Goal: Task Accomplishment & Management: Manage account settings

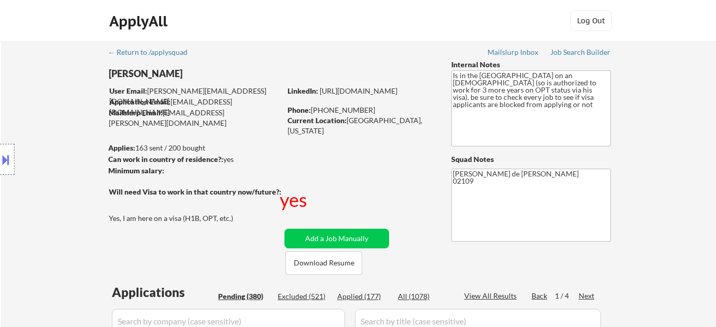
select select ""pending""
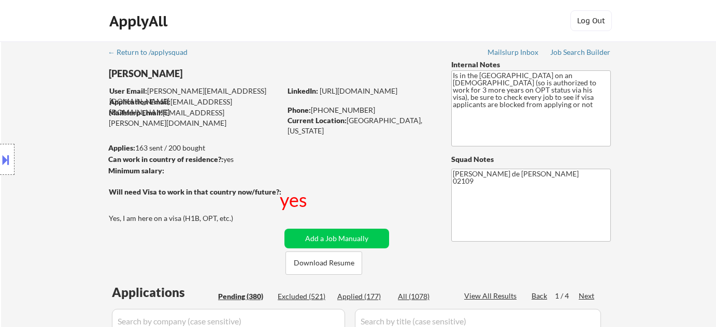
select select ""pending""
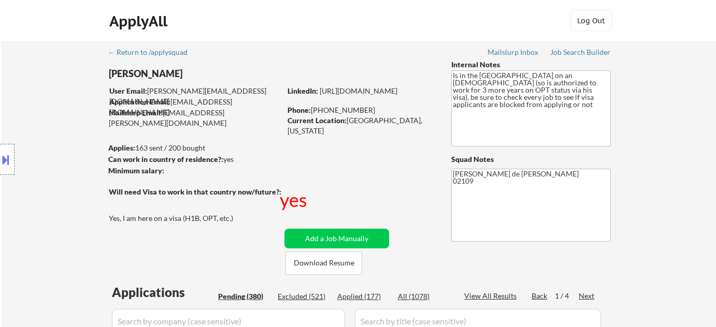
select select ""pending""
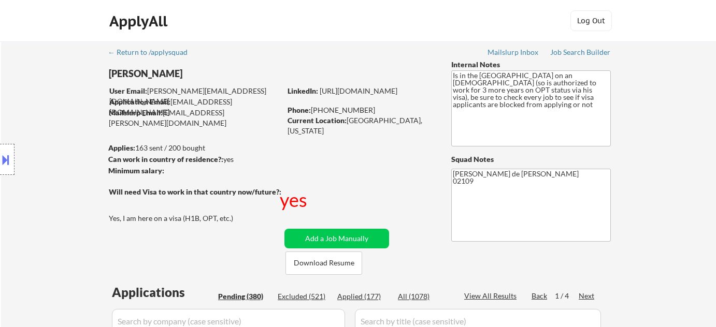
select select ""pending""
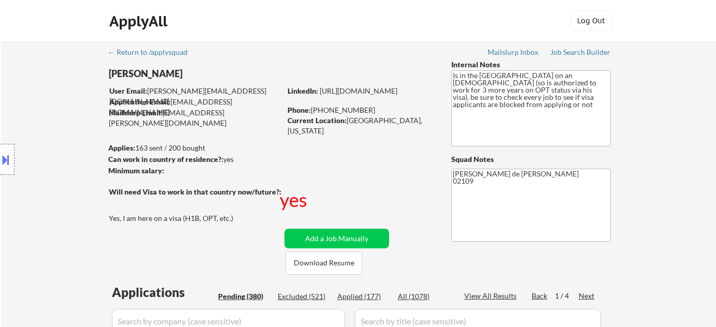
select select ""pending""
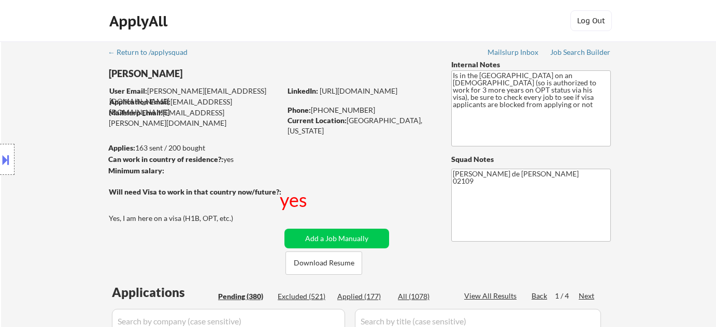
select select ""pending""
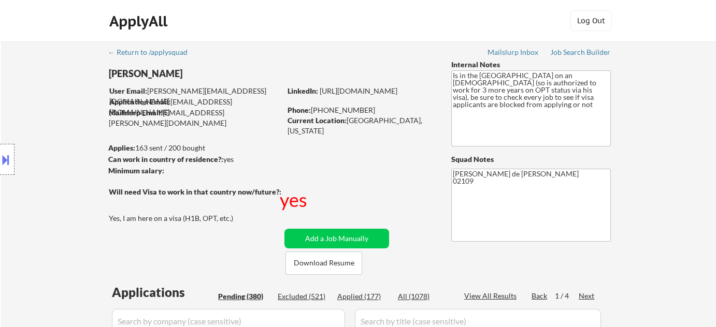
select select ""pending""
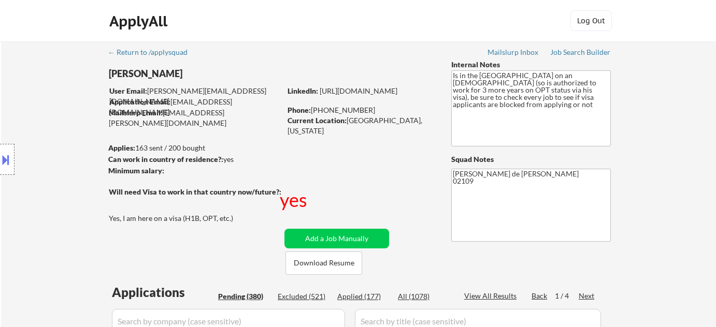
select select ""pending""
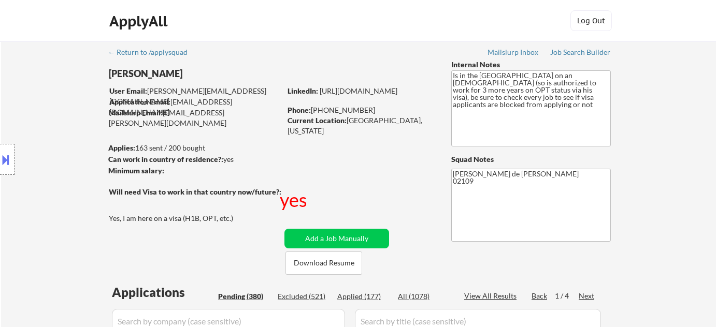
select select ""pending""
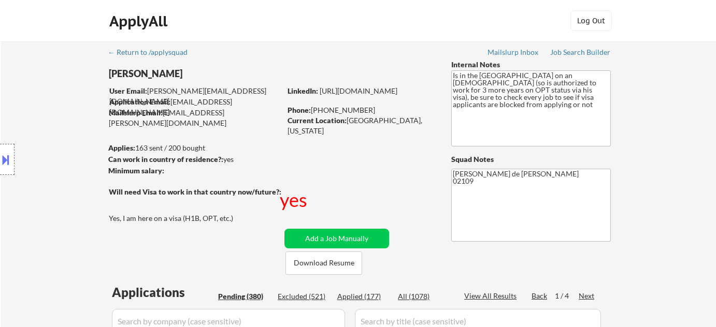
select select ""pending""
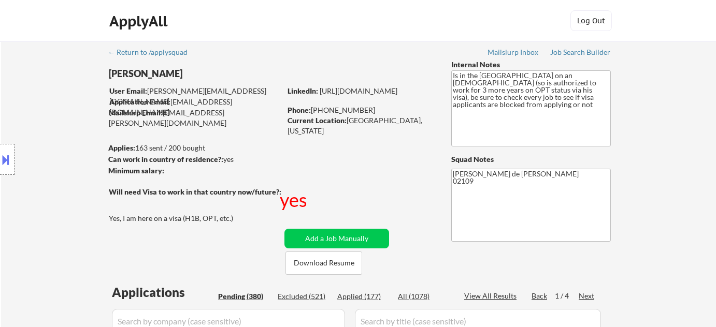
select select ""pending""
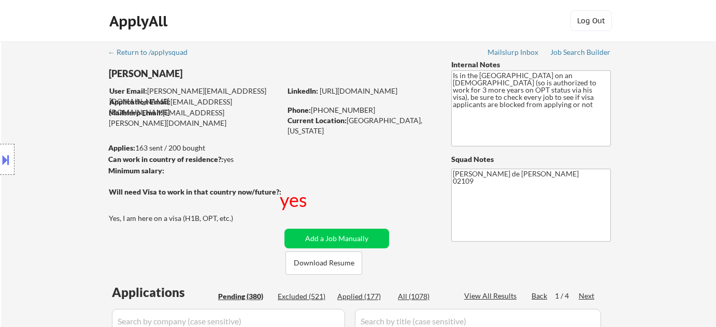
select select ""pending""
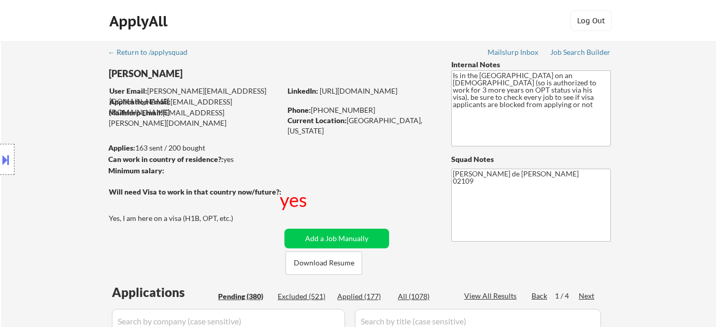
select select ""pending""
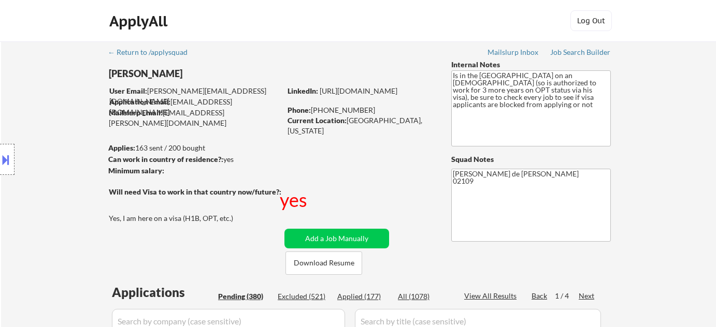
select select ""pending""
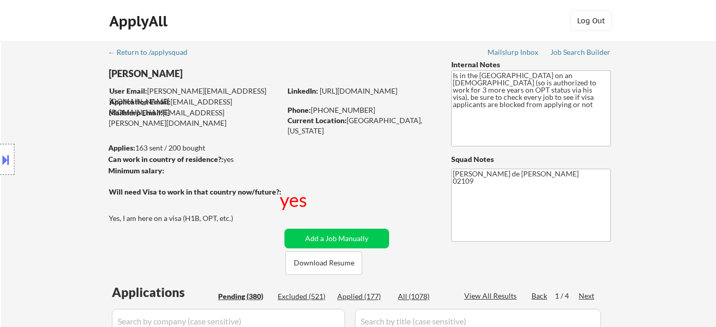
select select ""pending""
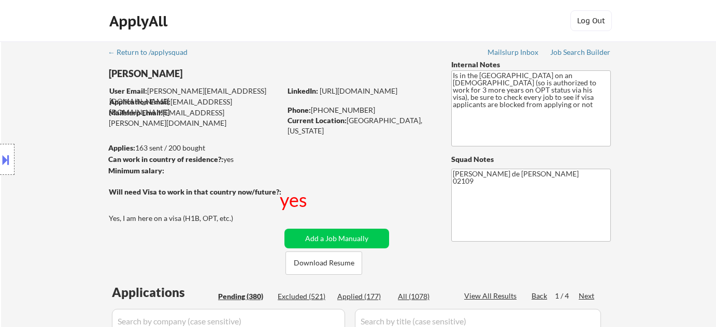
select select ""pending""
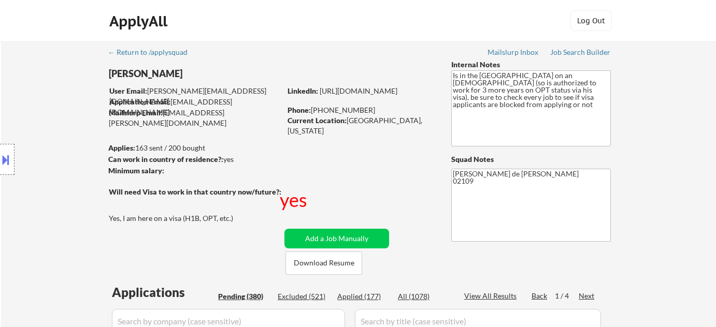
select select ""pending""
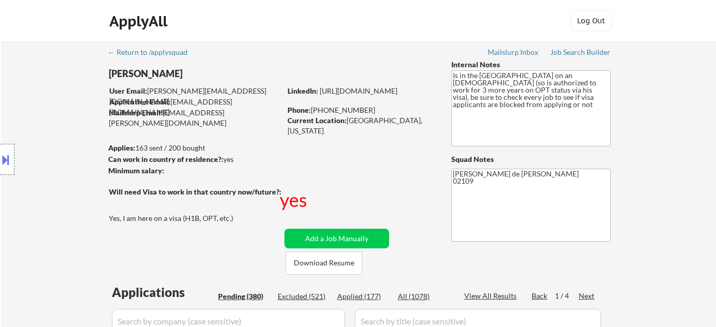
select select ""pending""
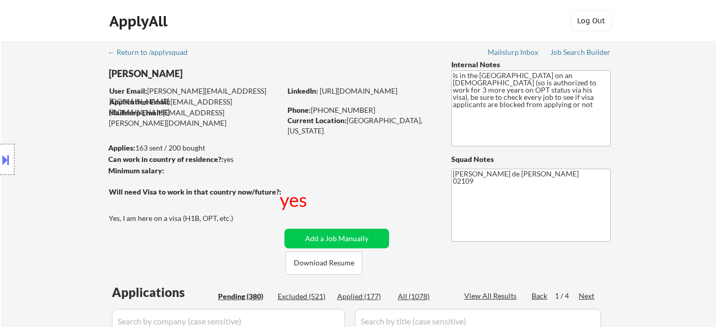
select select ""pending""
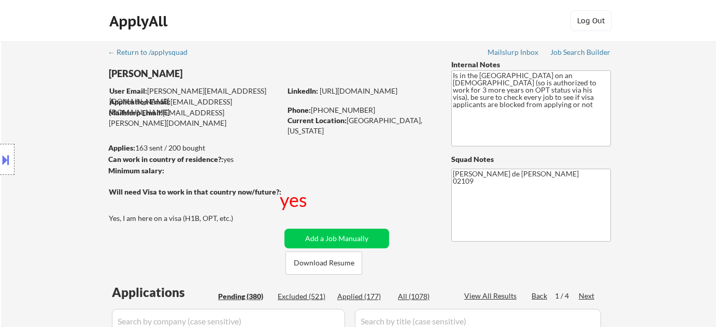
select select ""pending""
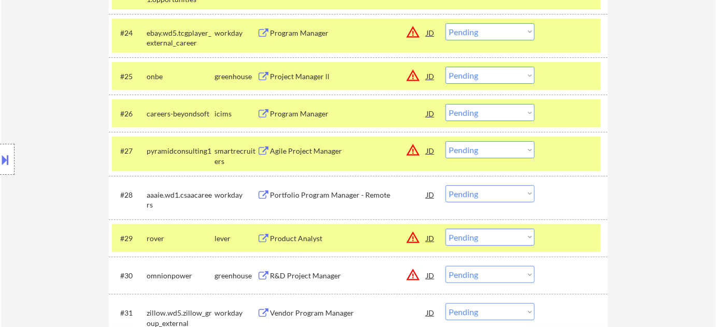
scroll to position [1318, 0]
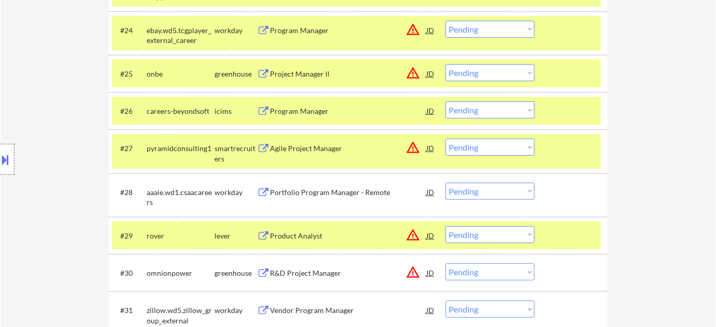
click at [312, 188] on div "Portfolio Program Manager - Remote" at bounding box center [348, 192] width 156 height 10
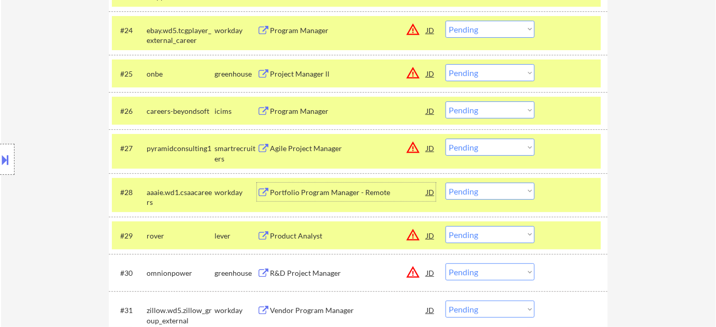
click at [300, 229] on div "Product Analyst" at bounding box center [348, 235] width 156 height 19
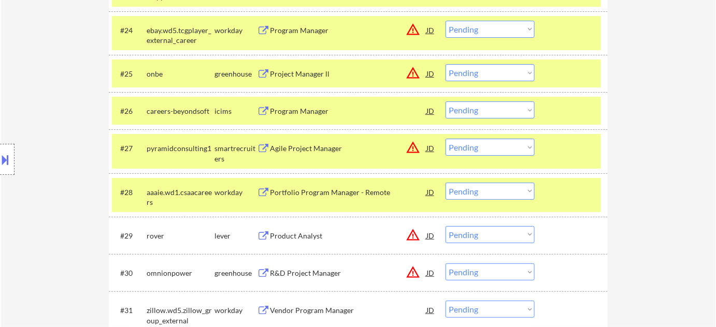
click at [15, 160] on div "Location Inclusions:" at bounding box center [92, 160] width 185 height 192
click at [0, 169] on div at bounding box center [7, 159] width 15 height 31
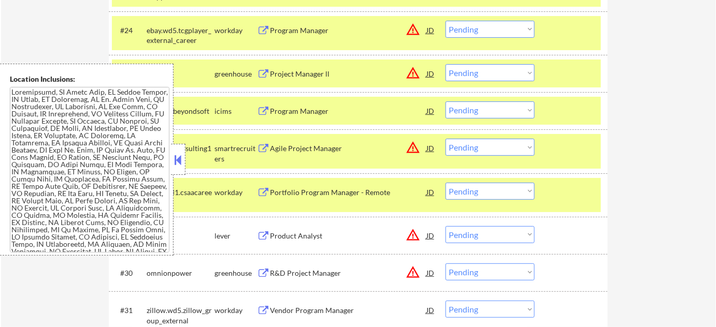
scroll to position [1887, 0]
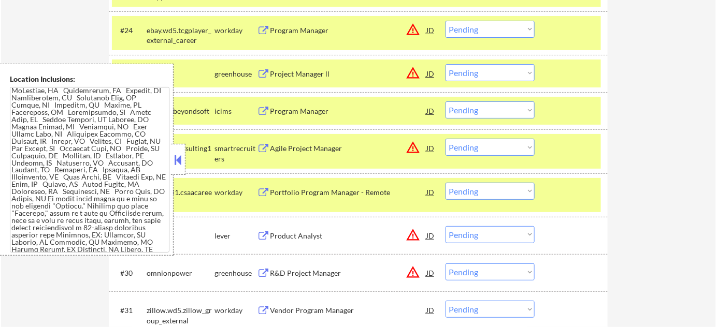
click at [178, 160] on button at bounding box center [177, 160] width 11 height 16
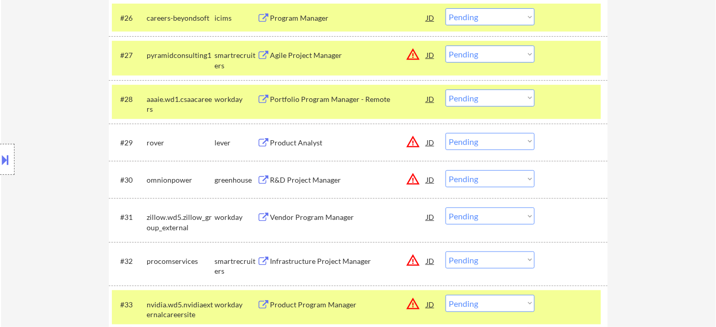
scroll to position [1412, 0]
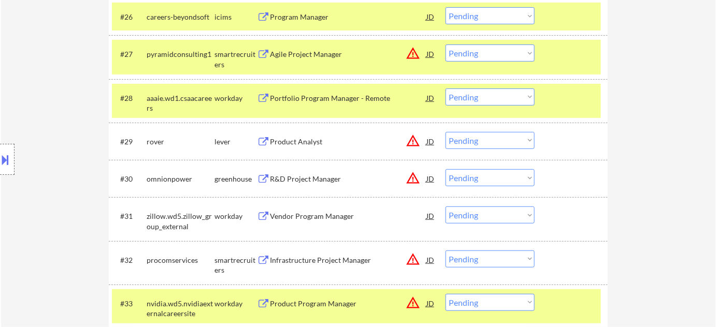
click at [473, 103] on select "Choose an option... Pending Applied Excluded (Questions) Excluded (Expired) Exc…" at bounding box center [489, 97] width 89 height 17
click at [445, 89] on select "Choose an option... Pending Applied Excluded (Questions) Excluded (Expired) Exc…" at bounding box center [489, 97] width 89 height 17
select select ""pending""
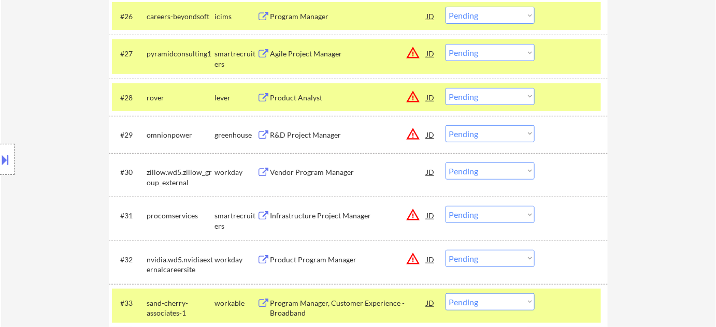
scroll to position [1507, 0]
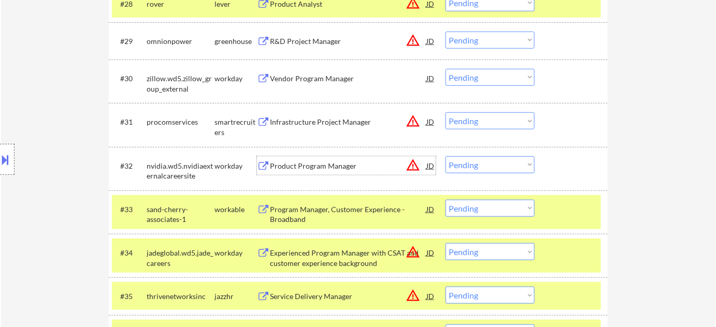
click at [314, 163] on div "Product Program Manager" at bounding box center [348, 166] width 156 height 10
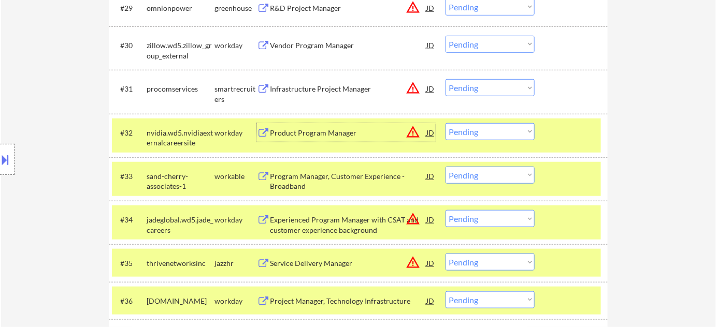
scroll to position [1600, 0]
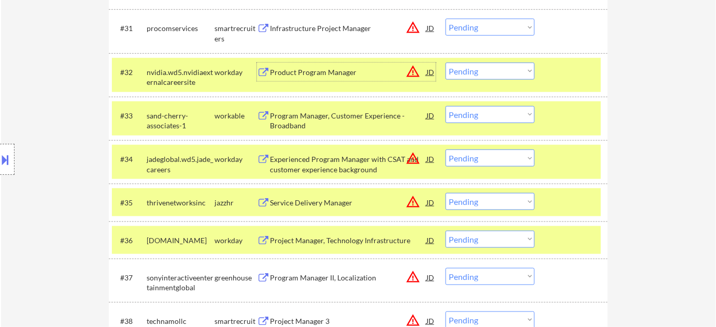
click at [297, 163] on div "Experienced Program Manager with CSAT and customer experience background" at bounding box center [348, 164] width 156 height 20
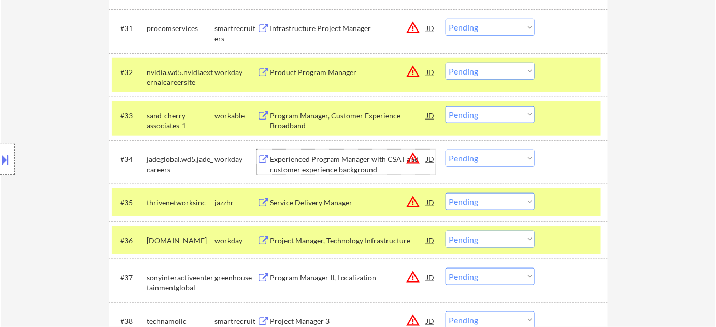
click at [497, 70] on select "Choose an option... Pending Applied Excluded (Questions) Excluded (Expired) Exc…" at bounding box center [489, 71] width 89 height 17
click at [445, 63] on select "Choose an option... Pending Applied Excluded (Questions) Excluded (Expired) Exc…" at bounding box center [489, 71] width 89 height 17
select select ""pending""
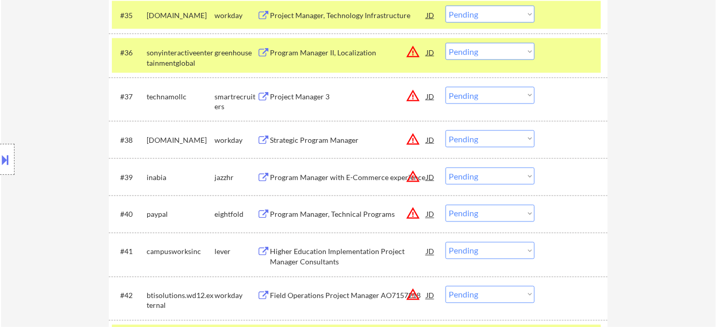
scroll to position [1789, 0]
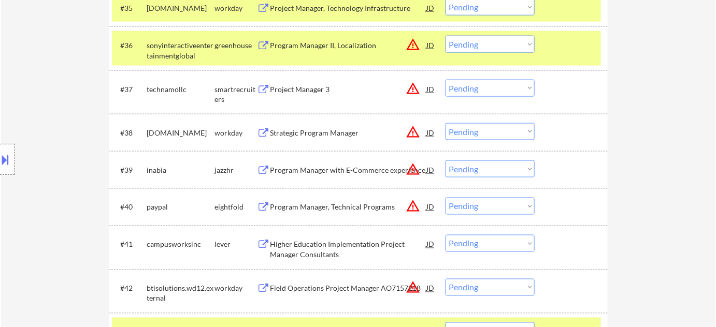
click at [468, 168] on select "Choose an option... Pending Applied Excluded (Questions) Excluded (Expired) Exc…" at bounding box center [489, 169] width 89 height 17
click at [445, 161] on select "Choose an option... Pending Applied Excluded (Questions) Excluded (Expired) Exc…" at bounding box center [489, 169] width 89 height 17
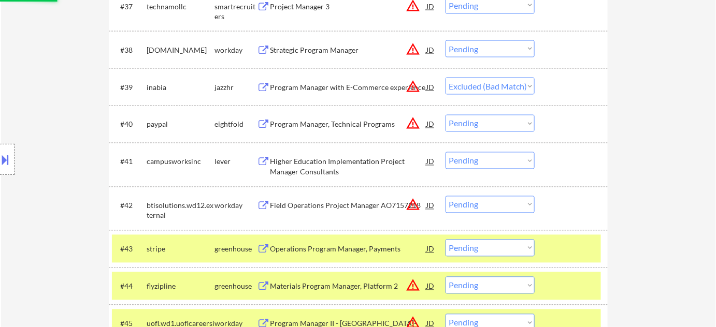
scroll to position [1883, 0]
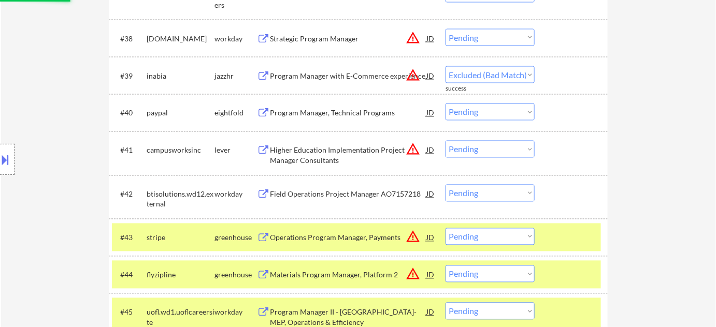
select select ""pending""
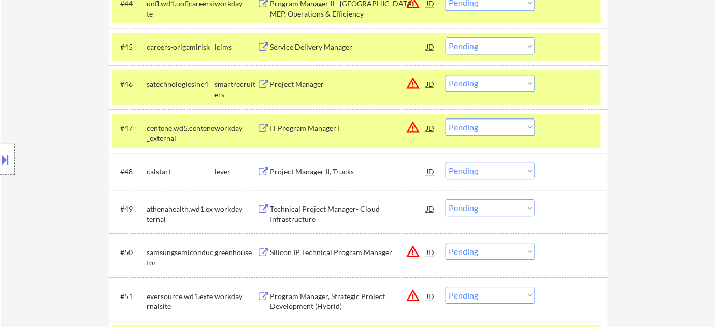
scroll to position [2213, 0]
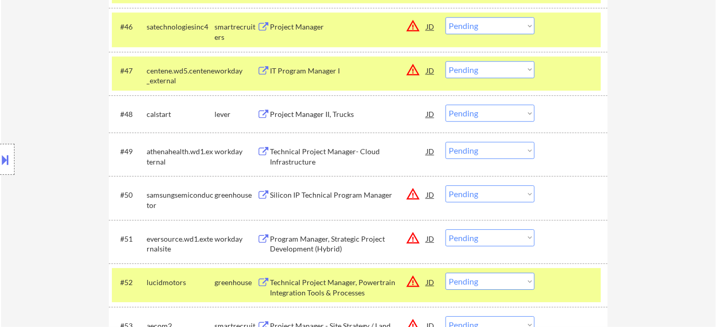
click at [330, 152] on div "Technical Project Manager- Cloud Infrastructure" at bounding box center [348, 157] width 156 height 20
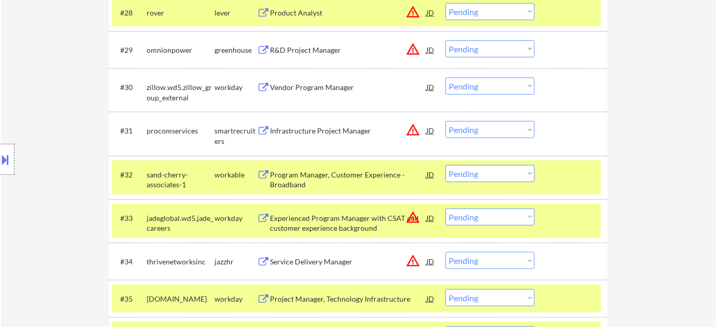
scroll to position [1460, 0]
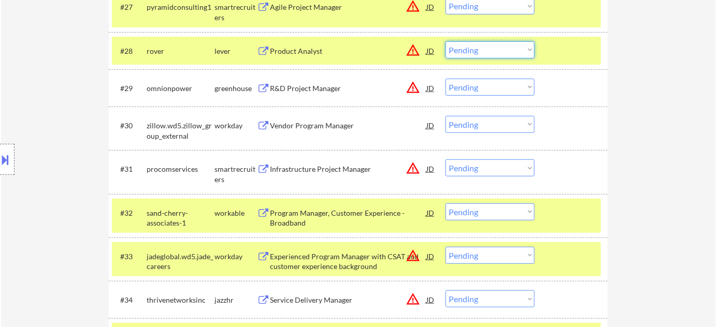
click at [467, 54] on select "Choose an option... Pending Applied Excluded (Questions) Excluded (Expired) Exc…" at bounding box center [489, 49] width 89 height 17
click at [445, 41] on select "Choose an option... Pending Applied Excluded (Questions) Excluded (Expired) Exc…" at bounding box center [489, 49] width 89 height 17
select select ""pending""
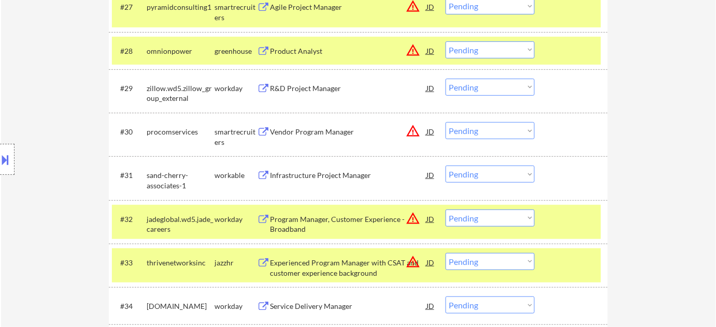
scroll to position [2169, 0]
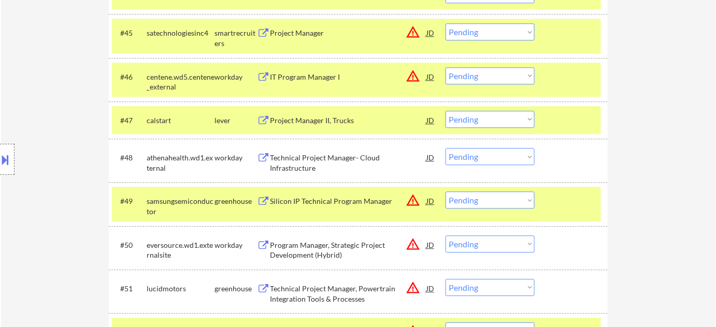
click at [502, 155] on select "Choose an option... Pending Applied Excluded (Questions) Excluded (Expired) Exc…" at bounding box center [489, 156] width 89 height 17
click at [445, 148] on select "Choose an option... Pending Applied Excluded (Questions) Excluded (Expired) Exc…" at bounding box center [489, 156] width 89 height 17
click at [338, 201] on div "Silicon IP Technical Program Manager" at bounding box center [348, 201] width 156 height 10
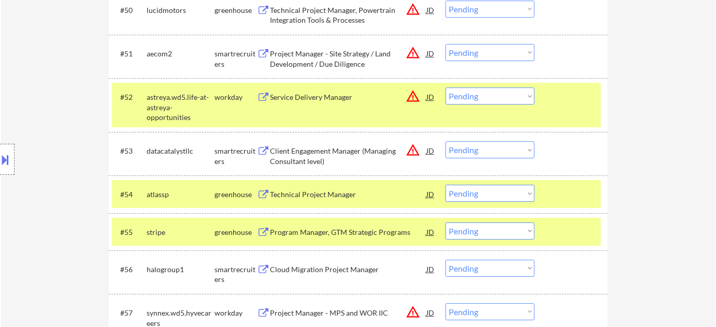
scroll to position [2404, 0]
click at [313, 193] on div "Technical Project Manager" at bounding box center [348, 195] width 156 height 10
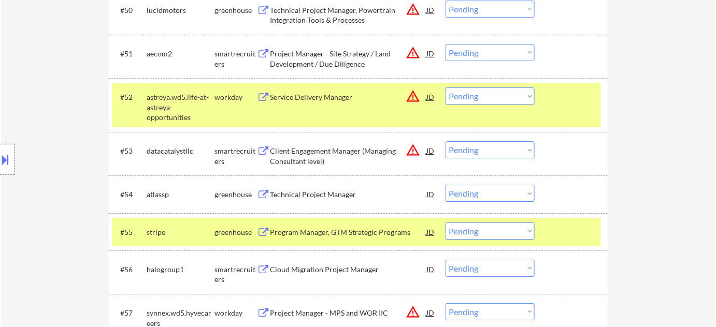
scroll to position [2163, 0]
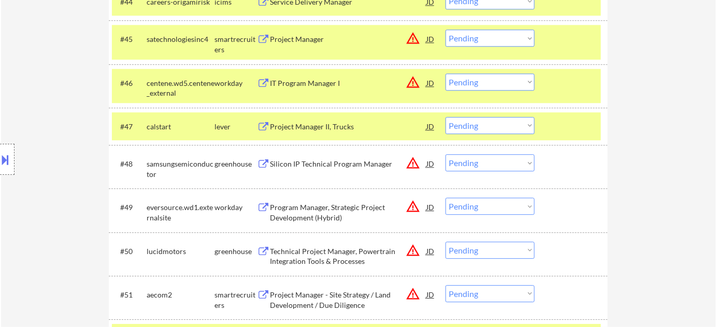
click at [482, 158] on select "Choose an option... Pending Applied Excluded (Questions) Excluded (Expired) Exc…" at bounding box center [489, 162] width 89 height 17
click at [445, 154] on select "Choose an option... Pending Applied Excluded (Questions) Excluded (Expired) Exc…" at bounding box center [489, 162] width 89 height 17
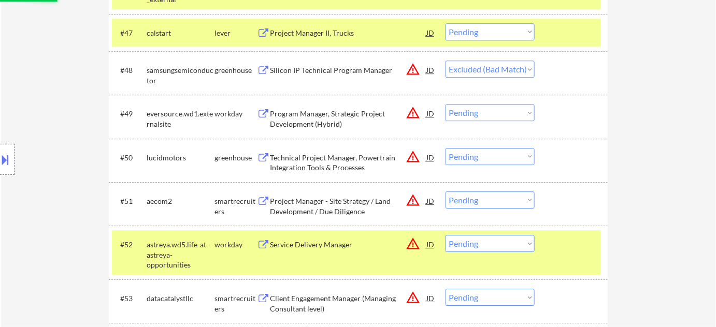
scroll to position [2257, 0]
select select ""pending""
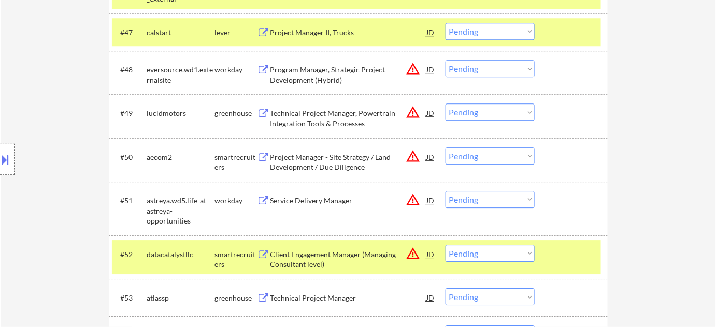
click at [319, 68] on div "Program Manager, Strategic Project Development (Hybrid)" at bounding box center [348, 75] width 156 height 20
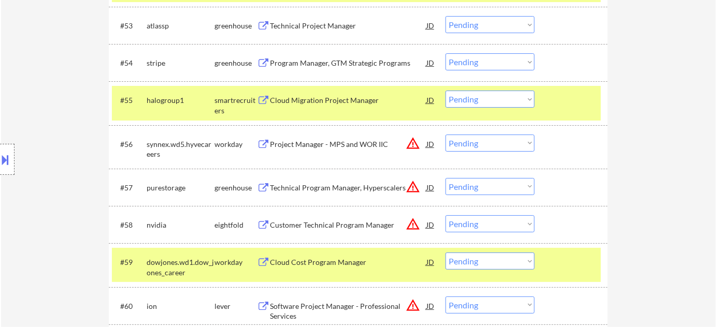
scroll to position [2587, 0]
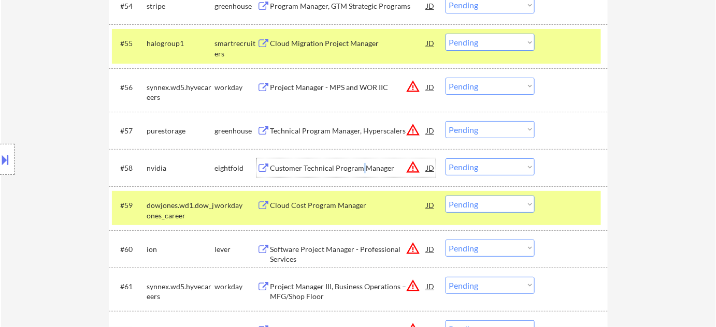
click at [362, 164] on div "Customer Technical Program Manager" at bounding box center [348, 168] width 156 height 10
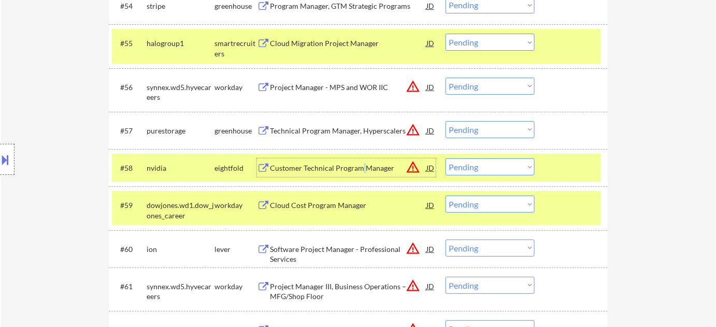
click at [473, 165] on select "Choose an option... Pending Applied Excluded (Questions) Excluded (Expired) Exc…" at bounding box center [489, 166] width 89 height 17
click at [445, 158] on select "Choose an option... Pending Applied Excluded (Questions) Excluded (Expired) Exc…" at bounding box center [489, 166] width 89 height 17
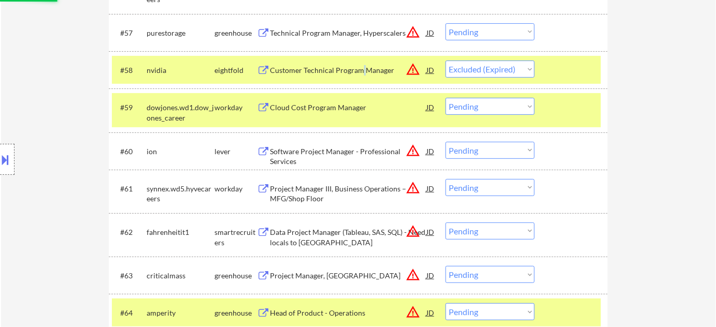
scroll to position [2728, 0]
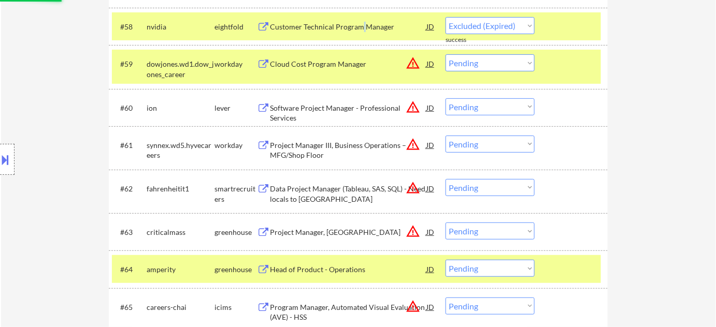
select select ""pending""
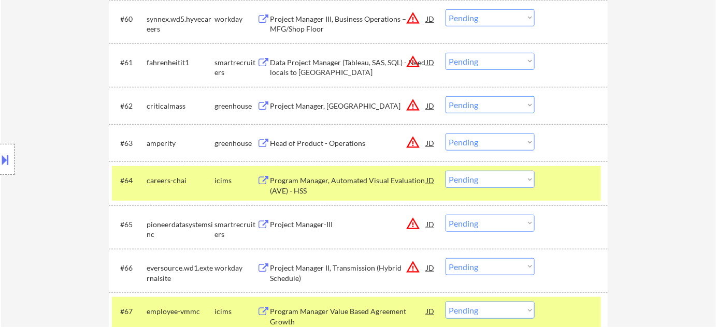
scroll to position [2869, 0]
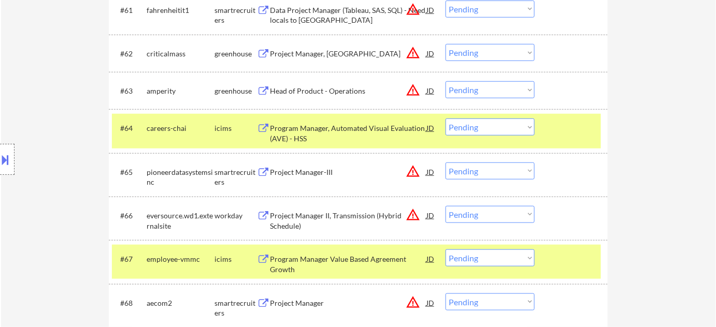
click at [459, 95] on select "Choose an option... Pending Applied Excluded (Questions) Excluded (Expired) Exc…" at bounding box center [489, 89] width 89 height 17
click at [445, 81] on select "Choose an option... Pending Applied Excluded (Questions) Excluded (Expired) Exc…" at bounding box center [489, 89] width 89 height 17
select select ""pending""
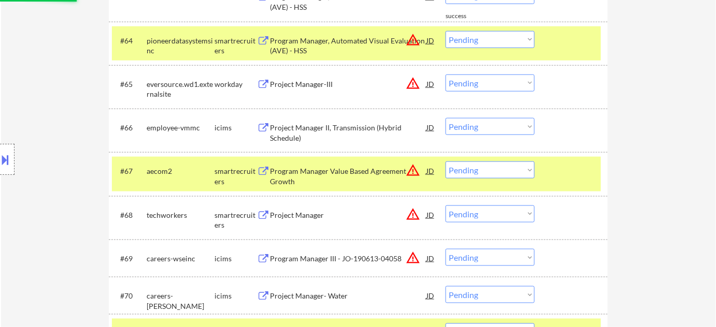
scroll to position [2917, 0]
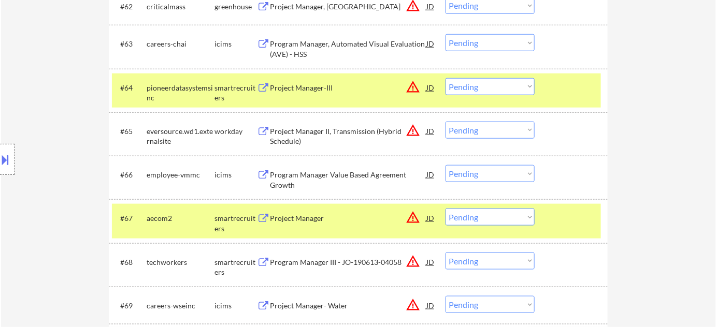
click at [486, 92] on select "Choose an option... Pending Applied Excluded (Questions) Excluded (Expired) Exc…" at bounding box center [489, 86] width 89 height 17
click at [445, 78] on select "Choose an option... Pending Applied Excluded (Questions) Excluded (Expired) Exc…" at bounding box center [489, 86] width 89 height 17
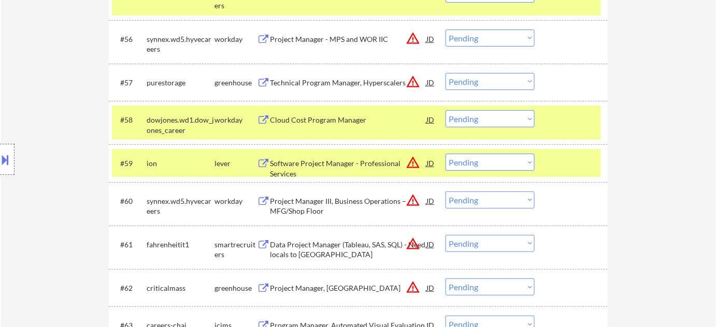
scroll to position [2840, 0]
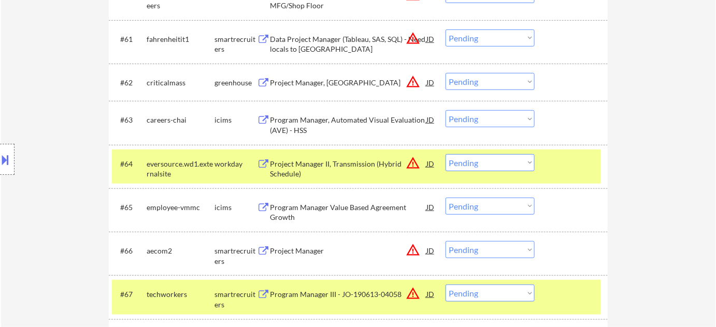
click at [467, 155] on select "Choose an option... Pending Applied Excluded (Questions) Excluded (Expired) Exc…" at bounding box center [489, 162] width 89 height 17
click at [445, 154] on select "Choose an option... Pending Applied Excluded (Questions) Excluded (Expired) Exc…" at bounding box center [489, 162] width 89 height 17
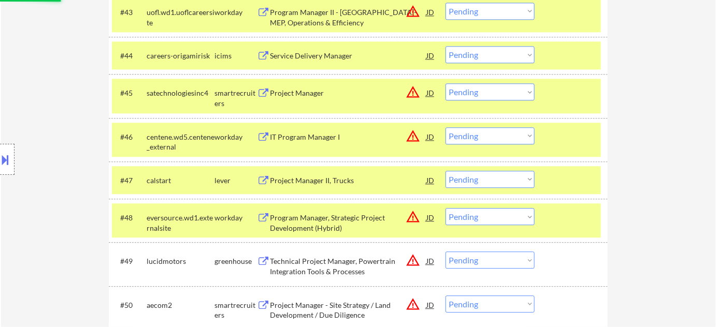
scroll to position [2181, 0]
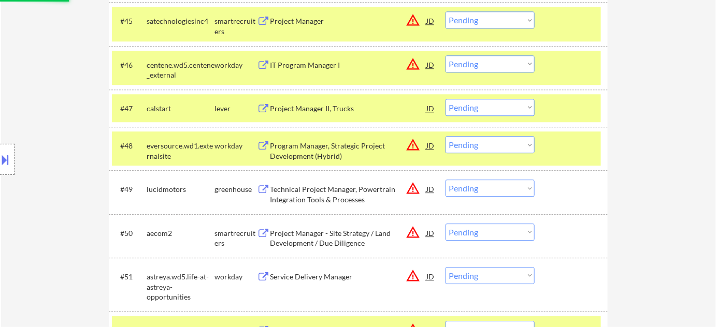
click at [507, 143] on select "Choose an option... Pending Applied Excluded (Questions) Excluded (Expired) Exc…" at bounding box center [489, 144] width 89 height 17
select select ""pending""
click at [634, 200] on div "← Return to /applysquad Mailslurp Inbox Job Search Builder Ankit Malviya User E…" at bounding box center [358, 106] width 715 height 4493
click at [508, 146] on select "Choose an option... Pending Applied Excluded (Questions) Excluded (Expired) Exc…" at bounding box center [489, 144] width 89 height 17
click at [445, 136] on select "Choose an option... Pending Applied Excluded (Questions) Excluded (Expired) Exc…" at bounding box center [489, 144] width 89 height 17
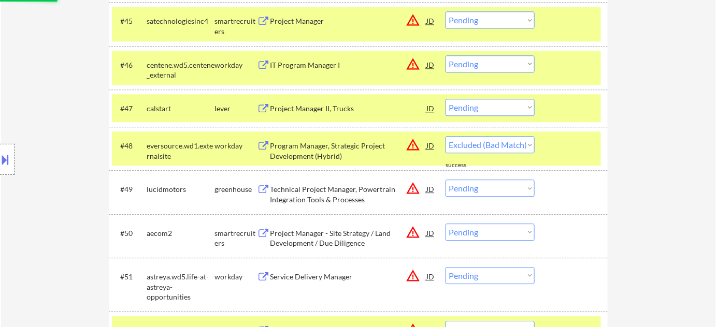
select select ""pending""
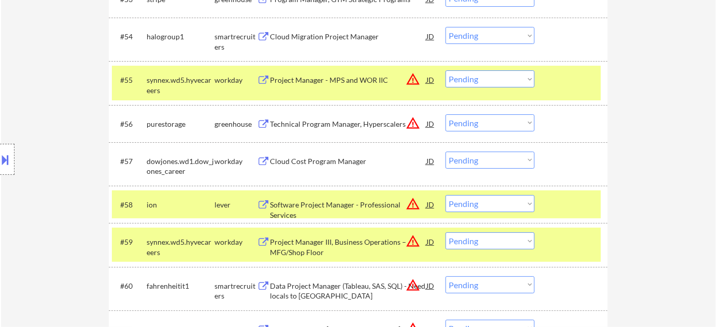
scroll to position [2558, 0]
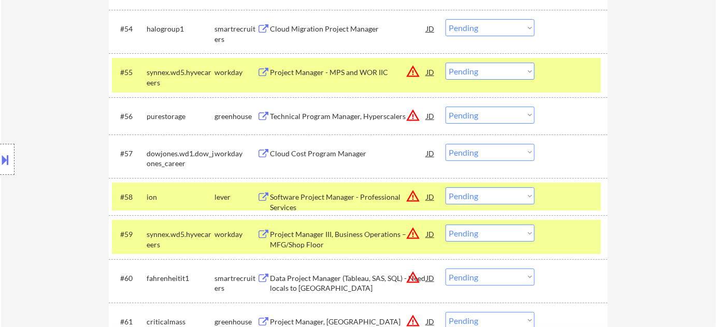
click at [318, 116] on div "Technical Program Manager, Hyperscalers" at bounding box center [348, 116] width 156 height 10
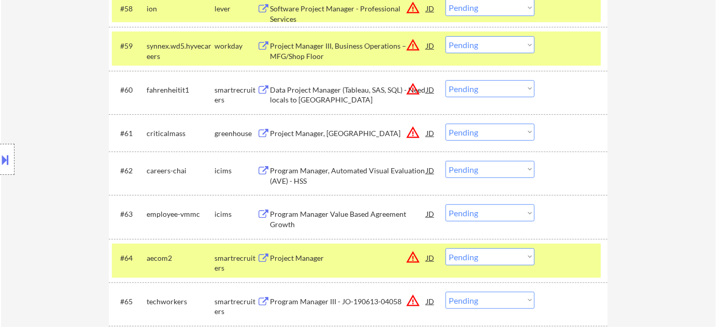
scroll to position [2699, 0]
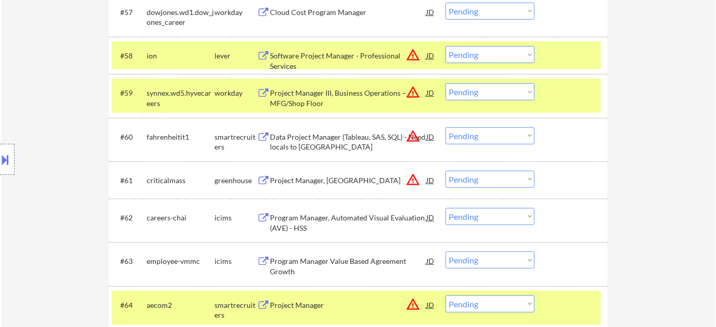
click at [297, 51] on div "Software Project Manager - Professional Services" at bounding box center [348, 61] width 156 height 20
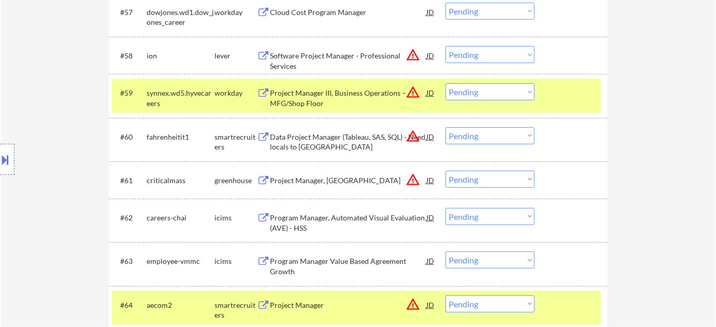
scroll to position [2510, 0]
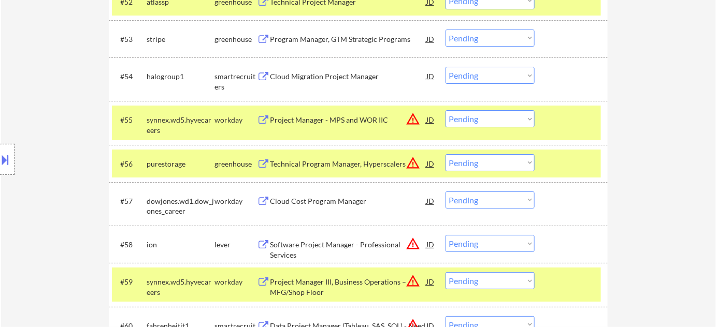
click at [506, 165] on select "Choose an option... Pending Applied Excluded (Questions) Excluded (Expired) Exc…" at bounding box center [489, 162] width 89 height 17
click at [445, 154] on select "Choose an option... Pending Applied Excluded (Questions) Excluded (Expired) Exc…" at bounding box center [489, 162] width 89 height 17
select select ""pending""
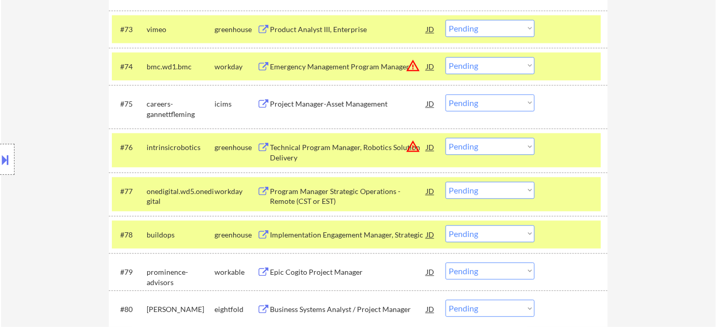
scroll to position [3404, 0]
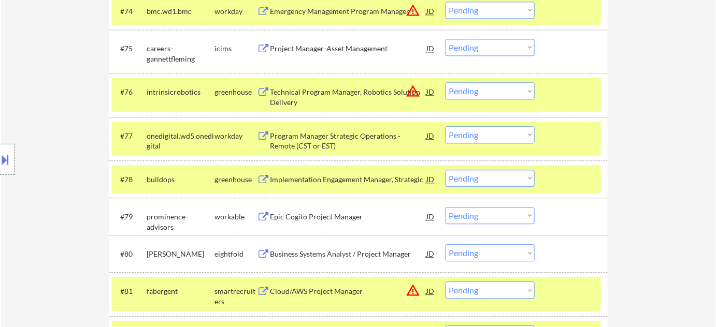
click at [293, 102] on div "Technical Program Manager, Robotics Solution Delivery" at bounding box center [348, 97] width 156 height 20
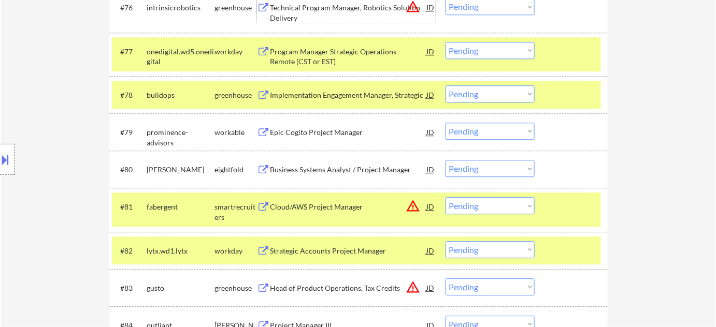
scroll to position [3499, 0]
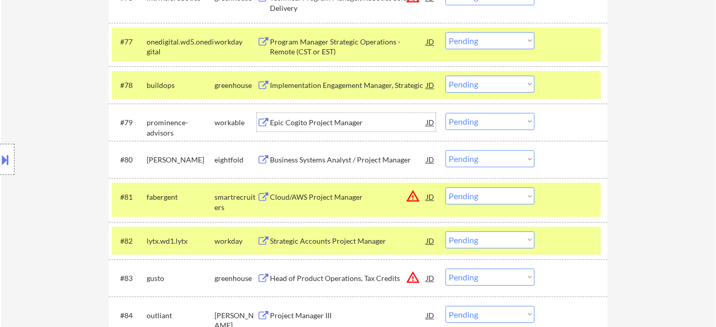
click at [337, 117] on div "Epic Cogito Project Manager" at bounding box center [348, 122] width 156 height 19
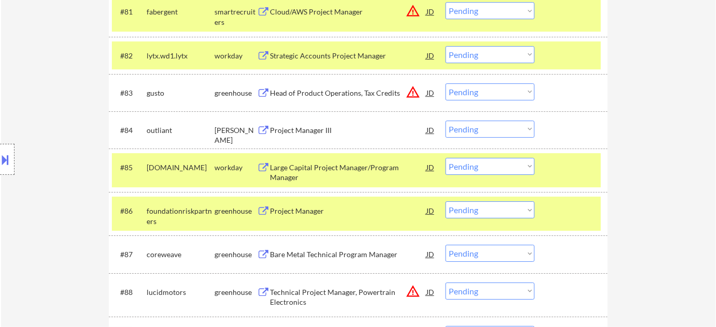
scroll to position [3687, 0]
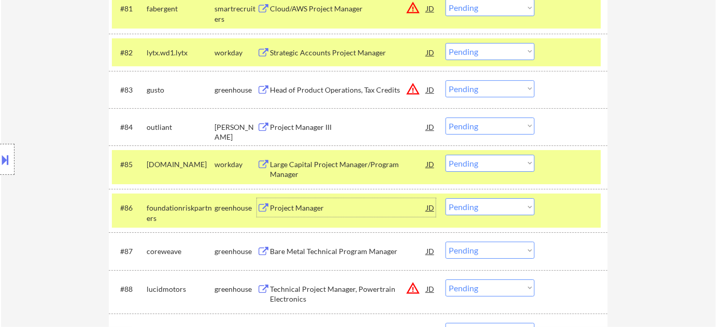
click at [318, 206] on div "Project Manager" at bounding box center [348, 208] width 156 height 10
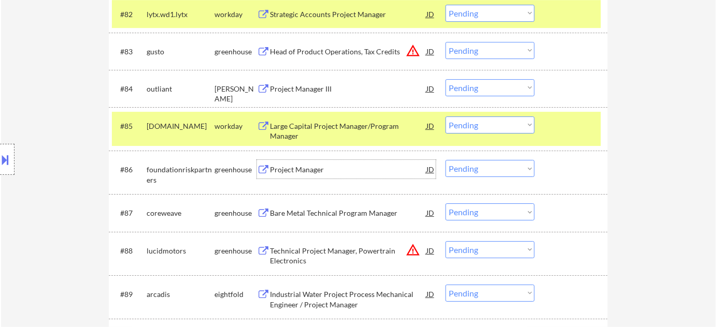
scroll to position [3782, 0]
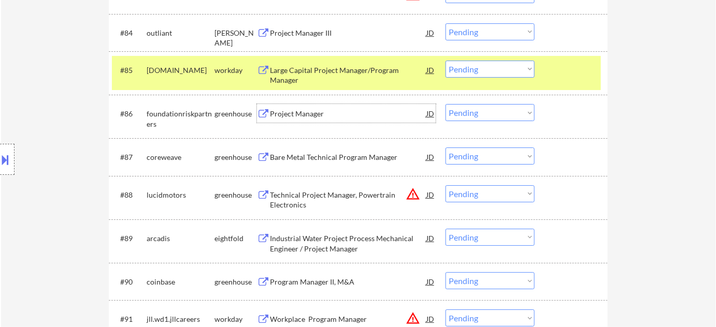
click at [336, 161] on div "Bare Metal Technical Program Manager" at bounding box center [348, 157] width 156 height 10
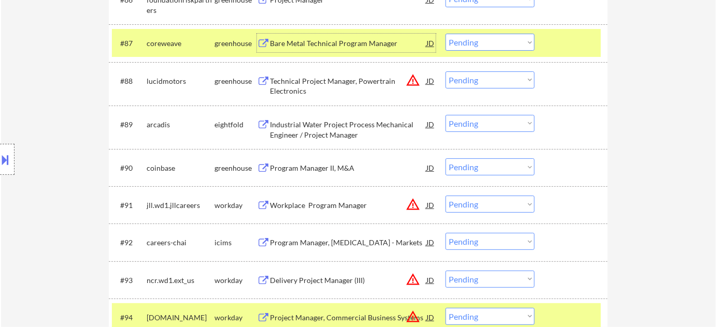
scroll to position [3922, 0]
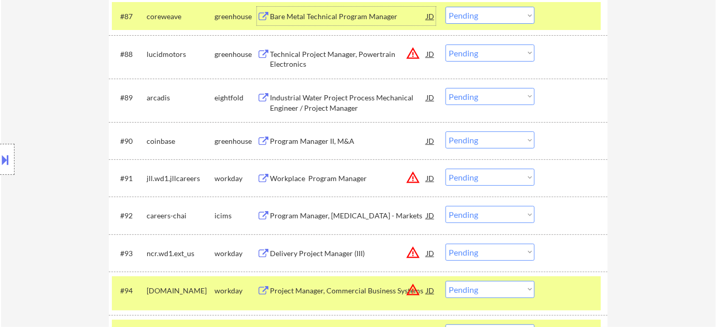
click at [335, 141] on div "Program Manager II, M&A" at bounding box center [348, 141] width 156 height 10
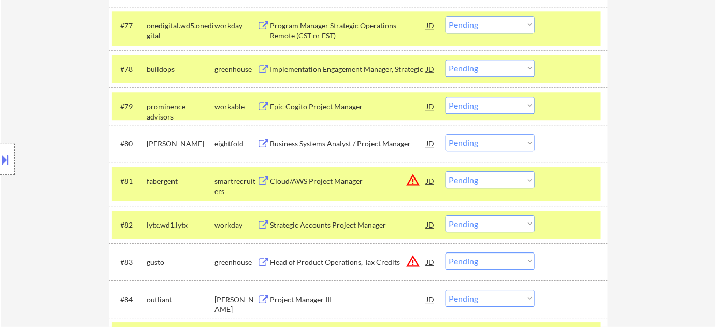
scroll to position [3452, 0]
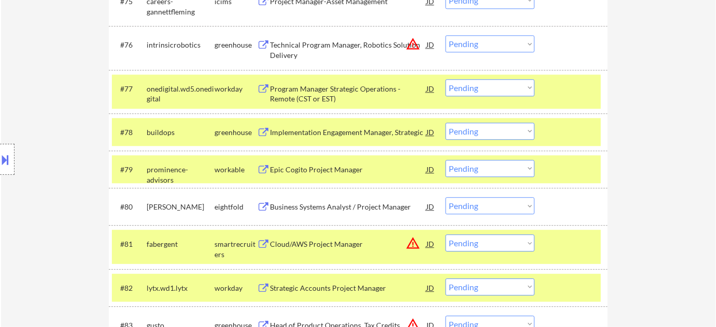
click at [466, 165] on select "Choose an option... Pending Applied Excluded (Questions) Excluded (Expired) Exc…" at bounding box center [489, 168] width 89 height 17
click at [445, 160] on select "Choose an option... Pending Applied Excluded (Questions) Excluded (Expired) Exc…" at bounding box center [489, 168] width 89 height 17
select select ""pending""
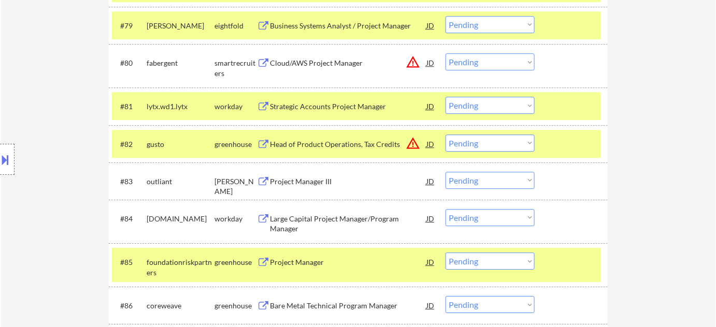
scroll to position [3734, 0]
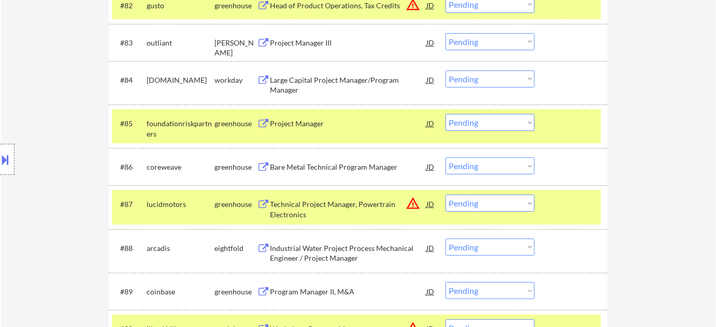
click at [516, 124] on select "Choose an option... Pending Applied Excluded (Questions) Excluded (Expired) Exc…" at bounding box center [489, 122] width 89 height 17
click at [445, 114] on select "Choose an option... Pending Applied Excluded (Questions) Excluded (Expired) Exc…" at bounding box center [489, 122] width 89 height 17
select select ""pending""
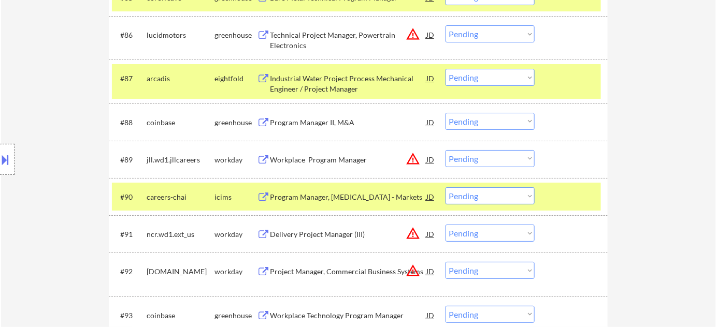
scroll to position [3922, 0]
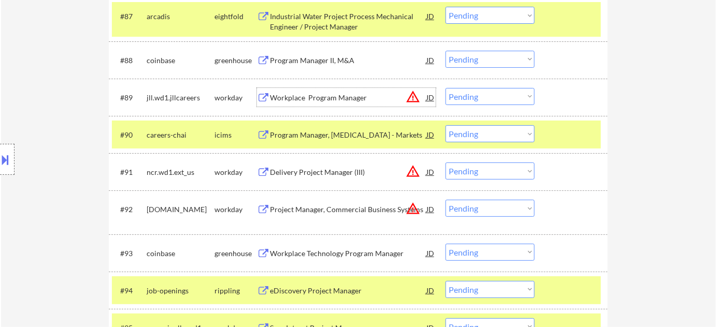
click at [328, 97] on div "Workplace Program Manager" at bounding box center [348, 98] width 156 height 10
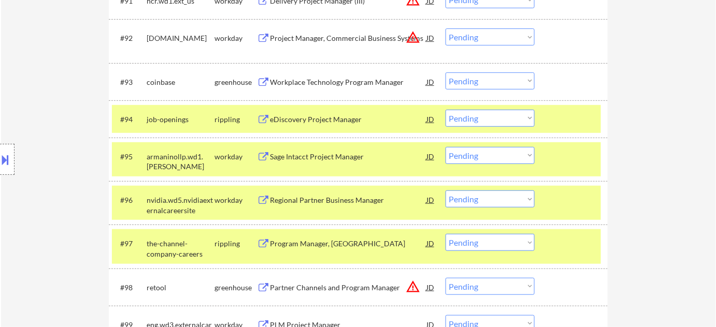
scroll to position [4111, 0]
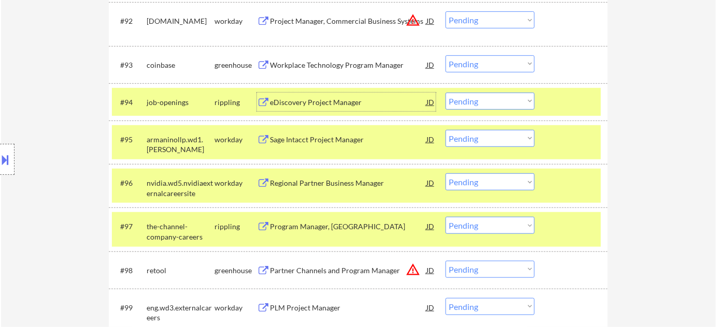
click at [315, 104] on div "eDiscovery Project Manager" at bounding box center [348, 102] width 156 height 10
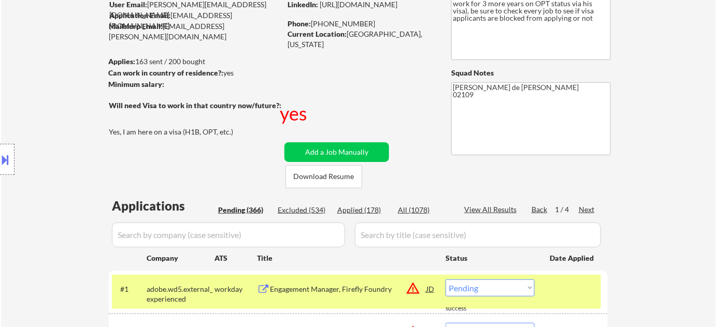
scroll to position [113, 0]
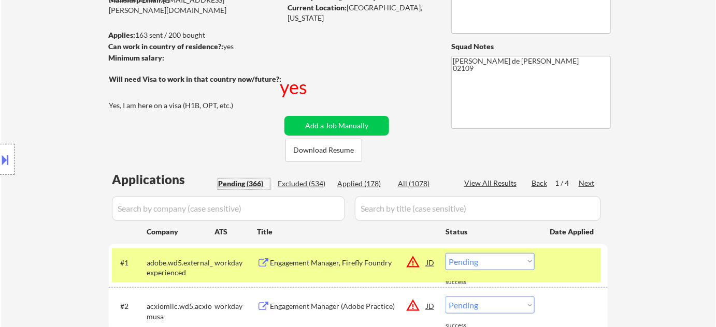
click at [255, 182] on div "Pending (366)" at bounding box center [244, 184] width 52 height 10
click at [233, 208] on input "input" at bounding box center [228, 208] width 233 height 25
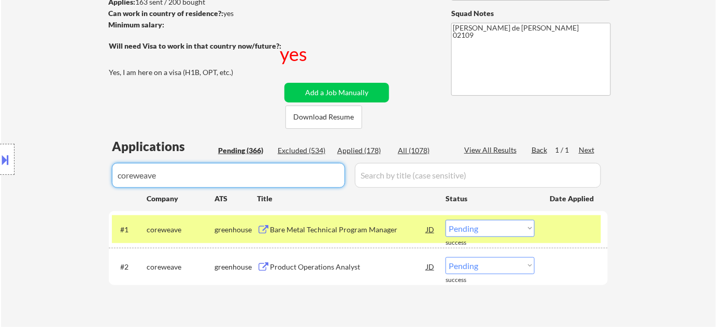
scroll to position [160, 0]
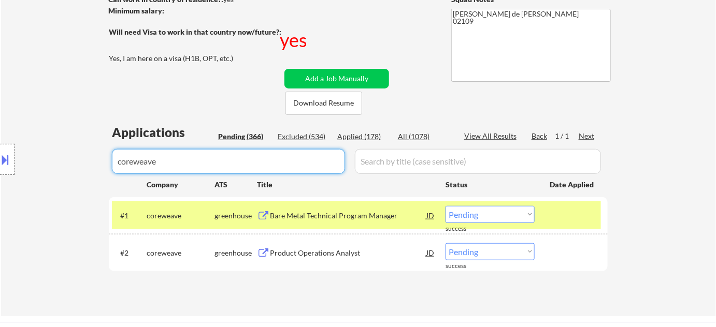
type input "coreweave"
click at [490, 221] on select "Choose an option... Pending Applied Excluded (Questions) Excluded (Expired) Exc…" at bounding box center [489, 214] width 89 height 17
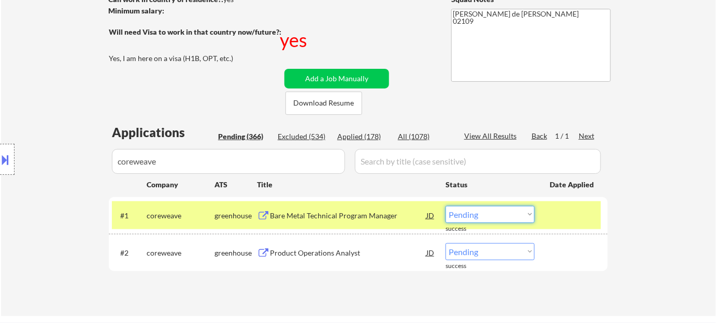
select select ""excluded__bad_match_""
click at [445, 206] on select "Choose an option... Pending Applied Excluded (Questions) Excluded (Expired) Exc…" at bounding box center [489, 214] width 89 height 17
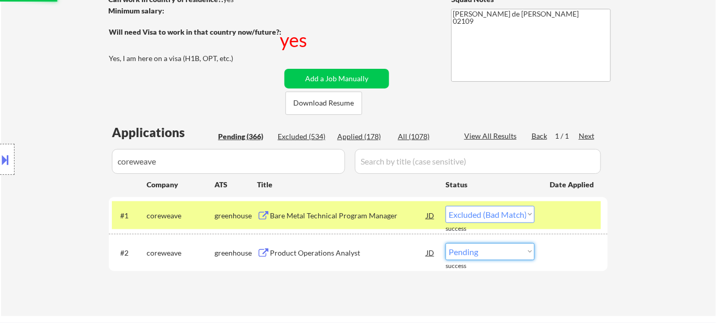
click at [496, 256] on select "Choose an option... Pending Applied Excluded (Questions) Excluded (Expired) Exc…" at bounding box center [489, 251] width 89 height 17
select select ""excluded__bad_match_""
select select ""pending""
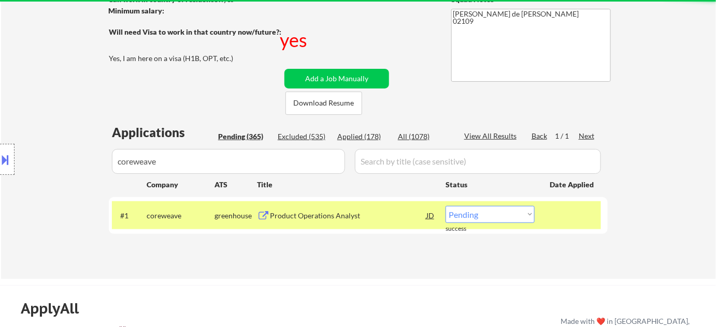
drag, startPoint x: 48, startPoint y: 166, endPoint x: 0, endPoint y: 150, distance: 50.1
click at [0, 150] on body "← Return to /applysquad Mailslurp Inbox Job Search Builder Ankit Malviya User E…" at bounding box center [358, 3] width 716 height 327
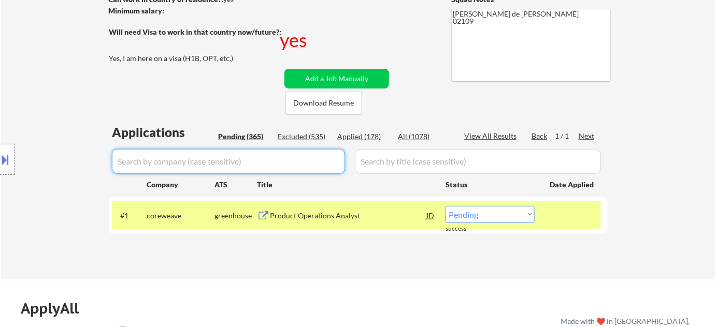
select select ""pending""
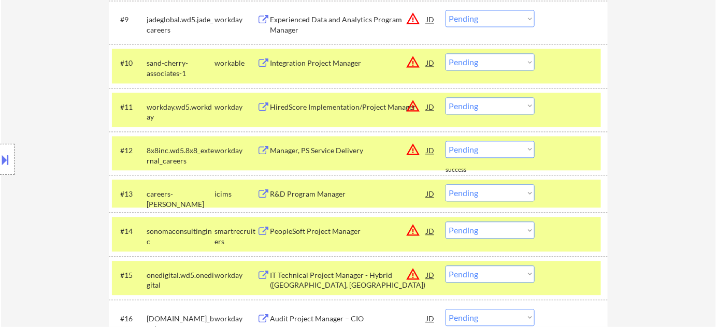
scroll to position [725, 0]
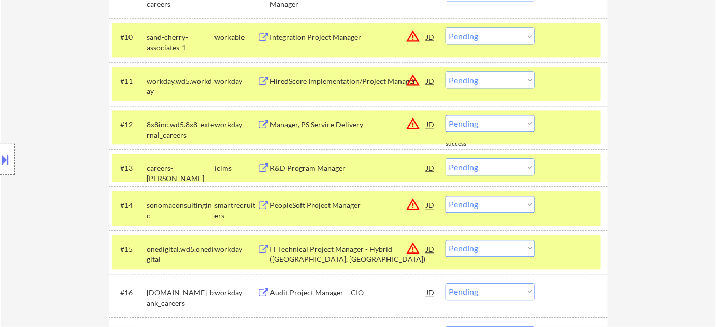
click at [314, 124] on div "Manager, PS Service Delivery" at bounding box center [348, 125] width 156 height 10
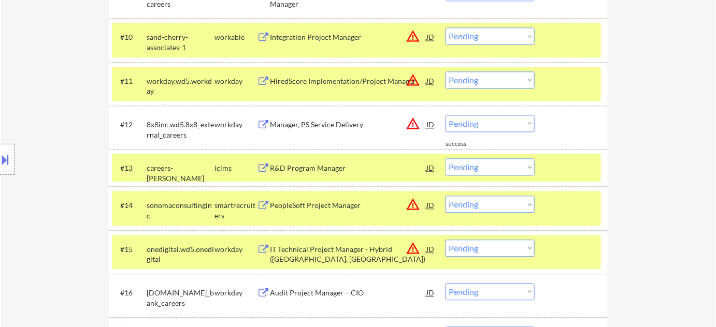
scroll to position [4012, 0]
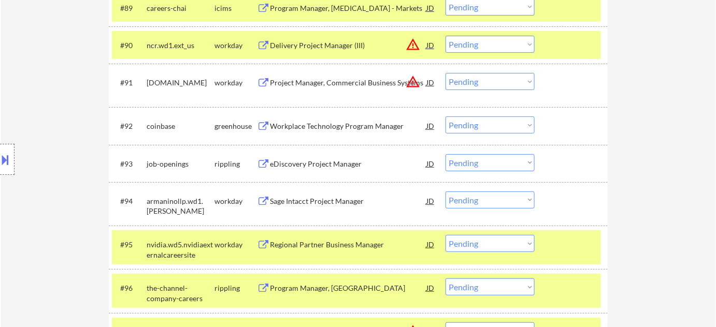
drag, startPoint x: 483, startPoint y: 164, endPoint x: 486, endPoint y: 169, distance: 6.0
click at [483, 164] on select "Choose an option... Pending Applied Excluded (Questions) Excluded (Expired) Exc…" at bounding box center [489, 162] width 89 height 17
click at [445, 154] on select "Choose an option... Pending Applied Excluded (Questions) Excluded (Expired) Exc…" at bounding box center [489, 162] width 89 height 17
select select ""pending""
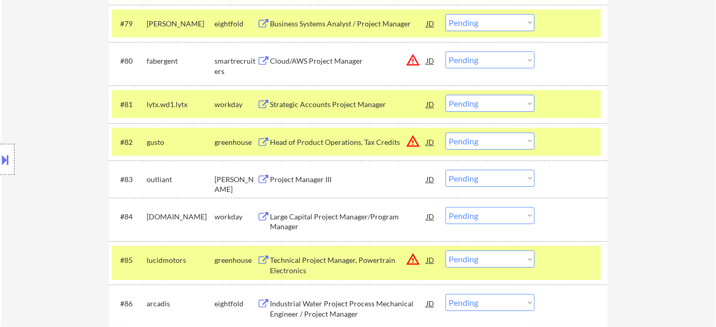
scroll to position [3729, 0]
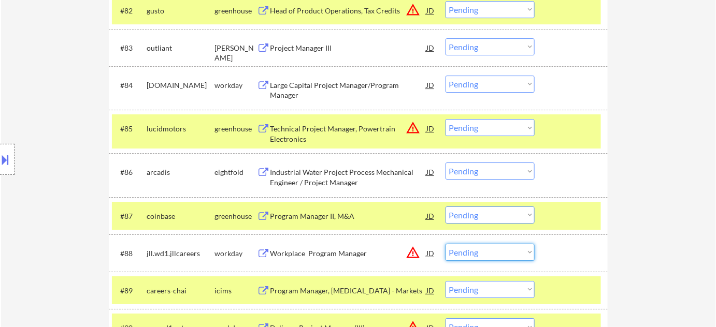
click at [487, 245] on select "Choose an option... Pending Applied Excluded (Questions) Excluded (Expired) Exc…" at bounding box center [489, 252] width 89 height 17
click at [445, 244] on select "Choose an option... Pending Applied Excluded (Questions) Excluded (Expired) Exc…" at bounding box center [489, 252] width 89 height 17
select select ""pending""
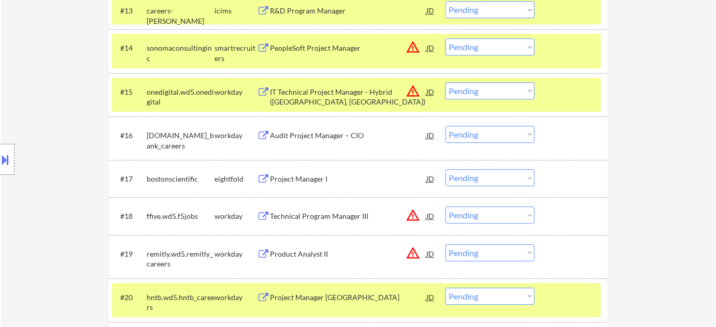
scroll to position [706, 0]
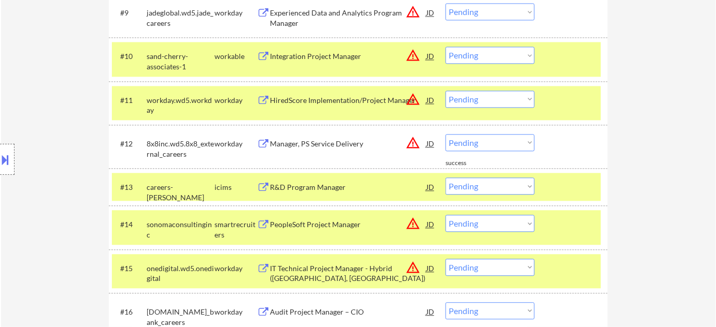
click at [469, 141] on select "Choose an option... Pending Applied Excluded (Questions) Excluded (Expired) Exc…" at bounding box center [489, 142] width 89 height 17
click at [445, 134] on select "Choose an option... Pending Applied Excluded (Questions) Excluded (Expired) Exc…" at bounding box center [489, 142] width 89 height 17
select select ""pending""
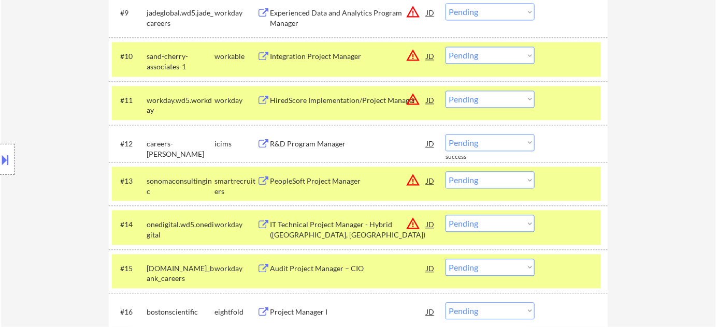
scroll to position [3738, 0]
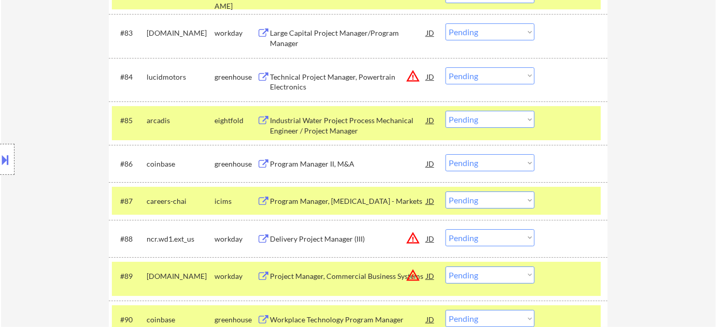
click at [488, 159] on select "Choose an option... Pending Applied Excluded (Questions) Excluded (Expired) Exc…" at bounding box center [489, 162] width 89 height 17
click at [445, 154] on select "Choose an option... Pending Applied Excluded (Questions) Excluded (Expired) Exc…" at bounding box center [489, 162] width 89 height 17
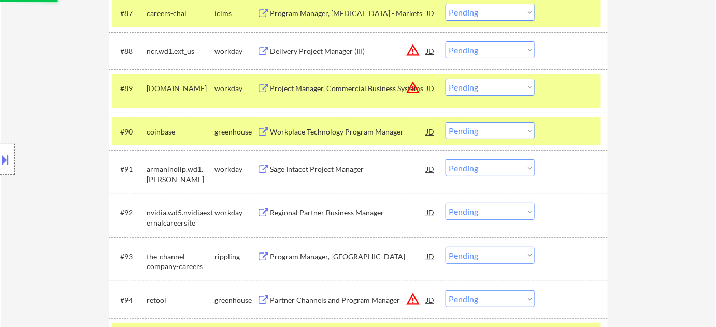
scroll to position [3926, 0]
select select ""pending""
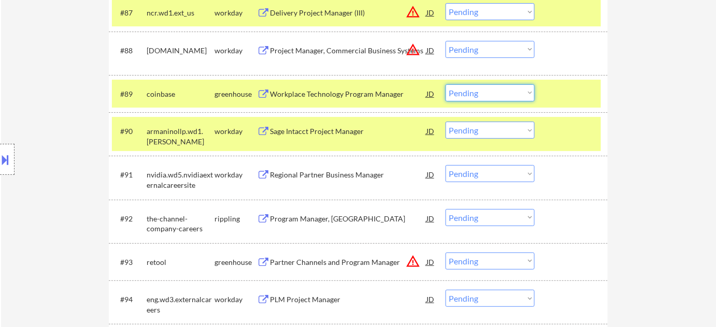
click at [495, 98] on select "Choose an option... Pending Applied Excluded (Questions) Excluded (Expired) Exc…" at bounding box center [489, 92] width 89 height 17
click at [445, 84] on select "Choose an option... Pending Applied Excluded (Questions) Excluded (Expired) Exc…" at bounding box center [489, 92] width 89 height 17
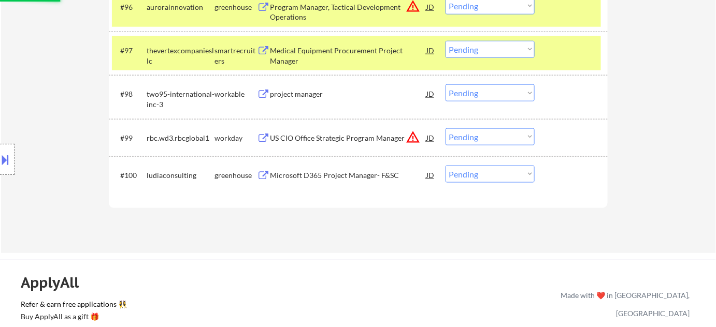
select select ""pending""
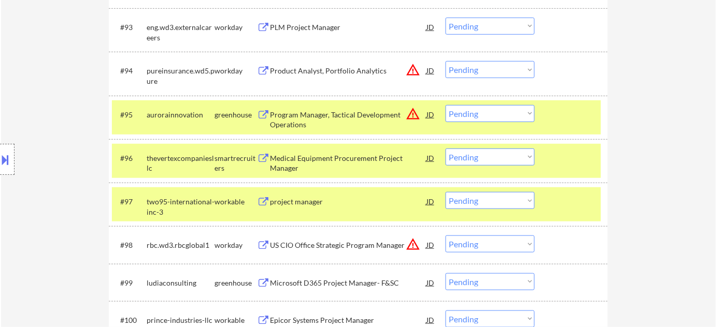
click at [291, 117] on div "Program Manager, Tactical Development Operations" at bounding box center [348, 120] width 156 height 20
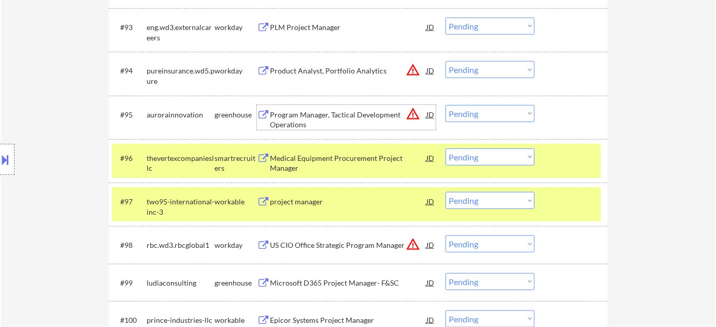
click at [297, 198] on div "project manager" at bounding box center [348, 202] width 156 height 10
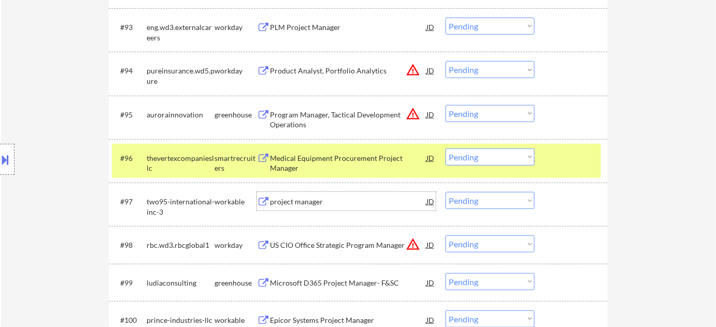
click at [501, 114] on select "Choose an option... Pending Applied Excluded (Questions) Excluded (Expired) Exc…" at bounding box center [489, 113] width 89 height 17
click at [445, 105] on select "Choose an option... Pending Applied Excluded (Questions) Excluded (Expired) Exc…" at bounding box center [489, 113] width 89 height 17
select select ""pending""
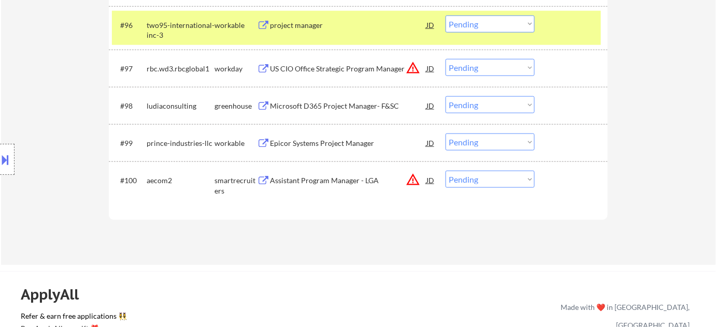
scroll to position [4303, 0]
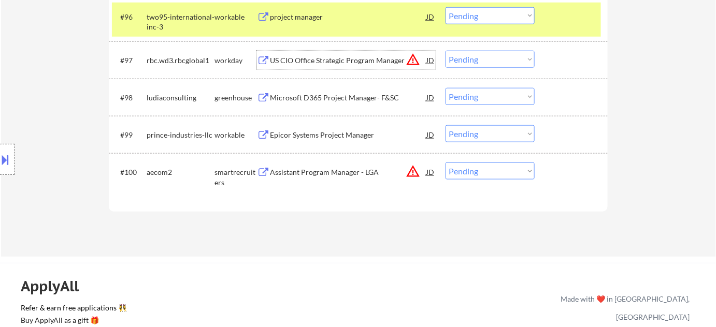
click at [349, 60] on div "US CIO Office Strategic Program Manager" at bounding box center [348, 60] width 156 height 10
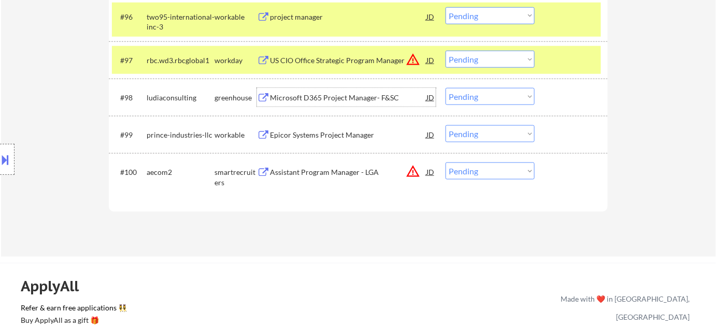
click at [310, 99] on div "Microsoft D365 Project Manager- F&SC" at bounding box center [348, 98] width 156 height 10
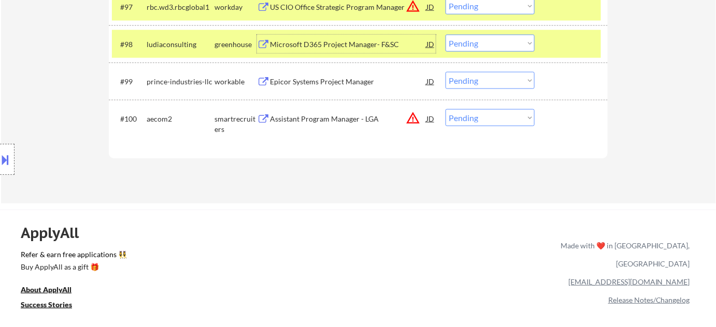
scroll to position [4397, 0]
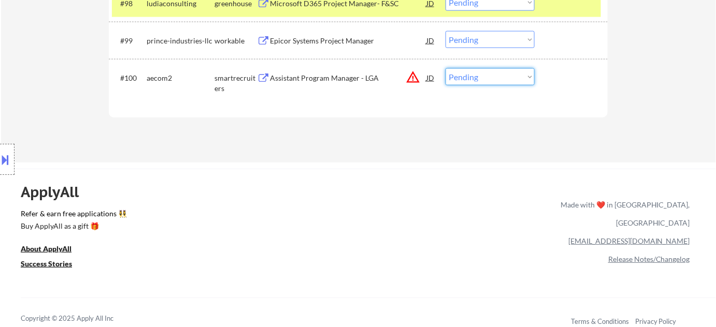
drag, startPoint x: 461, startPoint y: 76, endPoint x: 467, endPoint y: 83, distance: 9.6
click at [461, 76] on select "Choose an option... Pending Applied Excluded (Questions) Excluded (Expired) Exc…" at bounding box center [489, 76] width 89 height 17
click at [445, 68] on select "Choose an option... Pending Applied Excluded (Questions) Excluded (Expired) Exc…" at bounding box center [489, 76] width 89 height 17
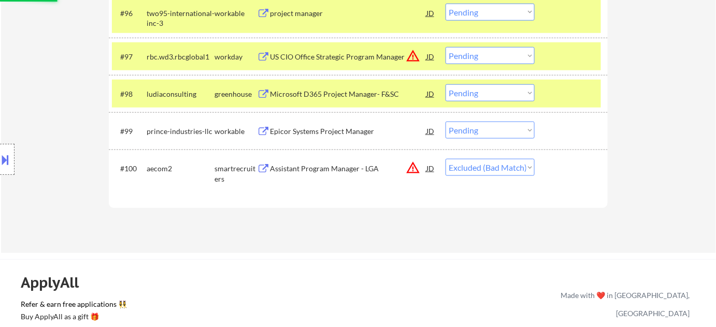
scroll to position [4303, 0]
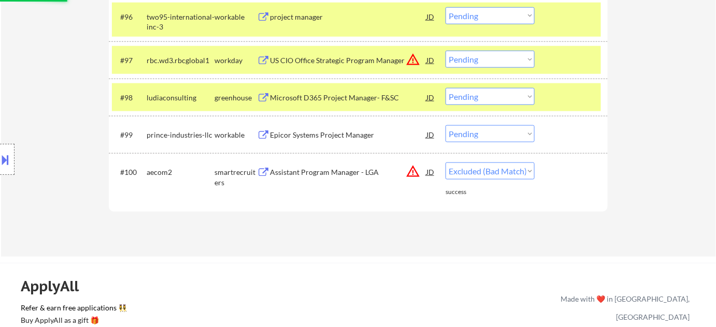
select select ""pending""
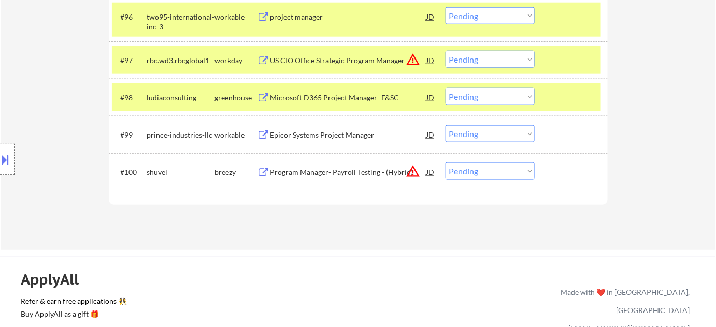
click at [499, 60] on select "Choose an option... Pending Applied Excluded (Questions) Excluded (Expired) Exc…" at bounding box center [489, 59] width 89 height 17
click at [445, 51] on select "Choose an option... Pending Applied Excluded (Questions) Excluded (Expired) Exc…" at bounding box center [489, 59] width 89 height 17
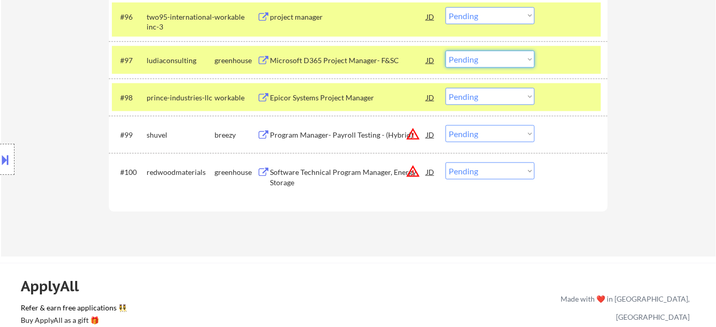
click at [457, 64] on select "Choose an option... Pending Applied Excluded (Questions) Excluded (Expired) Exc…" at bounding box center [489, 59] width 89 height 17
click at [445, 51] on select "Choose an option... Pending Applied Excluded (Questions) Excluded (Expired) Exc…" at bounding box center [489, 59] width 89 height 17
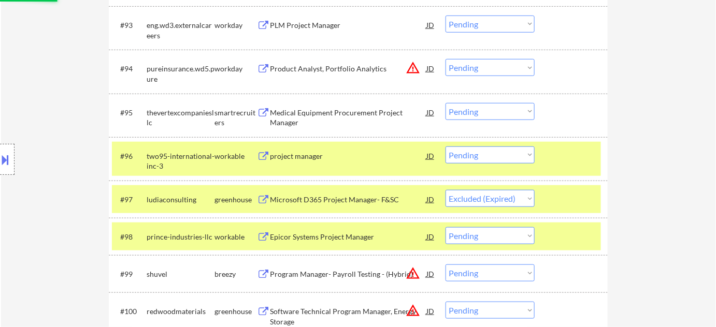
scroll to position [4161, 0]
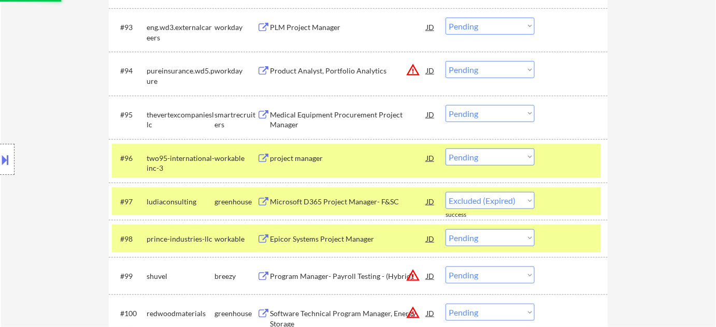
select select ""pending""
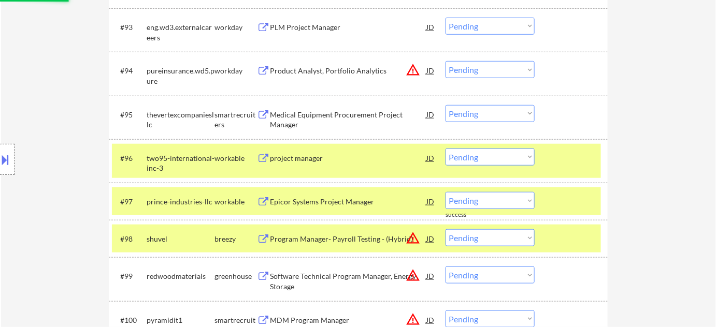
click at [288, 114] on div "Medical Equipment Procurement Project Manager" at bounding box center [348, 120] width 156 height 20
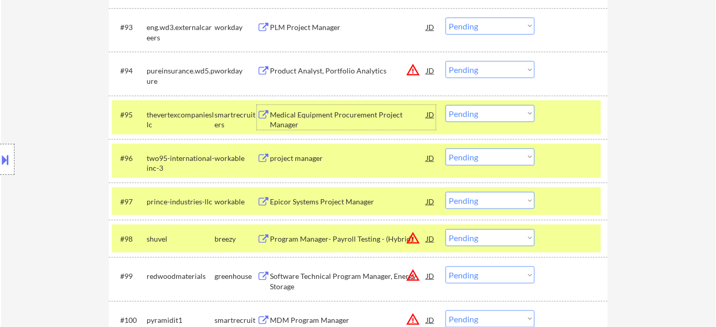
click at [483, 153] on select "Choose an option... Pending Applied Excluded (Questions) Excluded (Expired) Exc…" at bounding box center [489, 157] width 89 height 17
click at [445, 149] on select "Choose an option... Pending Applied Excluded (Questions) Excluded (Expired) Exc…" at bounding box center [489, 157] width 89 height 17
select select ""pending""
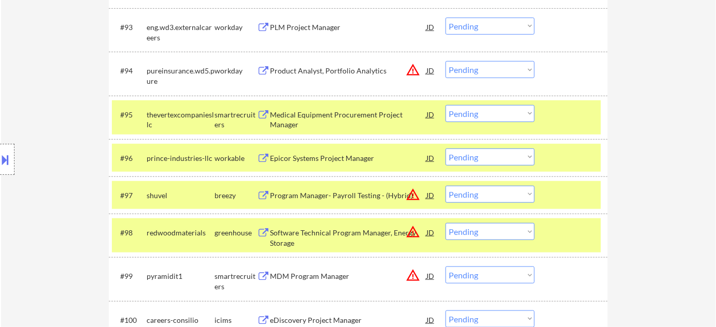
click at [485, 108] on select "Choose an option... Pending Applied Excluded (Questions) Excluded (Expired) Exc…" at bounding box center [489, 113] width 89 height 17
click at [445, 105] on select "Choose an option... Pending Applied Excluded (Questions) Excluded (Expired) Exc…" at bounding box center [489, 113] width 89 height 17
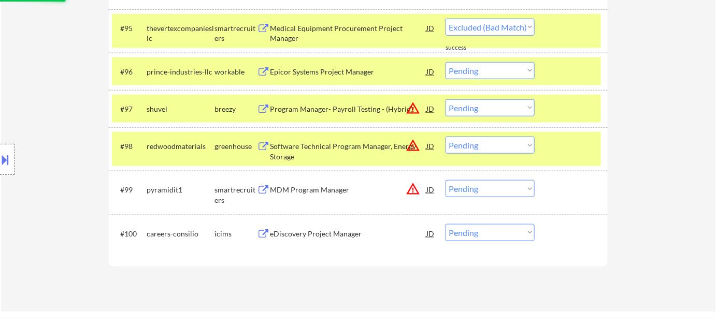
scroll to position [4303, 0]
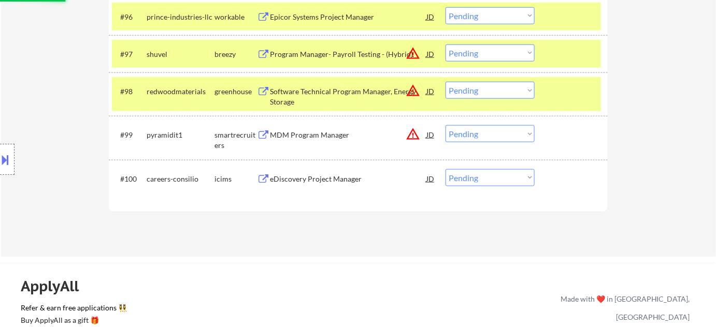
select select ""pending""
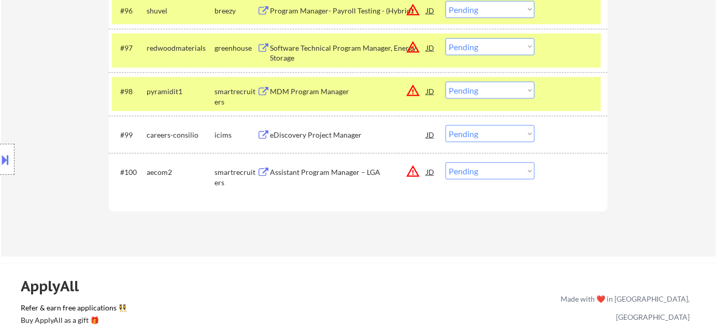
click at [504, 178] on select "Choose an option... Pending Applied Excluded (Questions) Excluded (Expired) Exc…" at bounding box center [489, 171] width 89 height 17
click at [445, 163] on select "Choose an option... Pending Applied Excluded (Questions) Excluded (Expired) Exc…" at bounding box center [489, 171] width 89 height 17
select select ""pending""
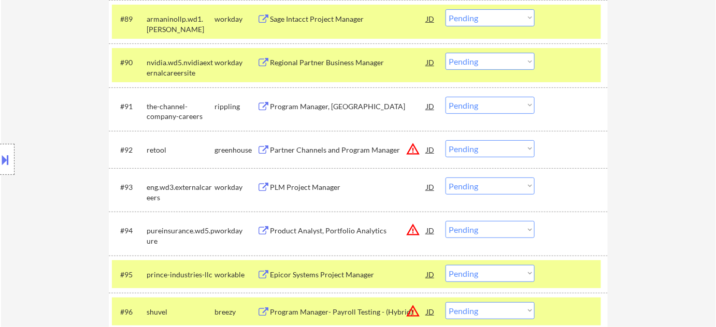
scroll to position [3879, 0]
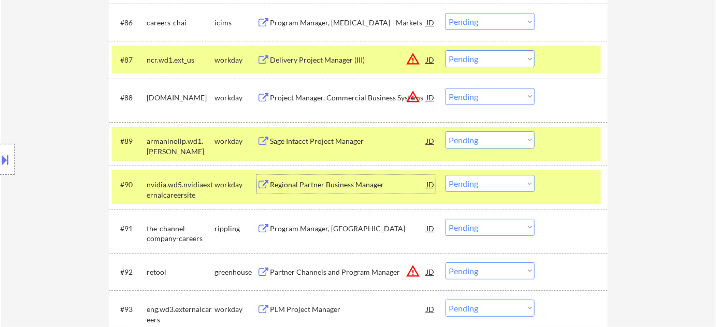
click at [349, 183] on div "Regional Partner Business Manager" at bounding box center [348, 185] width 156 height 10
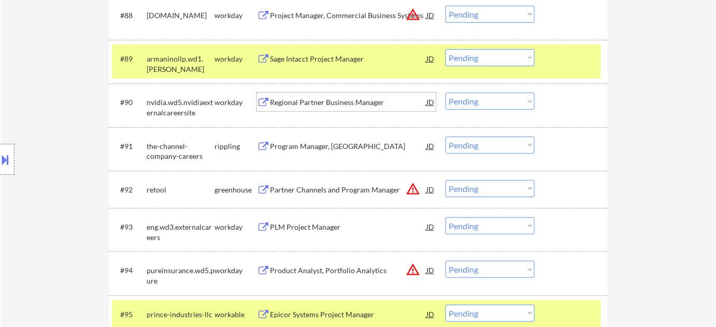
scroll to position [3973, 0]
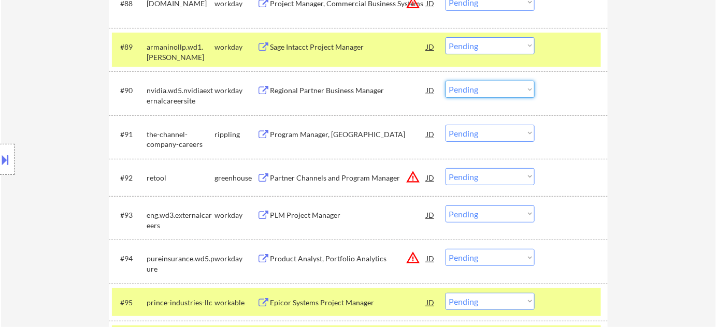
drag, startPoint x: 483, startPoint y: 85, endPoint x: 485, endPoint y: 95, distance: 10.6
click at [483, 85] on select "Choose an option... Pending Applied Excluded (Questions) Excluded (Expired) Exc…" at bounding box center [489, 89] width 89 height 17
click at [445, 81] on select "Choose an option... Pending Applied Excluded (Questions) Excluded (Expired) Exc…" at bounding box center [489, 89] width 89 height 17
click at [315, 177] on div "Partner Channels and Program Manager" at bounding box center [348, 178] width 156 height 10
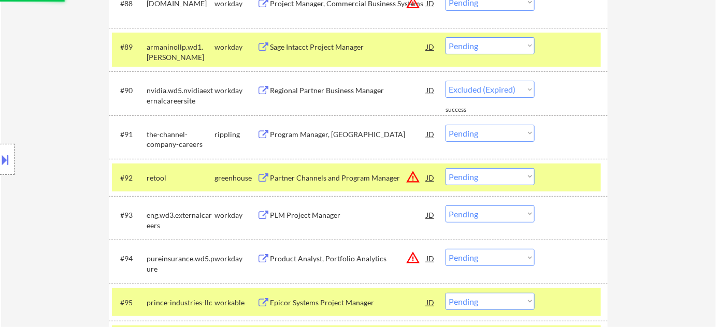
select select ""pending""
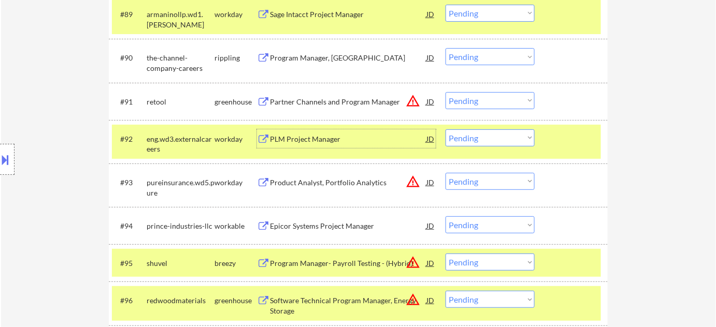
scroll to position [4020, 0]
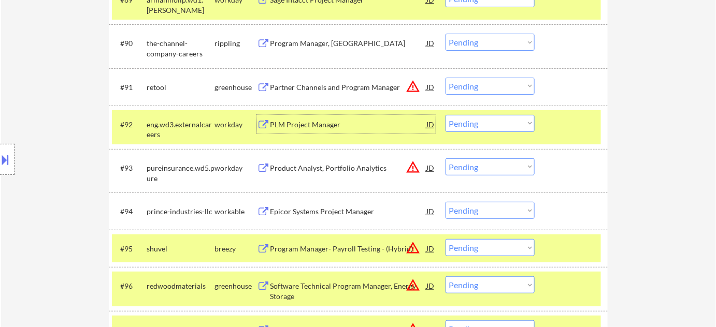
click at [342, 166] on div "Product Analyst, Portfolio Analytics" at bounding box center [348, 168] width 156 height 10
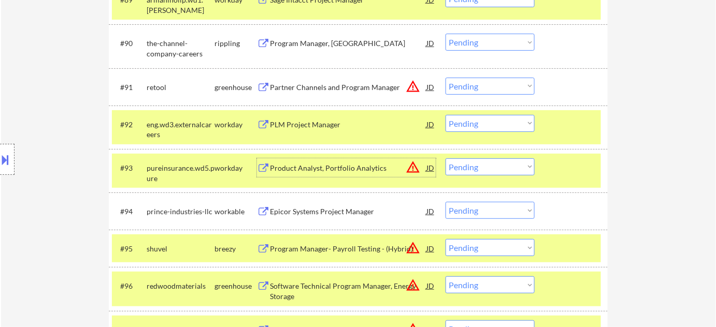
click at [483, 163] on select "Choose an option... Pending Applied Excluded (Questions) Excluded (Expired) Exc…" at bounding box center [489, 166] width 89 height 17
click at [445, 158] on select "Choose an option... Pending Applied Excluded (Questions) Excluded (Expired) Exc…" at bounding box center [489, 166] width 89 height 17
click at [310, 129] on div "PLM Project Manager" at bounding box center [348, 124] width 156 height 19
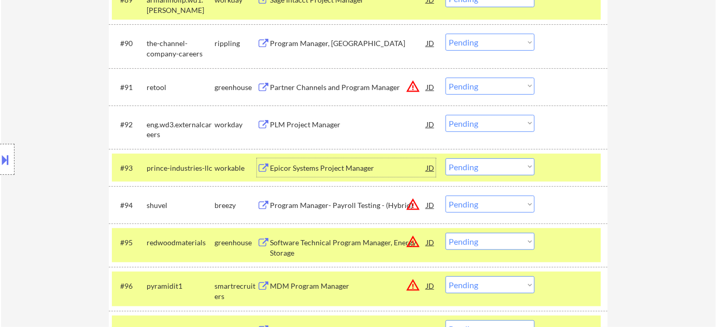
click at [312, 164] on div "Epicor Systems Project Manager" at bounding box center [348, 168] width 156 height 10
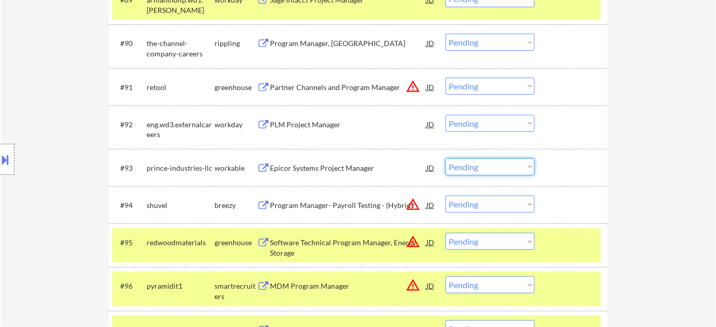
click at [450, 167] on select "Choose an option... Pending Applied Excluded (Questions) Excluded (Expired) Exc…" at bounding box center [489, 166] width 89 height 17
click at [445, 158] on select "Choose an option... Pending Applied Excluded (Questions) Excluded (Expired) Exc…" at bounding box center [489, 166] width 89 height 17
select select ""pending""
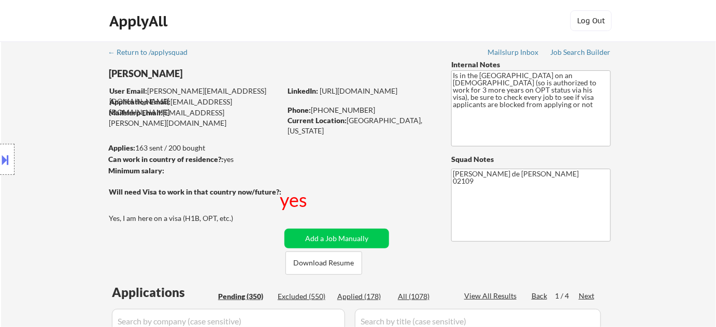
scroll to position [3944, 0]
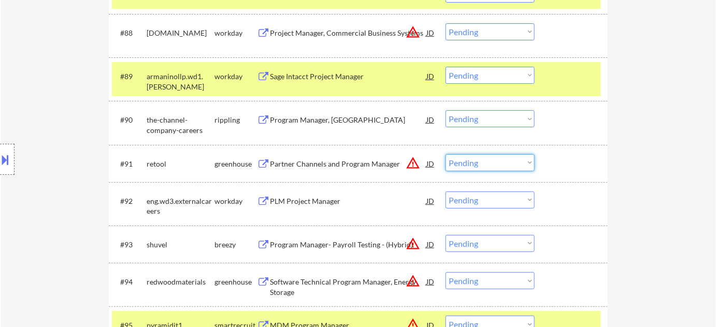
click at [498, 163] on select "Choose an option... Pending Applied Excluded (Questions) Excluded (Expired) Exc…" at bounding box center [489, 162] width 89 height 17
click at [445, 154] on select "Choose an option... Pending Applied Excluded (Questions) Excluded (Expired) Exc…" at bounding box center [489, 162] width 89 height 17
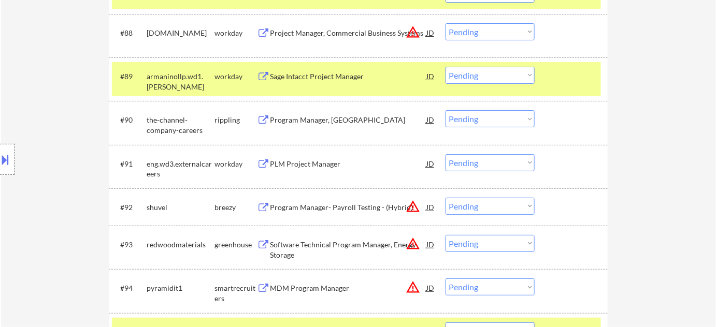
click at [506, 161] on select "Choose an option... Pending Applied Excluded (Questions) Excluded (Expired) Exc…" at bounding box center [489, 162] width 89 height 17
click at [445, 154] on select "Choose an option... Pending Applied Excluded (Questions) Excluded (Expired) Exc…" at bounding box center [489, 162] width 89 height 17
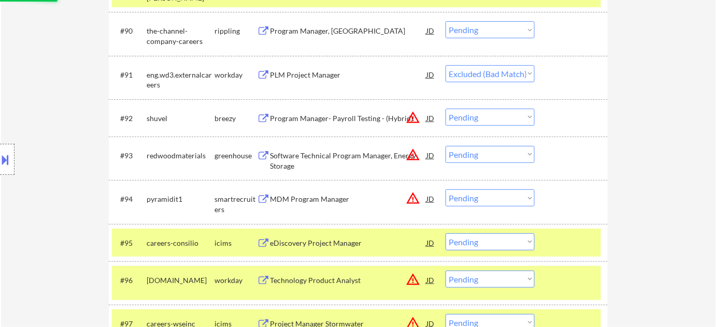
scroll to position [4038, 0]
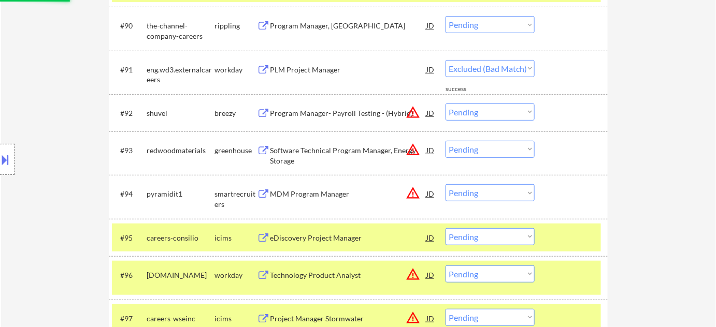
select select ""pending""
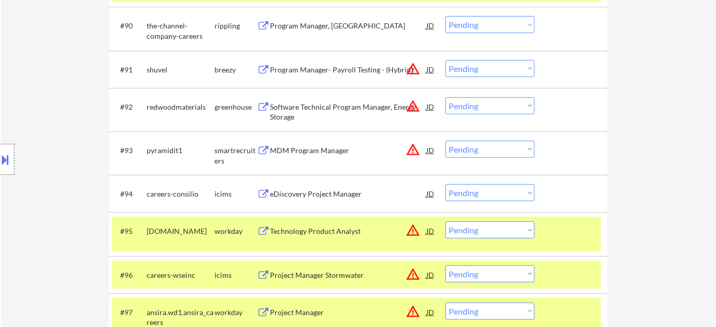
click at [333, 139] on div "#93 pyramidit1 smartrecruiters MDM Program Manager JD warning_amber Choose an o…" at bounding box center [356, 153] width 489 height 34
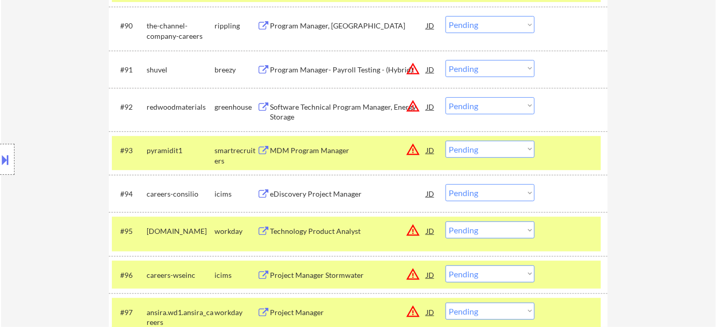
click at [327, 146] on div "MDM Program Manager" at bounding box center [348, 151] width 156 height 10
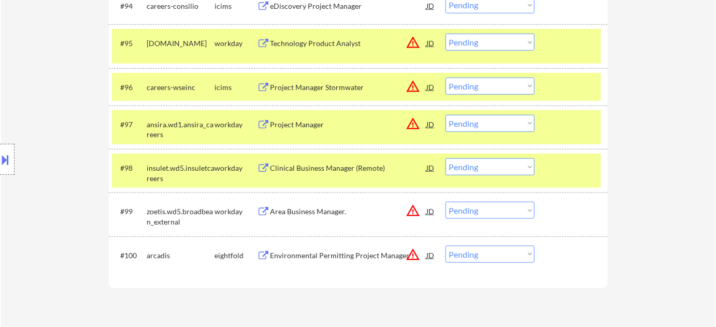
scroll to position [4226, 0]
click at [324, 206] on div "Area Business Manager." at bounding box center [348, 210] width 156 height 19
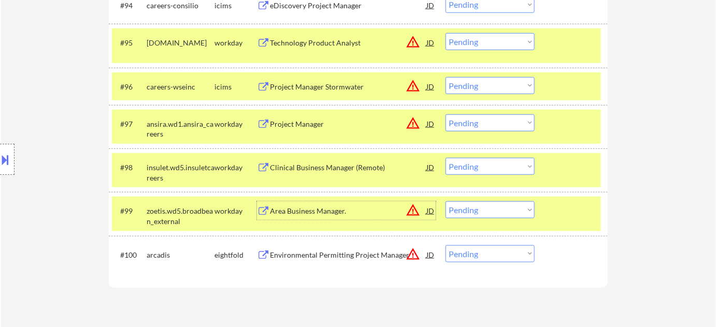
click at [483, 258] on select "Choose an option... Pending Applied Excluded (Questions) Excluded (Expired) Exc…" at bounding box center [489, 254] width 89 height 17
drag, startPoint x: 349, startPoint y: 284, endPoint x: 343, endPoint y: 271, distance: 14.4
click at [336, 254] on div "Environmental Permitting Project Manager" at bounding box center [348, 255] width 156 height 10
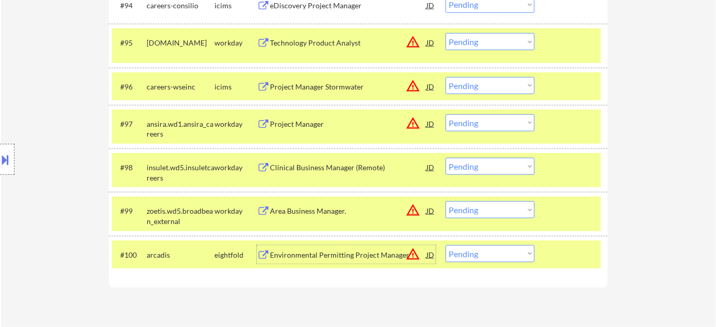
click at [297, 166] on div "Clinical Business Manager (Remote)" at bounding box center [348, 168] width 156 height 10
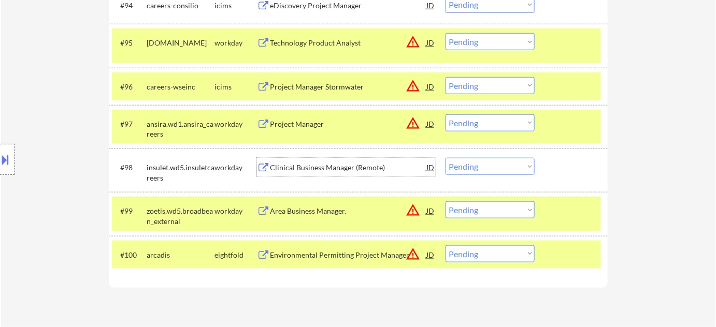
click at [464, 209] on select "Choose an option... Pending Applied Excluded (Questions) Excluded (Expired) Exc…" at bounding box center [489, 209] width 89 height 17
click at [445, 201] on select "Choose an option... Pending Applied Excluded (Questions) Excluded (Expired) Exc…" at bounding box center [489, 209] width 89 height 17
select select ""pending""
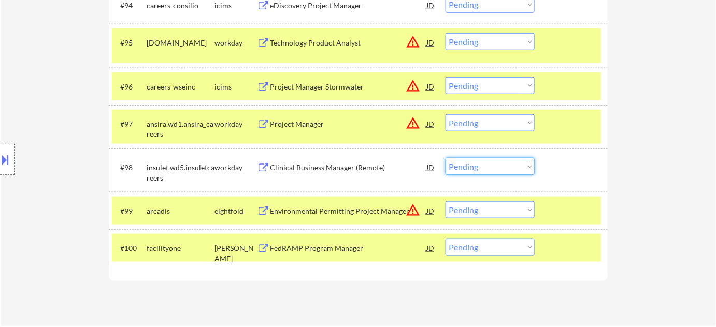
click at [479, 168] on select "Choose an option... Pending Applied Excluded (Questions) Excluded (Expired) Exc…" at bounding box center [489, 166] width 89 height 17
click at [445, 158] on select "Choose an option... Pending Applied Excluded (Questions) Excluded (Expired) Exc…" at bounding box center [489, 166] width 89 height 17
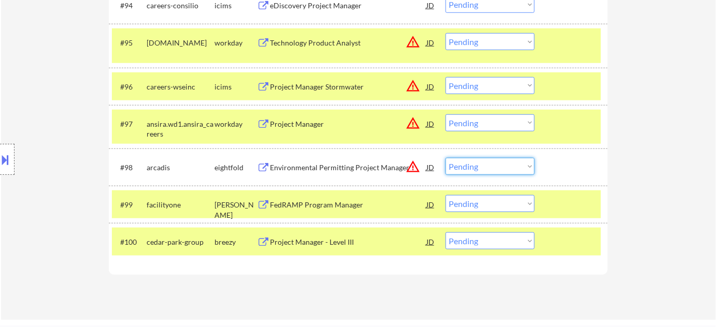
click at [496, 163] on select "Choose an option... Pending Applied Excluded (Questions) Excluded (Expired) Exc…" at bounding box center [489, 166] width 89 height 17
click at [445, 158] on select "Choose an option... Pending Applied Excluded (Questions) Excluded (Expired) Exc…" at bounding box center [489, 166] width 89 height 17
click at [306, 203] on div "FedRAMP Program Manager" at bounding box center [348, 205] width 156 height 10
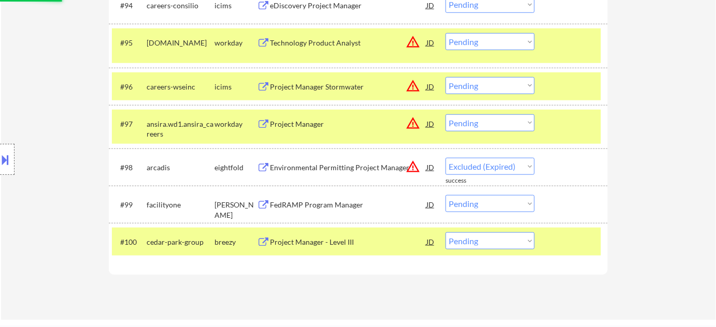
select select ""pending""
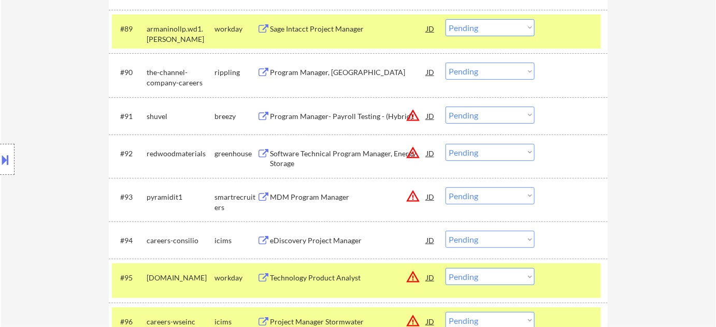
scroll to position [3991, 0]
click at [485, 197] on select "Choose an option... Pending Applied Excluded (Questions) Excluded (Expired) Exc…" at bounding box center [489, 196] width 89 height 17
click at [445, 188] on select "Choose an option... Pending Applied Excluded (Questions) Excluded (Expired) Exc…" at bounding box center [489, 196] width 89 height 17
select select ""pending""
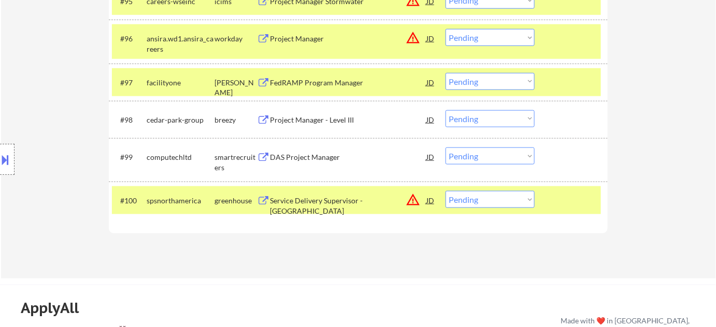
scroll to position [4273, 0]
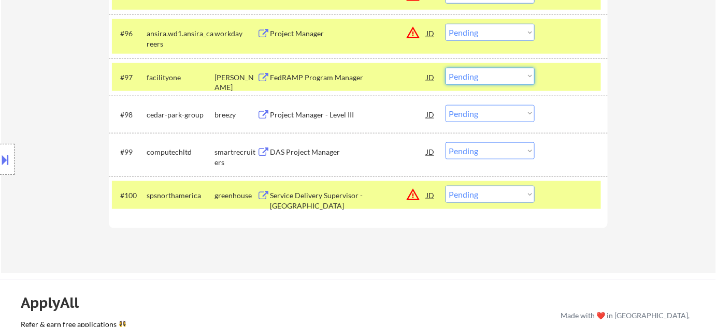
drag, startPoint x: 471, startPoint y: 76, endPoint x: 471, endPoint y: 81, distance: 5.7
click at [471, 76] on select "Choose an option... Pending Applied Excluded (Questions) Excluded (Expired) Exc…" at bounding box center [489, 76] width 89 height 17
click at [445, 68] on select "Choose an option... Pending Applied Excluded (Questions) Excluded (Expired) Exc…" at bounding box center [489, 76] width 89 height 17
select select ""pending""
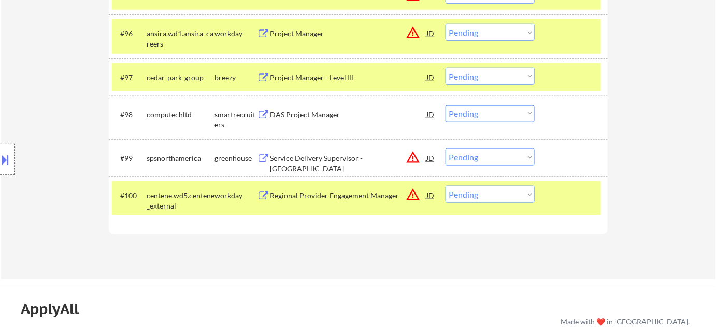
click at [494, 158] on select "Choose an option... Pending Applied Excluded (Questions) Excluded (Expired) Exc…" at bounding box center [489, 157] width 89 height 17
click at [445, 149] on select "Choose an option... Pending Applied Excluded (Questions) Excluded (Expired) Exc…" at bounding box center [489, 157] width 89 height 17
click at [320, 119] on div "DAS Project Manager" at bounding box center [348, 115] width 156 height 10
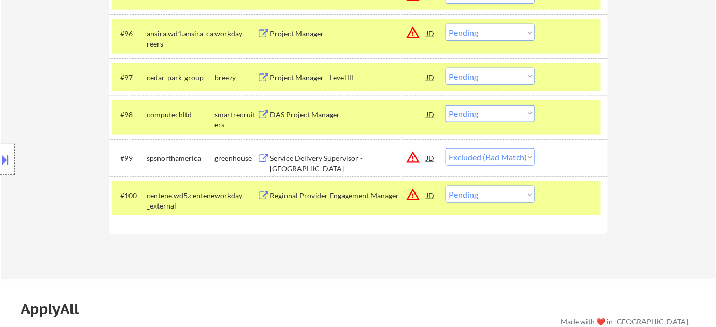
select select ""pending""
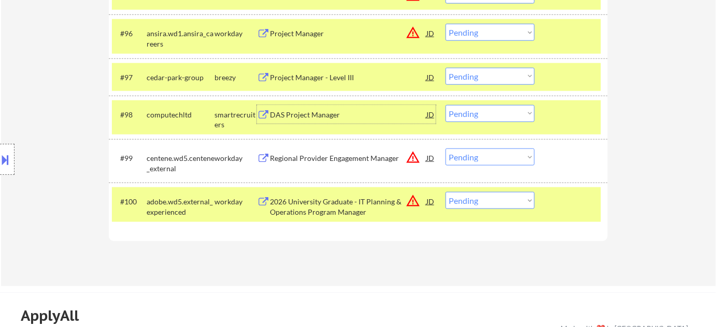
click at [473, 207] on select "Choose an option... Pending Applied Excluded (Questions) Excluded (Expired) Exc…" at bounding box center [489, 200] width 89 height 17
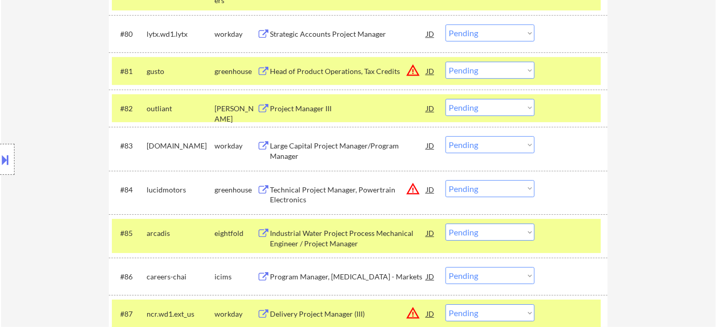
scroll to position [3473, 0]
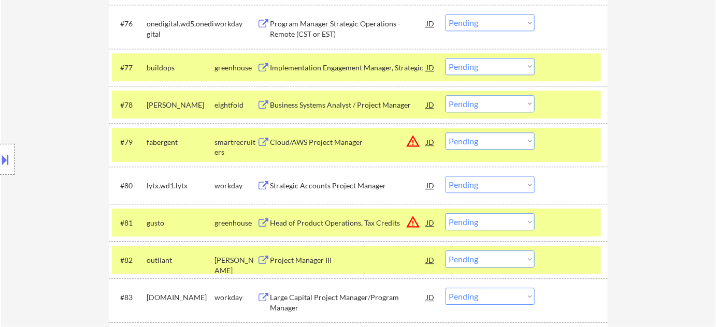
click at [319, 144] on div "Cloud/AWS Project Manager" at bounding box center [348, 142] width 156 height 10
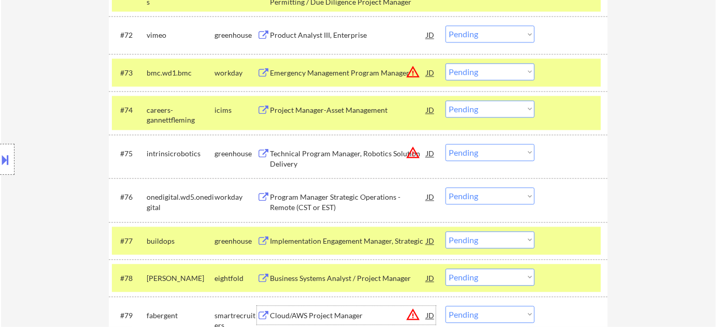
scroll to position [3284, 0]
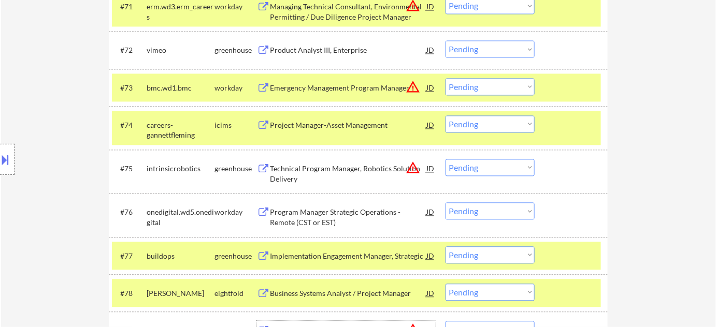
click at [482, 165] on select "Choose an option... Pending Applied Excluded (Questions) Excluded (Expired) Exc…" at bounding box center [489, 167] width 89 height 17
select select ""excluded__bad_match_""
click at [445, 159] on select "Choose an option... Pending Applied Excluded (Questions) Excluded (Expired) Exc…" at bounding box center [489, 167] width 89 height 17
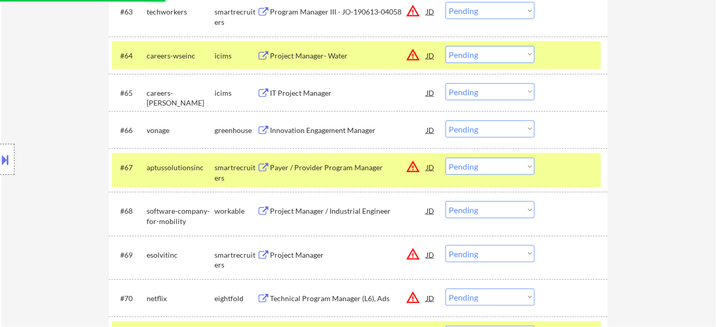
scroll to position [4224, 0]
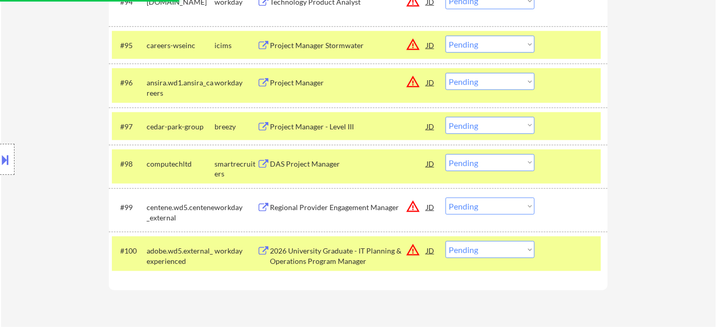
click at [506, 154] on select "Choose an option... Pending Applied Excluded (Questions) Excluded (Expired) Exc…" at bounding box center [489, 162] width 89 height 17
select select ""excluded__bad_match_""
click at [445, 154] on select "Choose an option... Pending Applied Excluded (Questions) Excluded (Expired) Exc…" at bounding box center [489, 162] width 89 height 17
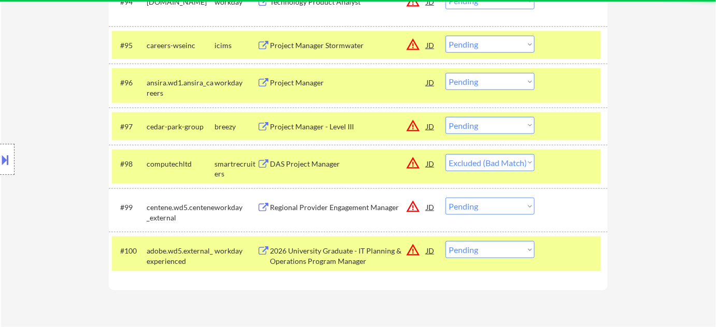
select select ""pending""
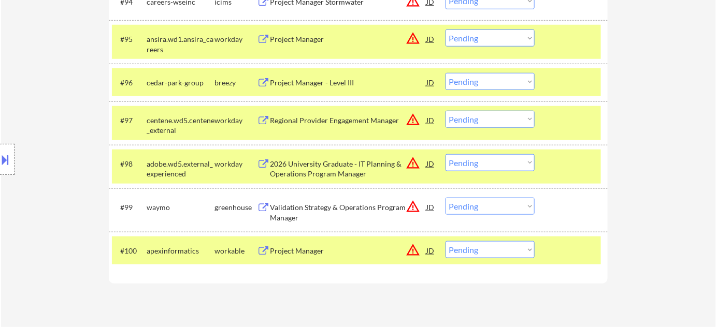
click at [304, 249] on div "Project Manager" at bounding box center [348, 251] width 156 height 10
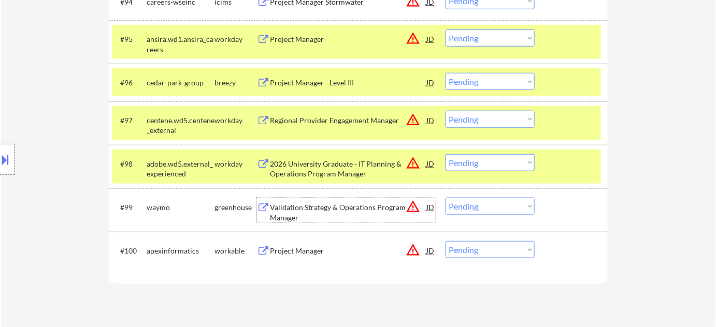
click at [290, 212] on div "Validation Strategy & Operations Program Manager" at bounding box center [348, 213] width 156 height 20
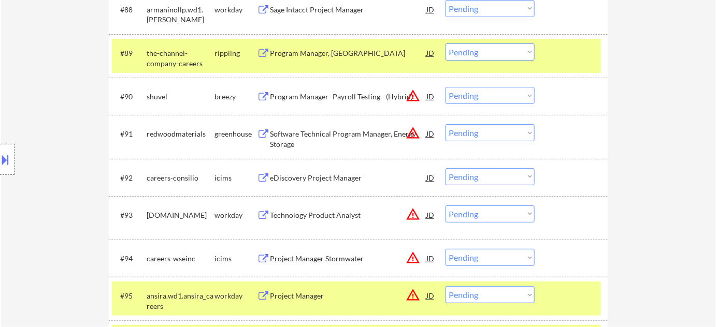
scroll to position [3894, 0]
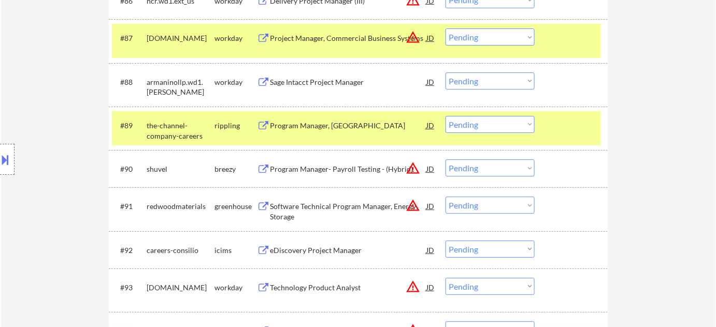
click at [503, 254] on select "Choose an option... Pending Applied Excluded (Questions) Excluded (Expired) Exc…" at bounding box center [489, 249] width 89 height 17
select select ""excluded__bad_match_""
click at [445, 241] on select "Choose an option... Pending Applied Excluded (Questions) Excluded (Expired) Exc…" at bounding box center [489, 249] width 89 height 17
click at [295, 84] on div "Sage Intacct Project Manager" at bounding box center [348, 82] width 156 height 10
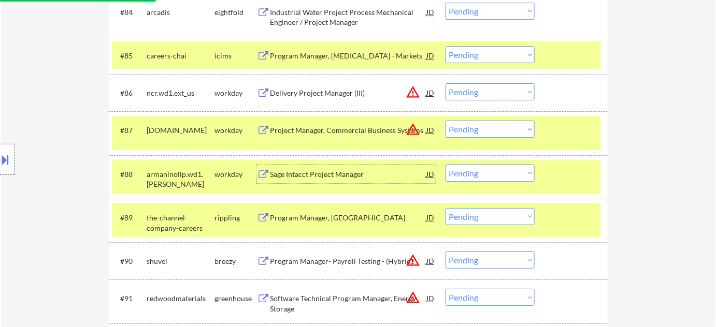
scroll to position [3800, 0]
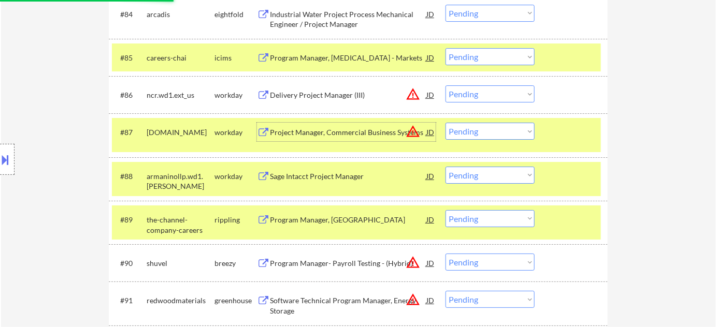
click at [334, 129] on div "Project Manager, Commercial Business Systems" at bounding box center [348, 132] width 156 height 10
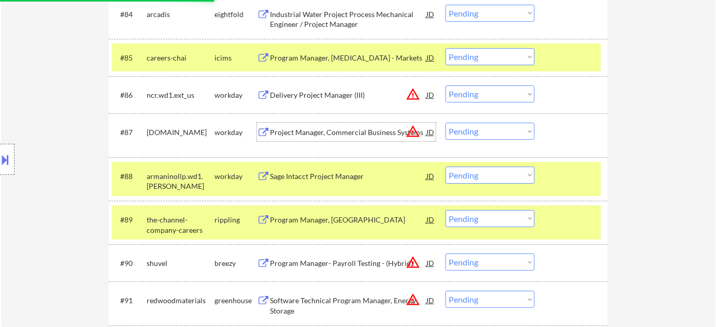
click at [477, 134] on select "Choose an option... Pending Applied Excluded (Questions) Excluded (Expired) Exc…" at bounding box center [489, 131] width 89 height 17
click at [445, 123] on select "Choose an option... Pending Applied Excluded (Questions) Excluded (Expired) Exc…" at bounding box center [489, 131] width 89 height 17
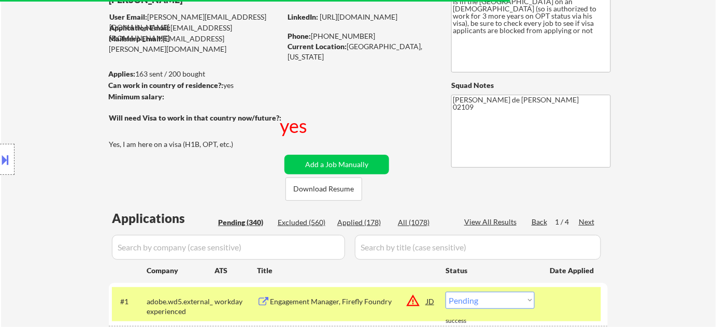
scroll to position [90, 0]
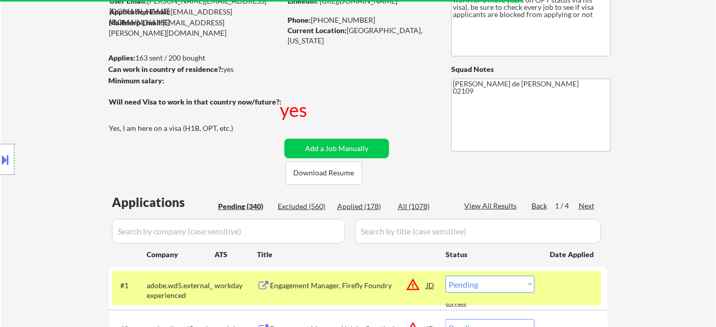
click at [593, 208] on div "Next" at bounding box center [587, 206] width 17 height 10
select select ""pending""
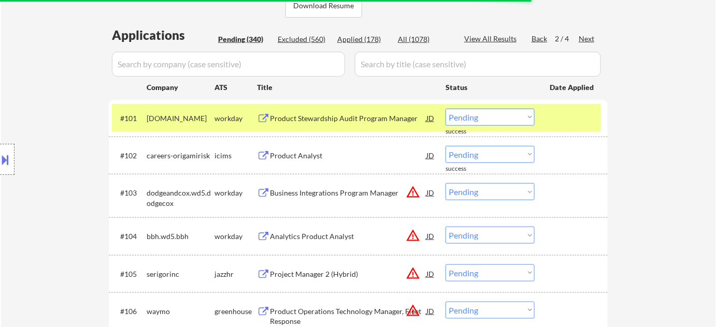
scroll to position [279, 0]
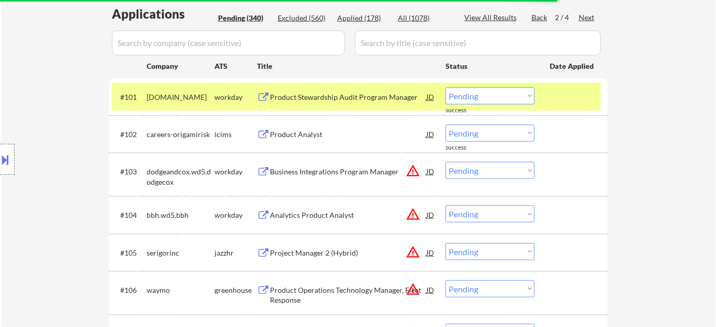
click at [322, 173] on div "Business Integrations Program Manager" at bounding box center [348, 172] width 156 height 10
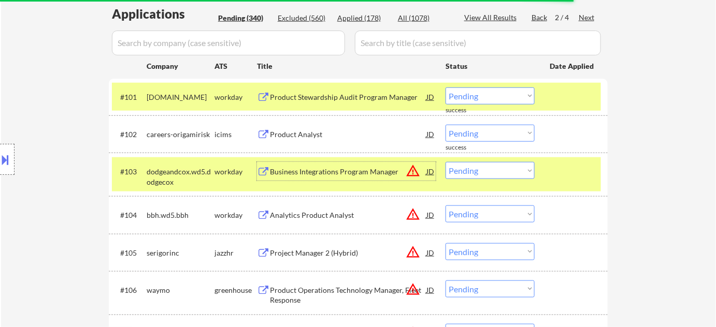
click at [340, 214] on div "Analytics Product Analyst" at bounding box center [348, 215] width 156 height 10
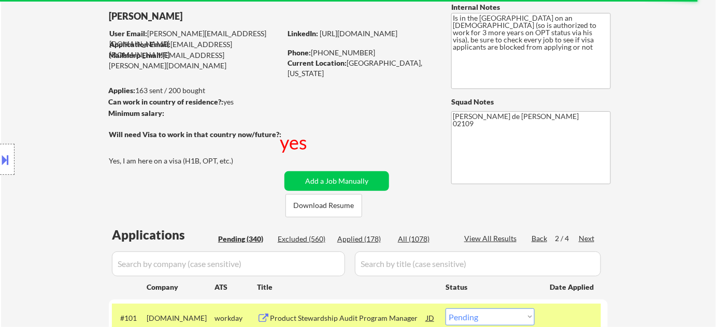
scroll to position [141, 0]
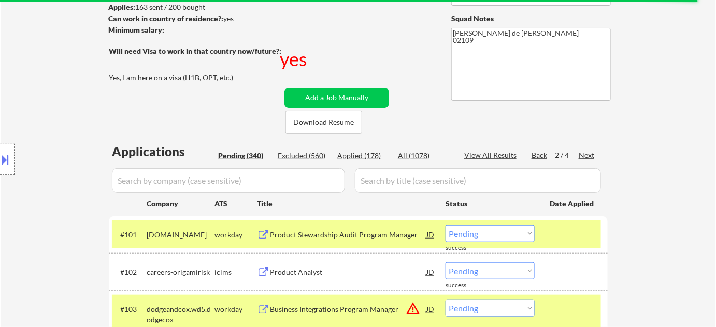
click at [535, 157] on div "Back" at bounding box center [539, 155] width 17 height 10
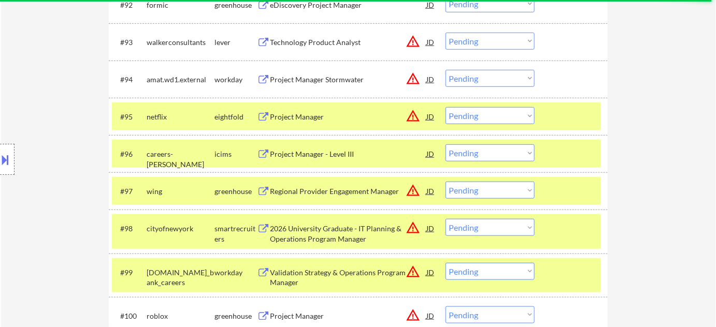
scroll to position [4232, 0]
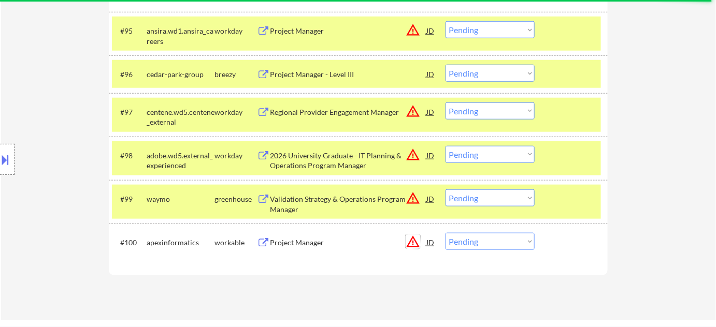
click at [410, 243] on button "warning_amber" at bounding box center [413, 242] width 15 height 15
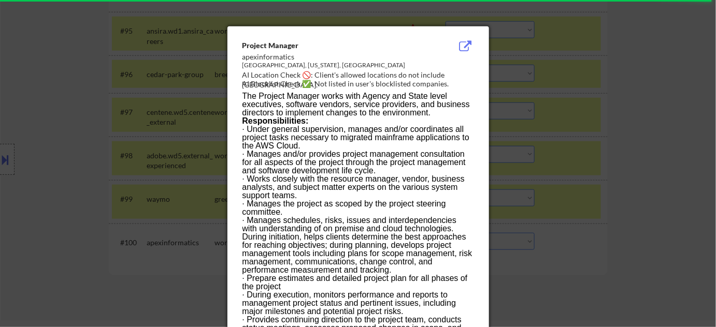
click at [638, 185] on div at bounding box center [358, 163] width 716 height 327
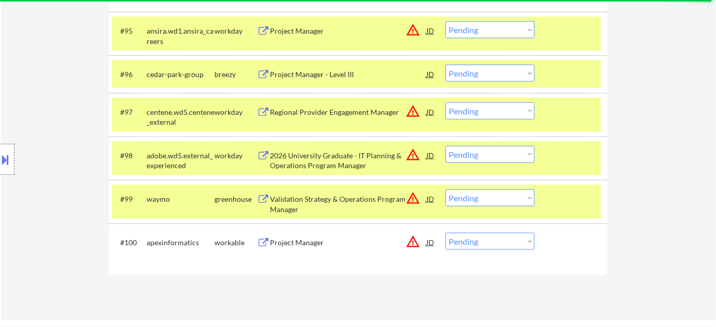
click at [482, 240] on select "Choose an option... Pending Applied Excluded (Questions) Excluded (Expired) Exc…" at bounding box center [489, 241] width 89 height 17
select select ""excluded__bad_match_""
click at [445, 233] on select "Choose an option... Pending Applied Excluded (Questions) Excluded (Expired) Exc…" at bounding box center [489, 241] width 89 height 17
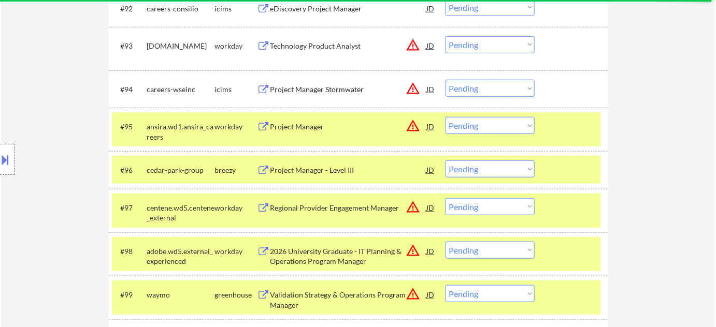
scroll to position [4091, 0]
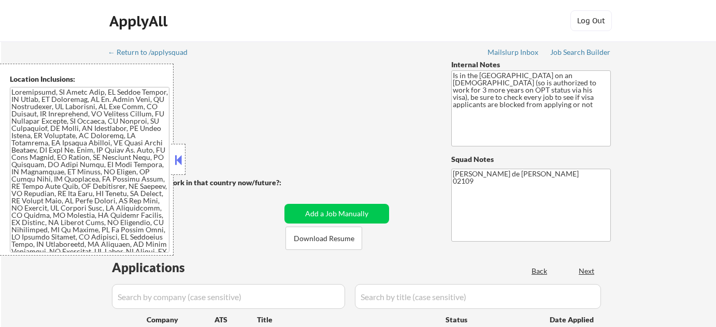
select select ""pending""
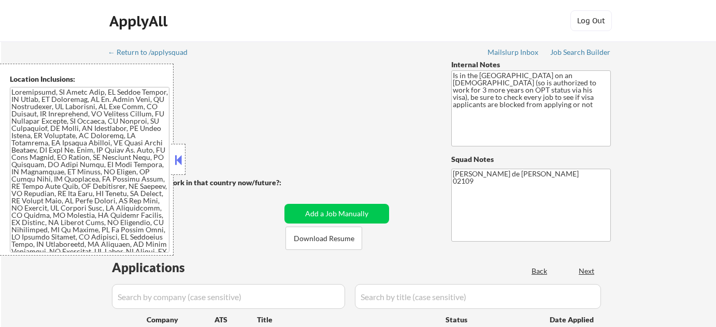
select select ""pending""
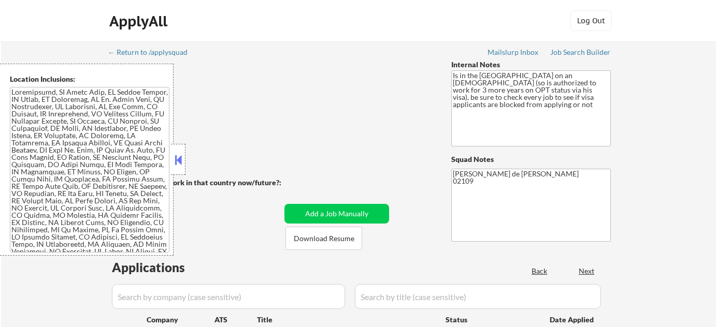
select select ""pending""
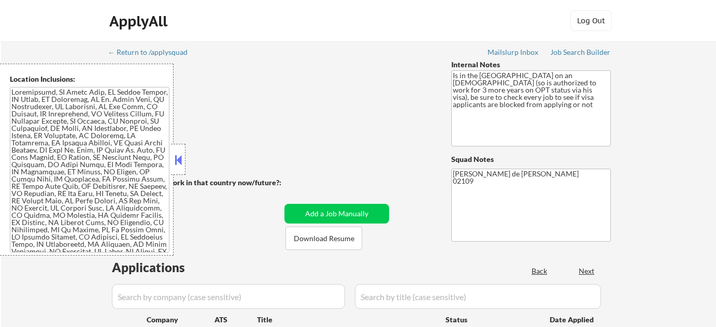
select select ""pending""
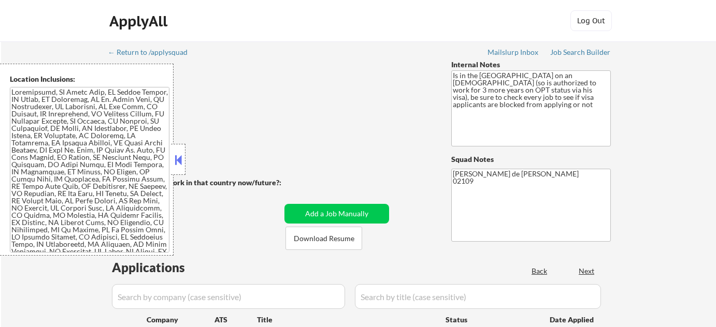
select select ""pending""
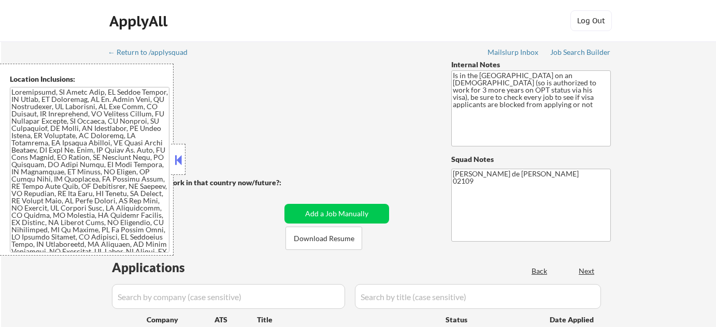
select select ""pending""
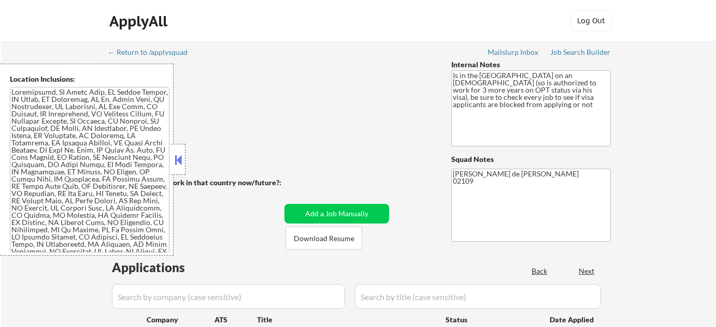
select select ""pending""
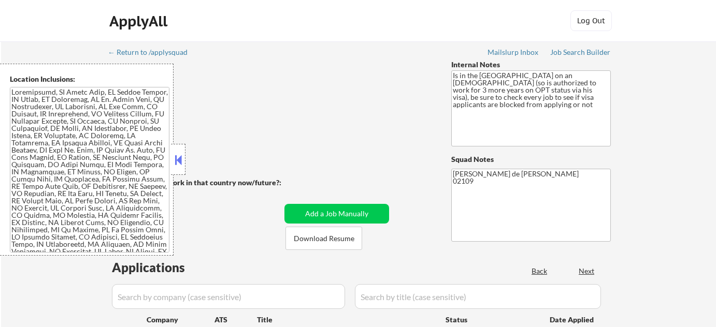
select select ""pending""
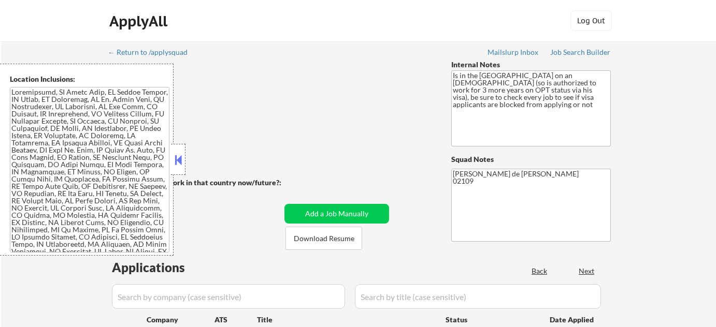
select select ""pending""
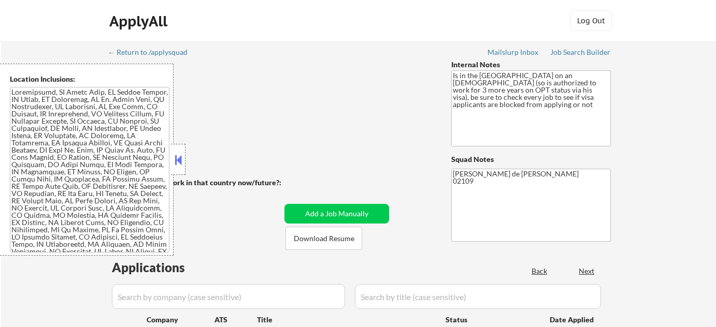
select select ""pending""
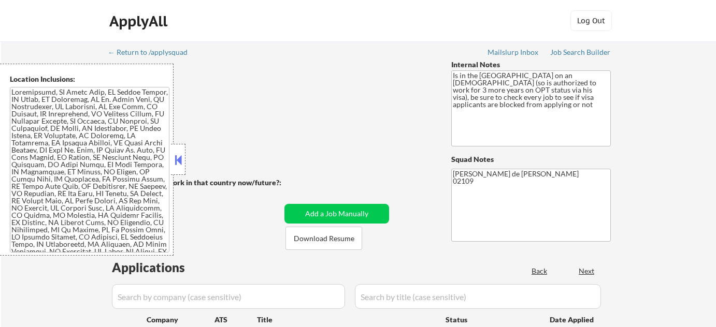
select select ""pending""
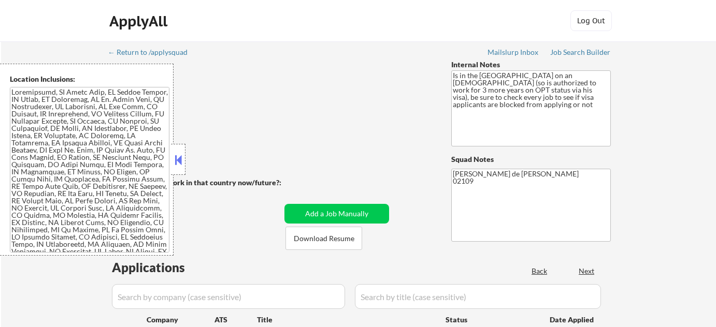
select select ""pending""
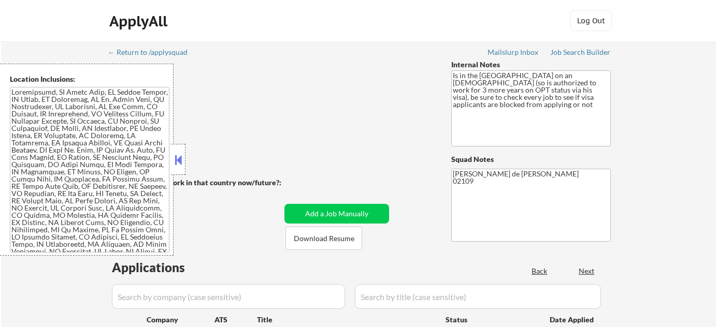
select select ""pending""
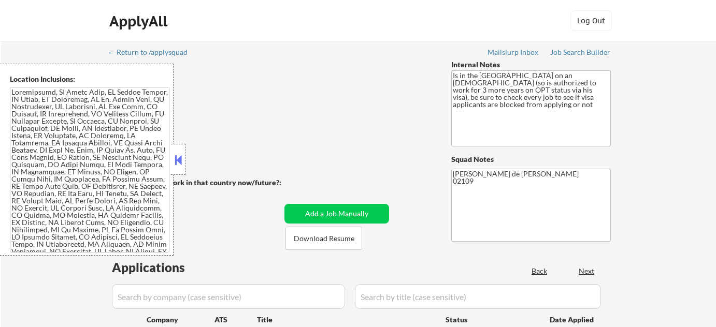
select select ""pending""
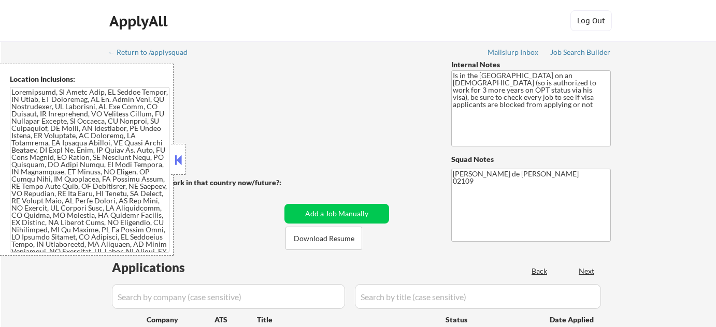
select select ""pending""
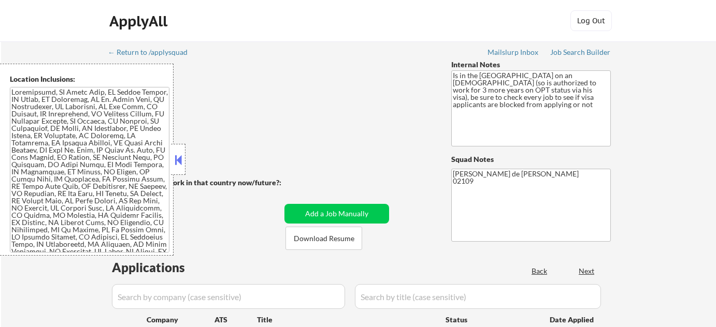
select select ""pending""
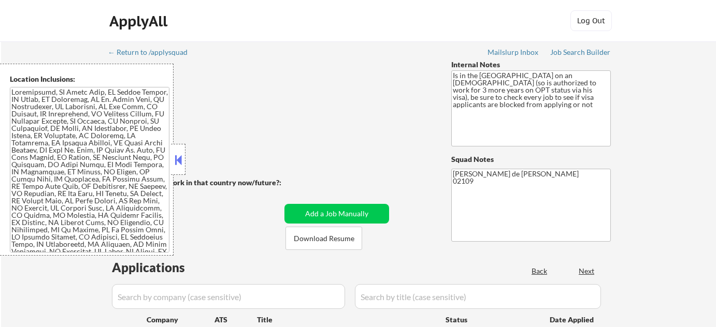
select select ""pending""
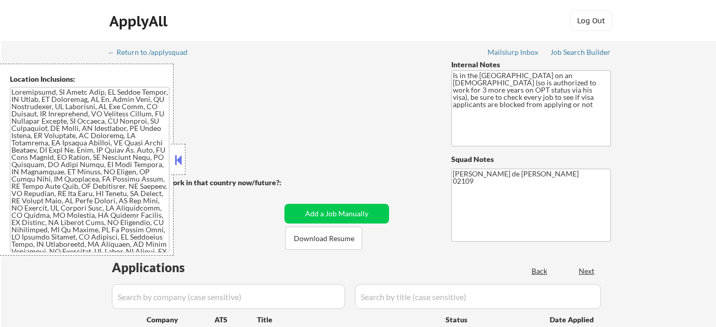
select select ""pending""
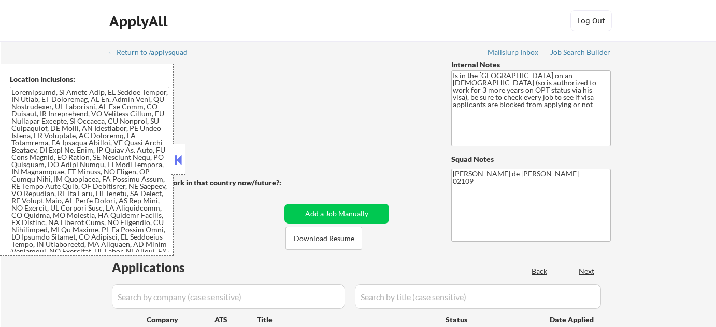
select select ""pending""
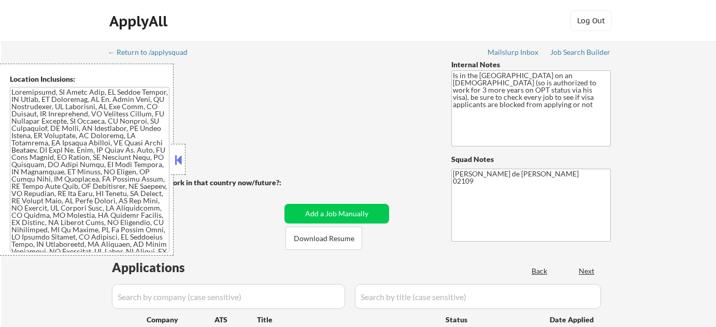
select select ""pending""
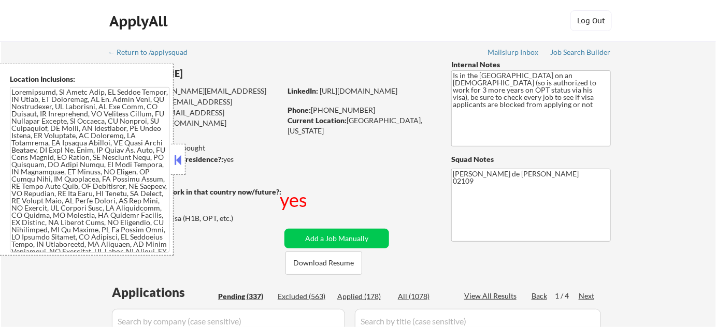
click at [182, 160] on button at bounding box center [177, 160] width 11 height 16
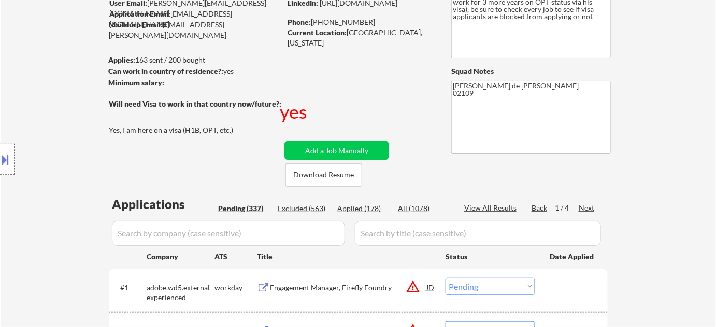
scroll to position [94, 0]
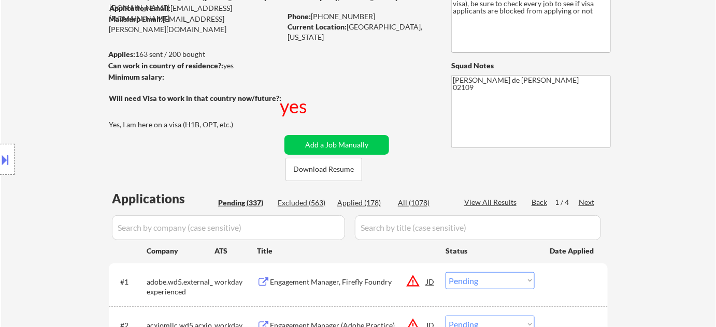
click at [170, 230] on div "Location Inclusions:" at bounding box center [92, 160] width 185 height 192
click at [200, 226] on input "input" at bounding box center [228, 227] width 233 height 25
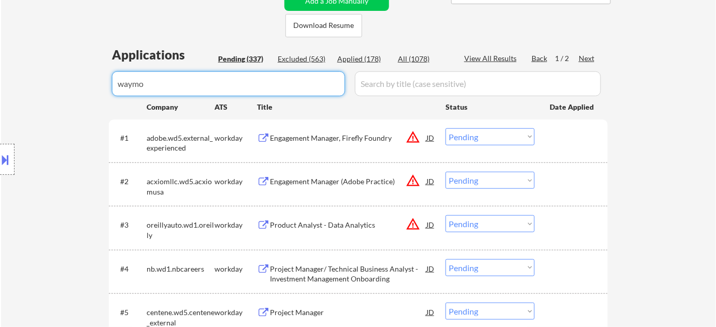
scroll to position [282, 0]
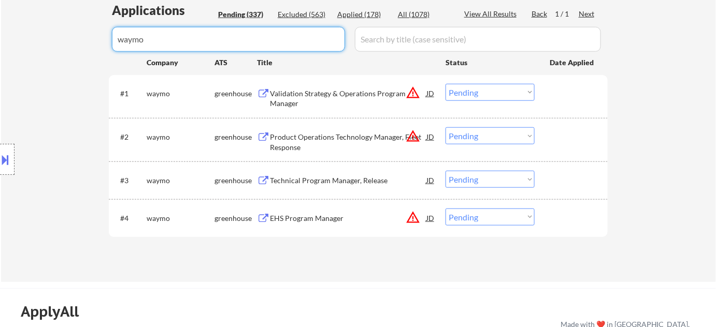
type input "waymo"
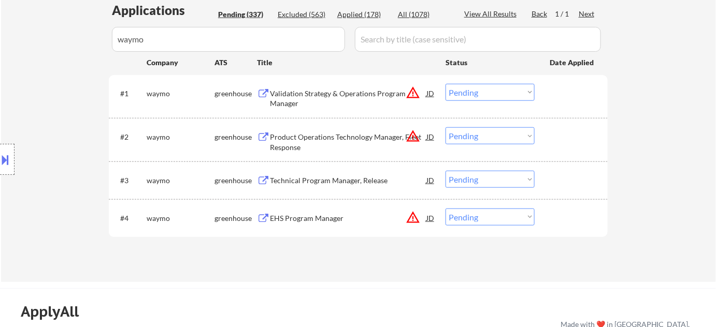
click at [456, 96] on select "Choose an option... Pending Applied Excluded (Questions) Excluded (Expired) Exc…" at bounding box center [489, 92] width 89 height 17
click at [445, 84] on select "Choose an option... Pending Applied Excluded (Questions) Excluded (Expired) Exc…" at bounding box center [489, 92] width 89 height 17
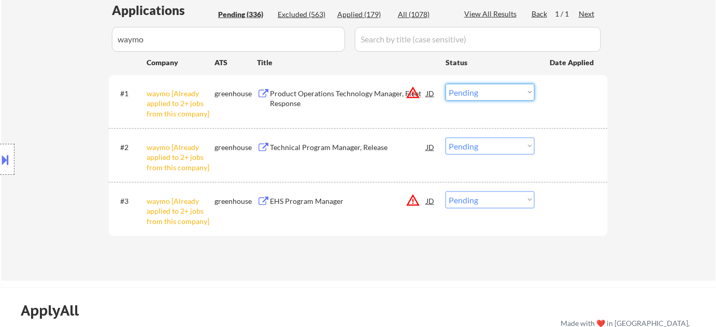
click at [501, 99] on select "Choose an option... Pending Applied Excluded (Questions) Excluded (Expired) Exc…" at bounding box center [489, 92] width 89 height 17
click at [445, 84] on select "Choose an option... Pending Applied Excluded (Questions) Excluded (Expired) Exc…" at bounding box center [489, 92] width 89 height 17
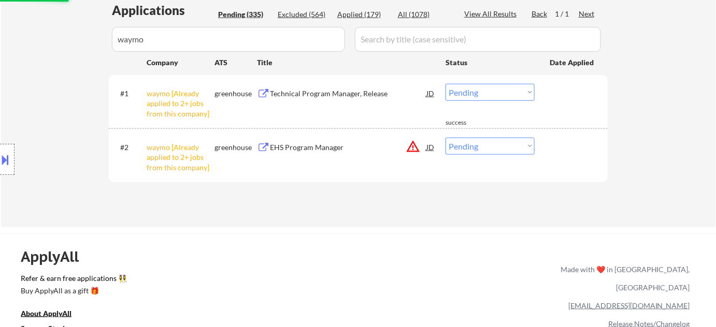
click at [510, 86] on select "Choose an option... Pending Applied Excluded (Questions) Excluded (Expired) Exc…" at bounding box center [489, 92] width 89 height 17
select select ""excluded__other_""
click at [445, 84] on select "Choose an option... Pending Applied Excluded (Questions) Excluded (Expired) Exc…" at bounding box center [489, 92] width 89 height 17
click at [486, 147] on select "Choose an option... Pending Applied Excluded (Questions) Excluded (Expired) Exc…" at bounding box center [489, 146] width 89 height 17
select select ""excluded__other_""
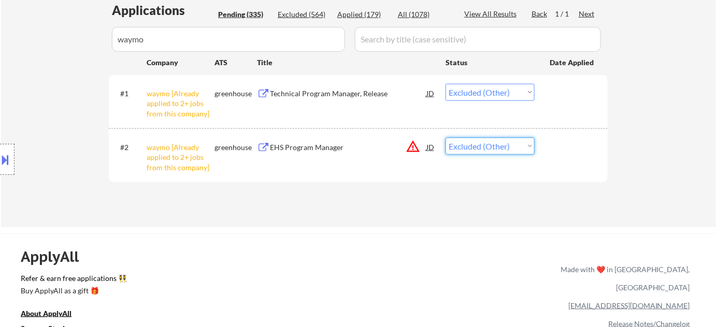
click at [445, 138] on select "Choose an option... Pending Applied Excluded (Questions) Excluded (Expired) Exc…" at bounding box center [489, 146] width 89 height 17
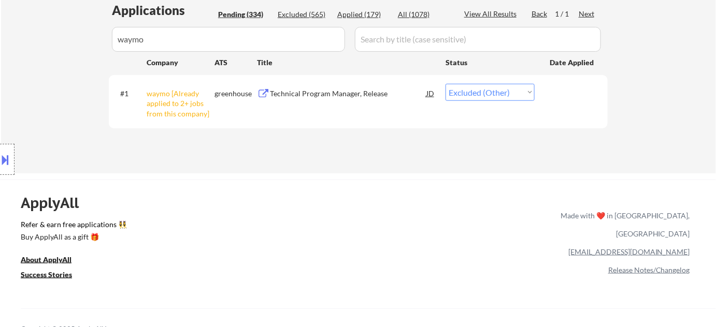
click at [495, 139] on div "Applications Pending (334) Excluded (565) Applied (179) All (1078) View All Res…" at bounding box center [358, 78] width 499 height 152
drag, startPoint x: 495, startPoint y: 90, endPoint x: 495, endPoint y: 98, distance: 8.3
click at [495, 90] on select "Choose an option... Pending Applied Excluded (Questions) Excluded (Expired) Exc…" at bounding box center [489, 92] width 89 height 17
click at [445, 84] on select "Choose an option... Pending Applied Excluded (Questions) Excluded (Expired) Exc…" at bounding box center [489, 92] width 89 height 17
click at [379, 194] on div "ApplyAll Refer & earn free applications 👯‍♀️ Buy ApplyAll as a gift 🎁 About App…" at bounding box center [358, 269] width 716 height 164
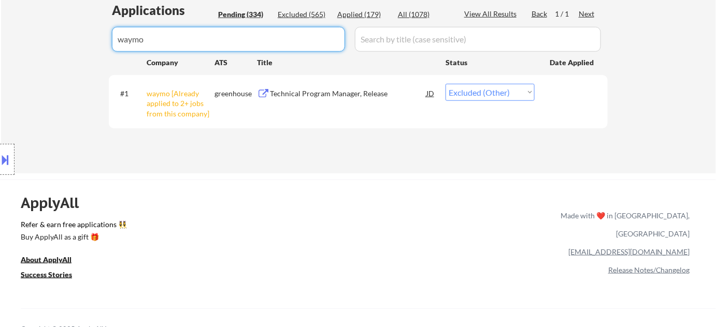
drag, startPoint x: 306, startPoint y: 35, endPoint x: 83, endPoint y: 76, distance: 227.0
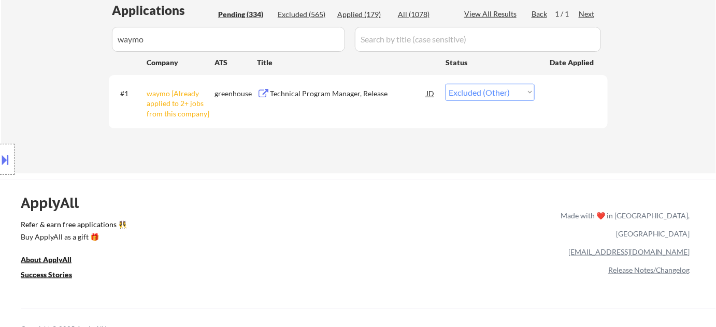
click at [318, 148] on div "Applications Pending (334) Excluded (565) Applied (179) All (1078) View All Res…" at bounding box center [358, 78] width 499 height 152
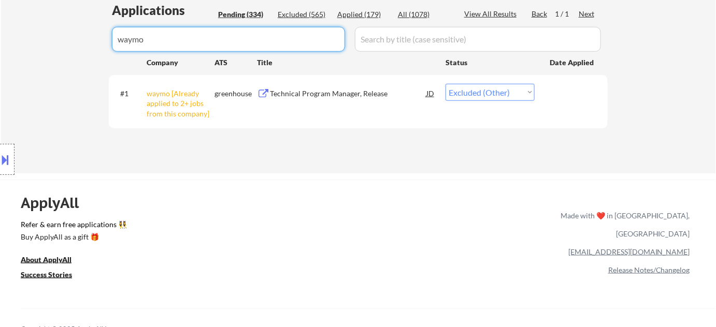
drag, startPoint x: 309, startPoint y: 42, endPoint x: 76, endPoint y: 40, distance: 233.1
click at [255, 12] on div "Pending (334)" at bounding box center [244, 14] width 52 height 10
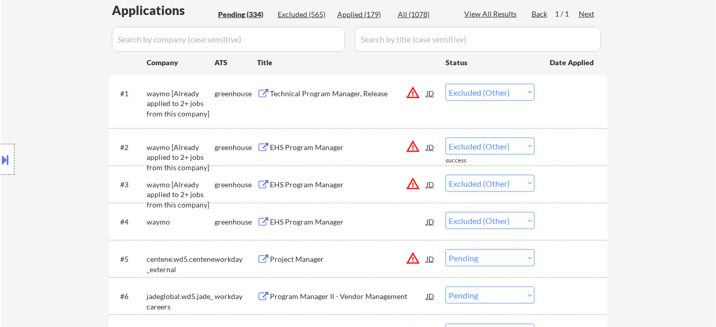
select select ""pending""
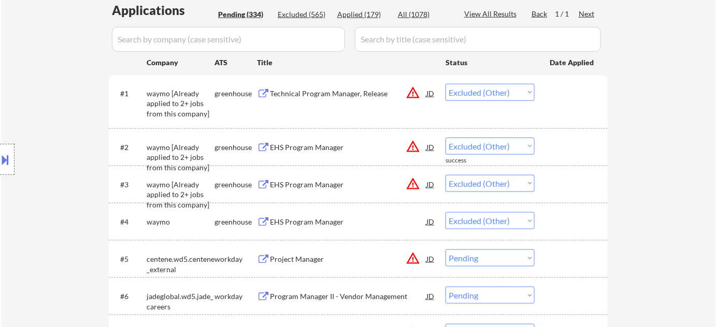
select select ""pending""
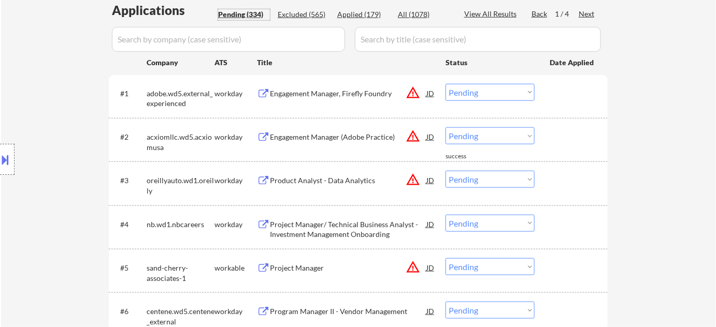
click at [194, 45] on input "input" at bounding box center [228, 39] width 233 height 25
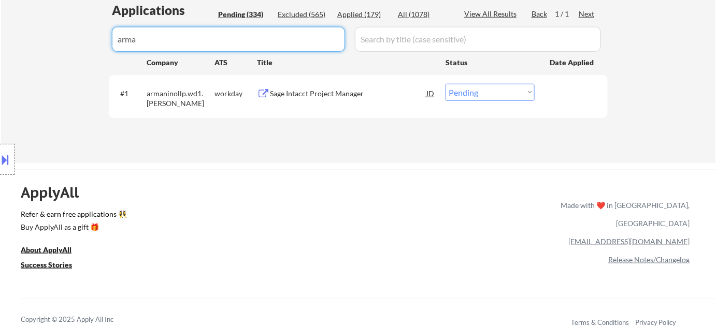
type input "arma"
click at [494, 85] on select "Choose an option... Pending Applied Excluded (Questions) Excluded (Expired) Exc…" at bounding box center [489, 92] width 89 height 17
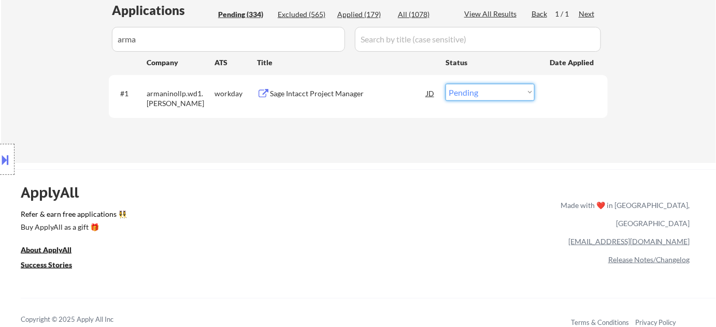
select select ""excluded__bad_match_""
click at [445, 84] on select "Choose an option... Pending Applied Excluded (Questions) Excluded (Expired) Exc…" at bounding box center [489, 92] width 89 height 17
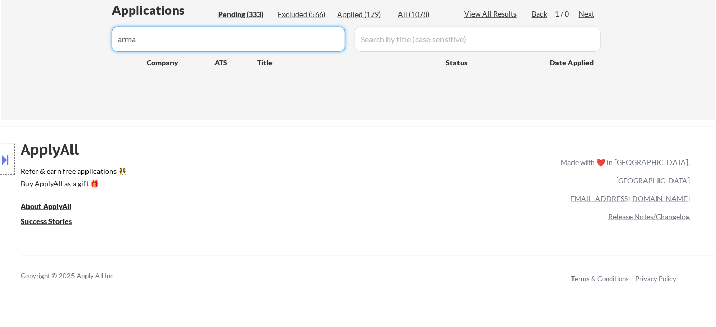
drag, startPoint x: 84, startPoint y: 45, endPoint x: 41, endPoint y: 40, distance: 43.3
type input "didge"
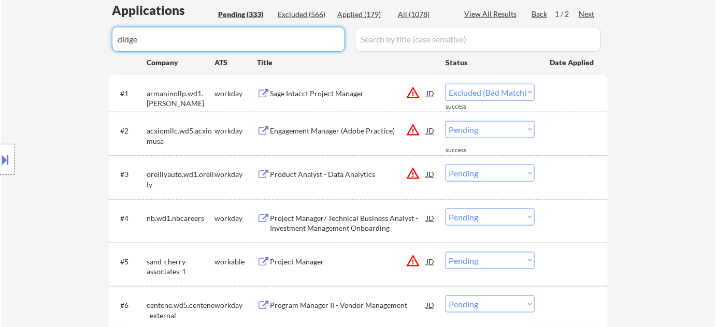
select select ""pending""
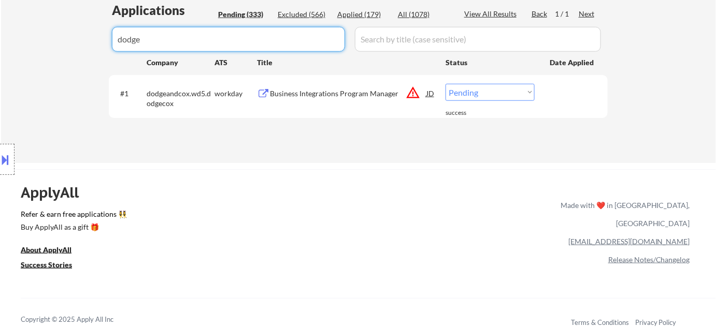
type input "dodge"
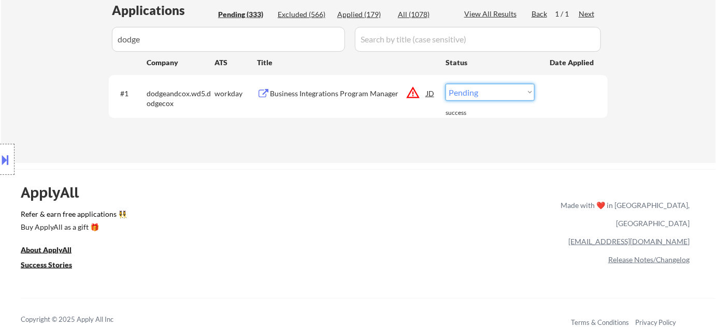
drag, startPoint x: 464, startPoint y: 89, endPoint x: 469, endPoint y: 99, distance: 11.8
click at [464, 89] on select "Choose an option... Pending Applied Excluded (Questions) Excluded (Expired) Exc…" at bounding box center [489, 92] width 89 height 17
select select ""excluded__expired_""
click at [445, 84] on select "Choose an option... Pending Applied Excluded (Questions) Excluded (Expired) Exc…" at bounding box center [489, 92] width 89 height 17
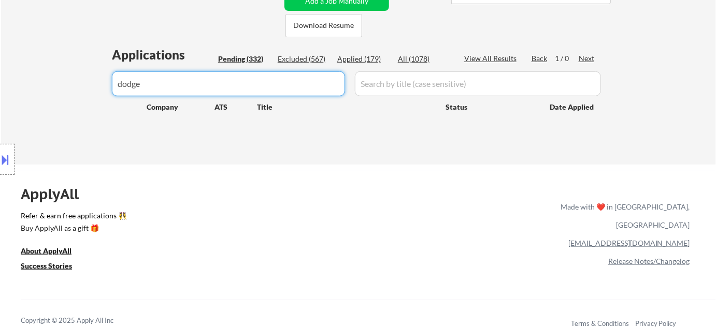
drag, startPoint x: 254, startPoint y: 37, endPoint x: 0, endPoint y: -40, distance: 265.3
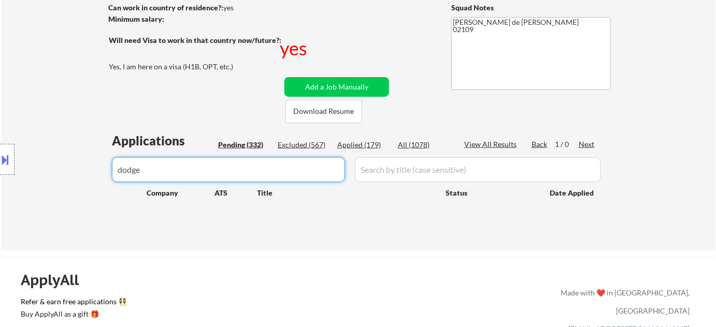
type input "]"
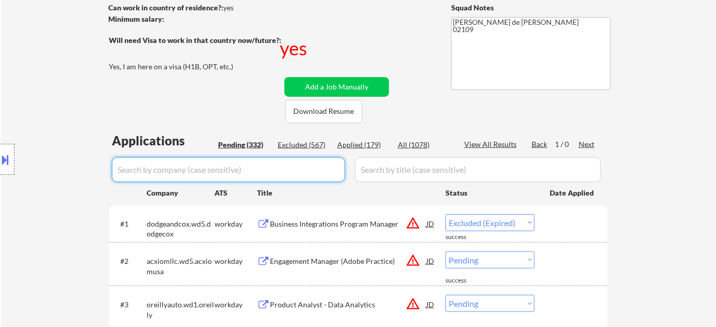
select select ""pending""
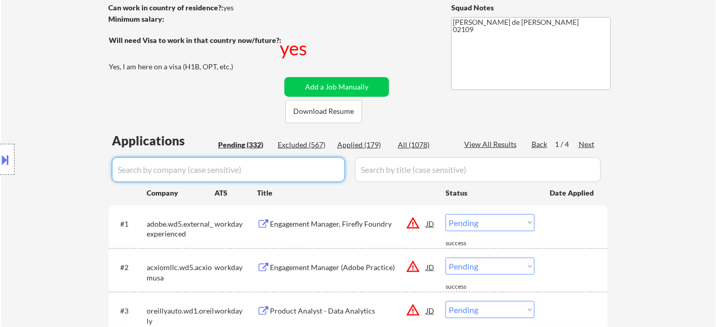
click at [247, 145] on div "Pending (332)" at bounding box center [244, 145] width 52 height 10
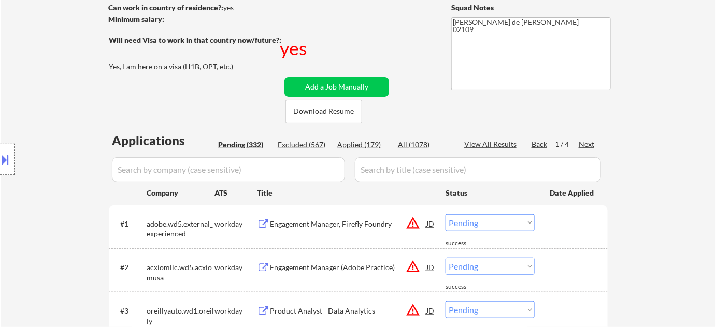
click at [247, 145] on div "Pending (332)" at bounding box center [244, 145] width 52 height 10
click at [583, 142] on div "Next" at bounding box center [587, 144] width 17 height 10
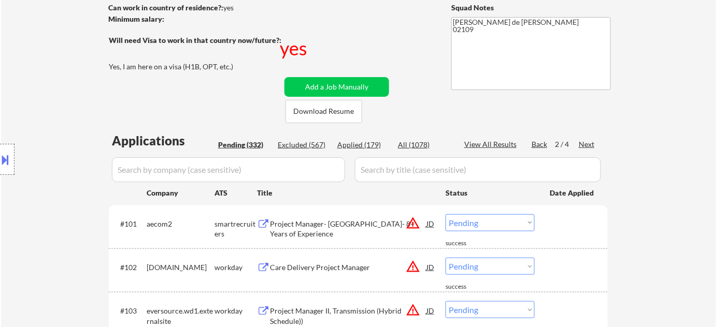
click at [583, 142] on div "Next" at bounding box center [587, 144] width 17 height 10
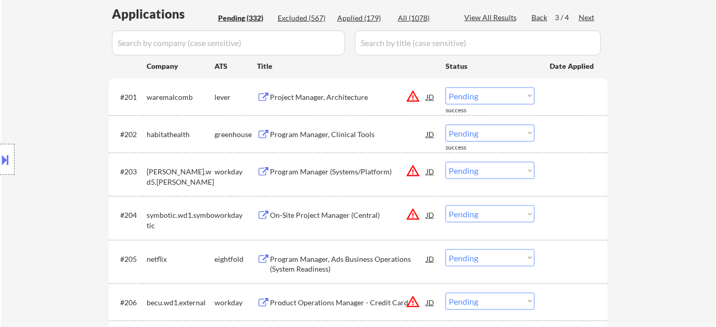
scroll to position [293, 0]
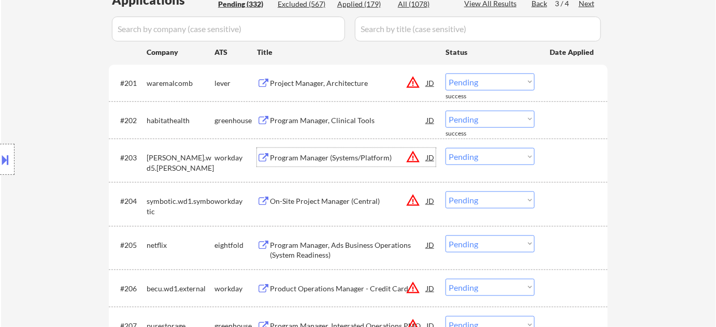
click at [339, 158] on div "Program Manager (Systems/Platform)" at bounding box center [348, 158] width 156 height 10
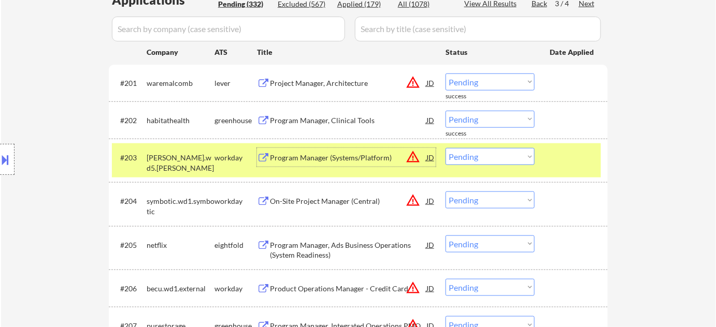
drag, startPoint x: 507, startPoint y: 155, endPoint x: 506, endPoint y: 161, distance: 6.2
click at [507, 155] on select "Choose an option... Pending Applied Excluded (Questions) Excluded (Expired) Exc…" at bounding box center [489, 156] width 89 height 17
click at [445, 148] on select "Choose an option... Pending Applied Excluded (Questions) Excluded (Expired) Exc…" at bounding box center [489, 156] width 89 height 17
click at [328, 201] on div "On-Site Project Manager (Central)" at bounding box center [348, 201] width 156 height 10
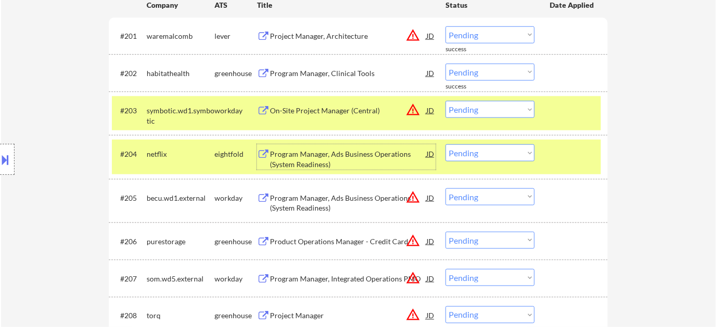
scroll to position [387, 0]
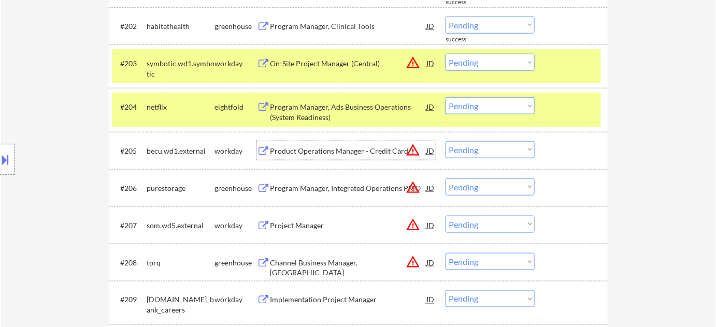
click at [351, 154] on div "Product Operations Manager - Credit Card" at bounding box center [348, 151] width 156 height 10
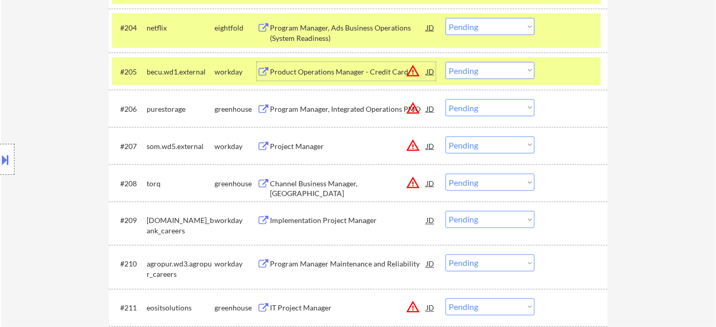
scroll to position [481, 0]
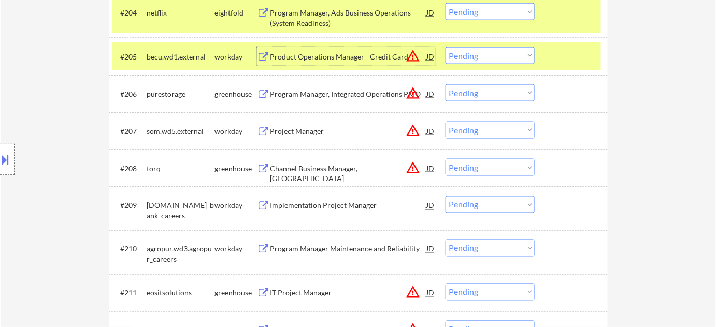
click at [307, 137] on div "Project Manager" at bounding box center [348, 131] width 156 height 19
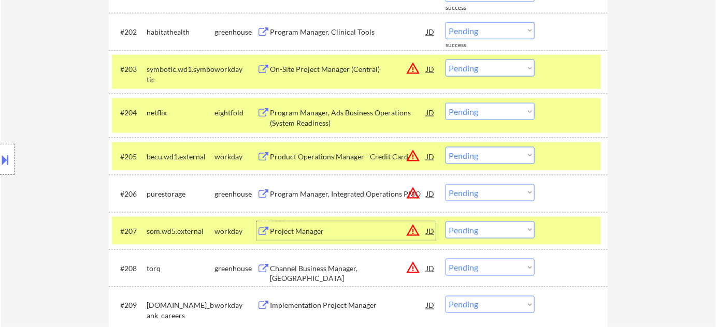
scroll to position [340, 0]
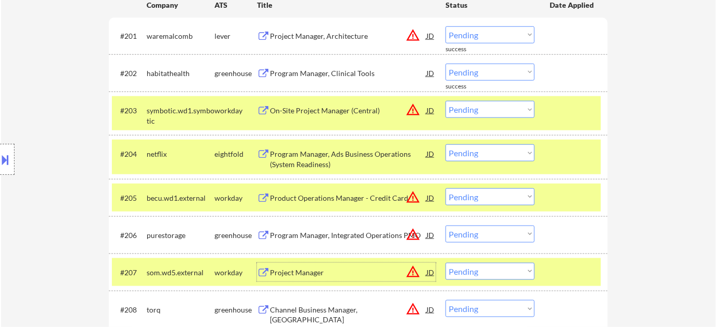
click at [479, 111] on select "Choose an option... Pending Applied Excluded (Questions) Excluded (Expired) Exc…" at bounding box center [489, 109] width 89 height 17
click at [445, 101] on select "Choose an option... Pending Applied Excluded (Questions) Excluded (Expired) Exc…" at bounding box center [489, 109] width 89 height 17
select select ""pending""
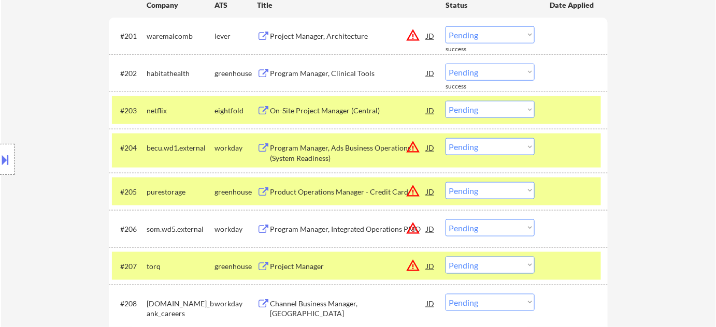
click at [482, 139] on select "Choose an option... Pending Applied Excluded (Questions) Excluded (Expired) Exc…" at bounding box center [489, 146] width 89 height 17
click at [445, 138] on select "Choose an option... Pending Applied Excluded (Questions) Excluded (Expired) Exc…" at bounding box center [489, 146] width 89 height 17
select select ""pending""
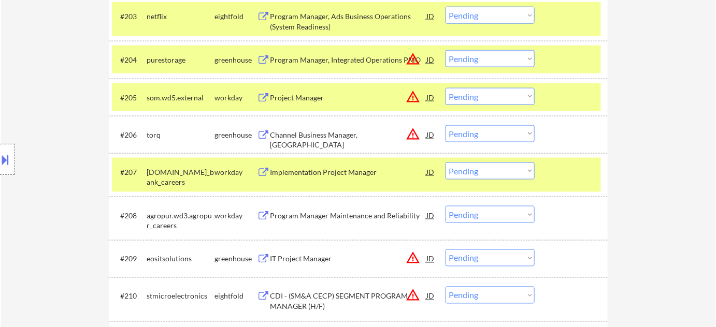
scroll to position [481, 0]
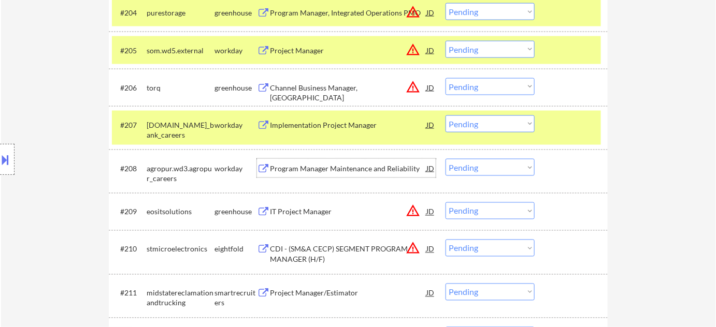
click at [363, 168] on div "Program Manager Maintenance and Reliability" at bounding box center [348, 169] width 156 height 10
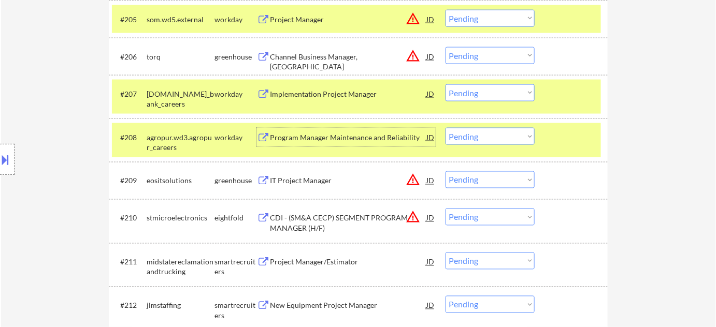
scroll to position [528, 0]
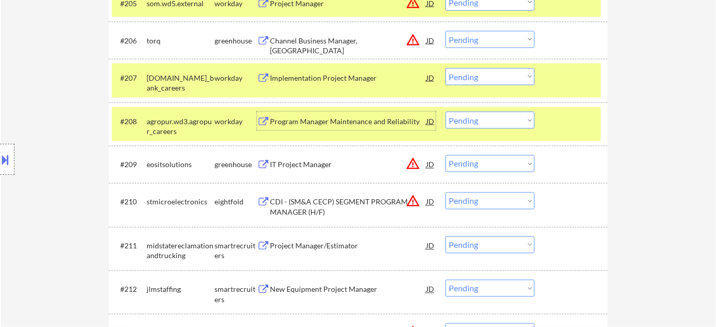
click at [318, 166] on div "IT Project Manager" at bounding box center [348, 165] width 156 height 10
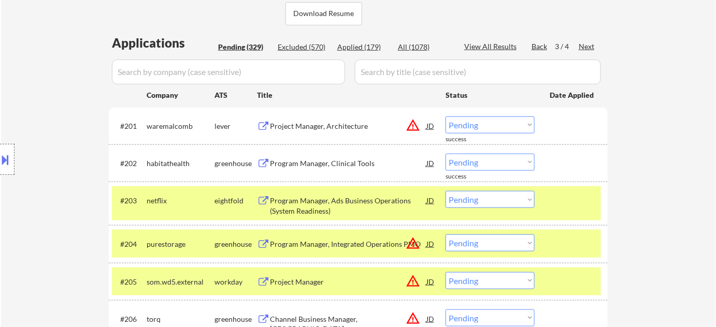
scroll to position [246, 0]
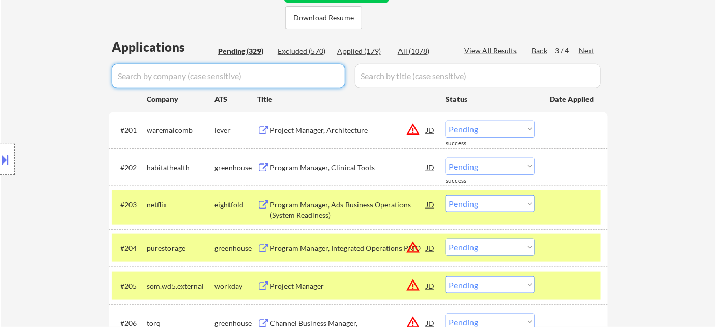
click at [204, 78] on input "input" at bounding box center [228, 76] width 233 height 25
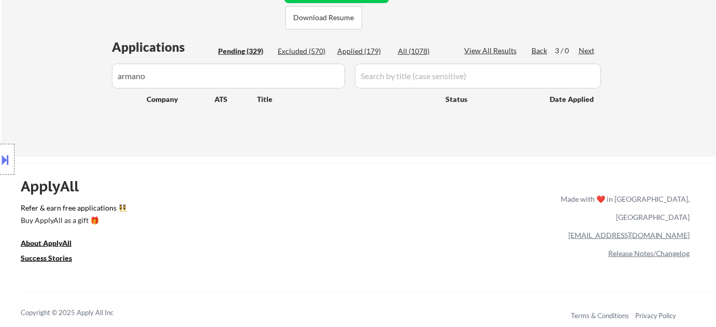
click at [150, 77] on div "Location Inclusions:" at bounding box center [92, 160] width 185 height 192
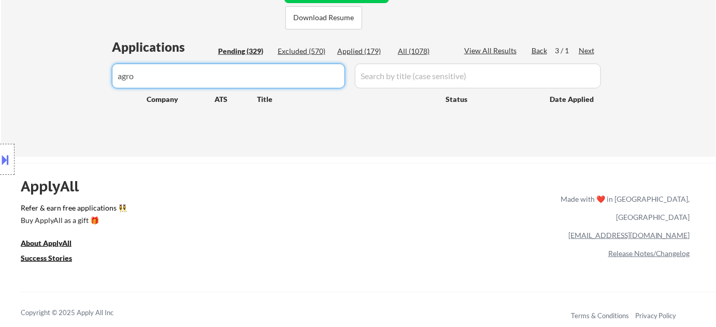
drag, startPoint x: 273, startPoint y: 80, endPoint x: 49, endPoint y: 78, distance: 224.3
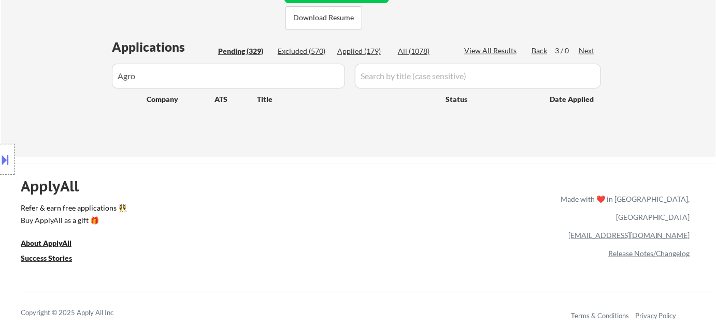
click at [0, 175] on div "Location Inclusions:" at bounding box center [92, 160] width 185 height 192
click at [8, 164] on button at bounding box center [5, 159] width 11 height 17
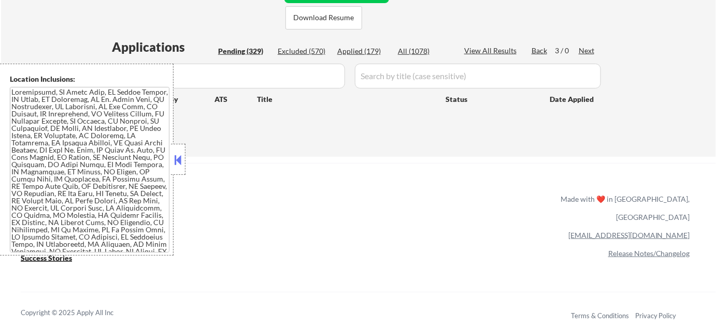
scroll to position [1176, 0]
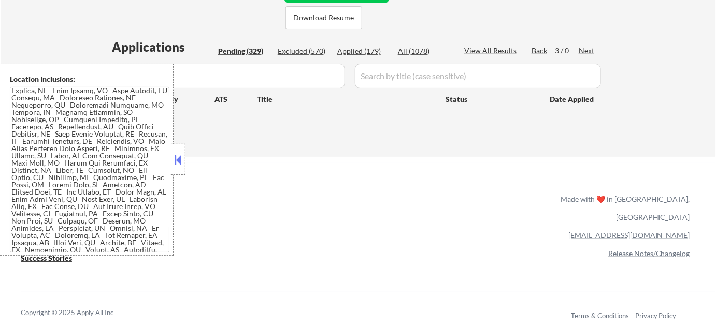
drag, startPoint x: 175, startPoint y: 161, endPoint x: 187, endPoint y: 155, distance: 14.1
click at [174, 162] on button at bounding box center [177, 160] width 11 height 16
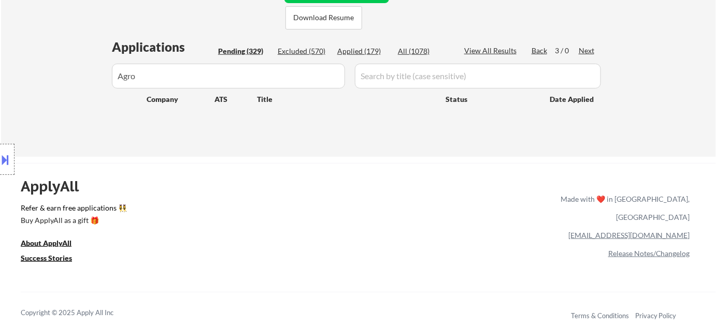
drag, startPoint x: 237, startPoint y: 82, endPoint x: 70, endPoint y: 83, distance: 166.8
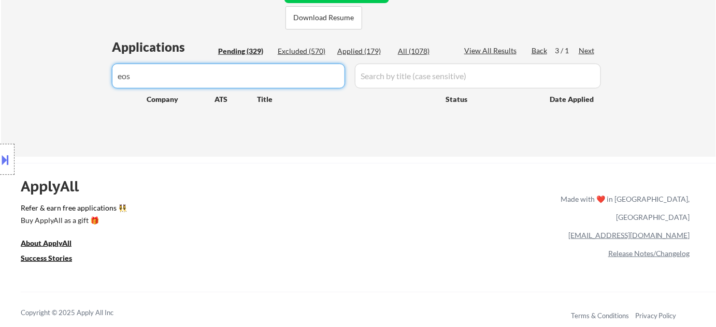
type input "eos"
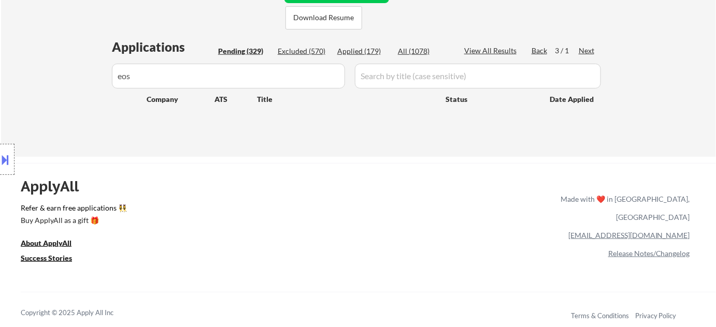
drag, startPoint x: 234, startPoint y: 80, endPoint x: 0, endPoint y: 80, distance: 234.1
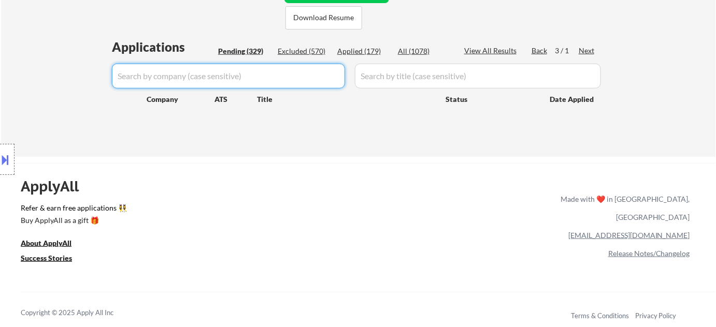
click at [258, 52] on div "Pending (329)" at bounding box center [244, 51] width 52 height 10
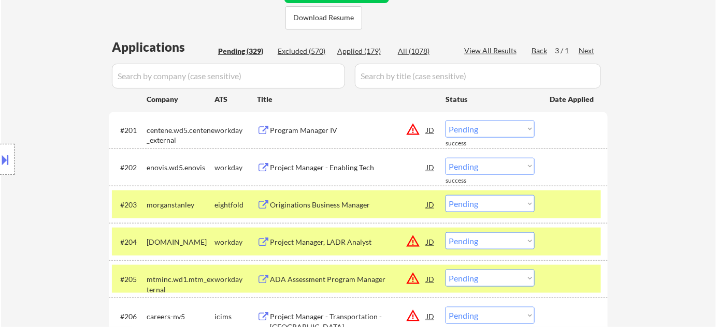
click at [258, 52] on div "Pending (329)" at bounding box center [244, 51] width 52 height 10
click at [258, 51] on div "Pending (329)" at bounding box center [244, 51] width 52 height 10
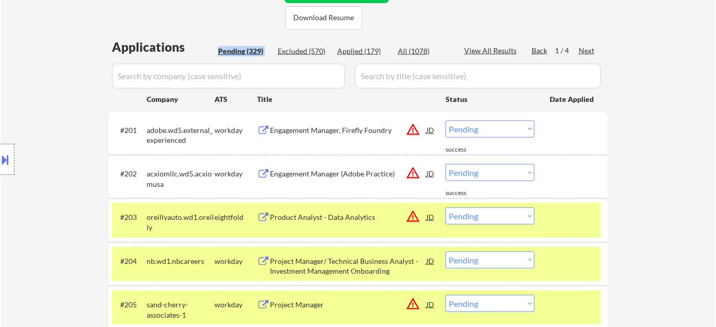
click at [588, 49] on div "Next" at bounding box center [587, 51] width 17 height 10
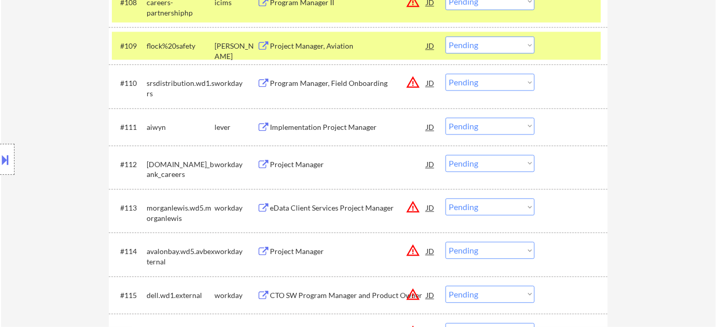
scroll to position [670, 0]
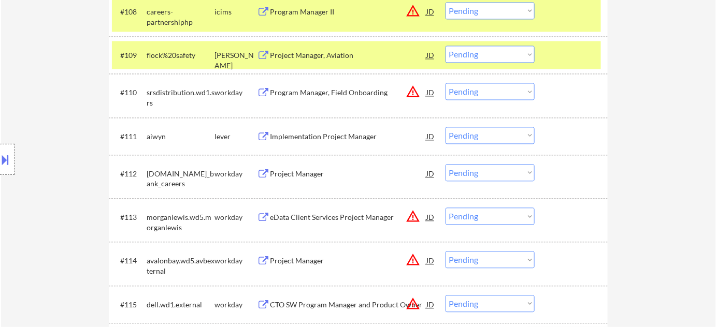
click at [320, 56] on div "Project Manager, Aviation" at bounding box center [348, 55] width 156 height 10
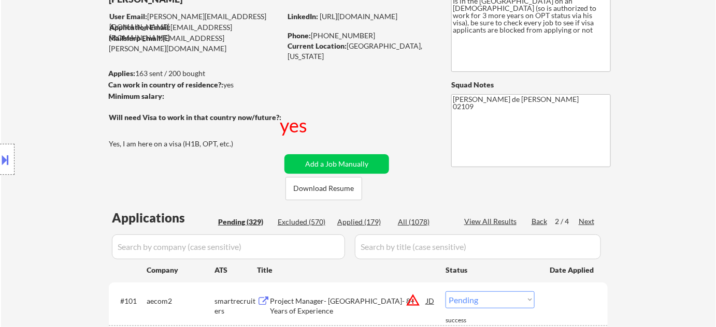
scroll to position [52, 0]
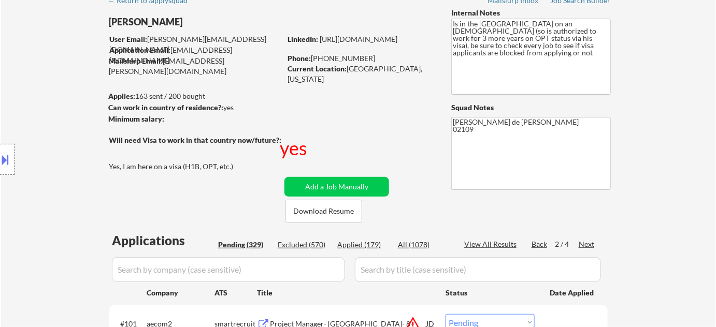
click at [586, 242] on div "Next" at bounding box center [587, 244] width 17 height 10
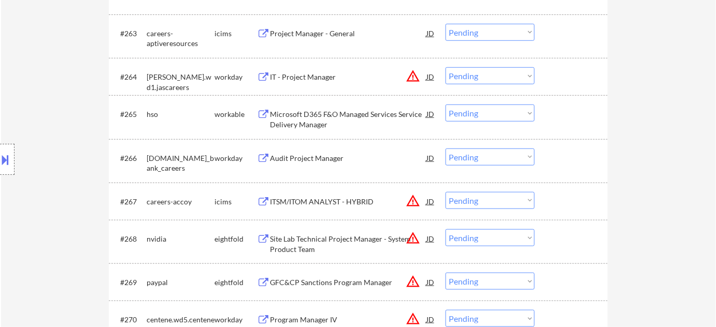
scroll to position [529, 0]
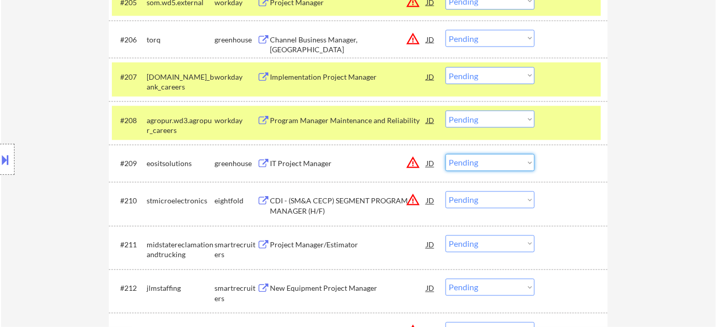
click at [481, 163] on select "Choose an option... Pending Applied Excluded (Questions) Excluded (Expired) Exc…" at bounding box center [489, 162] width 89 height 17
click at [445, 154] on select "Choose an option... Pending Applied Excluded (Questions) Excluded (Expired) Exc…" at bounding box center [489, 162] width 89 height 17
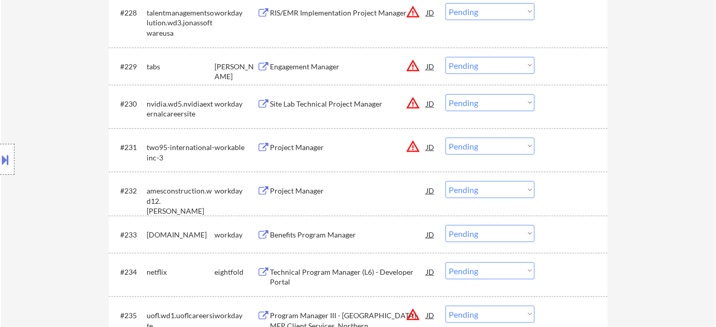
scroll to position [1424, 0]
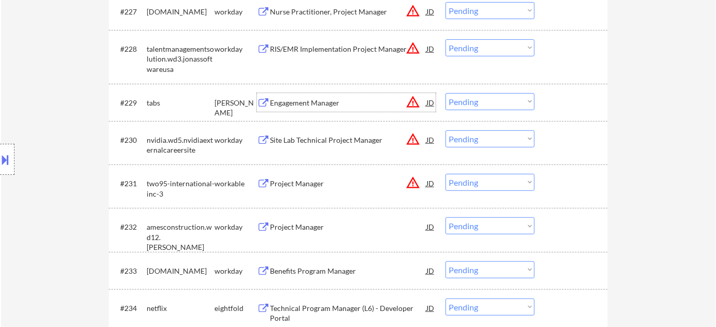
click at [334, 102] on div "Engagement Manager" at bounding box center [348, 103] width 156 height 10
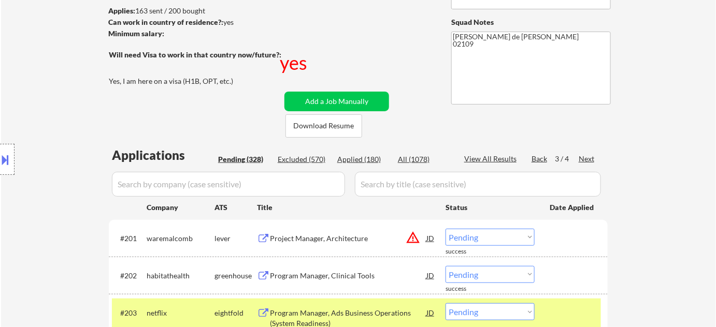
scroll to position [188, 0]
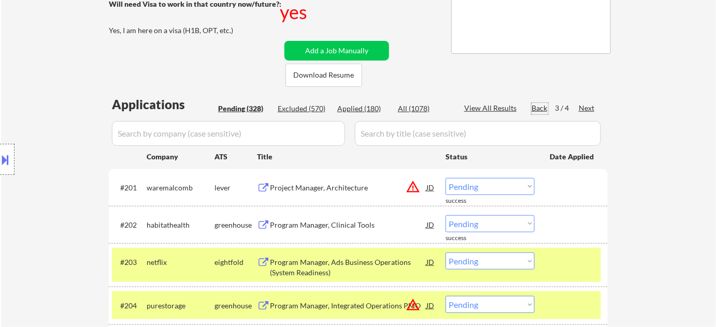
click at [543, 108] on div "Back" at bounding box center [539, 108] width 17 height 10
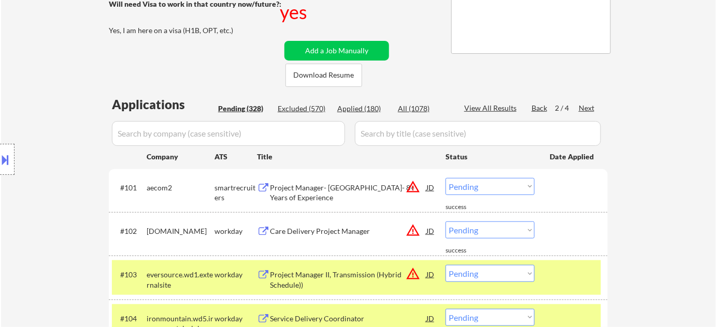
scroll to position [561, 0]
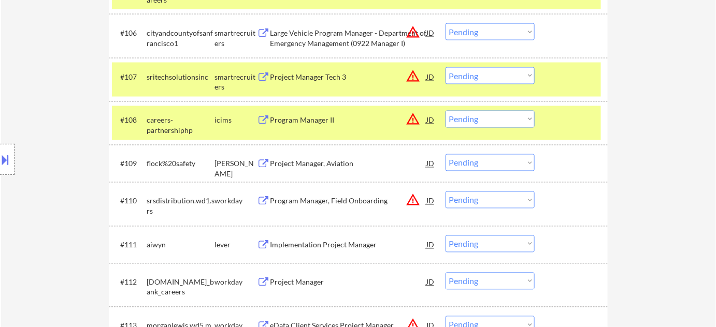
click at [520, 165] on select "Choose an option... Pending Applied Excluded (Questions) Excluded (Expired) Exc…" at bounding box center [489, 162] width 89 height 17
click at [445, 154] on select "Choose an option... Pending Applied Excluded (Questions) Excluded (Expired) Exc…" at bounding box center [489, 162] width 89 height 17
select select ""pending""
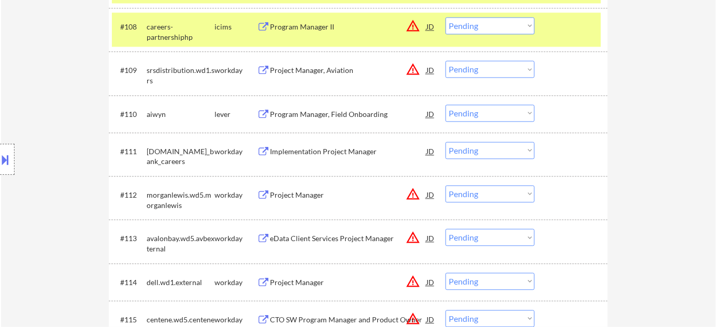
scroll to position [655, 0]
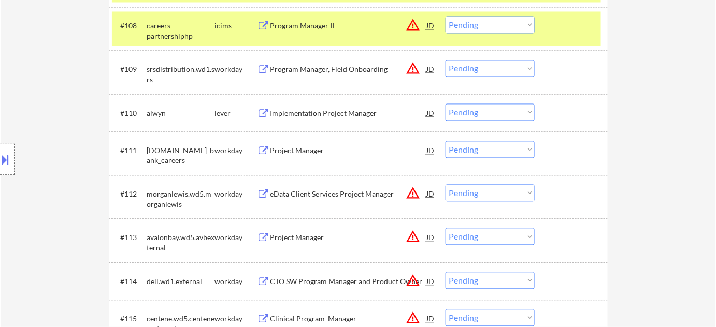
click at [350, 114] on div "Implementation Project Manager" at bounding box center [348, 114] width 156 height 10
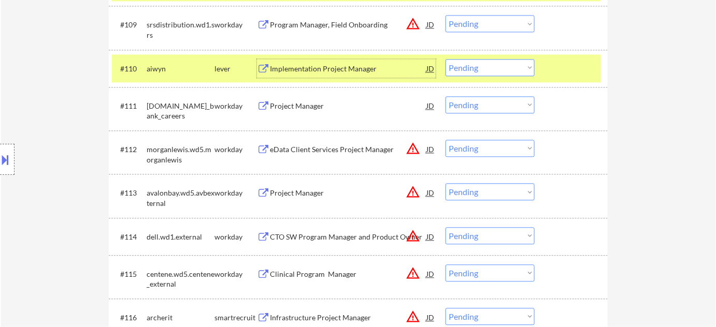
scroll to position [749, 0]
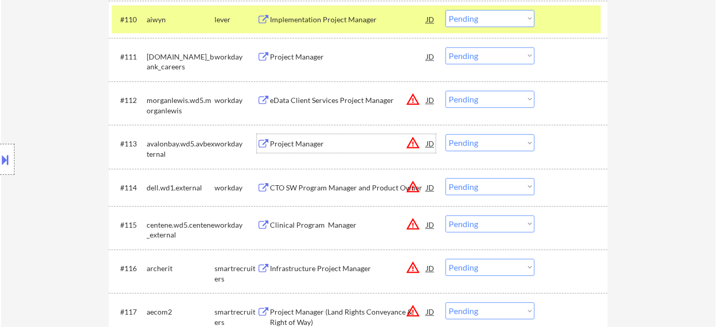
click at [286, 142] on div "Project Manager" at bounding box center [348, 144] width 156 height 10
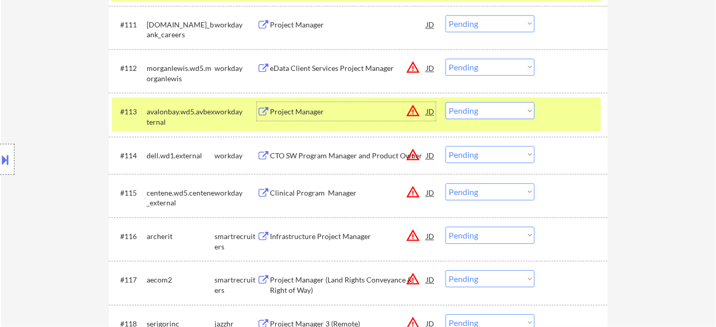
scroll to position [797, 0]
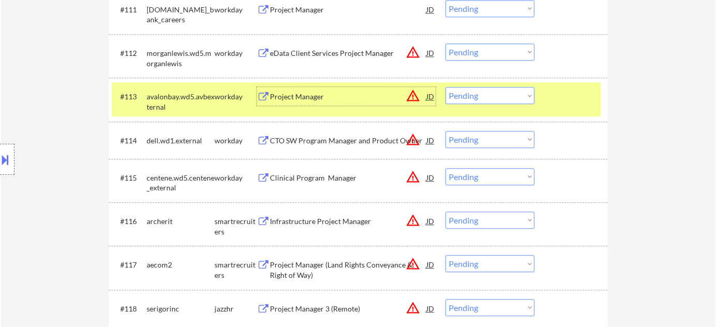
click at [377, 139] on div "CTO SW Program Manager and Product Owner" at bounding box center [348, 141] width 156 height 10
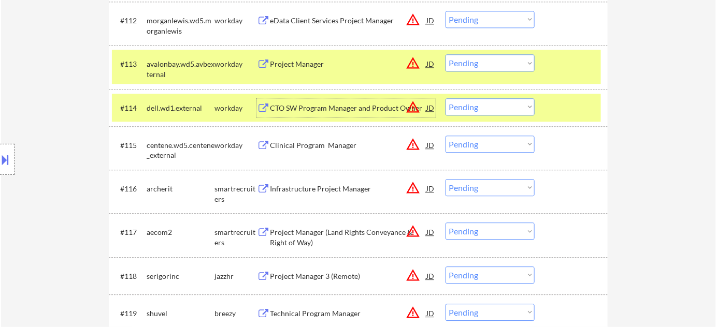
scroll to position [844, 0]
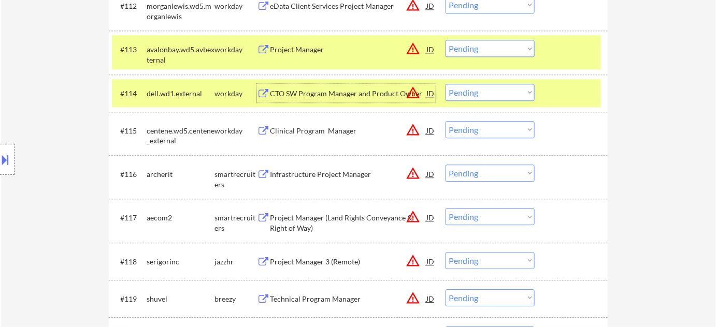
click at [507, 134] on select "Choose an option... Pending Applied Excluded (Questions) Excluded (Expired) Exc…" at bounding box center [489, 129] width 89 height 17
click at [445, 121] on select "Choose an option... Pending Applied Excluded (Questions) Excluded (Expired) Exc…" at bounding box center [489, 129] width 89 height 17
select select ""pending""
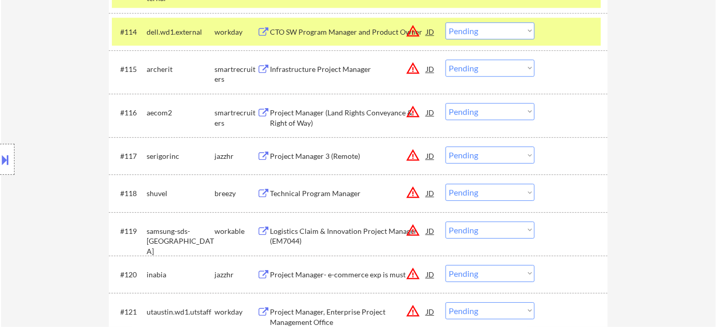
scroll to position [985, 0]
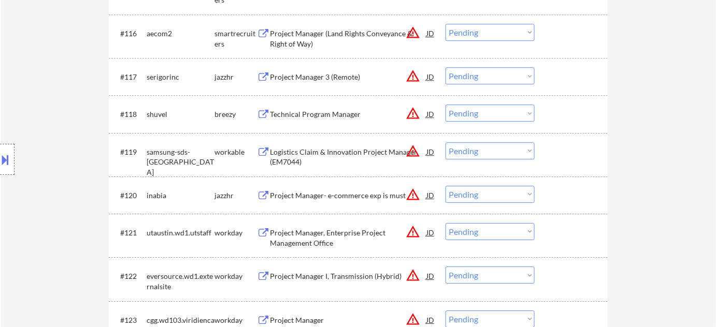
click at [5, 158] on button at bounding box center [5, 159] width 11 height 17
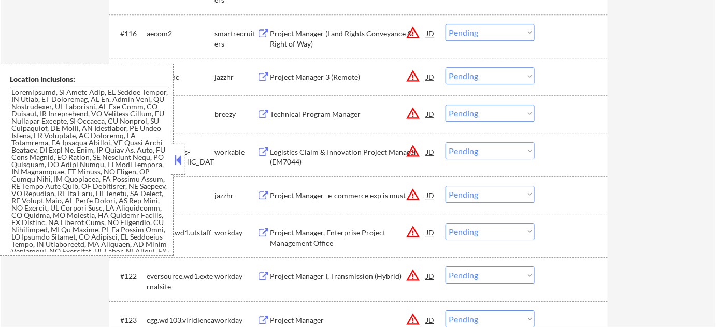
scroll to position [1169, 0]
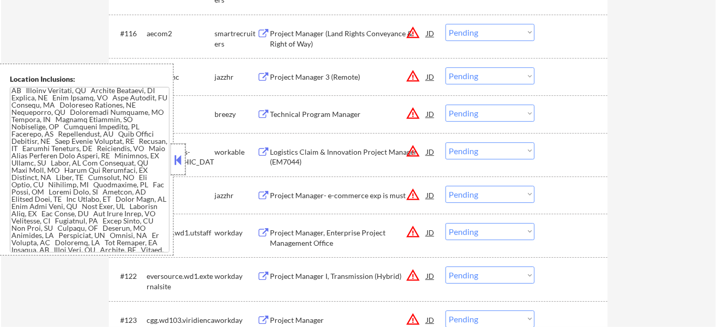
click at [174, 150] on div at bounding box center [178, 159] width 15 height 31
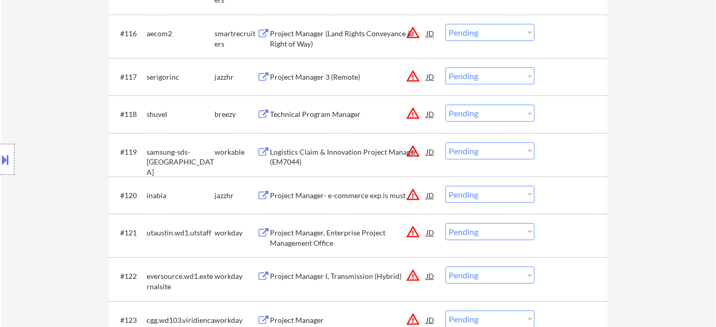
scroll to position [729, 0]
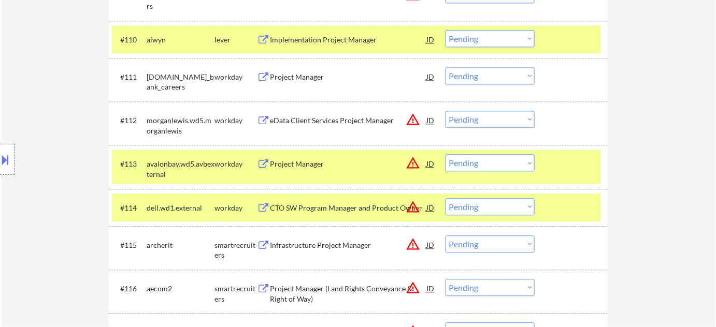
drag, startPoint x: 464, startPoint y: 157, endPoint x: 468, endPoint y: 169, distance: 13.1
click at [464, 157] on select "Choose an option... Pending Applied Excluded (Questions) Excluded (Expired) Exc…" at bounding box center [489, 162] width 89 height 17
click at [445, 154] on select "Choose an option... Pending Applied Excluded (Questions) Excluded (Expired) Exc…" at bounding box center [489, 162] width 89 height 17
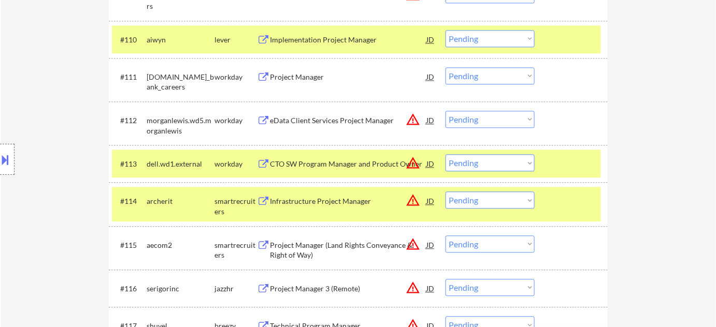
click at [507, 155] on select "Choose an option... Pending Applied Excluded (Questions) Excluded (Expired) Exc…" at bounding box center [489, 162] width 89 height 17
click at [445, 154] on select "Choose an option... Pending Applied Excluded (Questions) Excluded (Expired) Exc…" at bounding box center [489, 162] width 89 height 17
click at [316, 209] on div "Infrastructure Project Manager" at bounding box center [348, 201] width 156 height 19
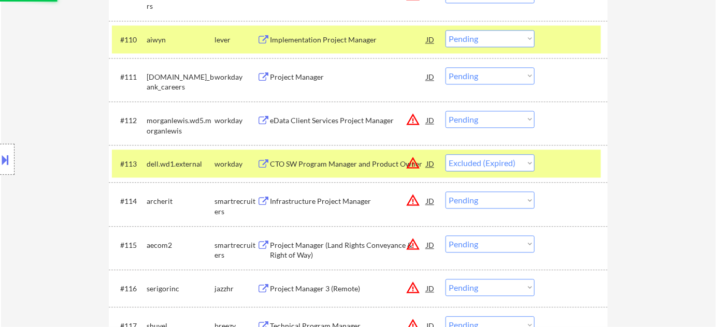
select select ""pending""
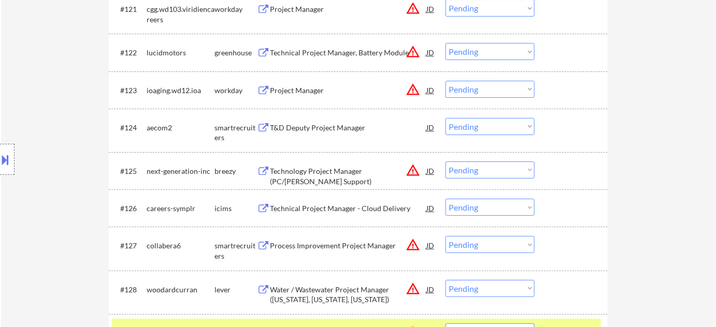
scroll to position [1200, 0]
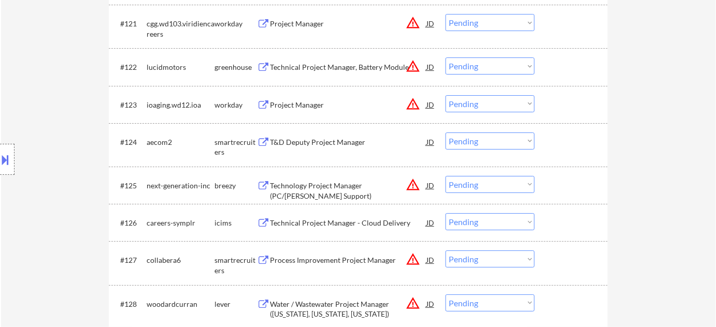
click at [316, 104] on div "Project Manager" at bounding box center [348, 105] width 156 height 10
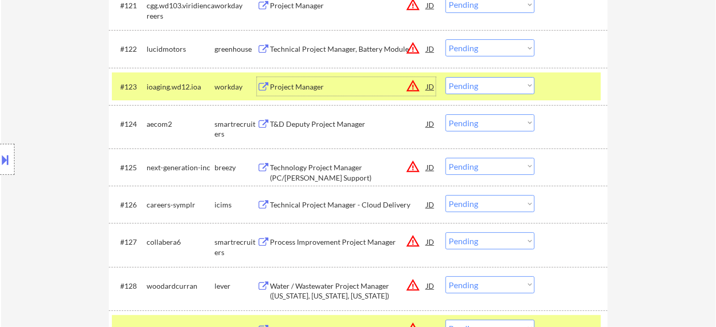
scroll to position [1247, 0]
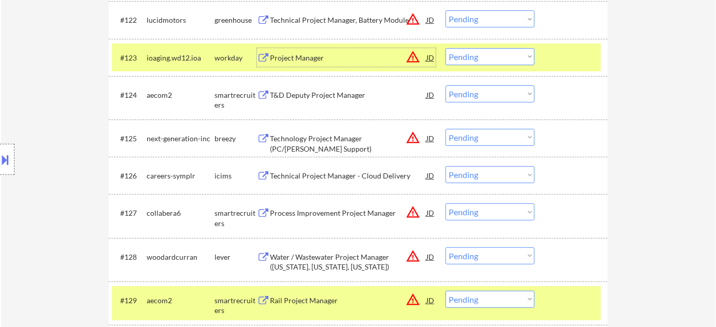
click at [337, 141] on div "Technology Project Manager (PC/LAN Support)" at bounding box center [348, 144] width 156 height 20
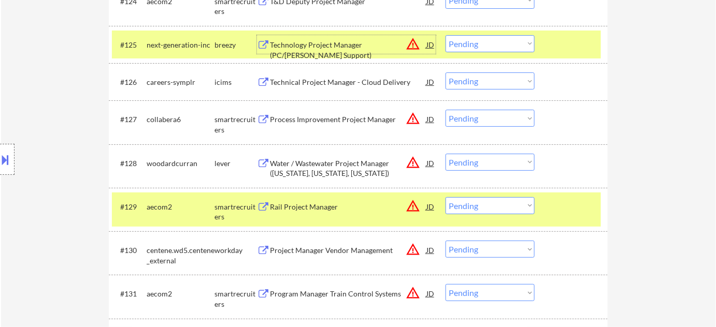
scroll to position [1341, 0]
click at [323, 111] on div "Process Improvement Project Manager" at bounding box center [348, 118] width 156 height 19
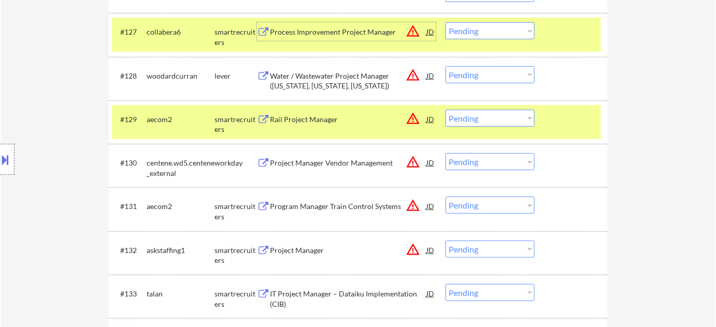
scroll to position [1483, 0]
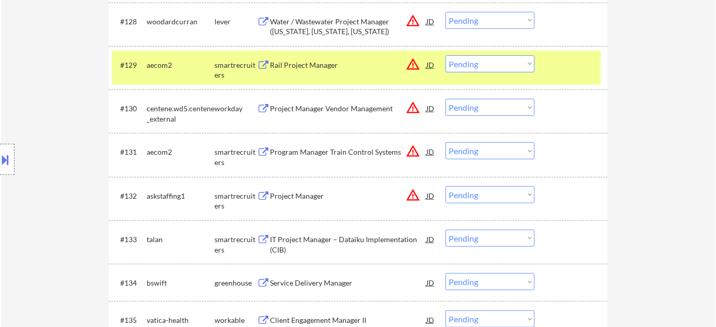
click at [7, 144] on div at bounding box center [7, 159] width 15 height 31
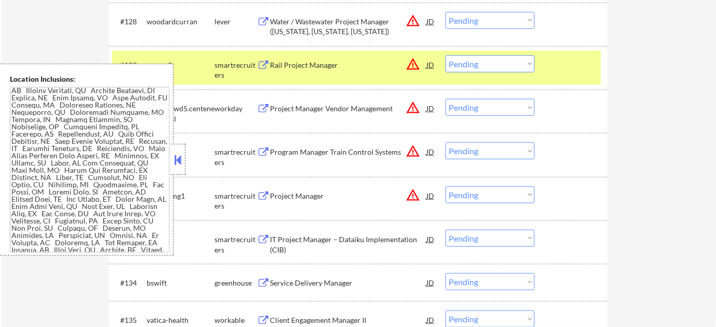
click at [177, 163] on button at bounding box center [177, 160] width 11 height 16
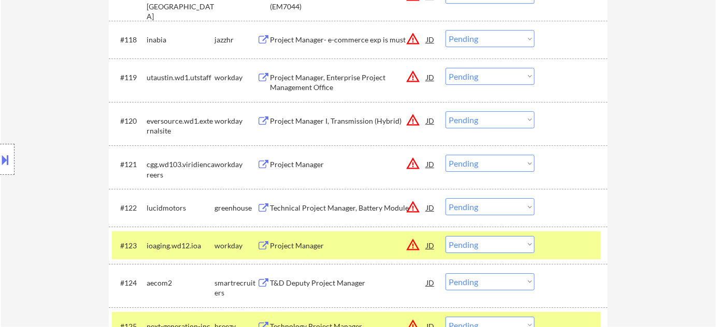
scroll to position [1106, 0]
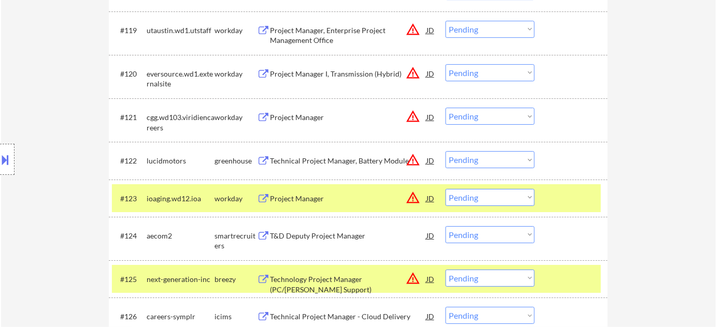
click at [481, 195] on select "Choose an option... Pending Applied Excluded (Questions) Excluded (Expired) Exc…" at bounding box center [489, 197] width 89 height 17
click at [445, 189] on select "Choose an option... Pending Applied Excluded (Questions) Excluded (Expired) Exc…" at bounding box center [489, 197] width 89 height 17
select select ""pending""
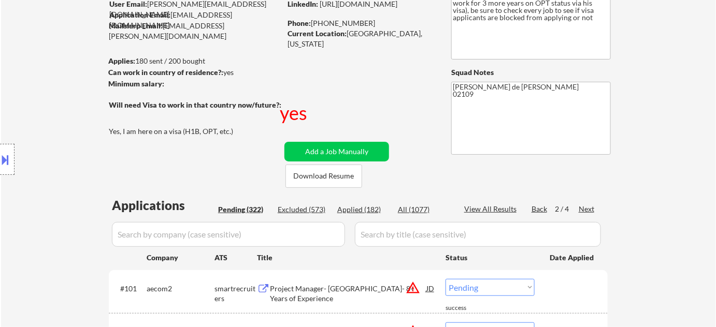
scroll to position [141, 0]
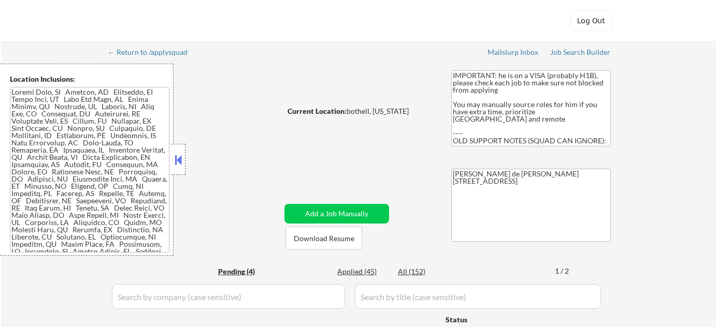
select select ""pending""
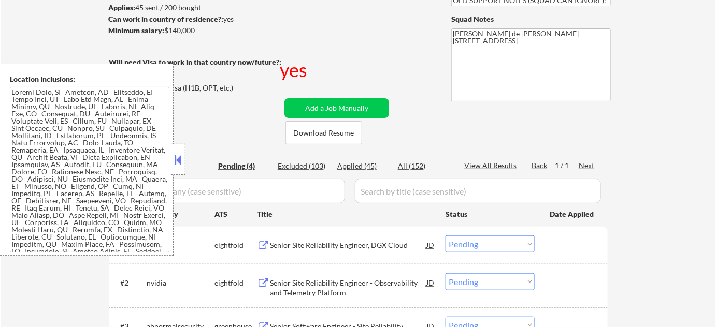
scroll to position [141, 0]
click at [181, 166] on button at bounding box center [177, 160] width 11 height 16
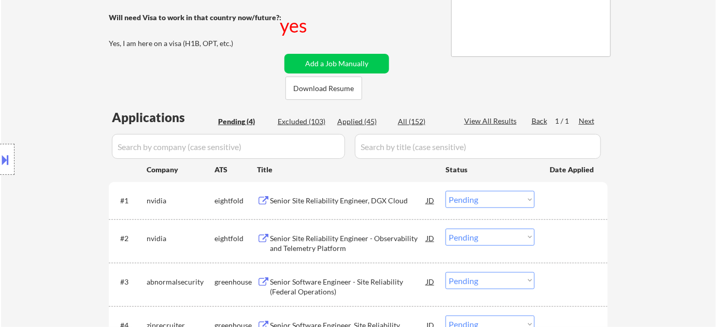
scroll to position [235, 0]
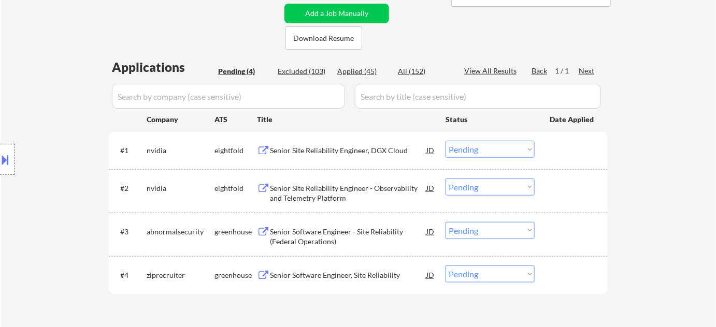
click at [314, 233] on div "Senior Software Engineer - Site Reliability (Federal Operations)" at bounding box center [348, 237] width 156 height 20
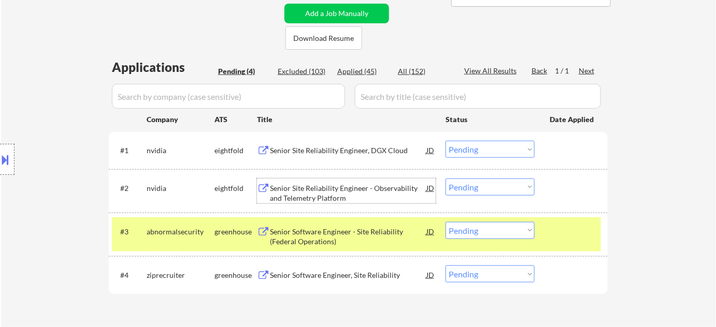
click at [319, 186] on div "Senior Site Reliability Engineer - Observability and Telemetry Platform" at bounding box center [348, 193] width 156 height 20
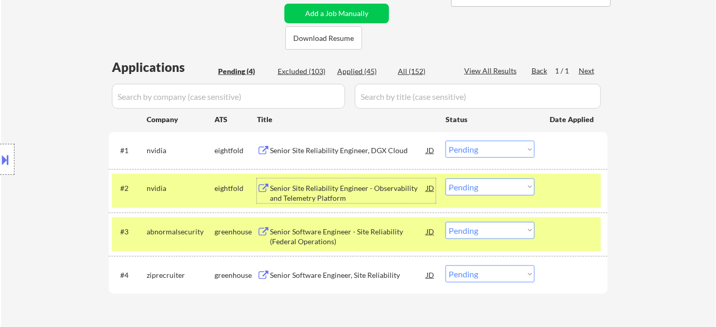
click at [344, 278] on div "Senior Software Engineer, Site Reliability" at bounding box center [348, 275] width 156 height 10
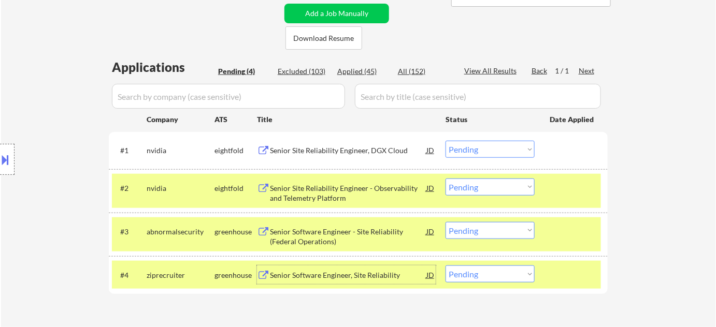
click at [467, 238] on select "Choose an option... Pending Applied Excluded (Questions) Excluded (Expired) Exc…" at bounding box center [489, 230] width 89 height 17
click at [445, 222] on select "Choose an option... Pending Applied Excluded (Questions) Excluded (Expired) Exc…" at bounding box center [489, 230] width 89 height 17
select select ""pending""
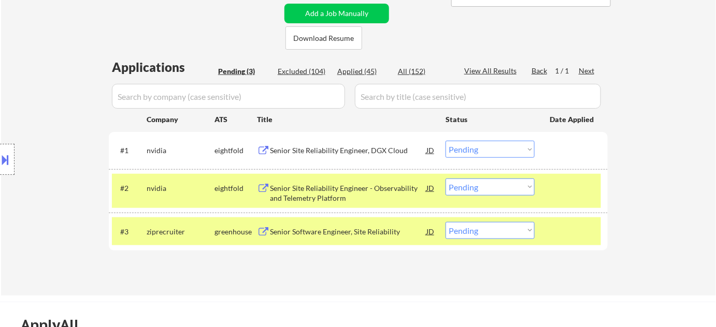
click at [345, 70] on div "Applied (45)" at bounding box center [363, 71] width 52 height 10
select select ""applied""
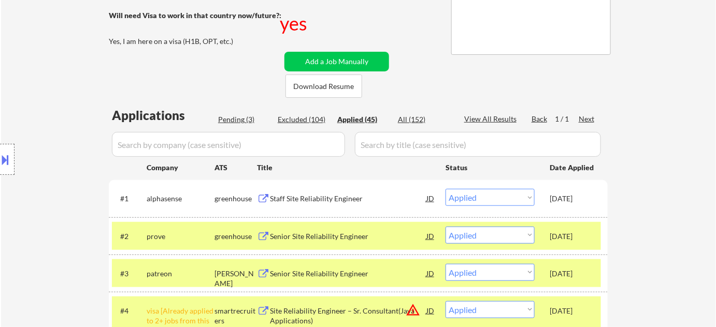
scroll to position [188, 0]
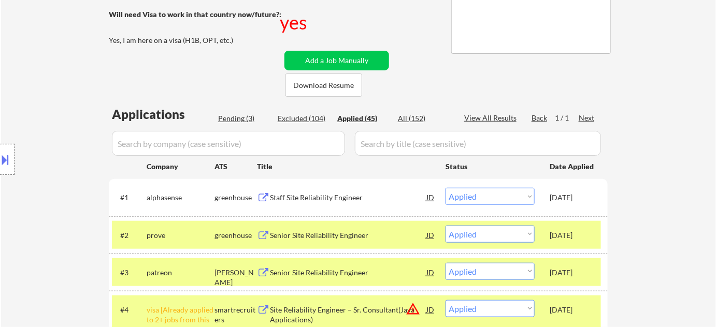
click at [235, 117] on div "Pending (3)" at bounding box center [244, 118] width 52 height 10
select select ""pending""
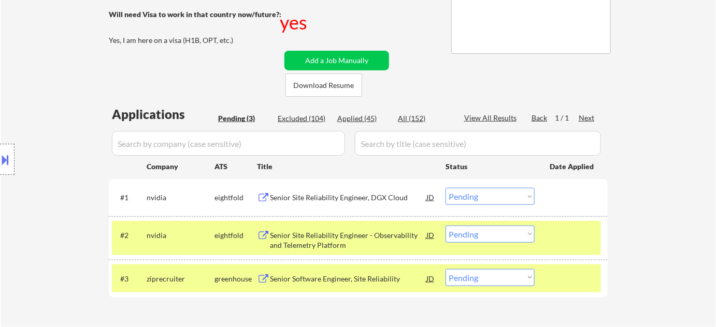
click at [484, 236] on select "Choose an option... Pending Applied Excluded (Questions) Excluded (Expired) Exc…" at bounding box center [489, 234] width 89 height 17
click at [445, 226] on select "Choose an option... Pending Applied Excluded (Questions) Excluded (Expired) Exc…" at bounding box center [489, 234] width 89 height 17
click at [490, 200] on select "Choose an option... Pending Applied Excluded (Questions) Excluded (Expired) Exc…" at bounding box center [489, 196] width 89 height 17
click at [682, 187] on div "← Return to /applysquad Mailslurp Inbox Job Search Builder Vijay Koneru User Em…" at bounding box center [358, 97] width 715 height 489
select select ""pending""
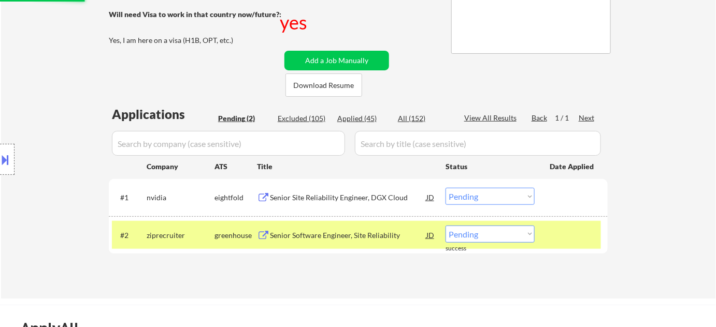
click at [478, 194] on select "Choose an option... Pending Applied Excluded (Questions) Excluded (Expired) Exc…" at bounding box center [489, 196] width 89 height 17
click at [445, 188] on select "Choose an option... Pending Applied Excluded (Questions) Excluded (Expired) Exc…" at bounding box center [489, 196] width 89 height 17
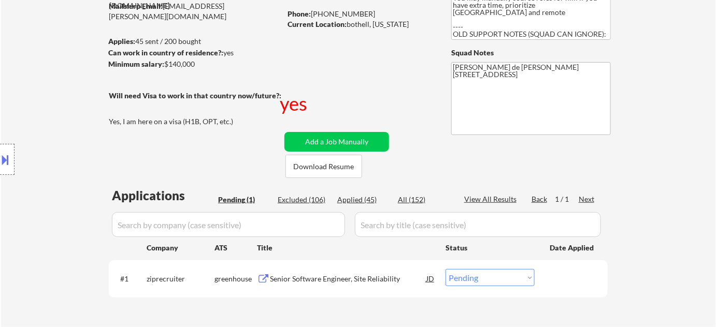
scroll to position [282, 0]
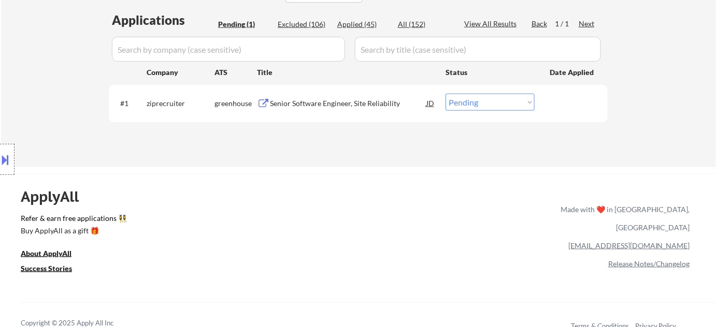
click at [468, 102] on select "Choose an option... Pending Applied Excluded (Questions) Excluded (Expired) Exc…" at bounding box center [489, 102] width 89 height 17
select select ""applied""
click at [445, 94] on select "Choose an option... Pending Applied Excluded (Questions) Excluded (Expired) Exc…" at bounding box center [489, 102] width 89 height 17
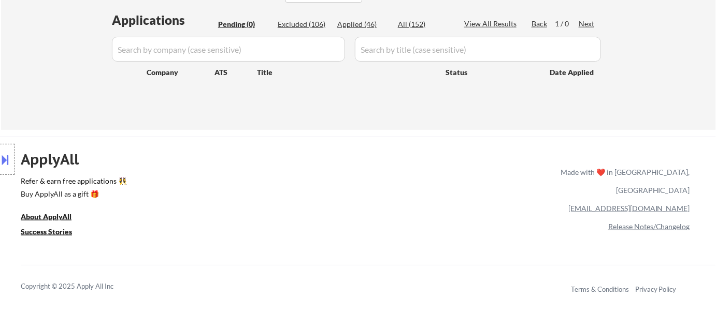
click at [9, 162] on button at bounding box center [5, 159] width 11 height 17
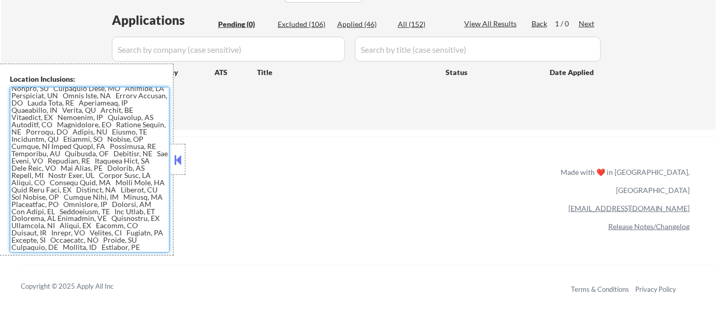
scroll to position [479, 0]
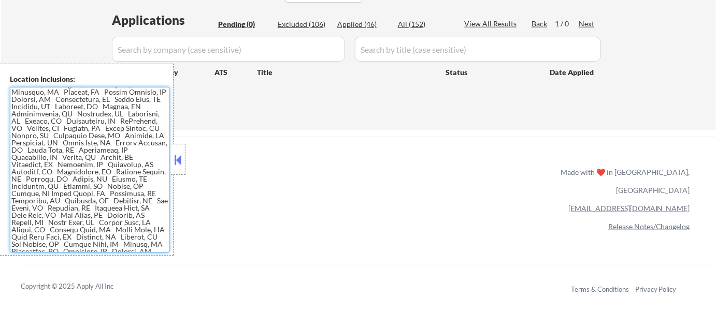
click at [178, 165] on button at bounding box center [177, 160] width 11 height 16
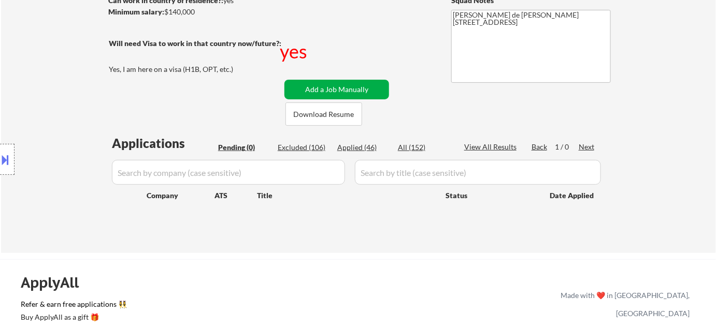
scroll to position [141, 0]
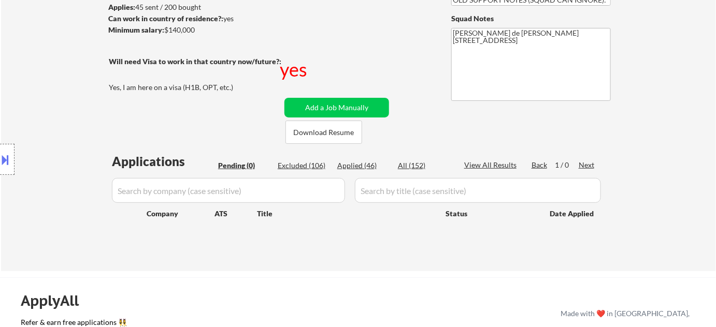
click at [371, 166] on div "Applied (46)" at bounding box center [363, 166] width 52 height 10
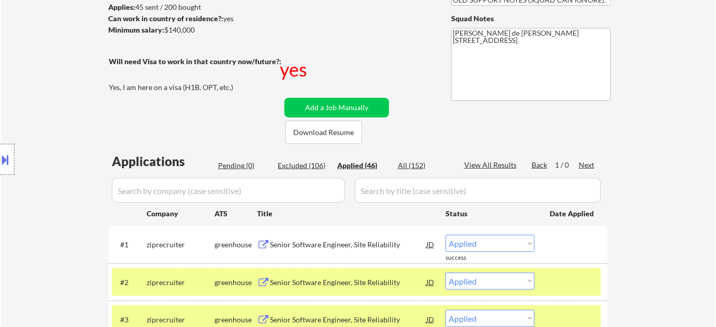
select select ""applied""
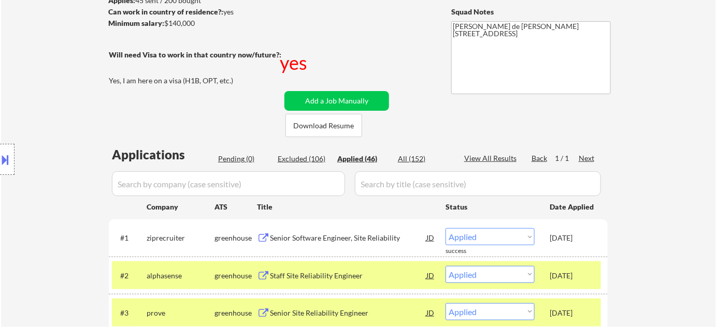
scroll to position [239, 0]
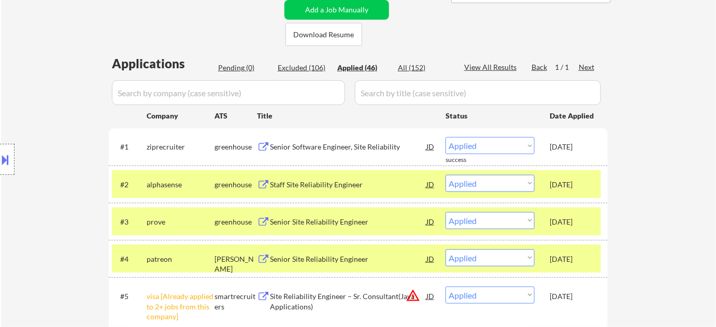
click at [333, 150] on div "Senior Software Engineer, Site Reliability" at bounding box center [348, 147] width 156 height 10
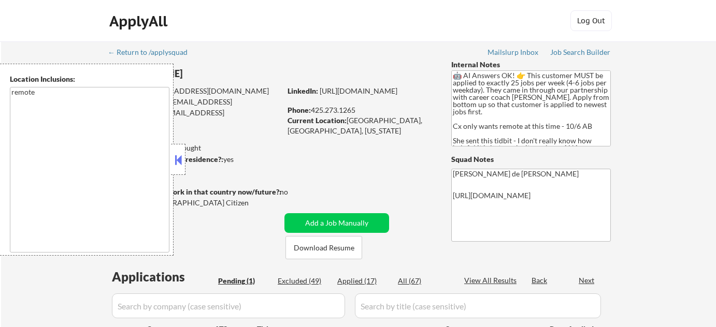
scroll to position [188, 0]
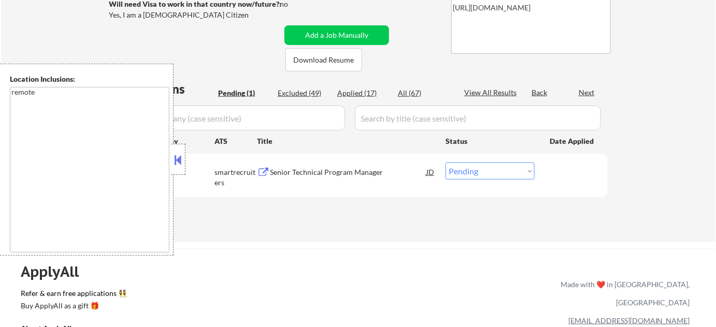
click at [176, 155] on button at bounding box center [177, 160] width 11 height 16
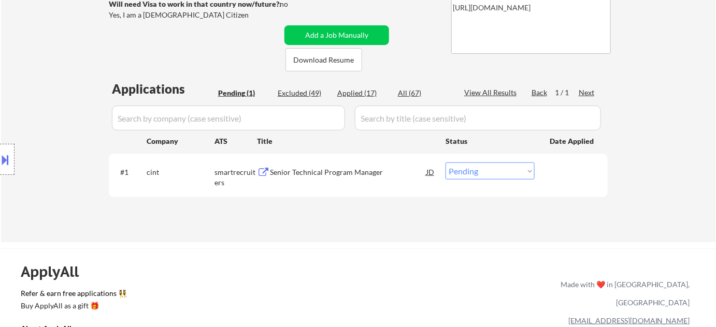
click at [463, 169] on select "Choose an option... Pending Applied Excluded (Questions) Excluded (Expired) Exc…" at bounding box center [489, 171] width 89 height 17
select select ""excluded__bad_match_""
click at [445, 163] on select "Choose an option... Pending Applied Excluded (Questions) Excluded (Expired) Exc…" at bounding box center [489, 171] width 89 height 17
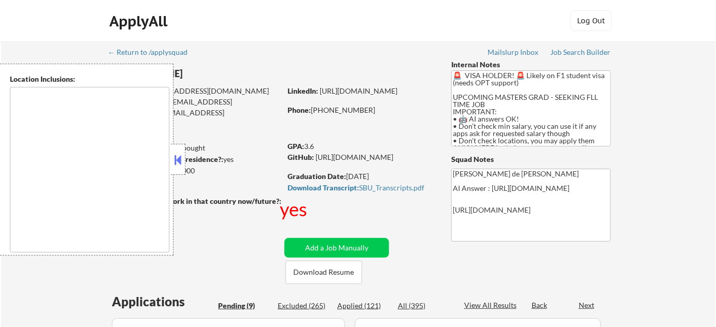
select select ""pending""
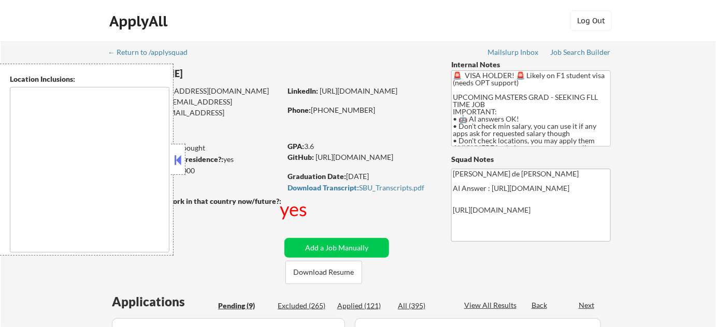
select select ""pending""
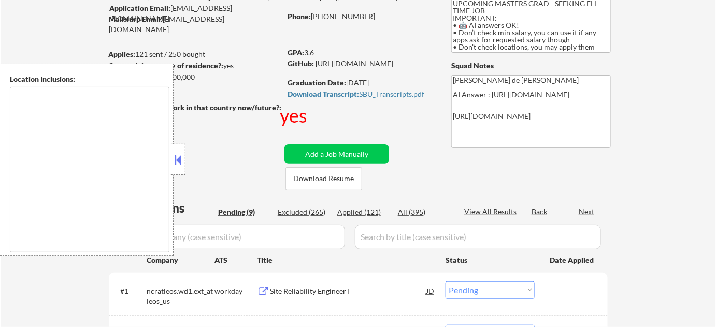
type textarea "country:[GEOGRAPHIC_DATA]"
click at [180, 166] on button at bounding box center [177, 160] width 11 height 16
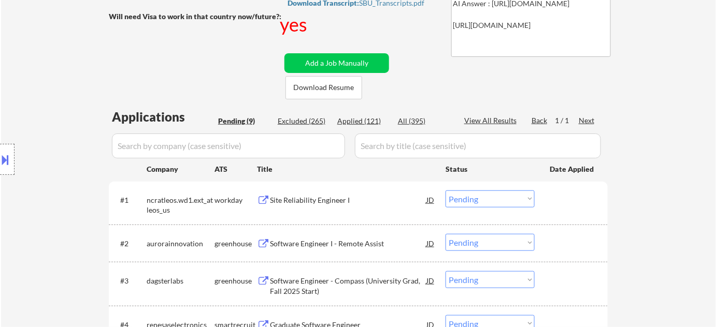
scroll to position [235, 0]
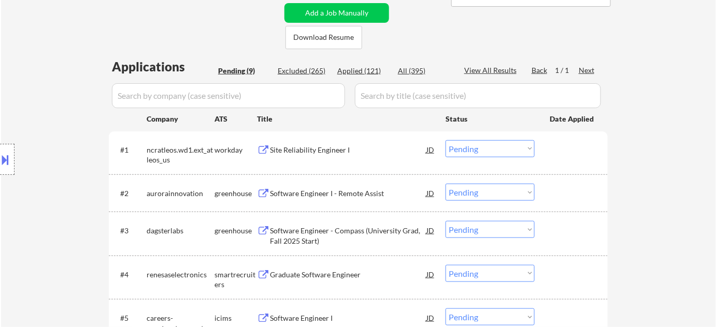
click at [313, 192] on div "Software Engineer I - Remote Assist" at bounding box center [348, 194] width 156 height 10
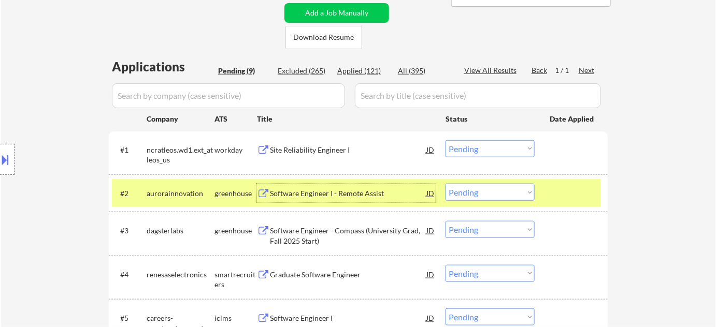
click at [315, 236] on div "Software Engineer - Compass (University Grad, Fall 2025 Start)" at bounding box center [348, 236] width 156 height 20
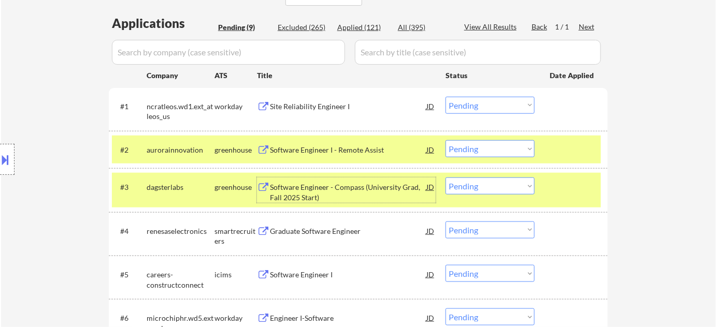
scroll to position [329, 0]
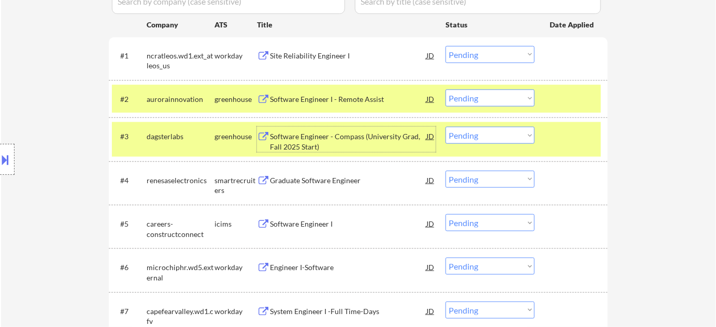
click at [336, 184] on div "Graduate Software Engineer" at bounding box center [348, 181] width 156 height 10
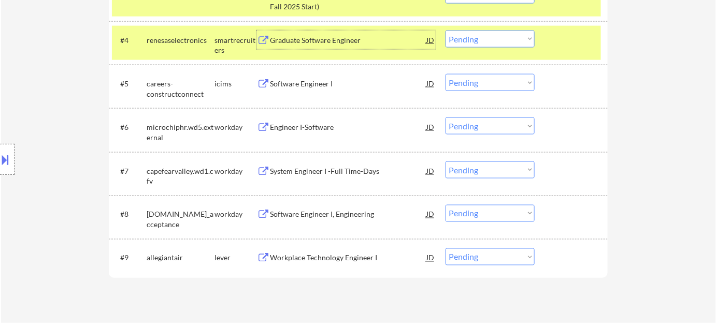
scroll to position [471, 0]
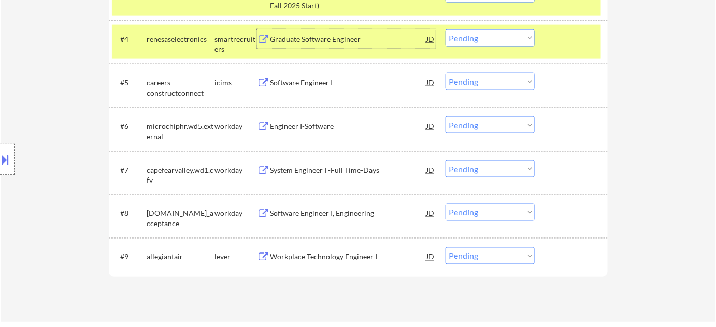
click at [335, 258] on div "Workplace Technology Engineer I" at bounding box center [348, 257] width 156 height 10
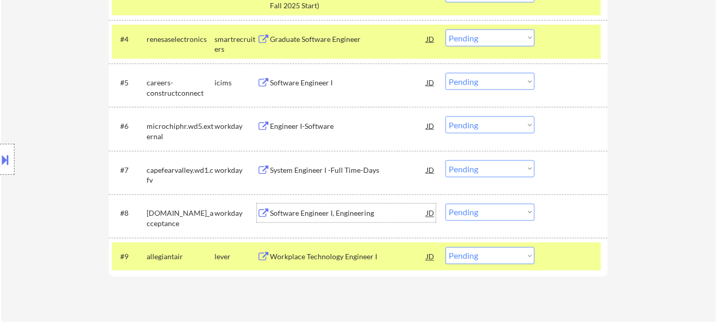
click at [310, 212] on div "Software Engineer I, Engineering" at bounding box center [348, 214] width 156 height 10
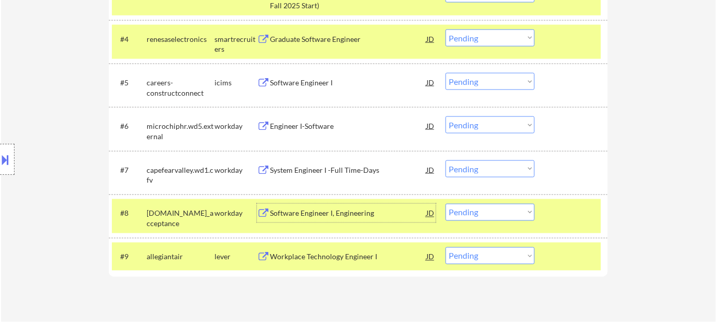
click at [301, 162] on div "System Engineer I -Full Time-Days" at bounding box center [348, 170] width 156 height 19
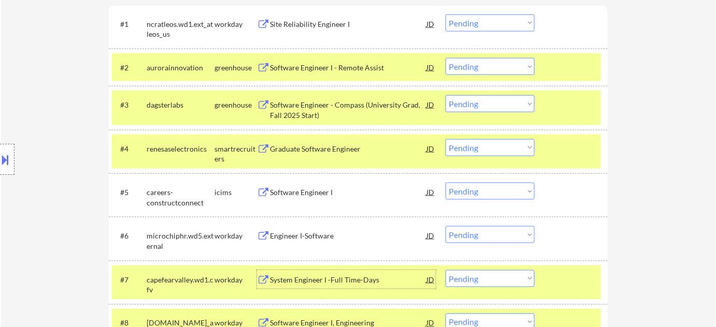
scroll to position [282, 0]
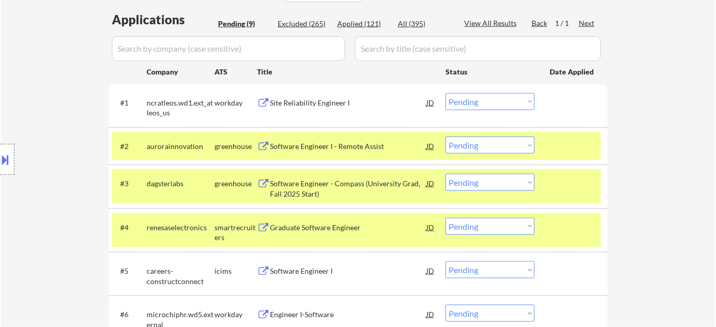
click at [504, 139] on select "Choose an option... Pending Applied Excluded (Questions) Excluded (Expired) Exc…" at bounding box center [489, 145] width 89 height 17
click at [445, 137] on select "Choose an option... Pending Applied Excluded (Questions) Excluded (Expired) Exc…" at bounding box center [489, 145] width 89 height 17
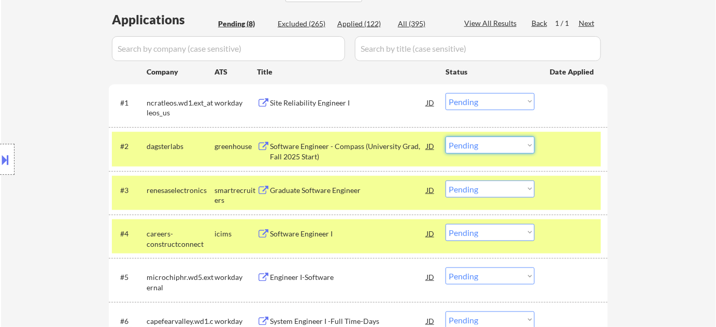
click at [501, 145] on select "Choose an option... Pending Applied Excluded (Questions) Excluded (Expired) Exc…" at bounding box center [489, 145] width 89 height 17
click at [445, 137] on select "Choose an option... Pending Applied Excluded (Questions) Excluded (Expired) Exc…" at bounding box center [489, 145] width 89 height 17
select select ""pending""
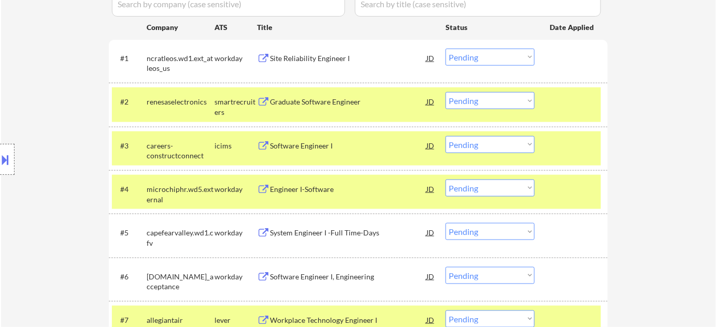
scroll to position [377, 0]
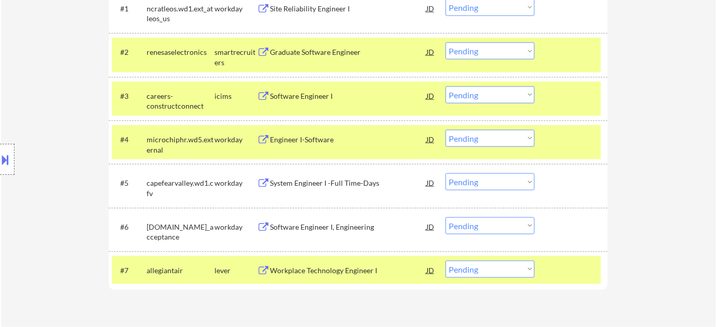
click at [466, 273] on select "Choose an option... Pending Applied Excluded (Questions) Excluded (Expired) Exc…" at bounding box center [489, 269] width 89 height 17
select select ""excluded__bad_match_""
click at [445, 261] on select "Choose an option... Pending Applied Excluded (Questions) Excluded (Expired) Exc…" at bounding box center [489, 269] width 89 height 17
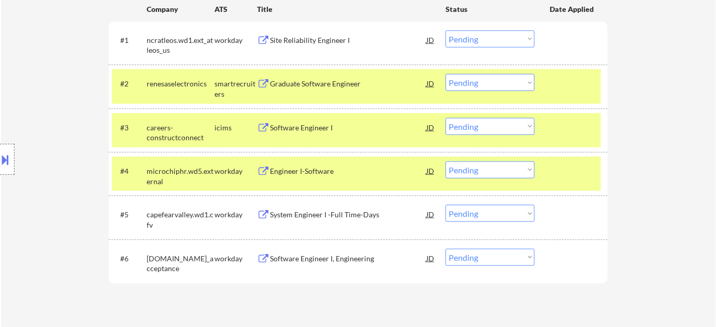
scroll to position [329, 0]
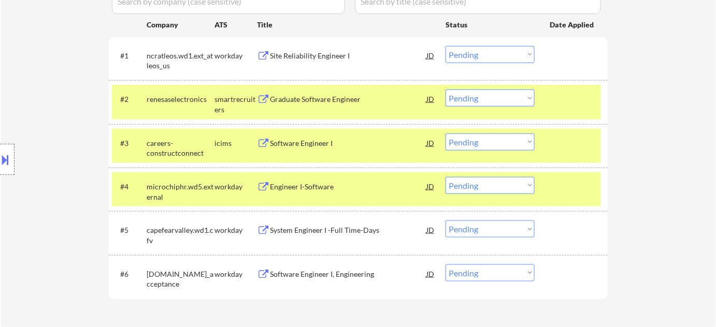
click at [447, 96] on select "Choose an option... Pending Applied Excluded (Questions) Excluded (Expired) Exc…" at bounding box center [489, 98] width 89 height 17
click at [445, 90] on select "Choose an option... Pending Applied Excluded (Questions) Excluded (Expired) Exc…" at bounding box center [489, 98] width 89 height 17
select select ""pending""
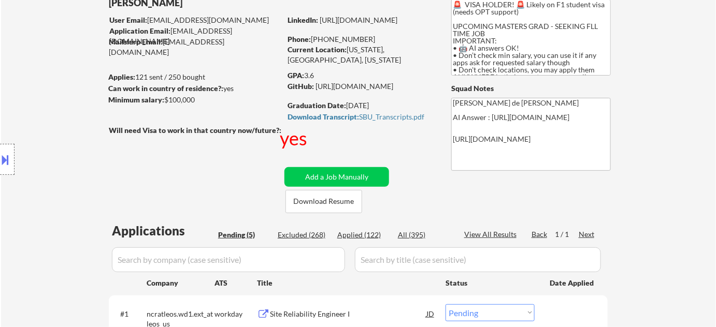
scroll to position [47, 0]
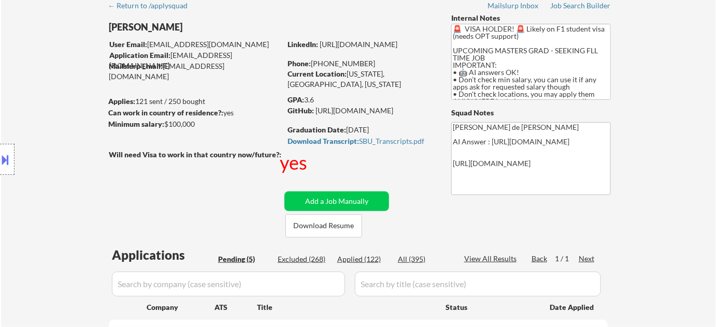
drag, startPoint x: 321, startPoint y: 64, endPoint x: 384, endPoint y: 65, distance: 62.7
click at [384, 65] on div "Phone: [PHONE_NUMBER]" at bounding box center [360, 64] width 147 height 10
copy div "[PHONE_NUMBER]"
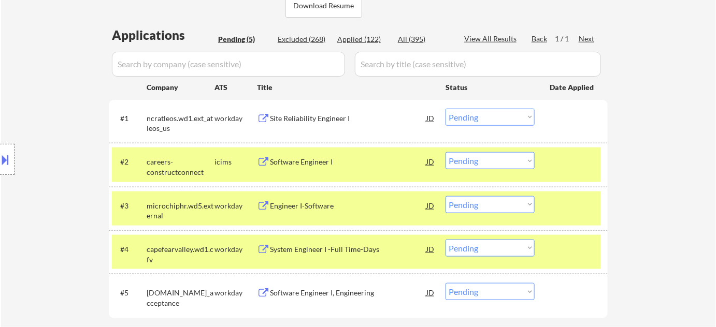
scroll to position [282, 0]
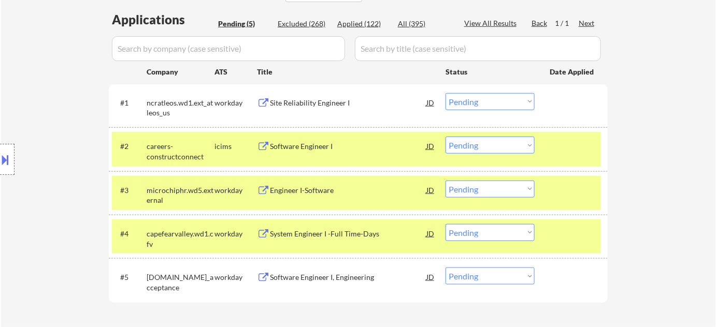
click at [459, 278] on select "Choose an option... Pending Applied Excluded (Questions) Excluded (Expired) Exc…" at bounding box center [489, 276] width 89 height 17
select select ""applied""
click at [445, 268] on select "Choose an option... Pending Applied Excluded (Questions) Excluded (Expired) Exc…" at bounding box center [489, 276] width 89 height 17
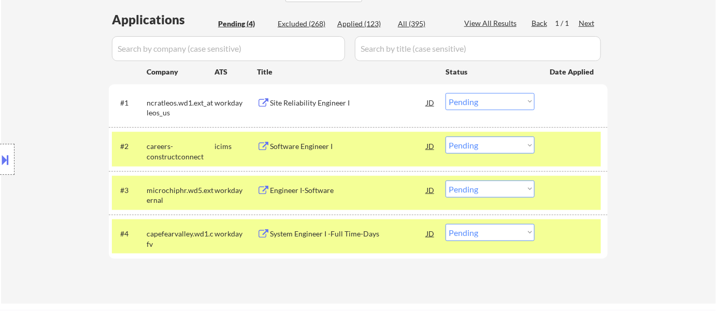
click at [304, 192] on div "Engineer I-Software" at bounding box center [348, 190] width 156 height 10
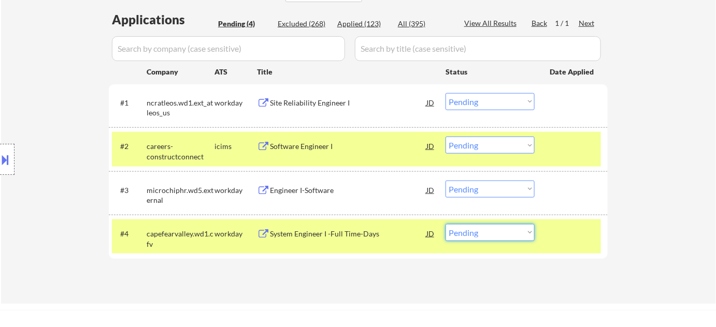
click at [495, 232] on select "Choose an option... Pending Applied Excluded (Questions) Excluded (Expired) Exc…" at bounding box center [489, 232] width 89 height 17
select select ""excluded__bad_match_""
click at [445, 224] on select "Choose an option... Pending Applied Excluded (Questions) Excluded (Expired) Exc…" at bounding box center [489, 232] width 89 height 17
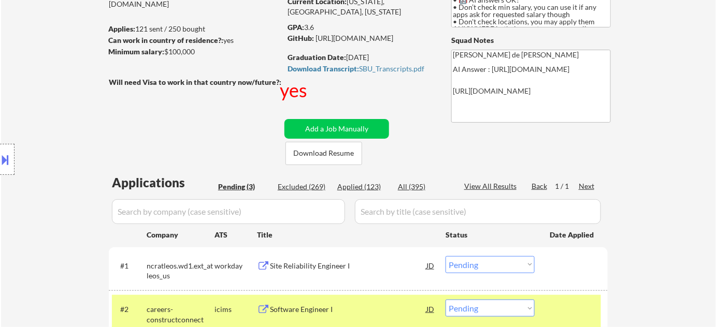
scroll to position [47, 0]
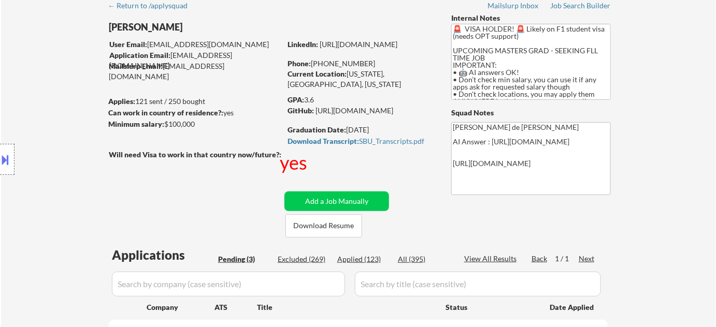
drag, startPoint x: 322, startPoint y: 62, endPoint x: 369, endPoint y: 62, distance: 47.1
click at [369, 62] on div "Phone: [PHONE_NUMBER]" at bounding box center [360, 64] width 147 height 10
copy div "[PHONE_NUMBER]"
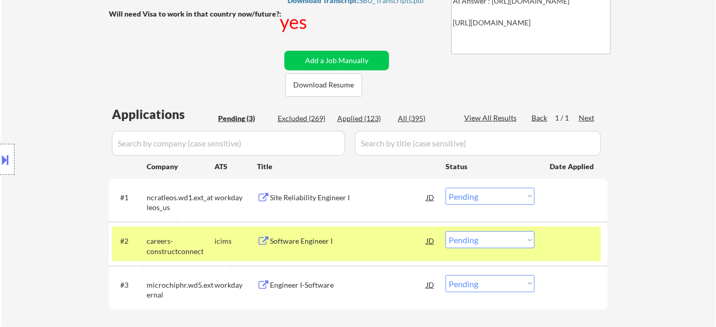
scroll to position [188, 0]
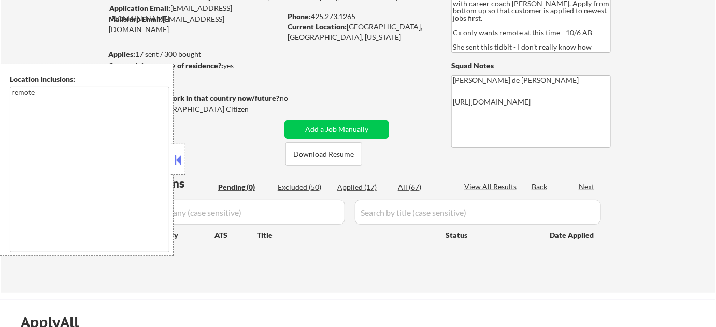
scroll to position [94, 0]
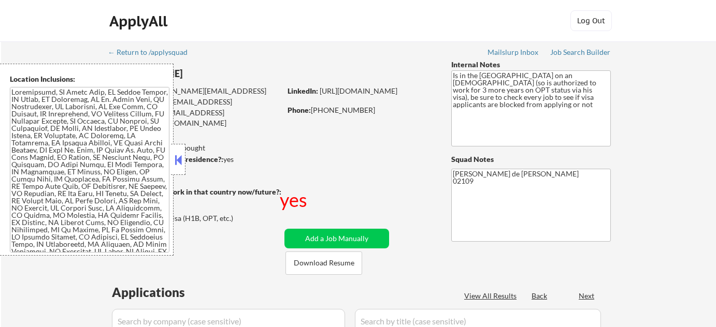
select select ""pending""
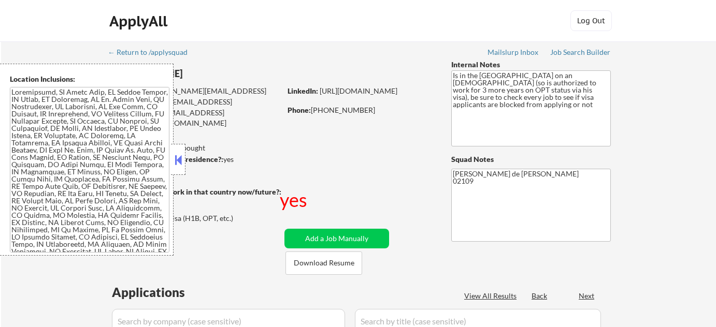
select select ""pending""
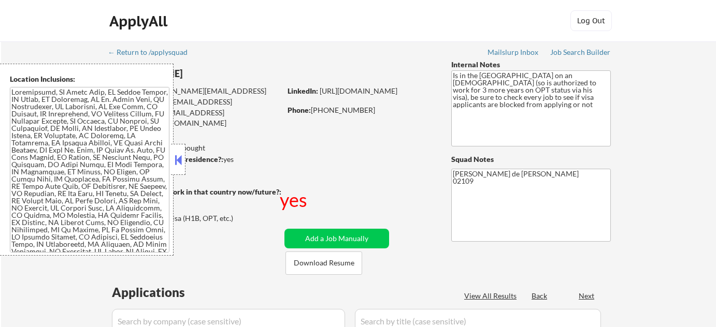
select select ""pending""
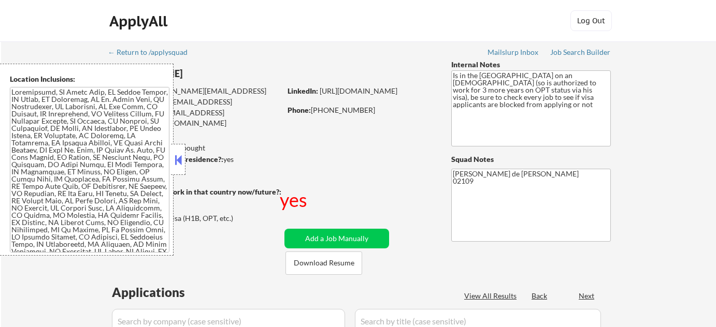
select select ""pending""
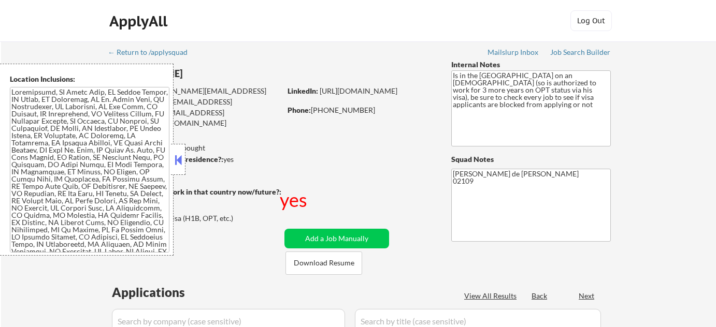
select select ""pending""
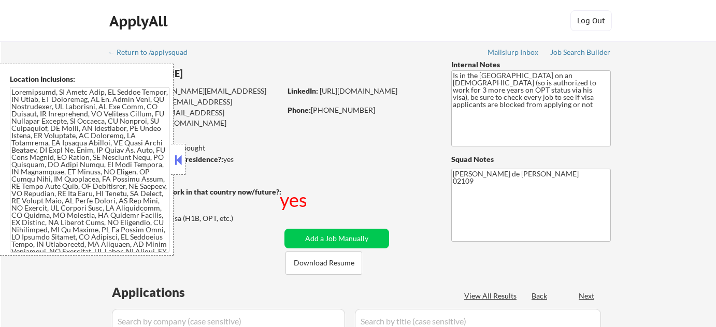
select select ""pending""
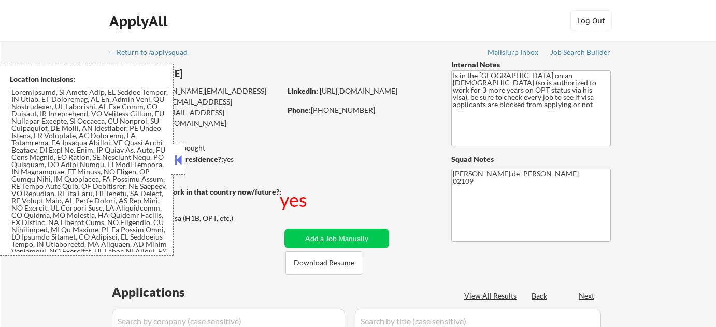
select select ""pending""
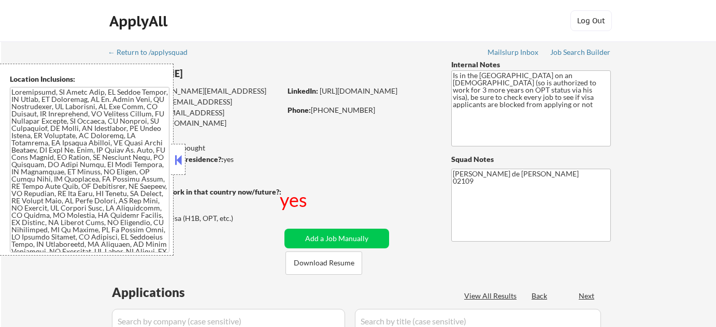
select select ""pending""
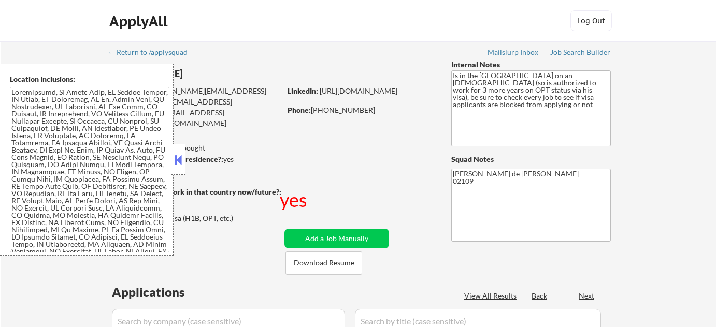
select select ""pending""
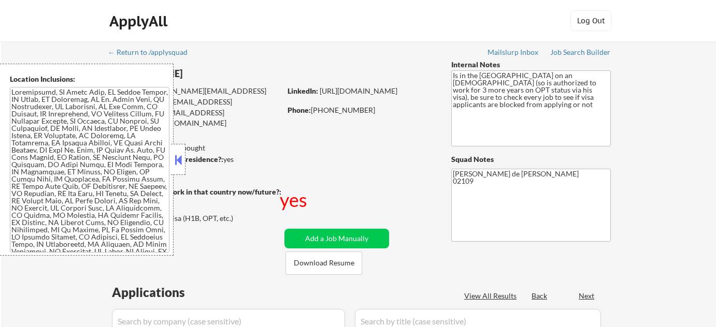
select select ""pending""
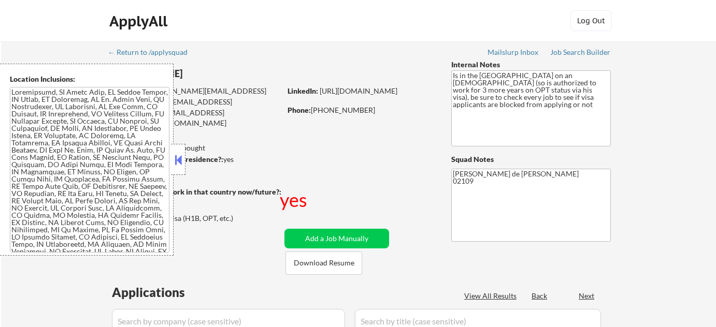
select select ""pending""
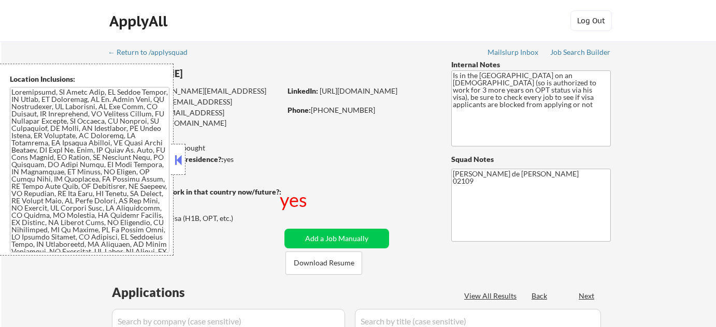
select select ""pending""
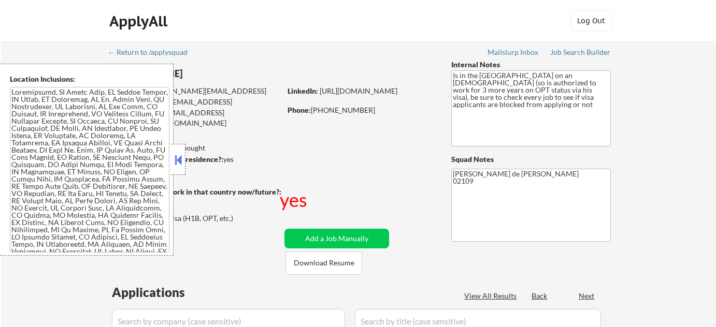
select select ""pending""
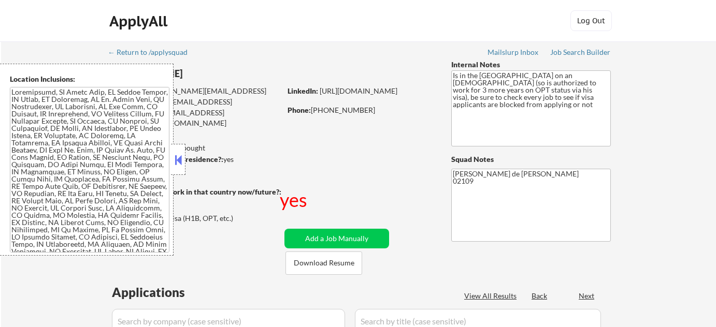
select select ""pending""
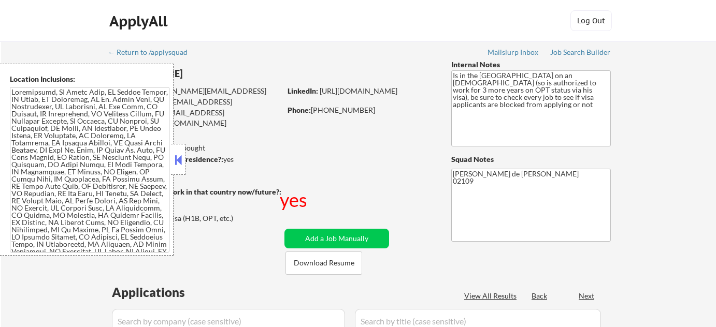
select select ""pending""
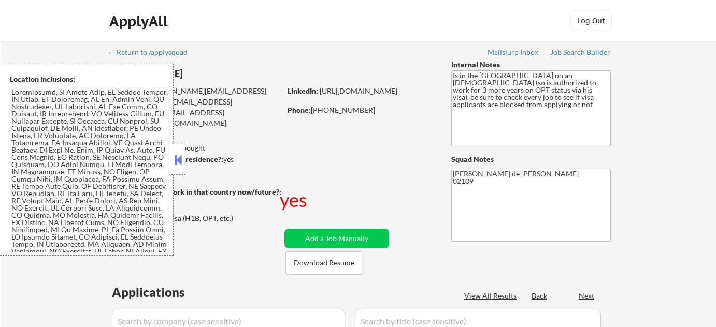
select select ""pending""
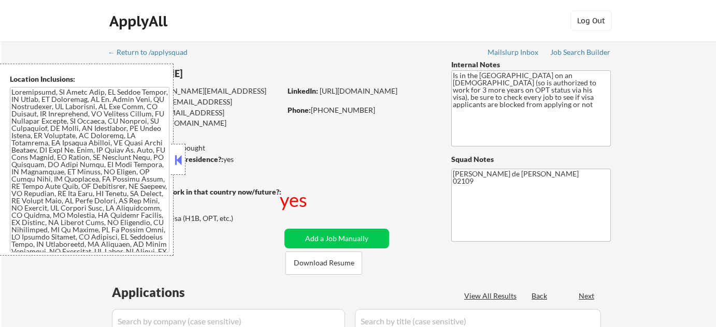
select select ""pending""
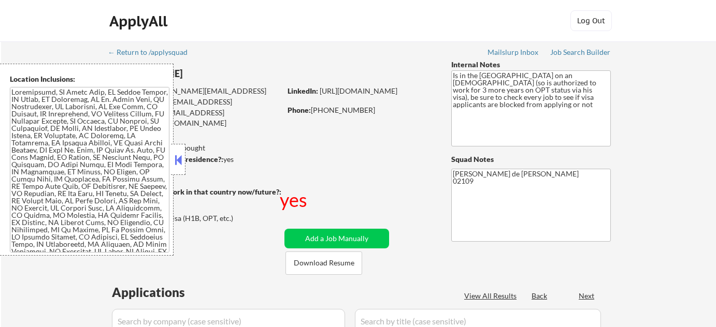
select select ""pending""
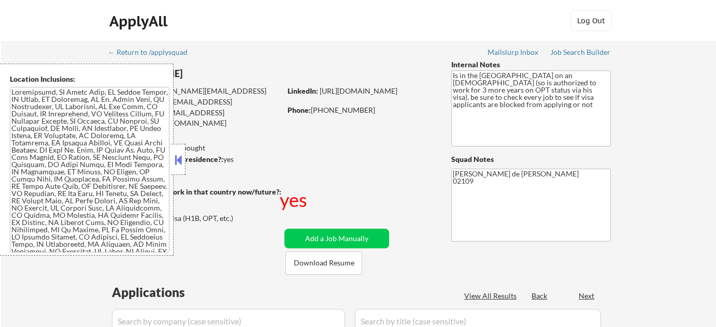
select select ""pending""
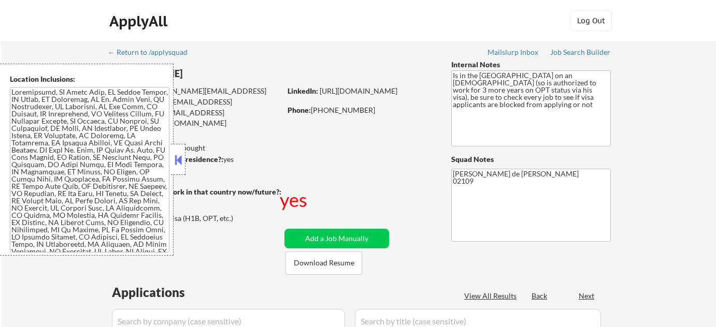
select select ""pending""
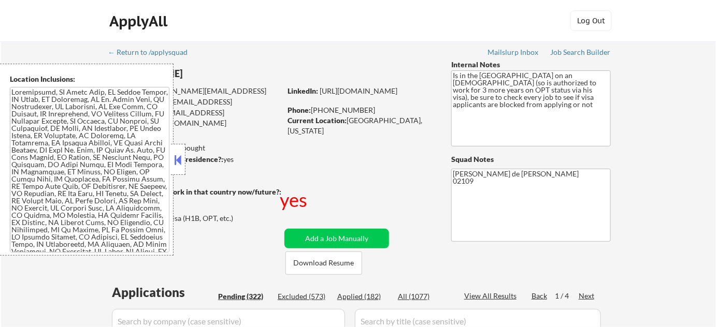
click at [178, 155] on button at bounding box center [177, 160] width 11 height 16
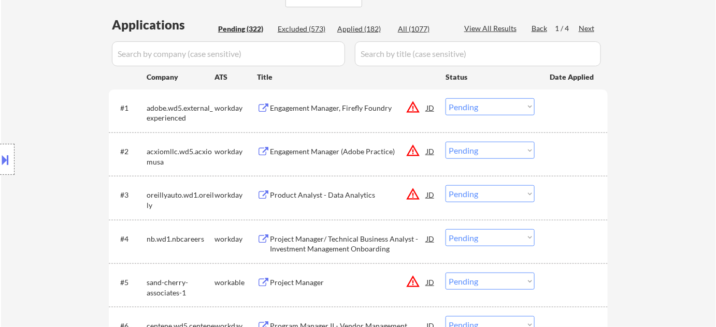
scroll to position [282, 0]
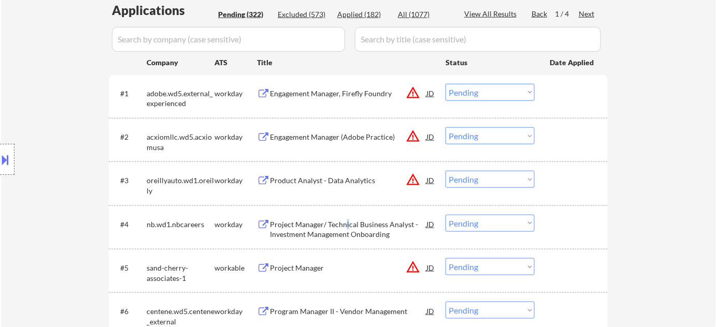
click at [347, 229] on div "Project Manager/ Technical Business Analyst - Investment Management Onboarding" at bounding box center [348, 230] width 156 height 20
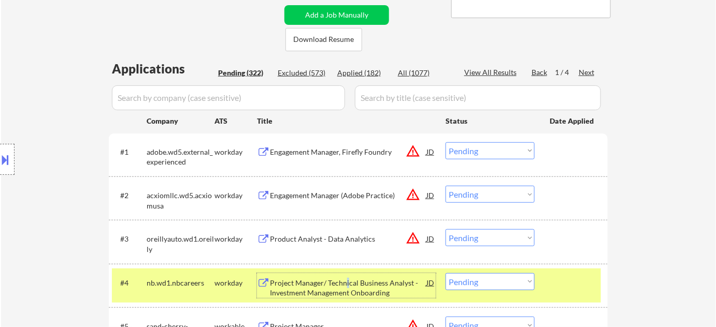
scroll to position [188, 0]
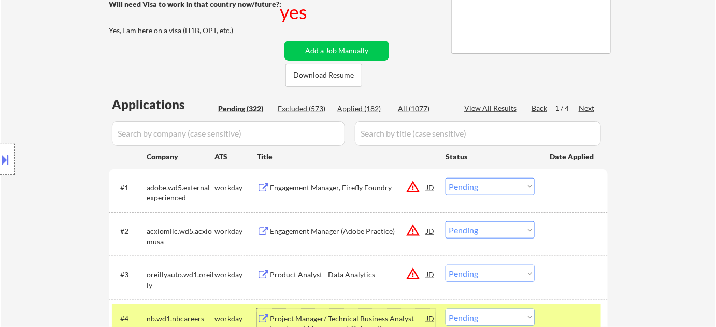
click at [590, 106] on div "Next" at bounding box center [587, 108] width 17 height 10
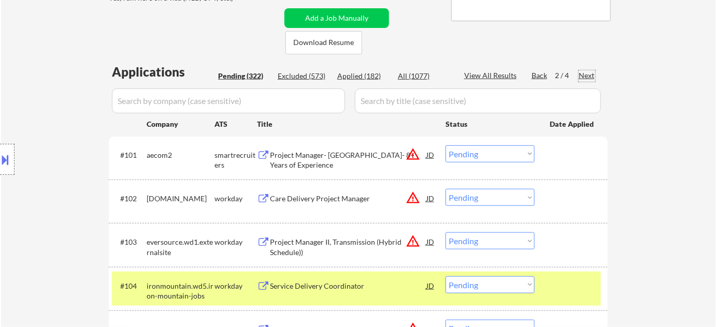
scroll to position [282, 0]
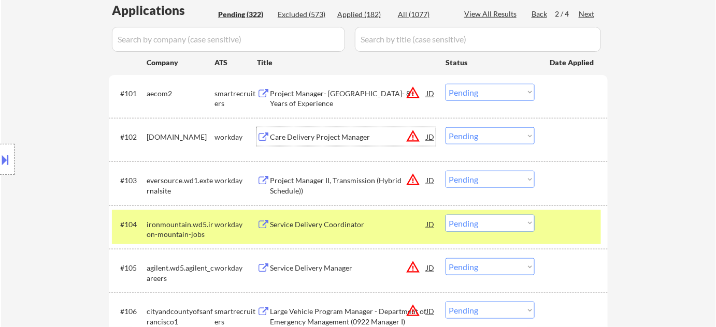
click at [332, 135] on div "Care Delivery Project Manager" at bounding box center [348, 137] width 156 height 10
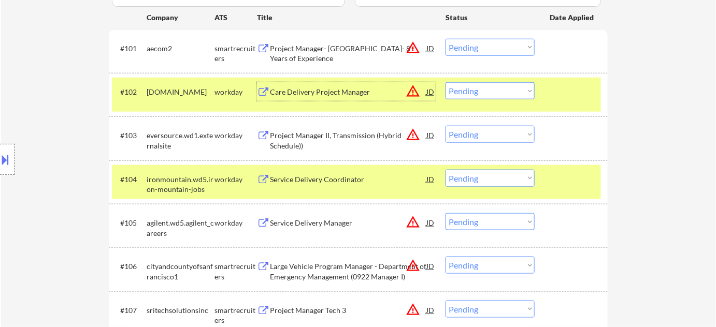
scroll to position [329, 0]
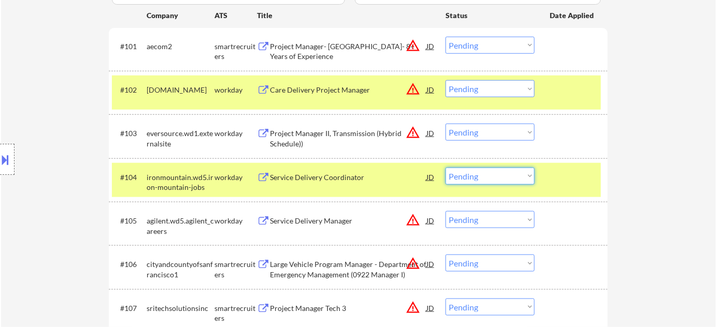
click at [511, 178] on select "Choose an option... Pending Applied Excluded (Questions) Excluded (Expired) Exc…" at bounding box center [489, 176] width 89 height 17
click at [445, 168] on select "Choose an option... Pending Applied Excluded (Questions) Excluded (Expired) Exc…" at bounding box center [489, 176] width 89 height 17
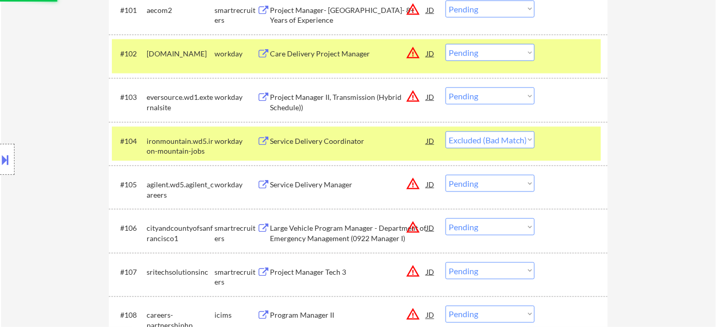
scroll to position [471, 0]
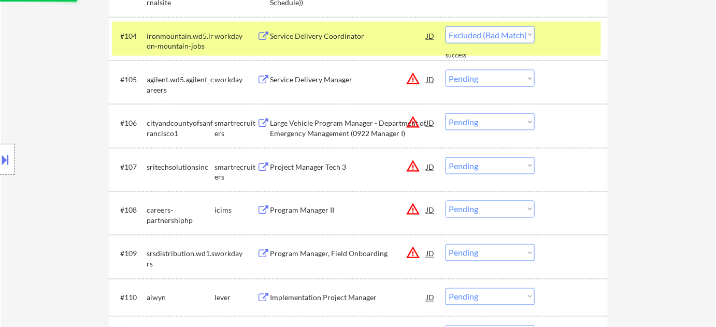
select select ""pending""
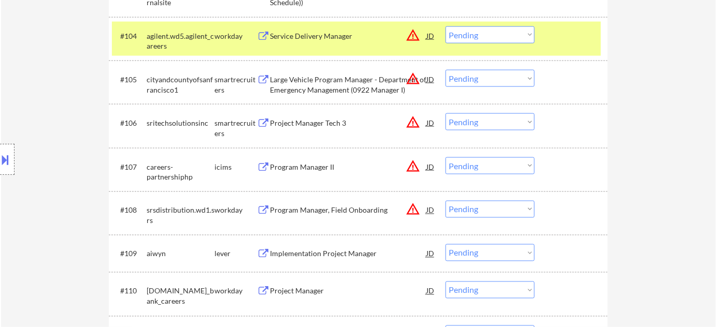
click at [511, 78] on select "Choose an option... Pending Applied Excluded (Questions) Excluded (Expired) Exc…" at bounding box center [489, 78] width 89 height 17
click at [445, 70] on select "Choose an option... Pending Applied Excluded (Questions) Excluded (Expired) Exc…" at bounding box center [489, 78] width 89 height 17
select select ""pending""
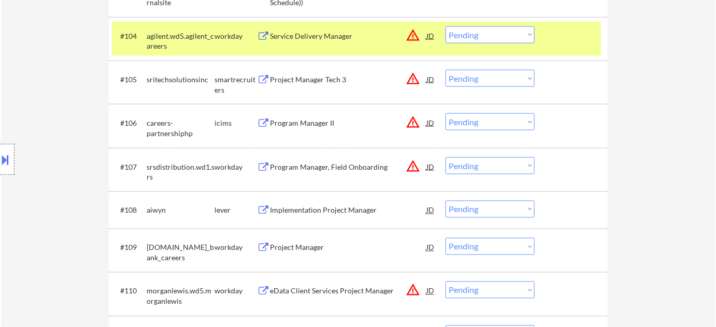
scroll to position [282, 0]
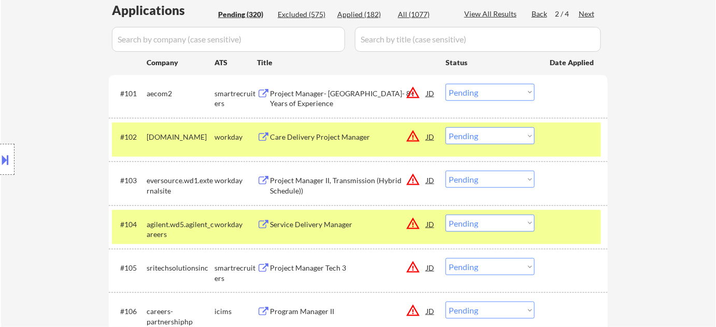
click at [540, 12] on div "Back" at bounding box center [539, 14] width 17 height 10
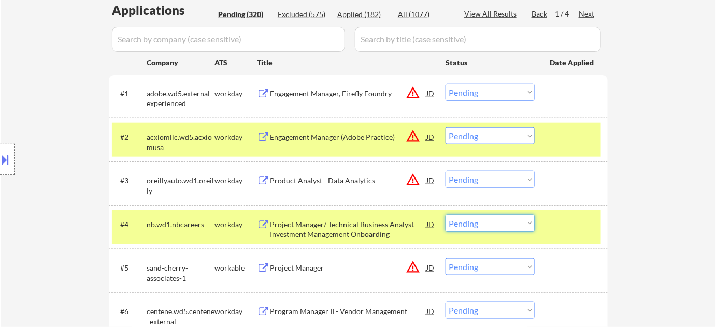
click at [483, 230] on select "Choose an option... Pending Applied Excluded (Questions) Excluded (Expired) Exc…" at bounding box center [489, 223] width 89 height 17
click at [445, 215] on select "Choose an option... Pending Applied Excluded (Questions) Excluded (Expired) Exc…" at bounding box center [489, 223] width 89 height 17
select select ""pending""
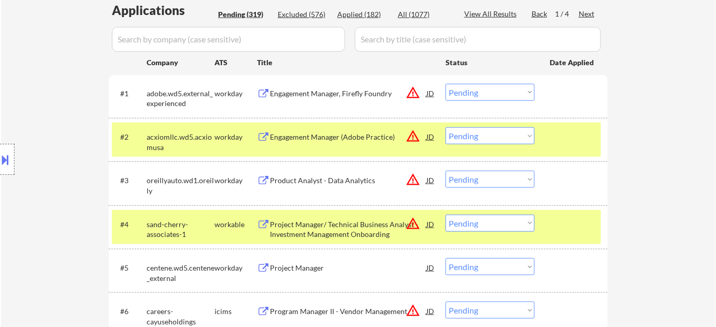
click at [586, 9] on div "Next" at bounding box center [587, 14] width 17 height 10
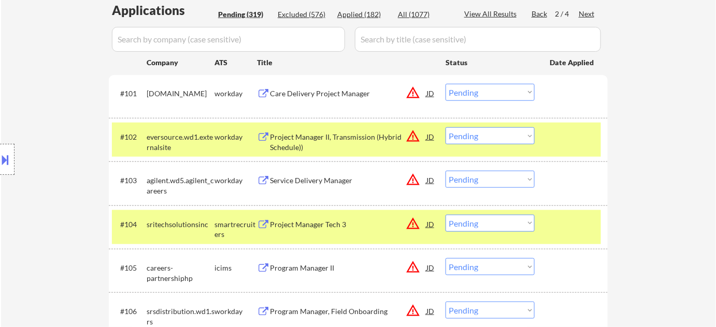
click at [482, 96] on select "Choose an option... Pending Applied Excluded (Questions) Excluded (Expired) Exc…" at bounding box center [489, 92] width 89 height 17
click at [445, 84] on select "Choose an option... Pending Applied Excluded (Questions) Excluded (Expired) Exc…" at bounding box center [489, 92] width 89 height 17
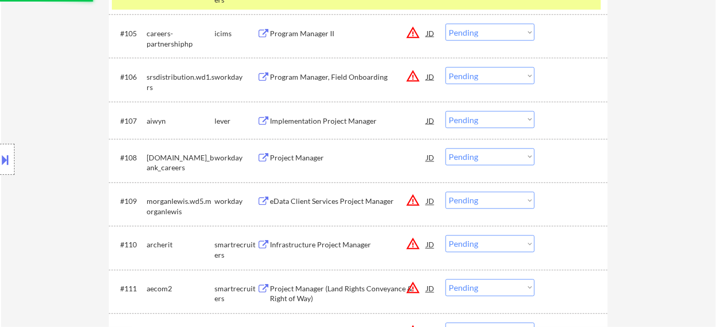
scroll to position [518, 0]
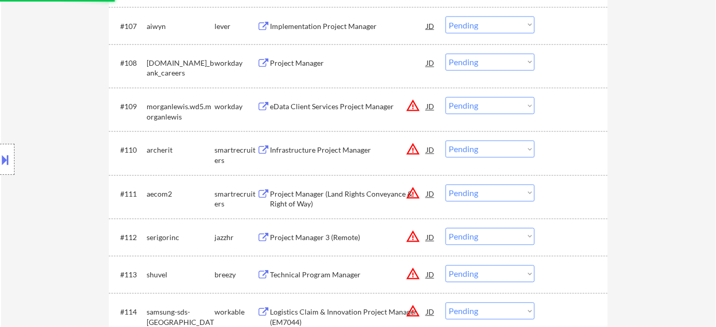
select select ""pending""
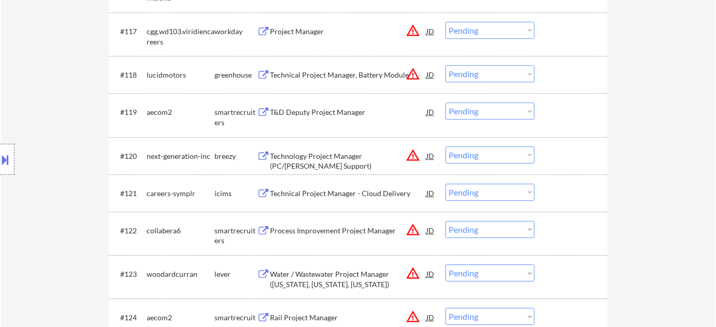
scroll to position [1036, 0]
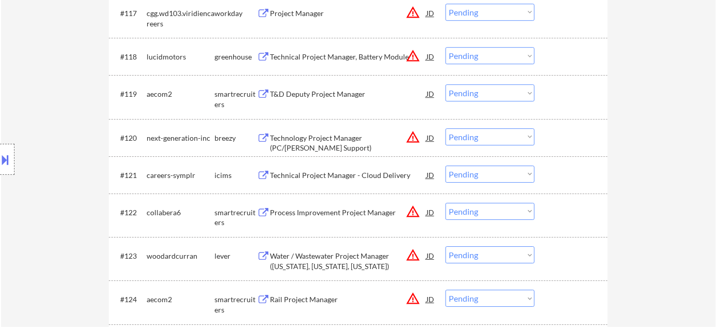
click at [370, 137] on div "Technology Project Manager (PC/LAN Support)" at bounding box center [348, 143] width 156 height 20
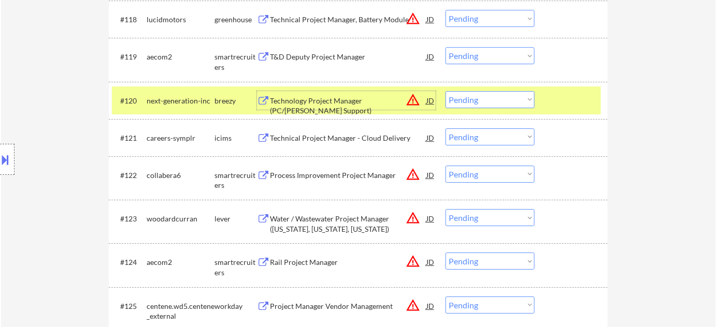
scroll to position [1130, 0]
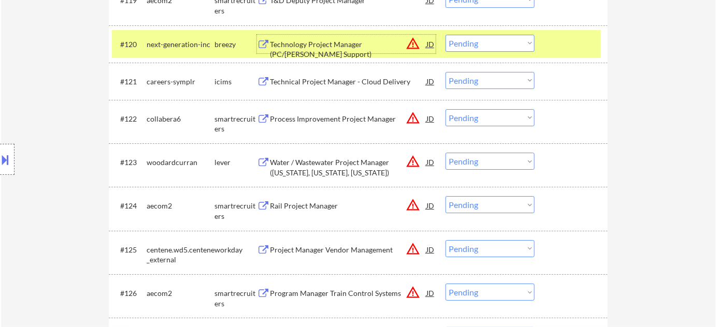
click at [449, 156] on select "Choose an option... Pending Applied Excluded (Questions) Excluded (Expired) Exc…" at bounding box center [489, 161] width 89 height 17
click at [445, 153] on select "Choose an option... Pending Applied Excluded (Questions) Excluded (Expired) Exc…" at bounding box center [489, 161] width 89 height 17
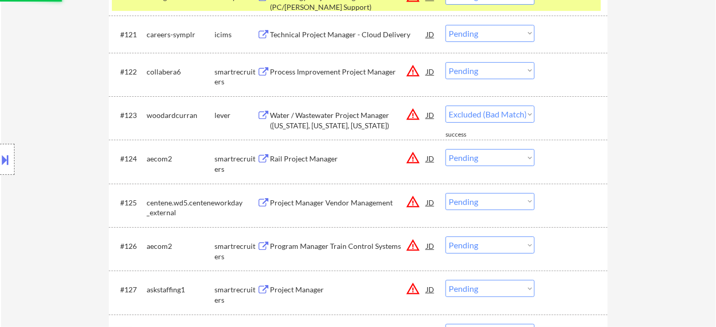
select select ""pending""
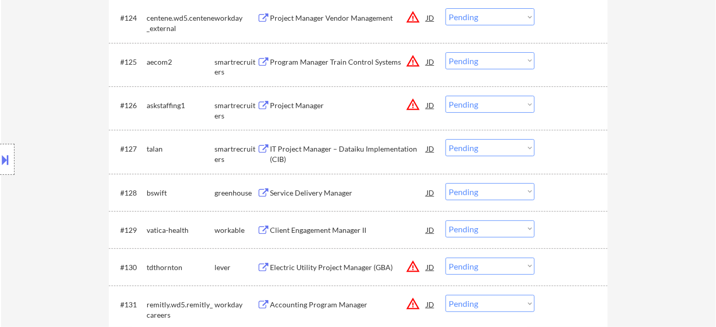
scroll to position [1318, 0]
click at [363, 151] on div "IT Project Manager – Dataiku Implementation (CIB)" at bounding box center [348, 153] width 156 height 20
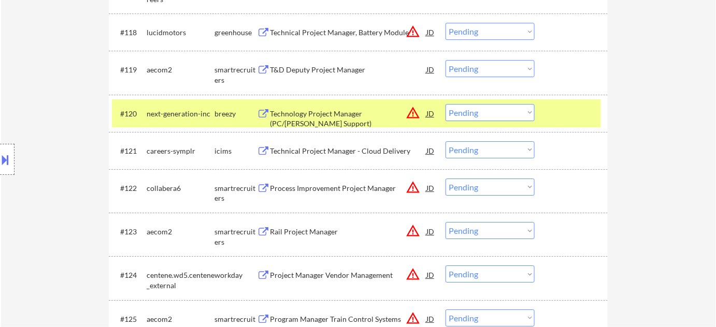
scroll to position [1036, 0]
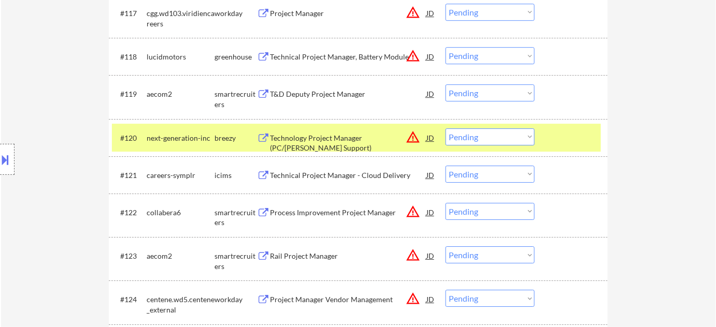
click at [416, 138] on button "warning_amber" at bounding box center [413, 137] width 15 height 15
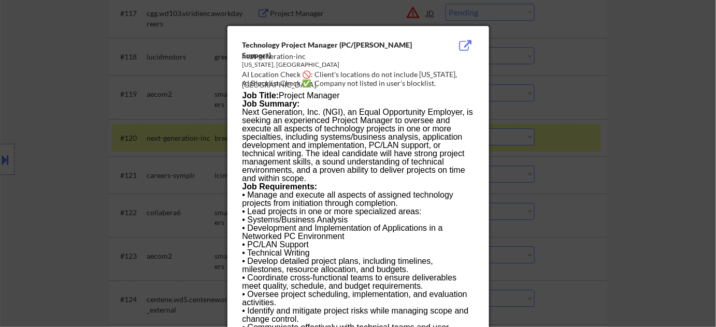
click at [602, 152] on div at bounding box center [358, 163] width 716 height 327
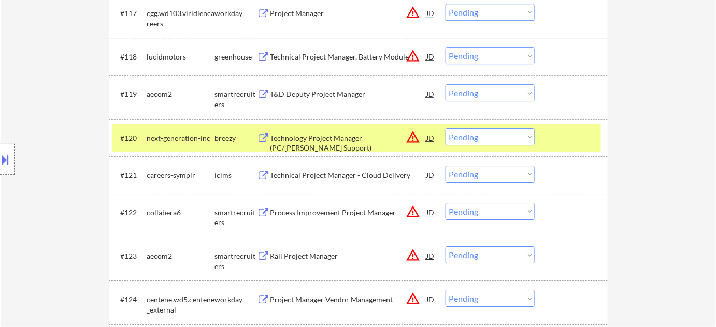
click at [11, 151] on div at bounding box center [7, 159] width 15 height 31
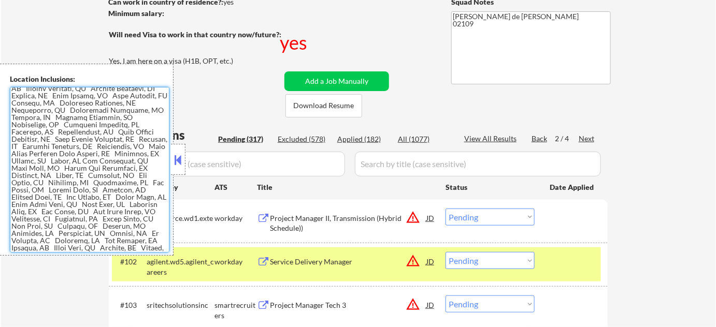
scroll to position [2404, 0]
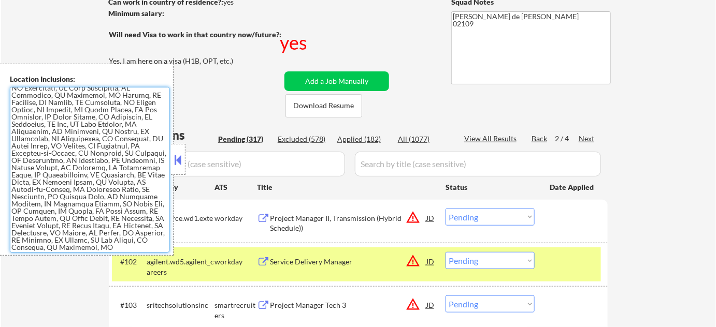
click at [177, 164] on button at bounding box center [177, 160] width 11 height 16
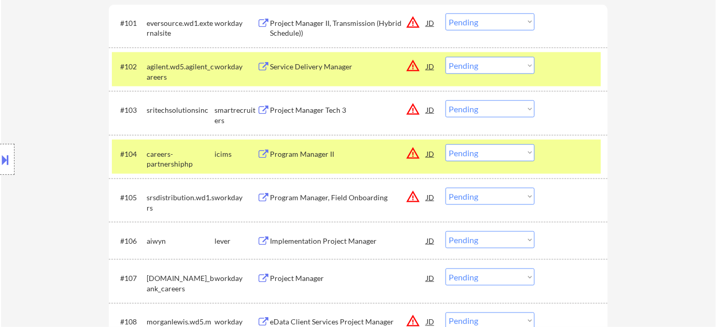
scroll to position [1009, 0]
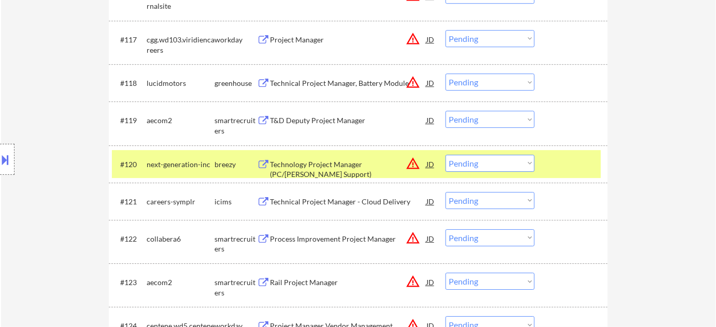
click at [507, 161] on select "Choose an option... Pending Applied Excluded (Questions) Excluded (Expired) Exc…" at bounding box center [489, 163] width 89 height 17
click at [445, 155] on select "Choose an option... Pending Applied Excluded (Questions) Excluded (Expired) Exc…" at bounding box center [489, 163] width 89 height 17
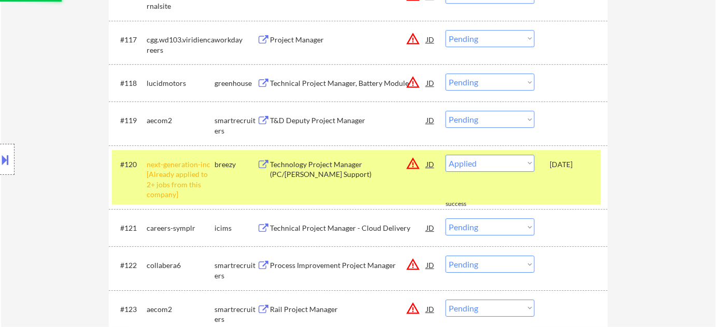
select select ""pending""
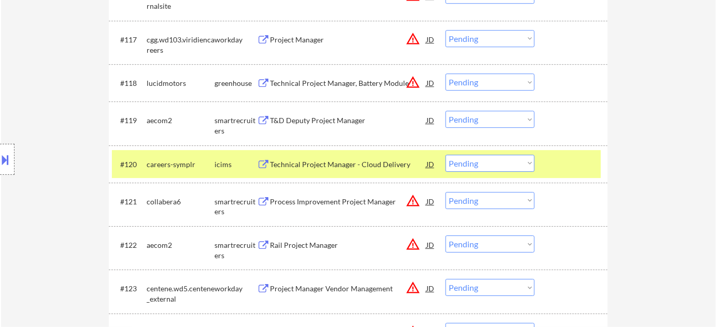
click at [311, 163] on div "Technical Project Manager - Cloud Delivery" at bounding box center [348, 165] width 156 height 10
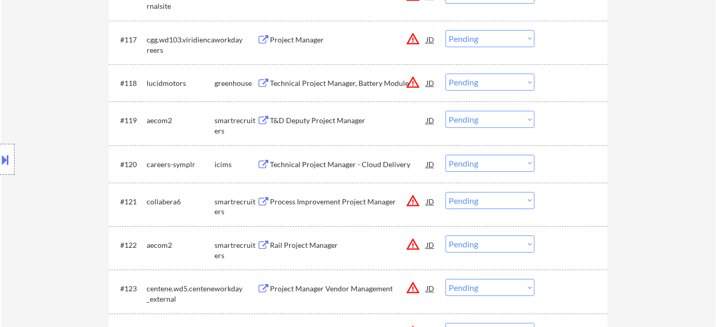
scroll to position [1265, 0]
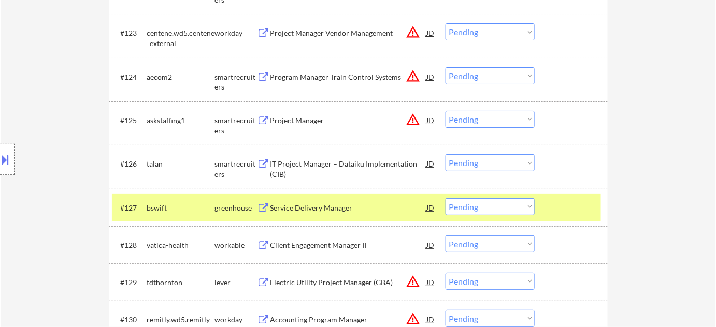
click at [490, 159] on select "Choose an option... Pending Applied Excluded (Questions) Excluded (Expired) Exc…" at bounding box center [489, 162] width 89 height 17
click at [445, 154] on select "Choose an option... Pending Applied Excluded (Questions) Excluded (Expired) Exc…" at bounding box center [489, 162] width 89 height 17
select select ""pending""
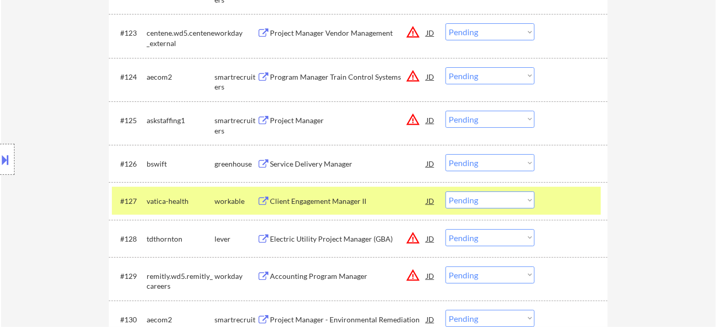
scroll to position [1009, 0]
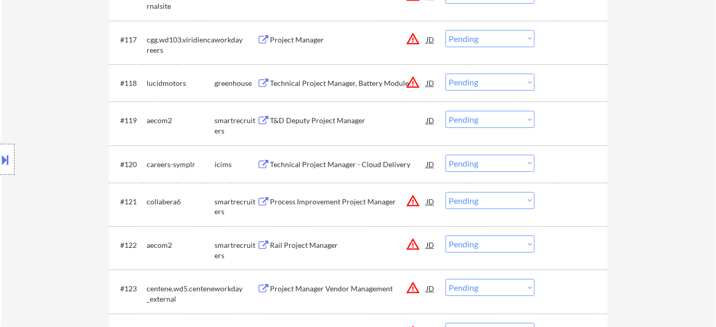
click at [499, 169] on select "Choose an option... Pending Applied Excluded (Questions) Excluded (Expired) Exc…" at bounding box center [489, 163] width 89 height 17
click at [445, 155] on select "Choose an option... Pending Applied Excluded (Questions) Excluded (Expired) Exc…" at bounding box center [489, 163] width 89 height 17
select select ""pending""
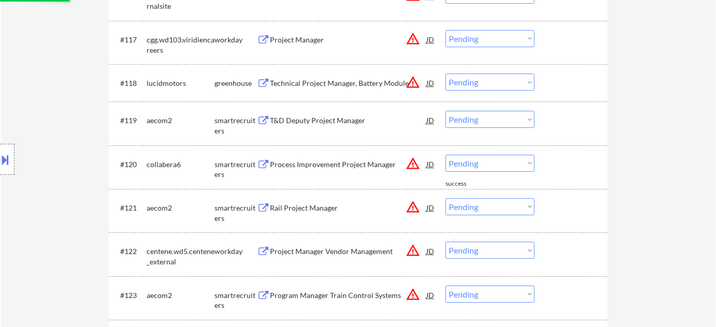
scroll to position [1245, 0]
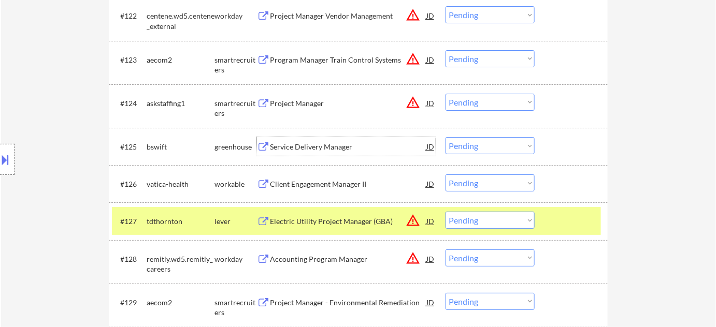
click at [320, 145] on div "Service Delivery Manager" at bounding box center [348, 147] width 156 height 10
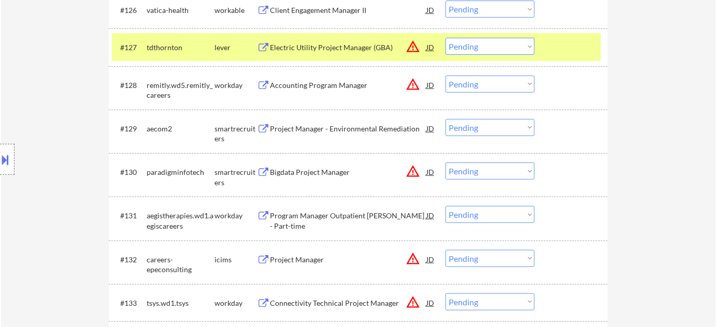
scroll to position [1434, 0]
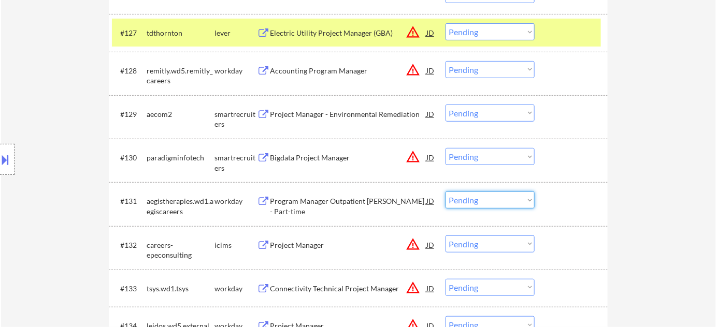
click at [498, 208] on select "Choose an option... Pending Applied Excluded (Questions) Excluded (Expired) Exc…" at bounding box center [489, 200] width 89 height 17
click at [445, 192] on select "Choose an option... Pending Applied Excluded (Questions) Excluded (Expired) Exc…" at bounding box center [489, 200] width 89 height 17
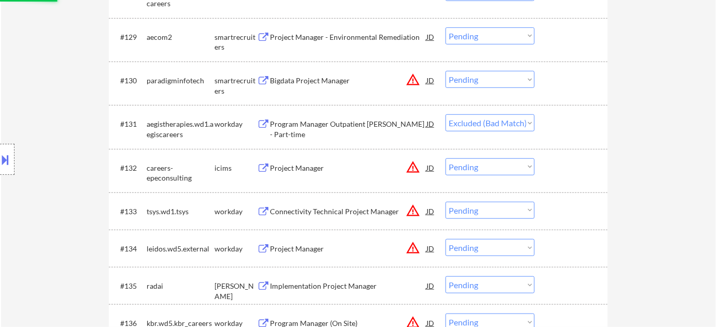
scroll to position [1527, 0]
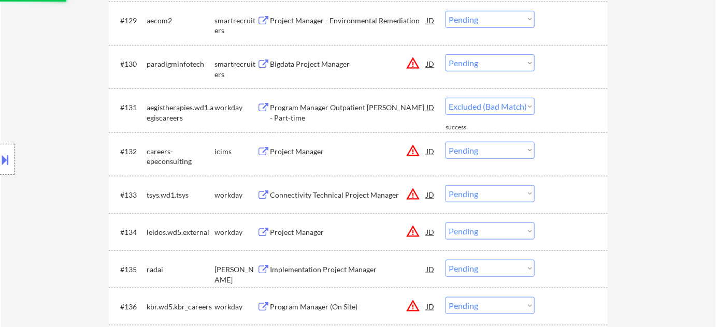
select select ""pending""
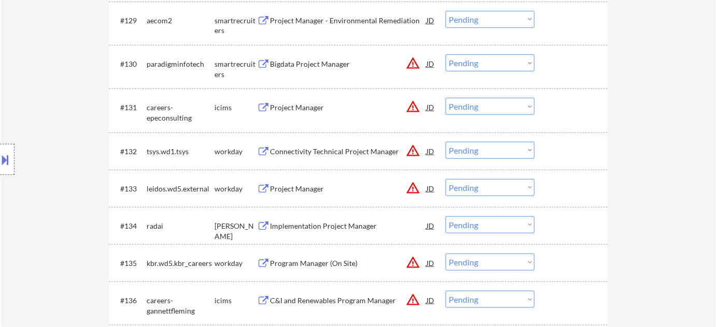
click at [297, 182] on div "Project Manager" at bounding box center [348, 188] width 156 height 19
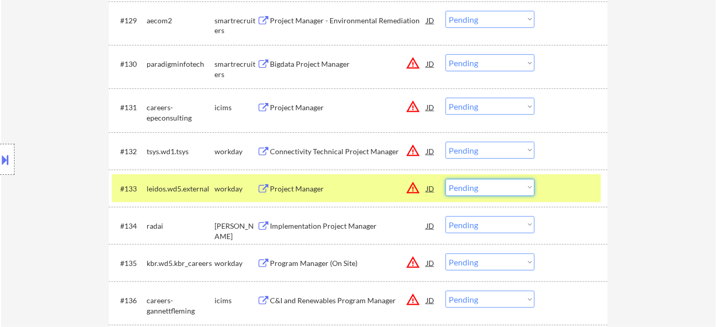
drag, startPoint x: 457, startPoint y: 186, endPoint x: 461, endPoint y: 190, distance: 5.9
click at [457, 186] on select "Choose an option... Pending Applied Excluded (Questions) Excluded (Expired) Exc…" at bounding box center [489, 187] width 89 height 17
click at [445, 179] on select "Choose an option... Pending Applied Excluded (Questions) Excluded (Expired) Exc…" at bounding box center [489, 187] width 89 height 17
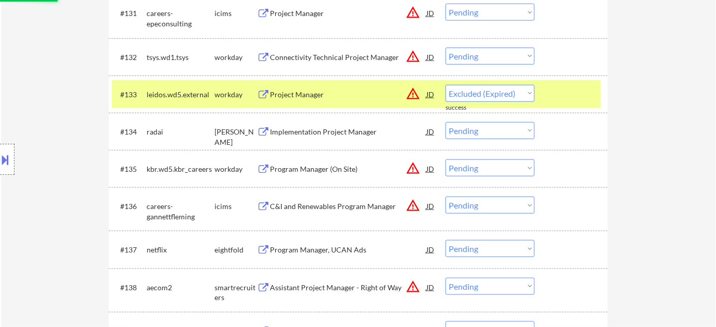
scroll to position [1669, 0]
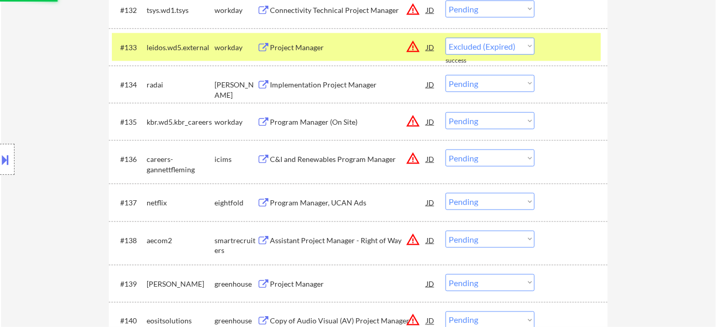
select select ""pending""
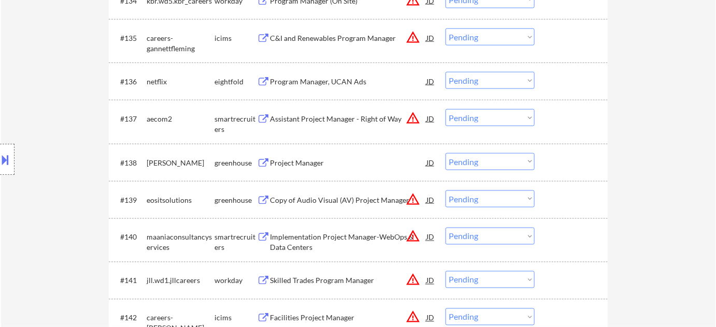
scroll to position [1763, 0]
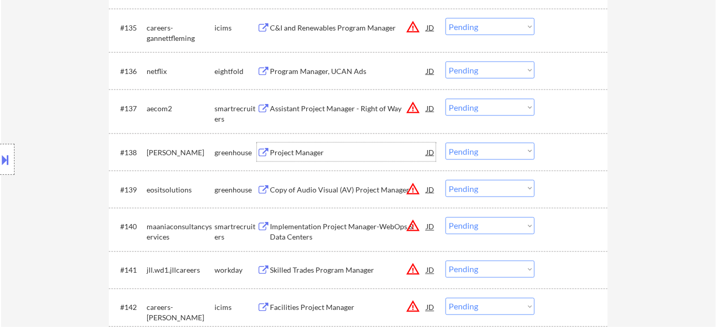
click at [299, 153] on div "Project Manager" at bounding box center [348, 153] width 156 height 10
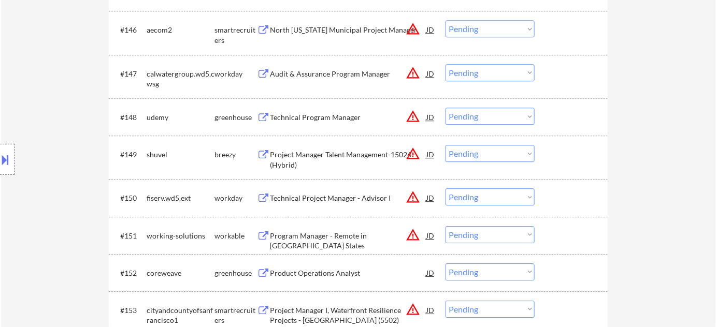
scroll to position [2234, 0]
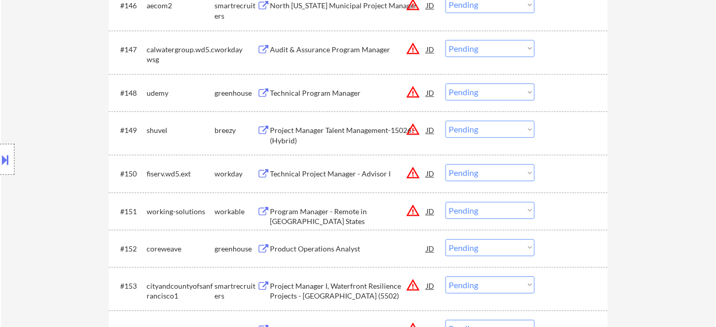
click at [358, 210] on div "Program Manager - Remote in Certain States" at bounding box center [348, 217] width 156 height 20
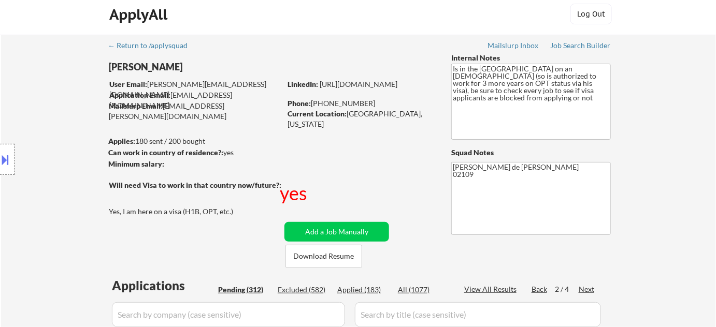
scroll to position [0, 0]
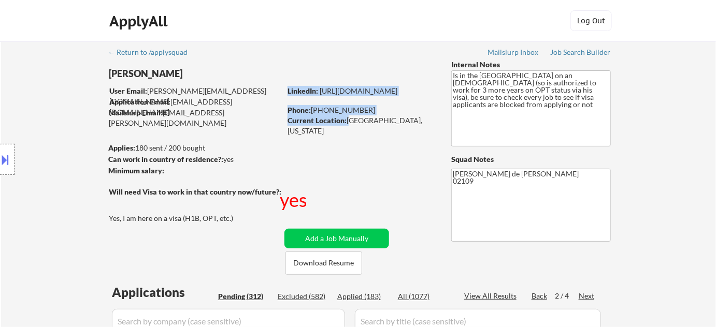
drag, startPoint x: 348, startPoint y: 120, endPoint x: 435, endPoint y: 121, distance: 87.0
click at [435, 121] on div "LinkedIn: https://www.linkedin.com/in/ankit-malviya07/ Phone: 763-313-8241 Curr…" at bounding box center [361, 106] width 148 height 40
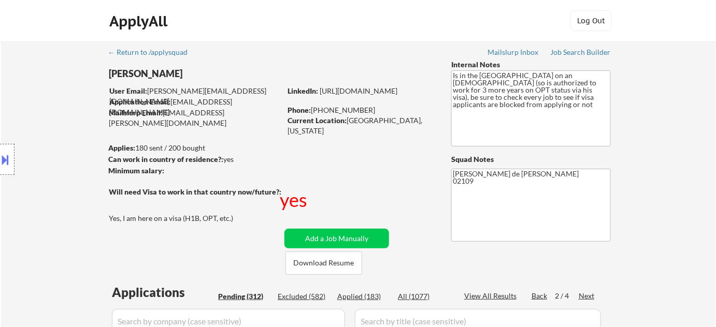
drag, startPoint x: 348, startPoint y: 120, endPoint x: 423, endPoint y: 122, distance: 75.1
click at [423, 122] on div "Current Location: Boston, Massachusetts" at bounding box center [360, 126] width 147 height 20
copy div "[GEOGRAPHIC_DATA], [US_STATE]"
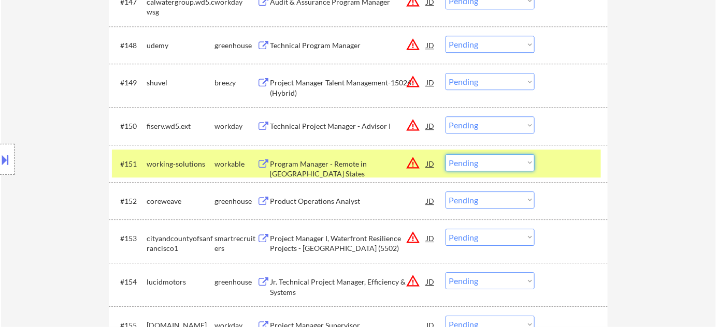
drag, startPoint x: 508, startPoint y: 159, endPoint x: 507, endPoint y: 169, distance: 10.0
click at [508, 159] on select "Choose an option... Pending Applied Excluded (Questions) Excluded (Expired) Exc…" at bounding box center [489, 162] width 89 height 17
click at [445, 154] on select "Choose an option... Pending Applied Excluded (Questions) Excluded (Expired) Exc…" at bounding box center [489, 162] width 89 height 17
select select ""pending""
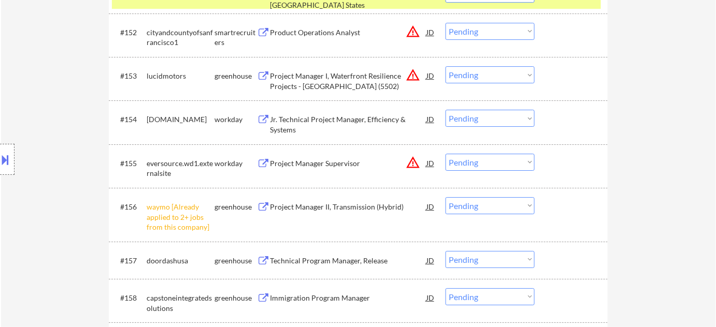
scroll to position [2470, 0]
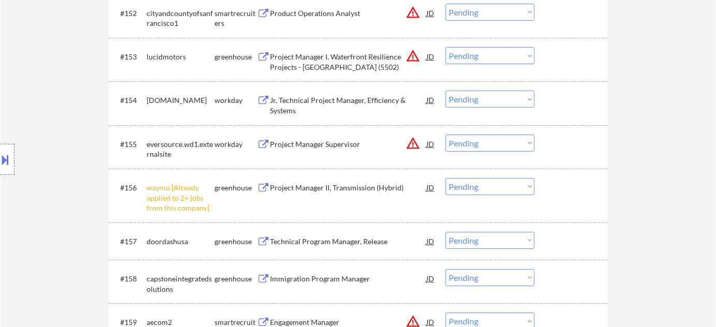
click at [521, 192] on div "#156 waymo [Already applied to 2+ jobs from this company] greenhouse Project Ma…" at bounding box center [356, 196] width 489 height 45
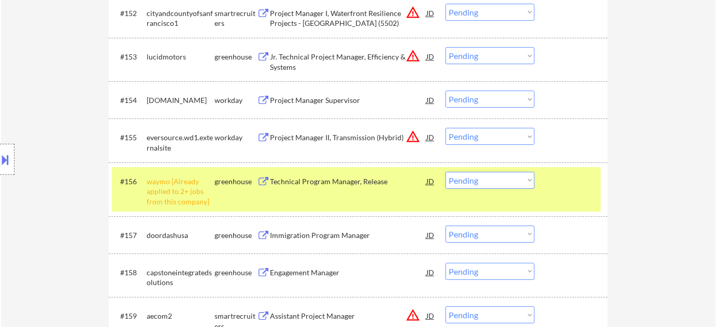
click at [505, 183] on select "Choose an option... Pending Applied Excluded (Questions) Excluded (Expired) Exc…" at bounding box center [489, 180] width 89 height 17
click at [445, 172] on select "Choose an option... Pending Applied Excluded (Questions) Excluded (Expired) Exc…" at bounding box center [489, 180] width 89 height 17
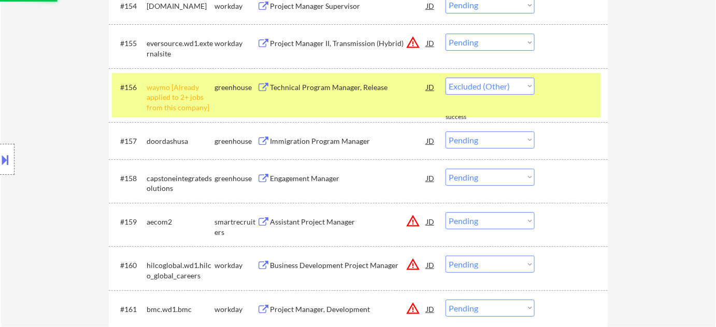
select select ""pending""
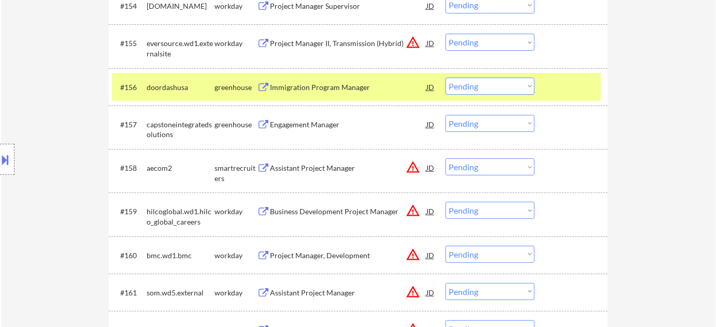
click at [319, 122] on div "Engagement Manager" at bounding box center [348, 125] width 156 height 10
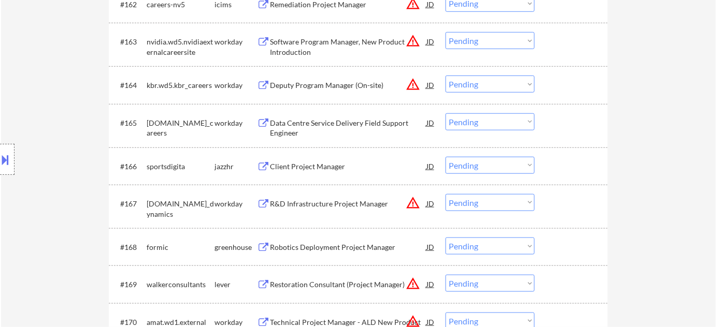
scroll to position [2893, 0]
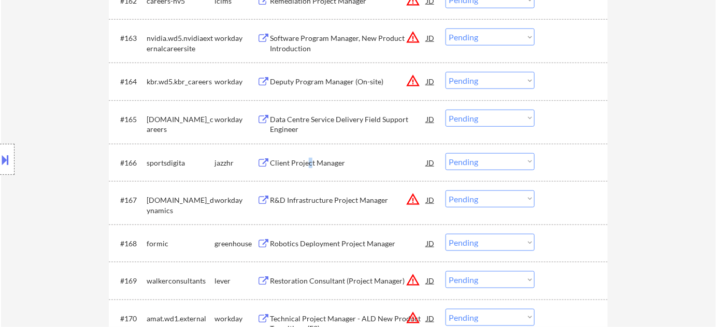
click at [308, 158] on div "Client Project Manager" at bounding box center [348, 163] width 156 height 10
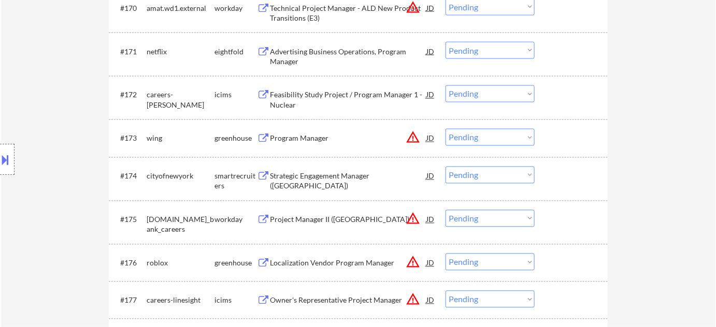
scroll to position [3223, 0]
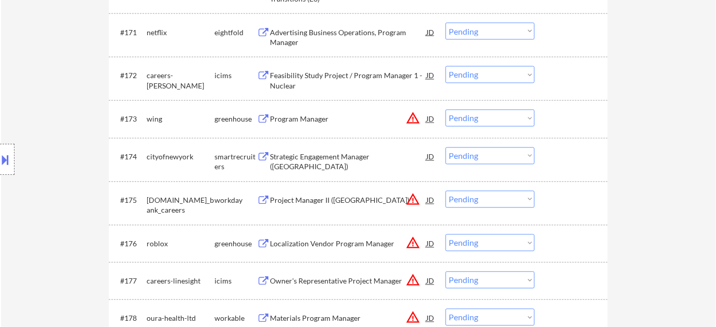
click at [304, 121] on div "Program Manager" at bounding box center [348, 119] width 156 height 10
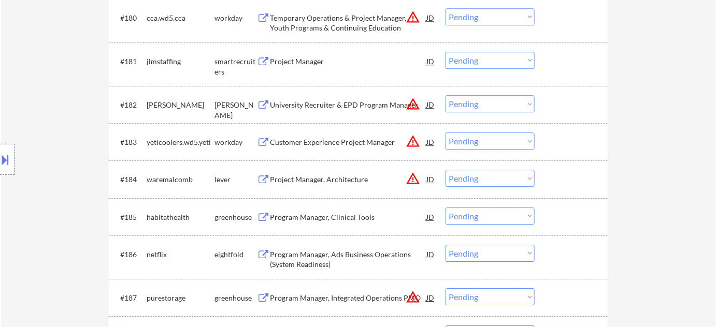
scroll to position [3600, 0]
click at [307, 178] on div "Project Manager, Architecture" at bounding box center [348, 179] width 156 height 10
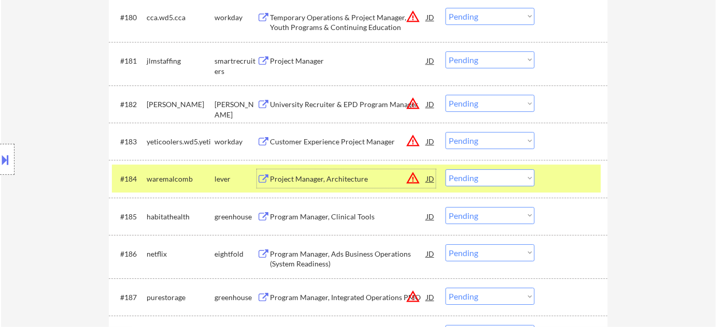
click at [12, 163] on div at bounding box center [7, 159] width 15 height 31
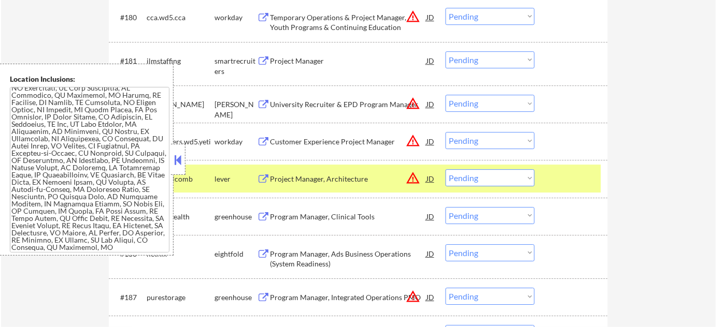
scroll to position [0, 0]
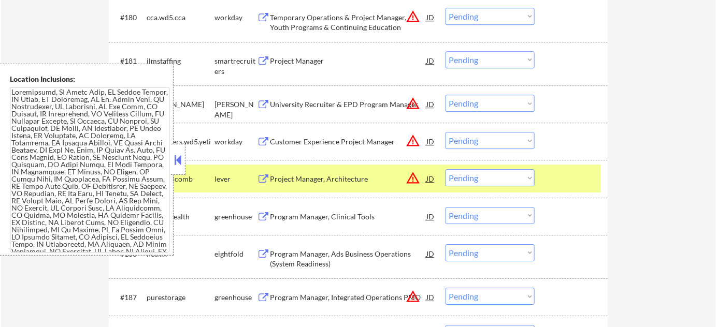
click at [185, 158] on div at bounding box center [178, 159] width 15 height 31
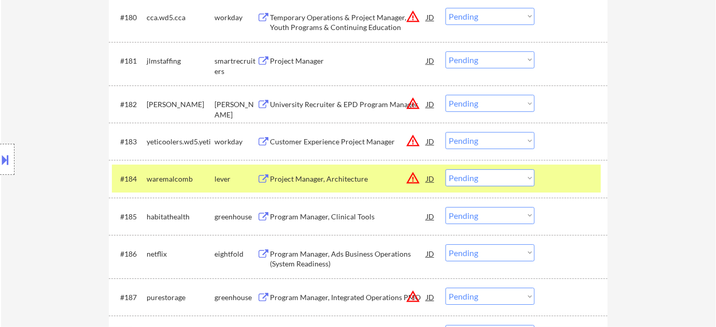
scroll to position [2892, 0]
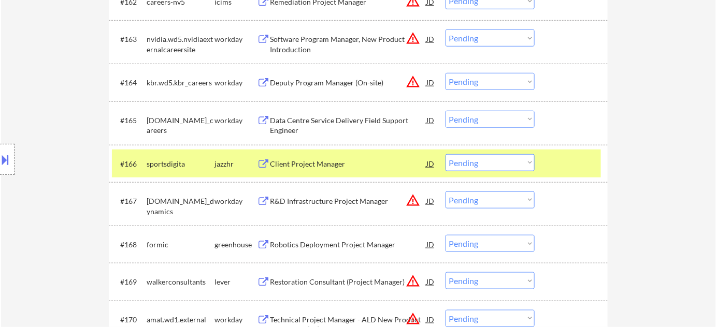
click at [486, 164] on select "Choose an option... Pending Applied Excluded (Questions) Excluded (Expired) Exc…" at bounding box center [489, 162] width 89 height 17
click at [445, 154] on select "Choose an option... Pending Applied Excluded (Questions) Excluded (Expired) Exc…" at bounding box center [489, 162] width 89 height 17
select select ""pending""
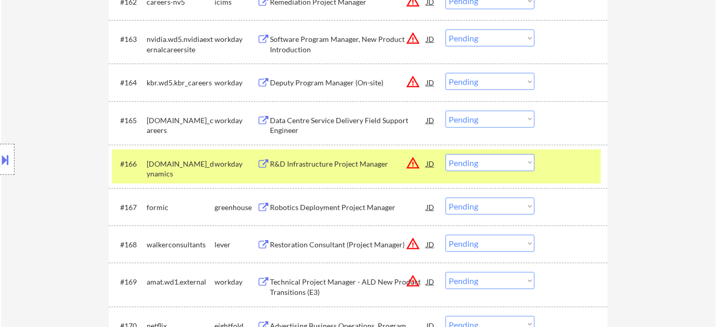
click at [5, 164] on button at bounding box center [5, 159] width 11 height 17
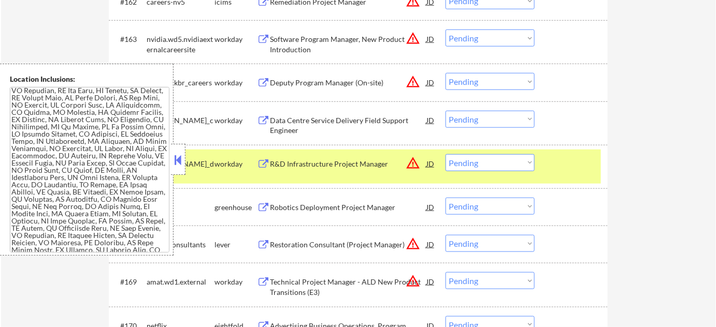
scroll to position [1213, 0]
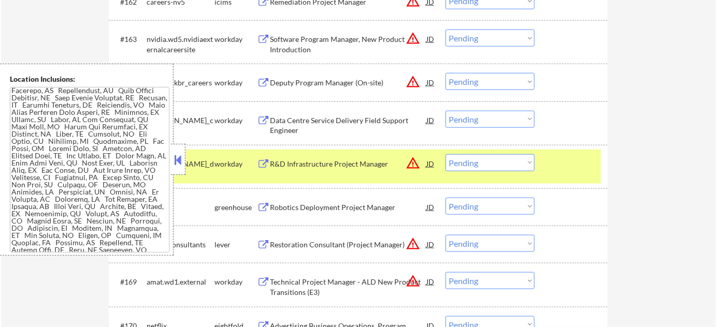
click at [177, 160] on button at bounding box center [177, 160] width 11 height 16
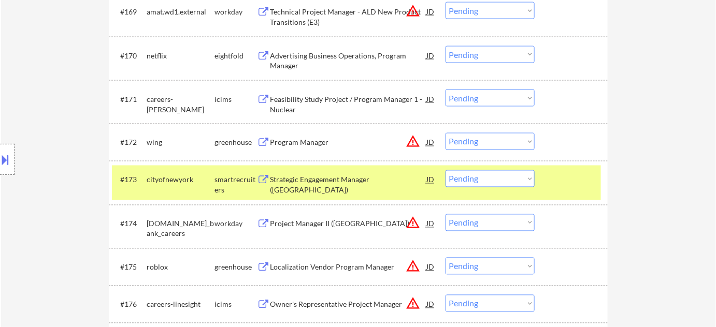
scroll to position [3222, 0]
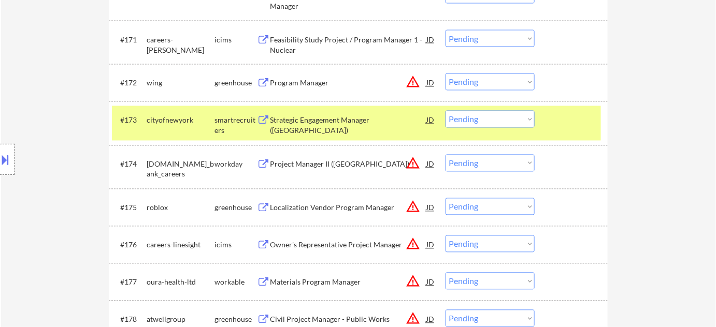
click at [494, 80] on select "Choose an option... Pending Applied Excluded (Questions) Excluded (Expired) Exc…" at bounding box center [489, 82] width 89 height 17
click at [445, 74] on select "Choose an option... Pending Applied Excluded (Questions) Excluded (Expired) Exc…" at bounding box center [489, 82] width 89 height 17
select select ""pending""
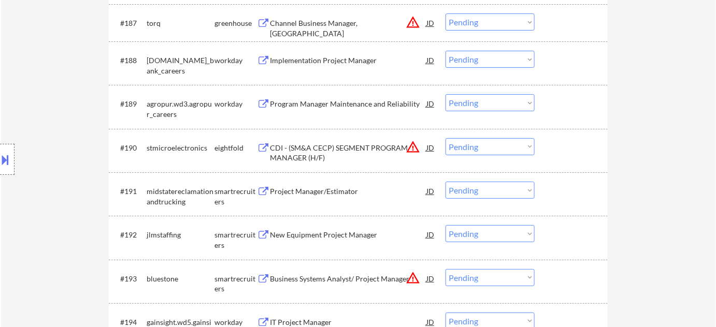
scroll to position [3881, 0]
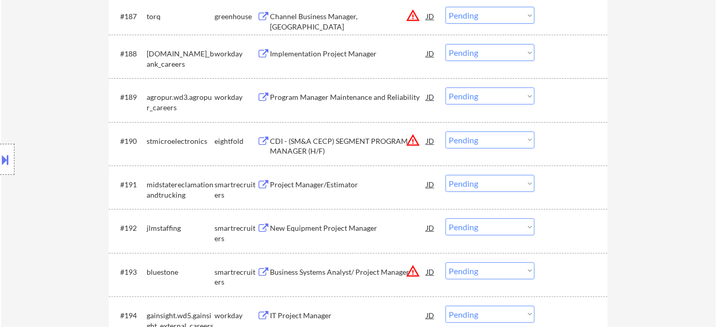
click at [336, 184] on div "Project Manager/Estimator" at bounding box center [348, 185] width 156 height 10
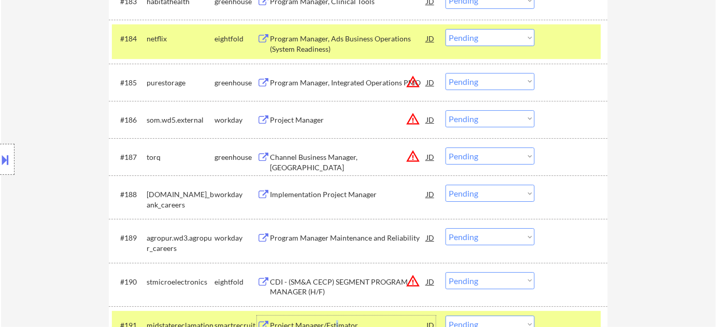
scroll to position [3599, 0]
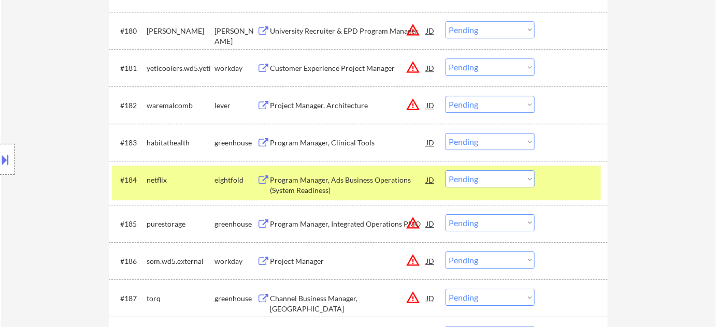
click at [458, 105] on select "Choose an option... Pending Applied Excluded (Questions) Excluded (Expired) Exc…" at bounding box center [489, 104] width 89 height 17
click at [445, 96] on select "Choose an option... Pending Applied Excluded (Questions) Excluded (Expired) Exc…" at bounding box center [489, 104] width 89 height 17
select select ""pending""
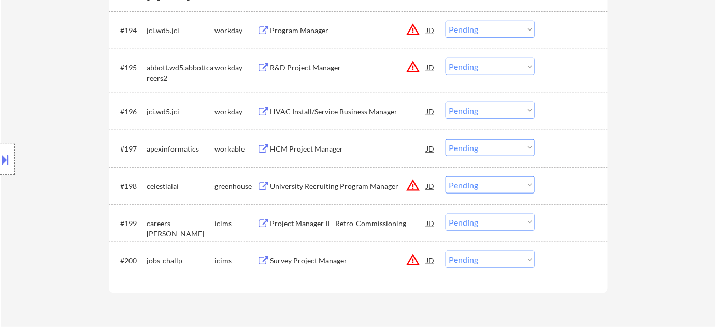
scroll to position [4211, 0]
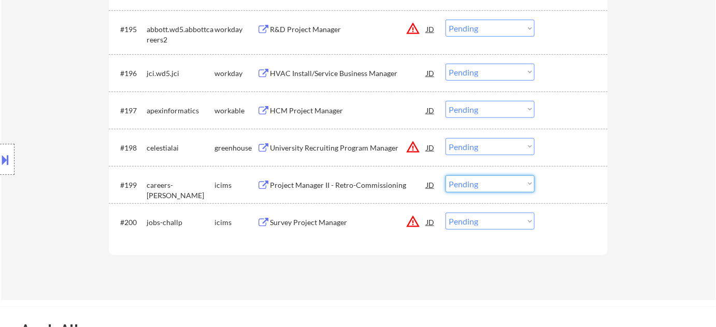
click at [494, 187] on select "Choose an option... Pending Applied Excluded (Questions) Excluded (Expired) Exc…" at bounding box center [489, 184] width 89 height 17
drag, startPoint x: 307, startPoint y: 255, endPoint x: 310, endPoint y: 229, distance: 25.5
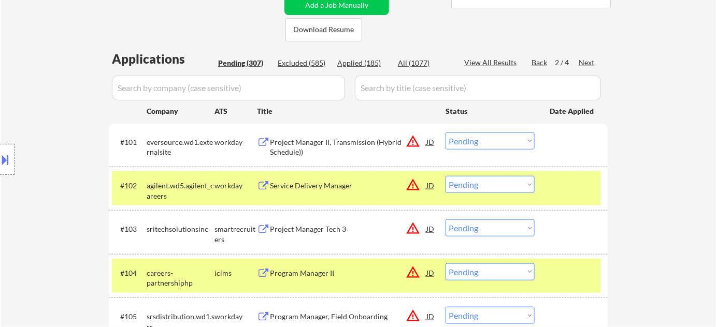
scroll to position [162, 0]
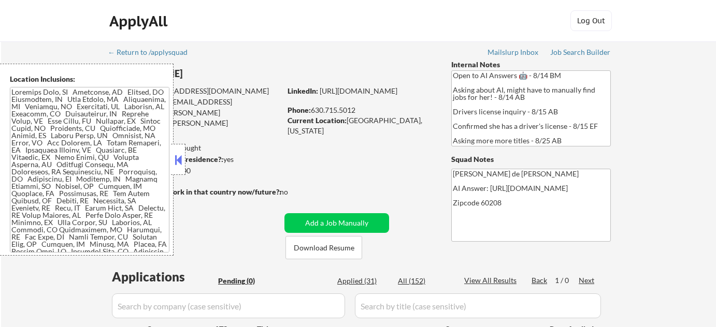
scroll to position [141, 0]
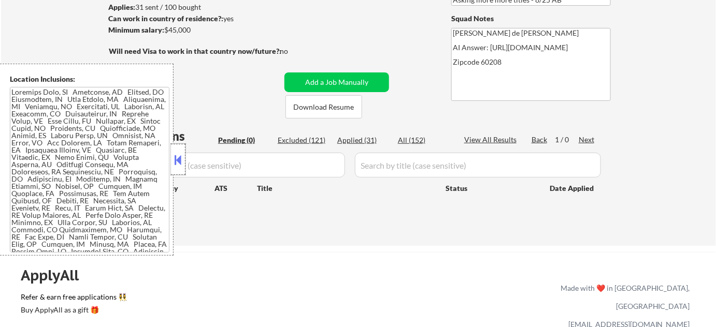
click at [174, 151] on div at bounding box center [178, 159] width 15 height 31
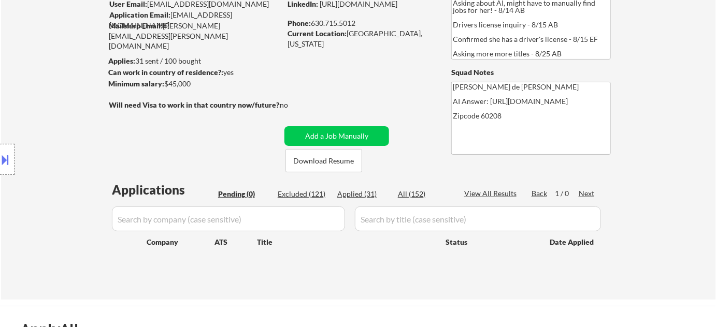
scroll to position [0, 0]
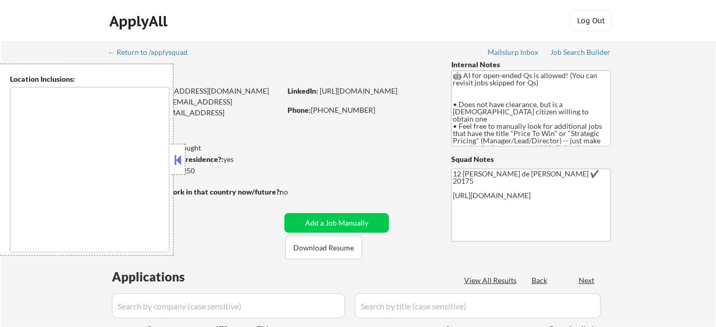
type textarea "[GEOGRAPHIC_DATA], [GEOGRAPHIC_DATA] [GEOGRAPHIC_DATA], [GEOGRAPHIC_DATA] [GEOG…"
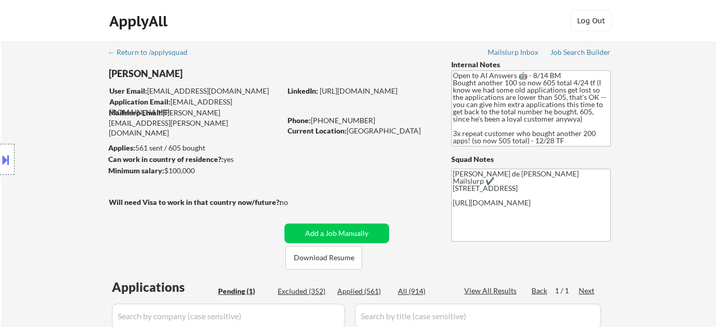
select select ""pending""
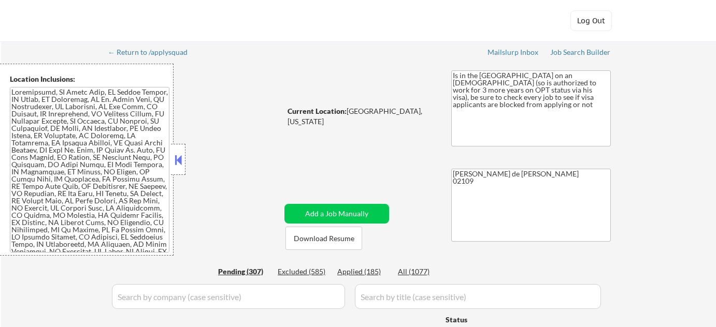
select select ""pending""
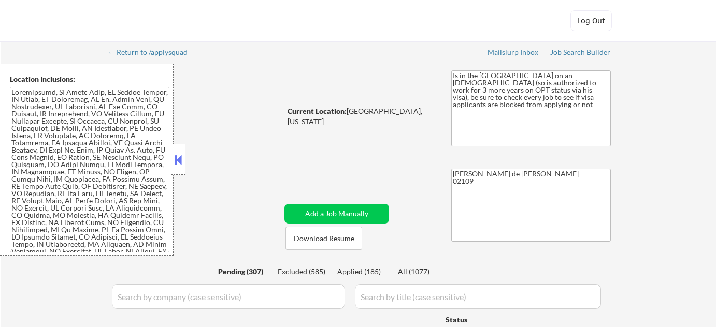
select select ""pending""
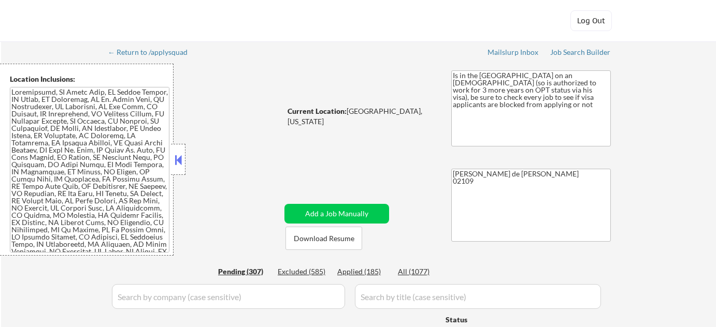
select select ""pending""
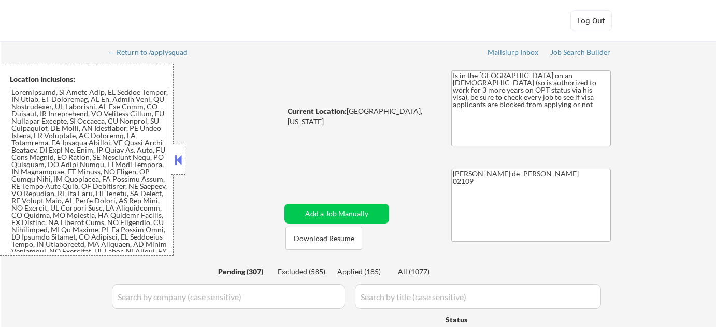
select select ""pending""
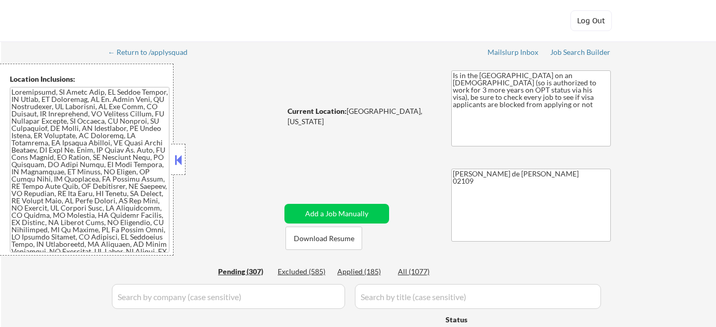
select select ""pending""
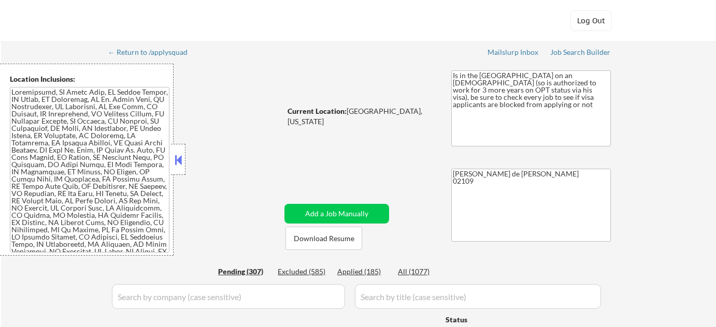
select select ""pending""
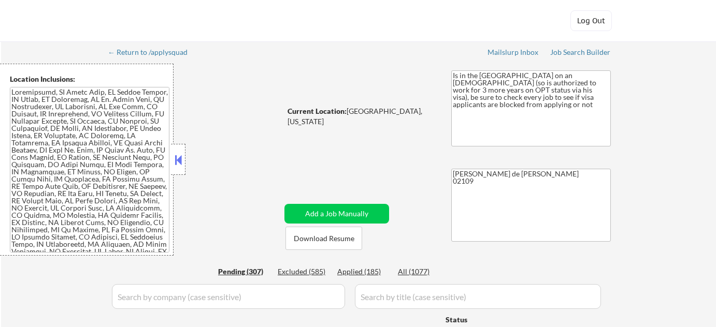
select select ""pending""
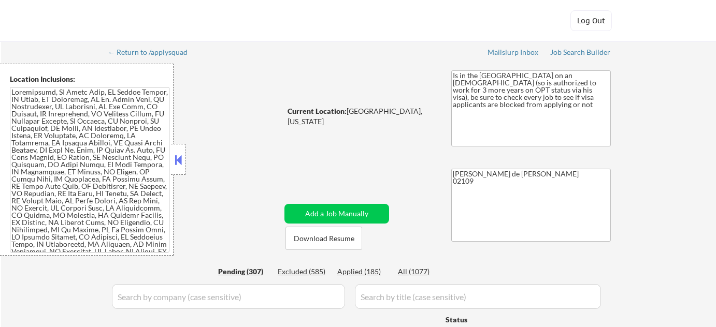
select select ""pending""
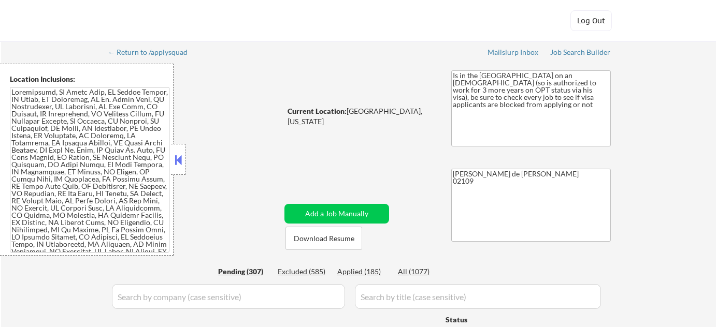
select select ""pending""
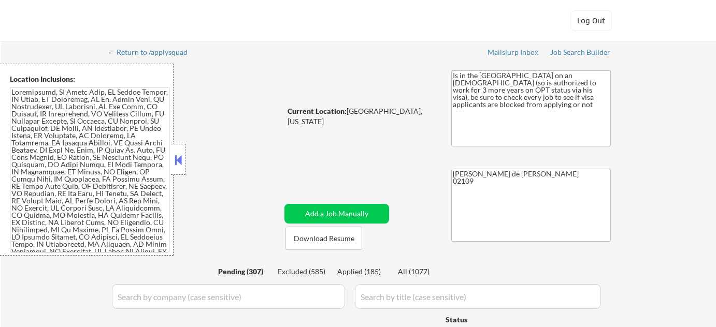
select select ""pending""
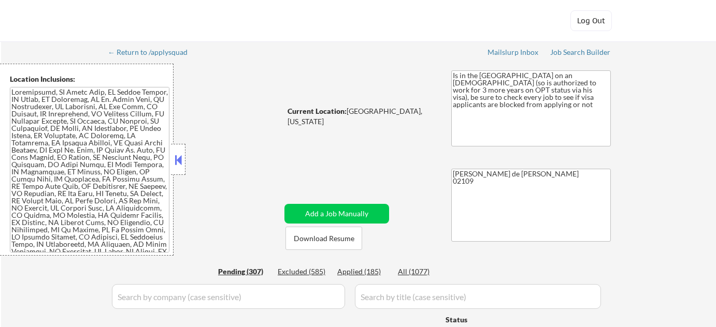
select select ""pending""
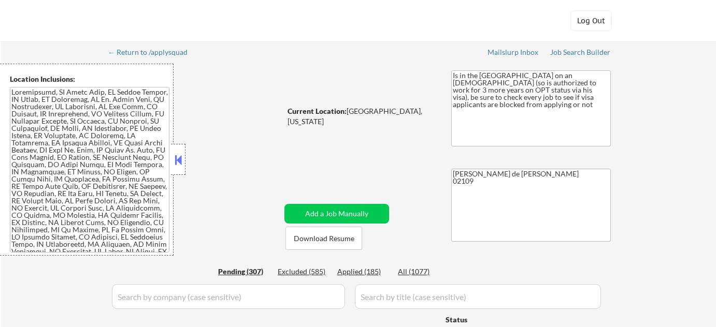
select select ""pending""
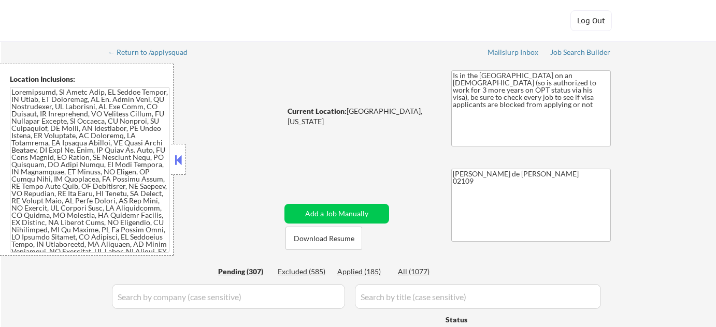
select select ""pending""
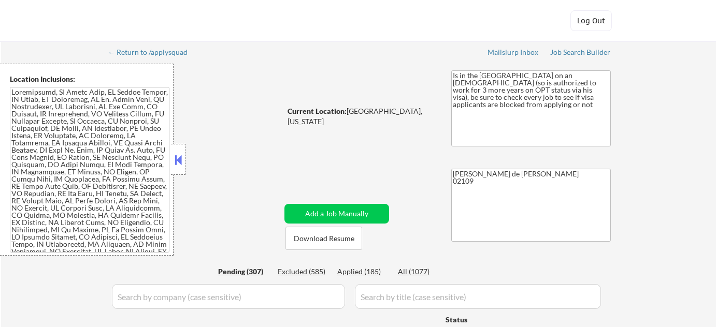
select select ""pending""
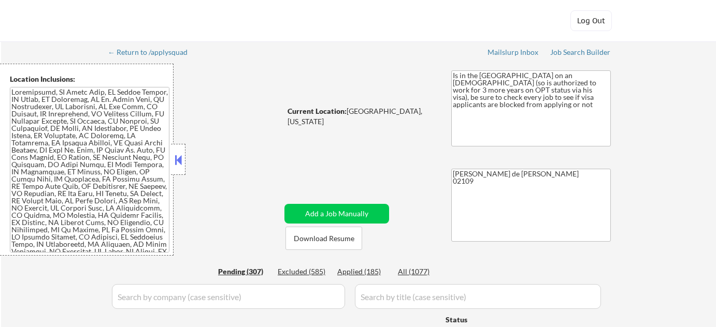
select select ""pending""
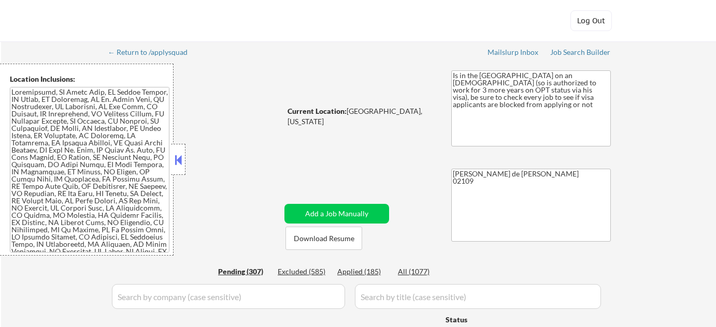
select select ""pending""
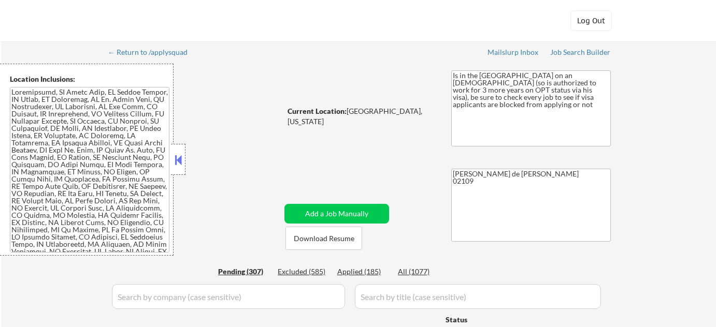
select select ""pending""
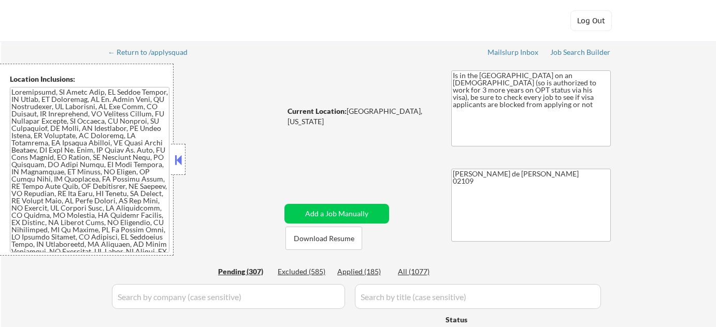
select select ""pending""
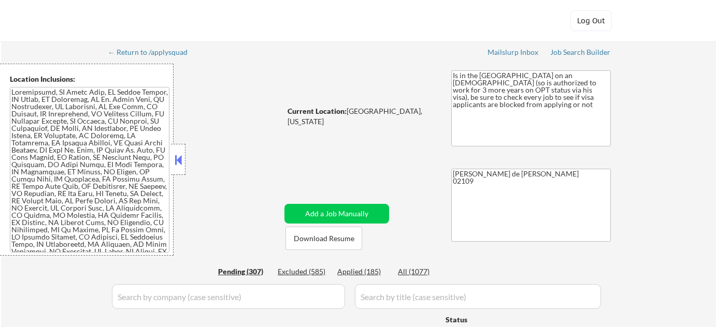
select select ""pending""
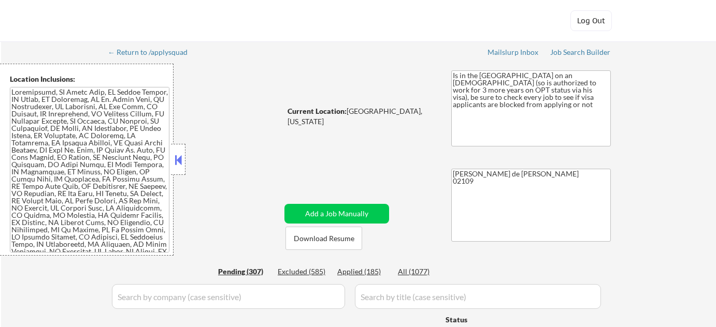
select select ""pending""
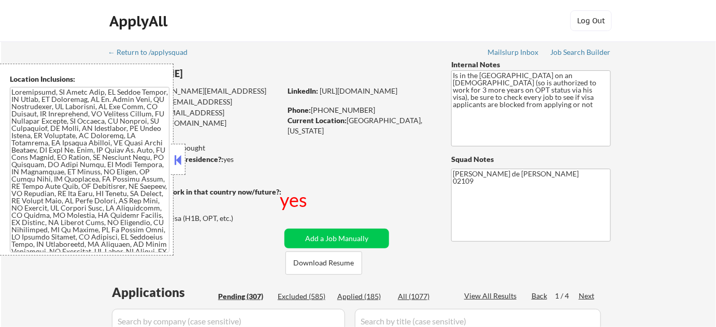
scroll to position [995, 0]
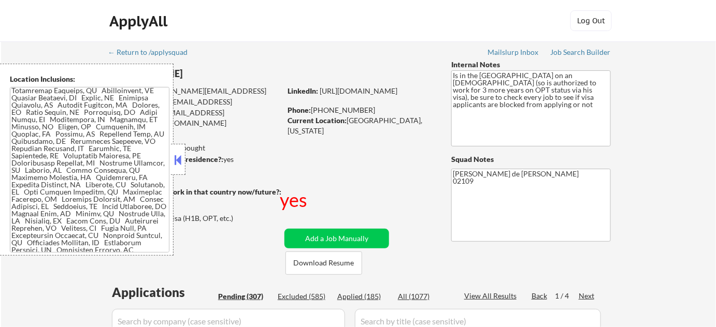
click at [179, 160] on button at bounding box center [177, 160] width 11 height 16
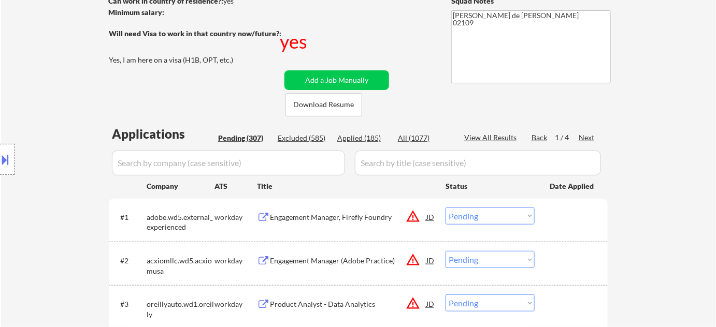
scroll to position [235, 0]
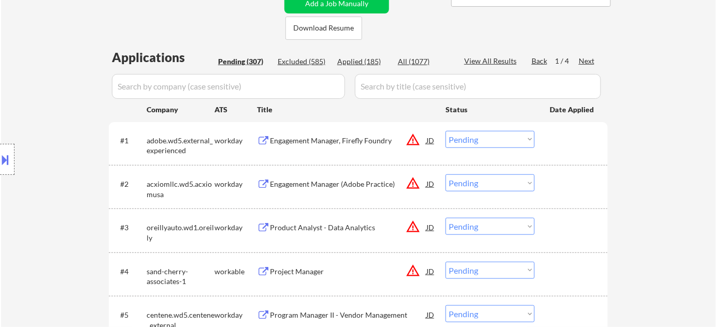
click at [589, 59] on div "Next" at bounding box center [587, 61] width 17 height 10
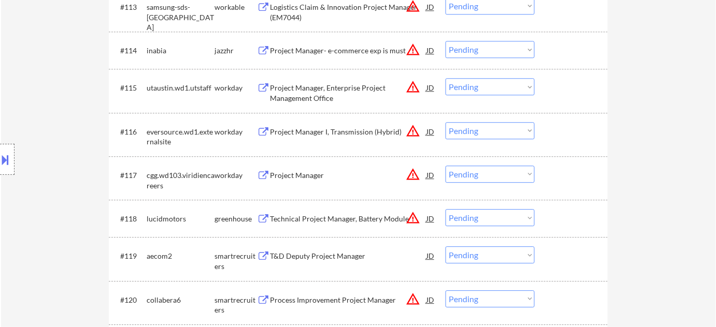
scroll to position [894, 0]
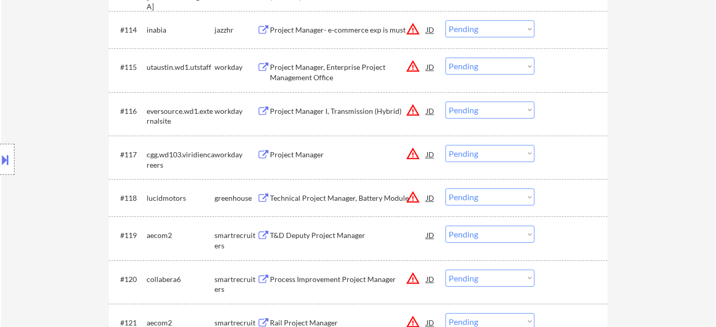
click at [320, 23] on div "Project Manager- e-commerce exp is must" at bounding box center [348, 29] width 156 height 19
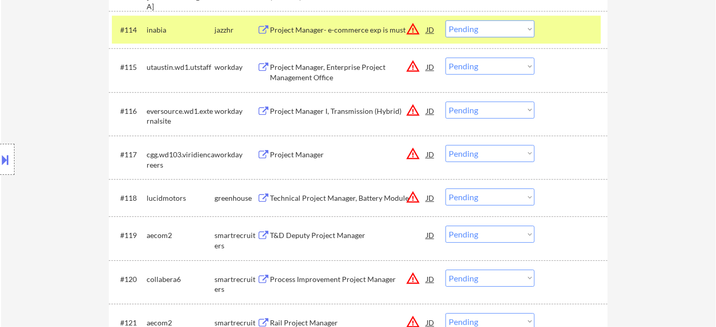
scroll to position [3864, 0]
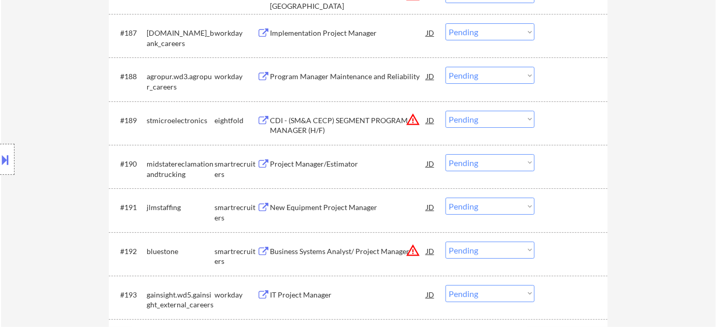
drag, startPoint x: 527, startPoint y: 168, endPoint x: 511, endPoint y: 163, distance: 16.9
click at [527, 168] on select "Choose an option... Pending Applied Excluded (Questions) Excluded (Expired) Exc…" at bounding box center [489, 162] width 89 height 17
click at [445, 154] on select "Choose an option... Pending Applied Excluded (Questions) Excluded (Expired) Exc…" at bounding box center [489, 162] width 89 height 17
select select ""pending""
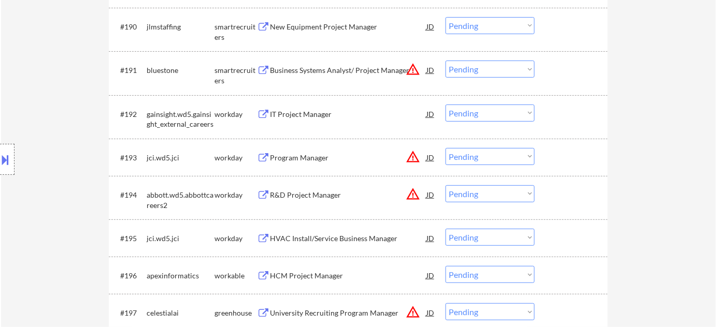
scroll to position [4006, 0]
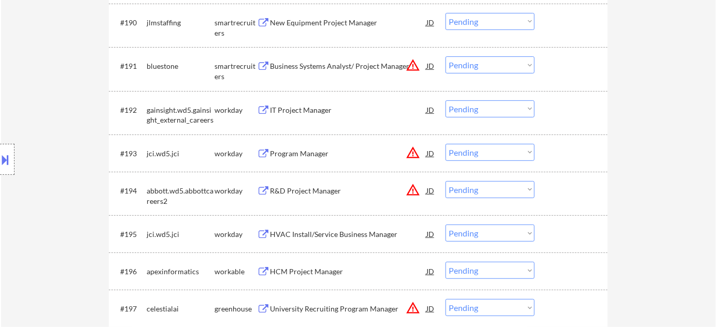
click at [319, 114] on div "IT Project Manager" at bounding box center [348, 110] width 156 height 10
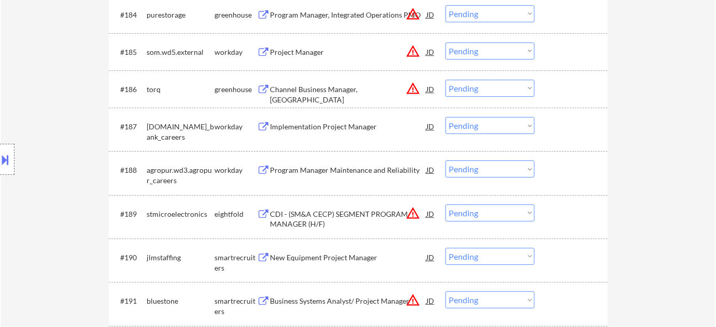
scroll to position [760, 0]
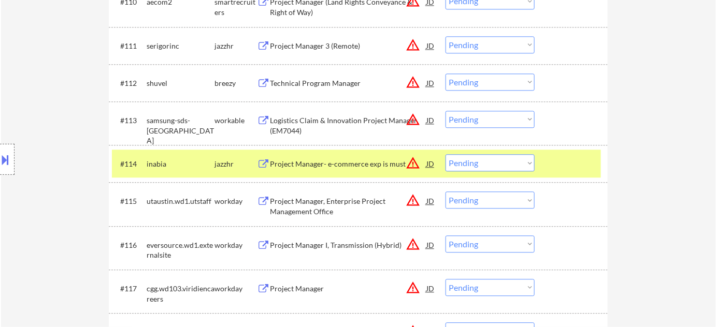
click at [471, 164] on select "Choose an option... Pending Applied Excluded (Questions) Excluded (Expired) Exc…" at bounding box center [489, 162] width 89 height 17
click at [445, 154] on select "Choose an option... Pending Applied Excluded (Questions) Excluded (Expired) Exc…" at bounding box center [489, 162] width 89 height 17
select select ""pending""
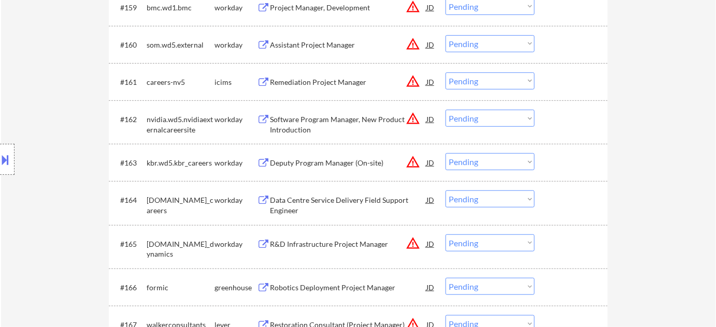
scroll to position [3914, 0]
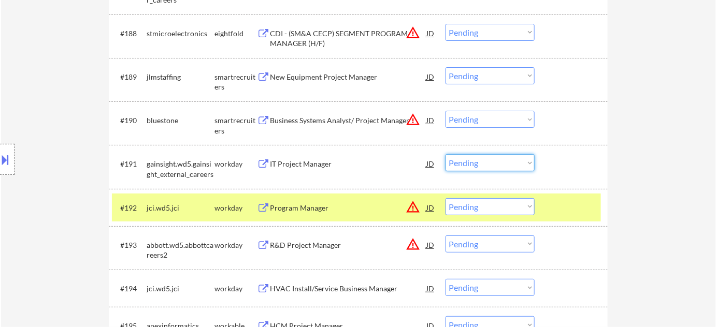
click at [492, 163] on select "Choose an option... Pending Applied Excluded (Questions) Excluded (Expired) Exc…" at bounding box center [489, 162] width 89 height 17
click at [445, 154] on select "Choose an option... Pending Applied Excluded (Questions) Excluded (Expired) Exc…" at bounding box center [489, 162] width 89 height 17
click at [286, 203] on div "Program Manager" at bounding box center [348, 208] width 156 height 10
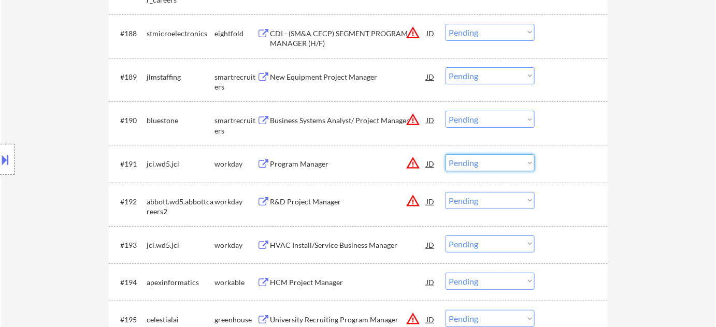
click at [470, 165] on select "Choose an option... Pending Applied Excluded (Questions) Excluded (Expired) Exc…" at bounding box center [489, 162] width 89 height 17
click at [445, 154] on select "Choose an option... Pending Applied Excluded (Questions) Excluded (Expired) Exc…" at bounding box center [489, 162] width 89 height 17
select select ""pending""
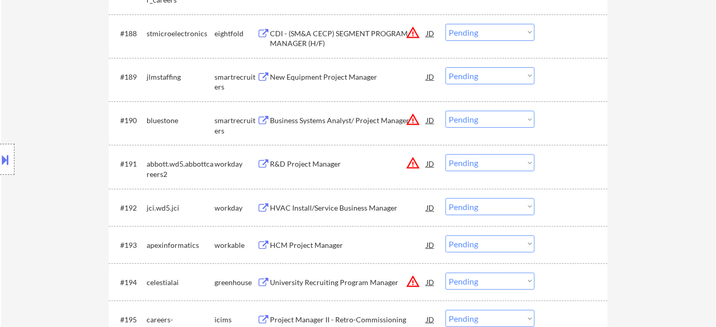
click at [328, 207] on div "HVAC Install/Service Business Manager" at bounding box center [348, 208] width 156 height 10
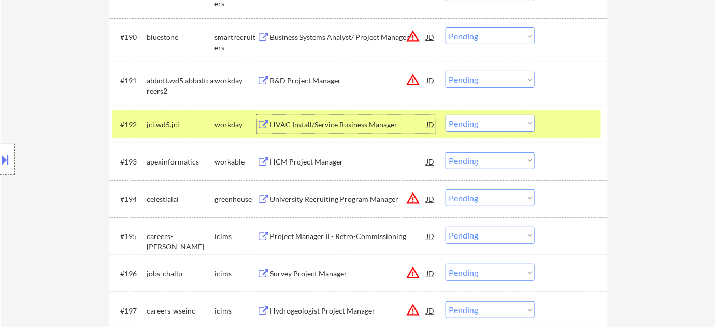
scroll to position [4008, 0]
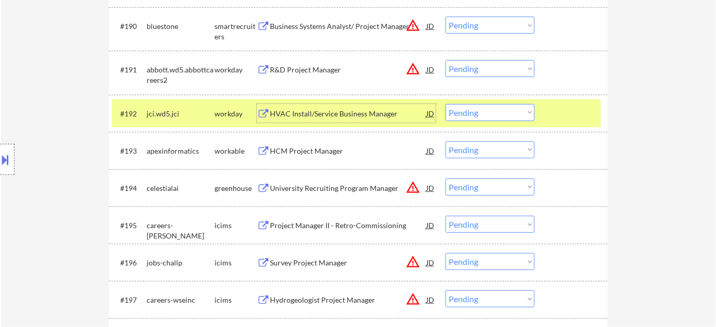
click at [479, 118] on select "Choose an option... Pending Applied Excluded (Questions) Excluded (Expired) Exc…" at bounding box center [489, 112] width 89 height 17
click at [445, 104] on select "Choose an option... Pending Applied Excluded (Questions) Excluded (Expired) Exc…" at bounding box center [489, 112] width 89 height 17
click at [313, 188] on div "University Recruiting Program Manager" at bounding box center [348, 188] width 156 height 10
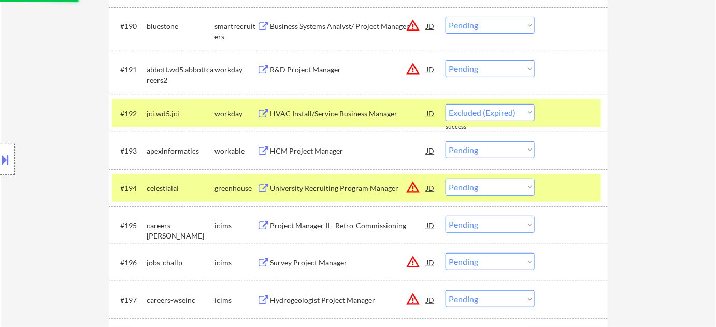
select select ""pending""
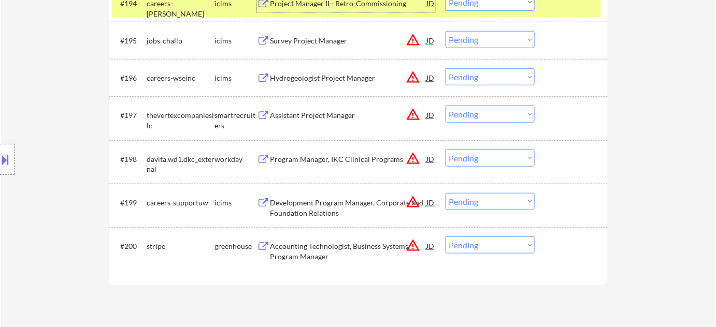
scroll to position [4197, 0]
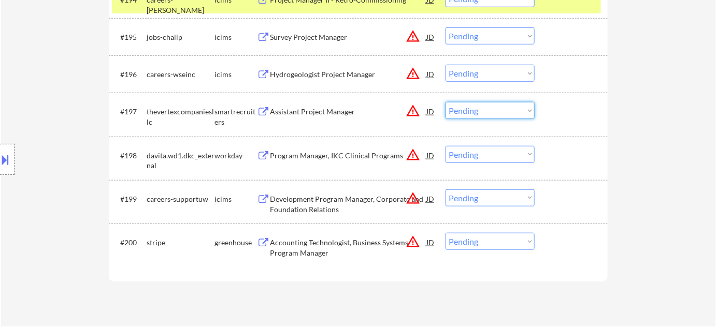
drag, startPoint x: 477, startPoint y: 113, endPoint x: 478, endPoint y: 118, distance: 5.3
click at [477, 113] on select "Choose an option... Pending Applied Excluded (Questions) Excluded (Expired) Exc…" at bounding box center [489, 110] width 89 height 17
click at [445, 102] on select "Choose an option... Pending Applied Excluded (Questions) Excluded (Expired) Exc…" at bounding box center [489, 110] width 89 height 17
select select ""pending""
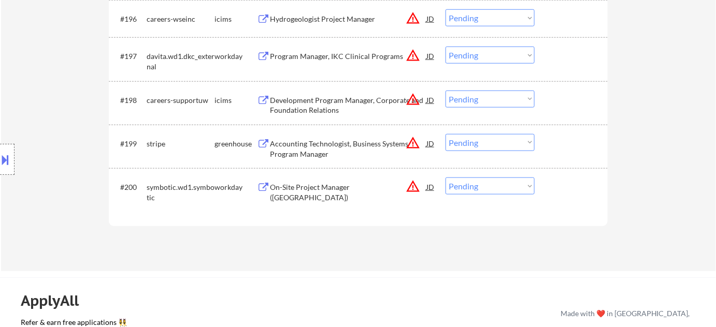
scroll to position [4291, 0]
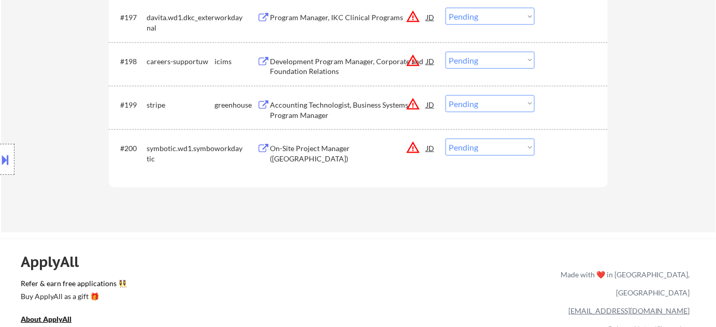
click at [344, 147] on div "On-Site Project Manager ([GEOGRAPHIC_DATA])" at bounding box center [348, 153] width 156 height 20
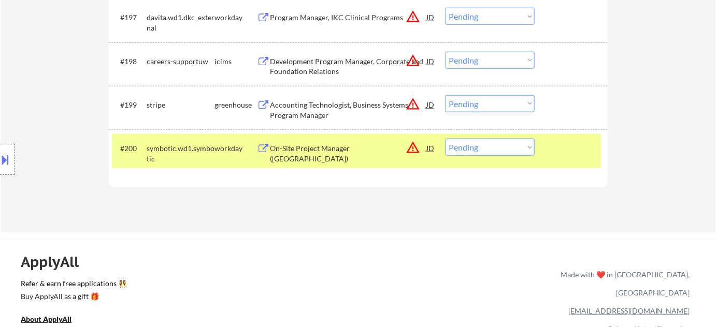
scroll to position [3995, 0]
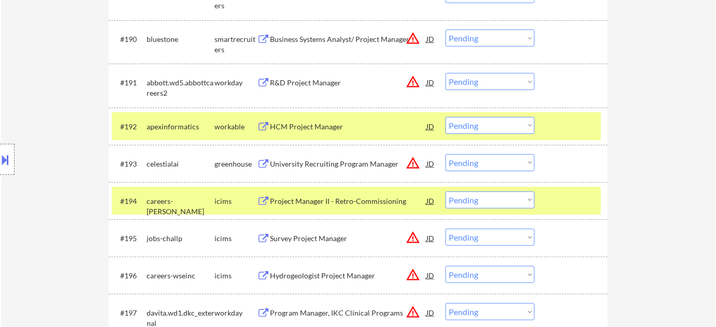
click at [483, 165] on select "Choose an option... Pending Applied Excluded (Questions) Excluded (Expired) Exc…" at bounding box center [489, 162] width 89 height 17
click at [445, 154] on select "Choose an option... Pending Applied Excluded (Questions) Excluded (Expired) Exc…" at bounding box center [489, 162] width 89 height 17
select select ""pending""
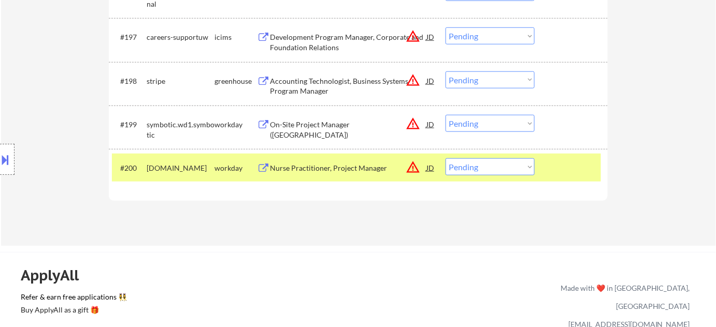
scroll to position [4183, 0]
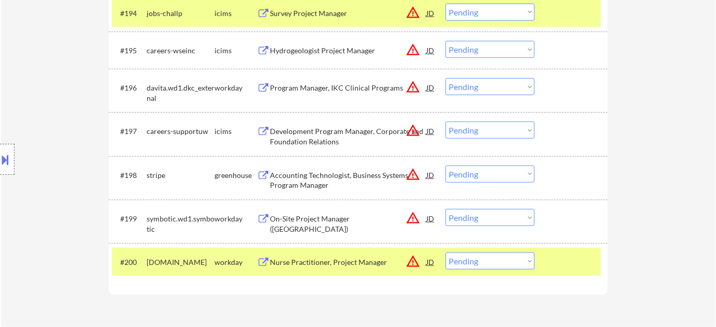
click at [354, 88] on div "Program Manager, IKC Clinical Programs" at bounding box center [348, 88] width 156 height 10
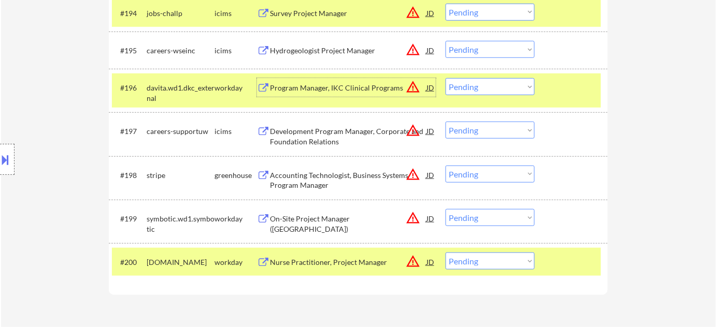
click at [484, 93] on select "Choose an option... Pending Applied Excluded (Questions) Excluded (Expired) Exc…" at bounding box center [489, 86] width 89 height 17
click at [445, 78] on select "Choose an option... Pending Applied Excluded (Questions) Excluded (Expired) Exc…" at bounding box center [489, 86] width 89 height 17
select select ""pending""
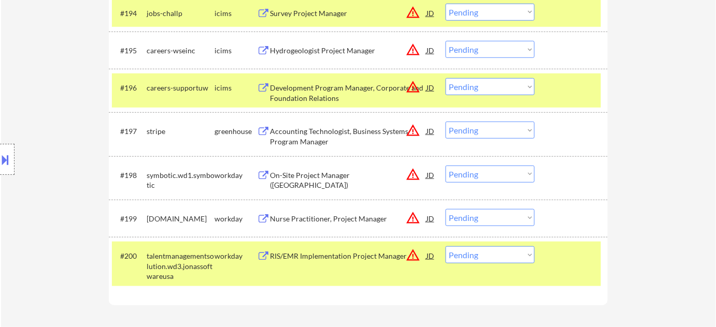
click at [451, 175] on select "Choose an option... Pending Applied Excluded (Questions) Excluded (Expired) Exc…" at bounding box center [489, 174] width 89 height 17
click at [445, 166] on select "Choose an option... Pending Applied Excluded (Questions) Excluded (Expired) Exc…" at bounding box center [489, 174] width 89 height 17
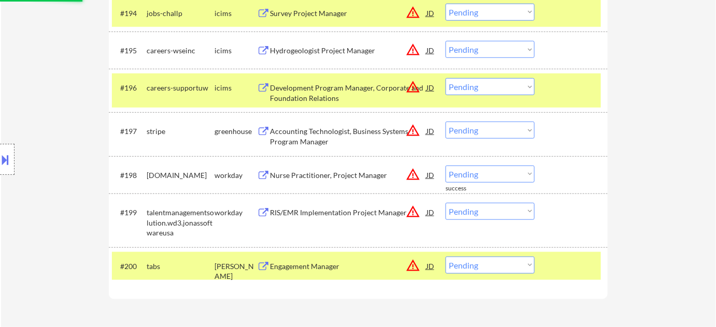
click at [472, 166] on select "Choose an option... Pending Applied Excluded (Questions) Excluded (Expired) Exc…" at bounding box center [489, 174] width 89 height 17
click at [501, 167] on select "Choose an option... Pending Applied Excluded (Questions) Excluded (Expired) Exc…" at bounding box center [489, 174] width 89 height 17
click at [445, 166] on select "Choose an option... Pending Applied Excluded (Questions) Excluded (Expired) Exc…" at bounding box center [489, 174] width 89 height 17
select select ""pending""
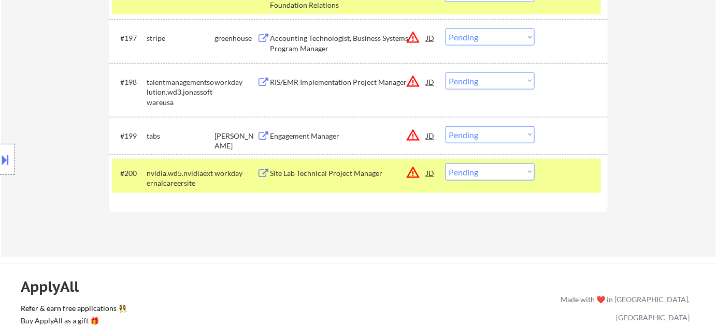
scroll to position [4278, 0]
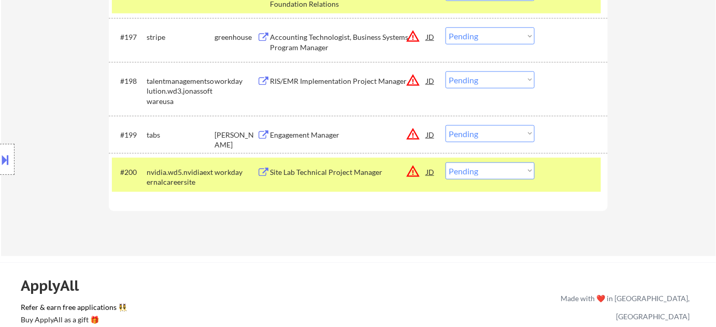
click at [328, 172] on div "Site Lab Technical Project Manager" at bounding box center [348, 172] width 156 height 10
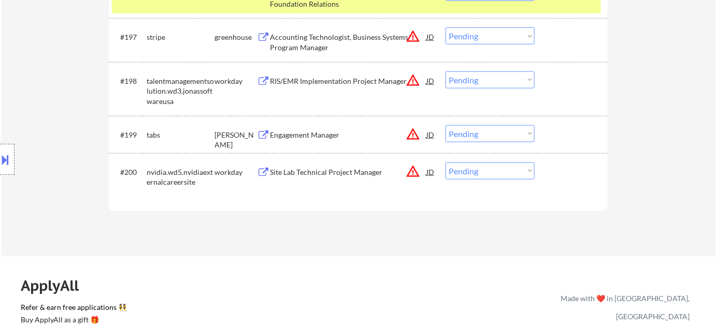
click at [483, 178] on select "Choose an option... Pending Applied Excluded (Questions) Excluded (Expired) Exc…" at bounding box center [489, 171] width 89 height 17
click at [445, 163] on select "Choose an option... Pending Applied Excluded (Questions) Excluded (Expired) Exc…" at bounding box center [489, 171] width 89 height 17
select select ""pending""
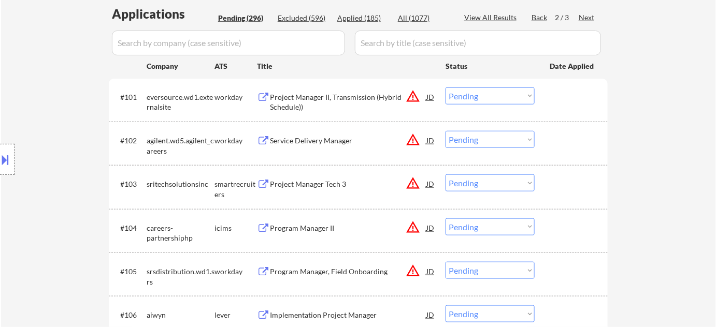
scroll to position [282, 0]
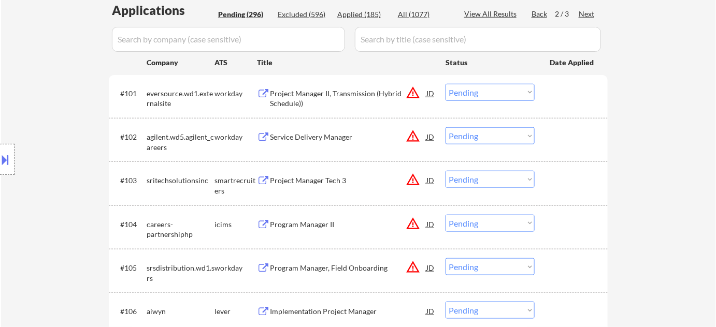
click at [314, 224] on div "Program Manager II" at bounding box center [348, 225] width 156 height 10
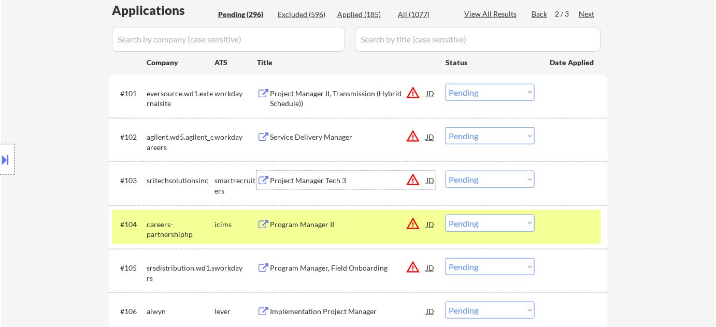
click at [306, 184] on div "Project Manager Tech 3" at bounding box center [348, 181] width 156 height 10
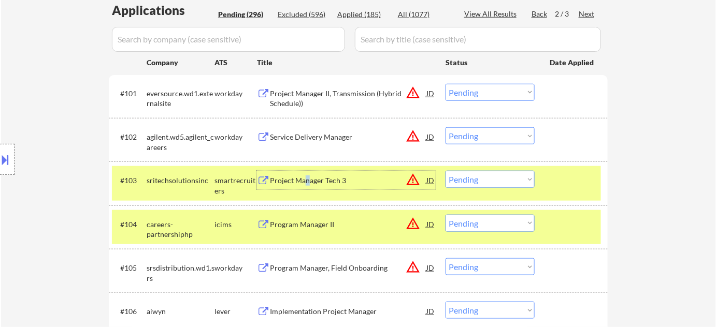
click at [465, 226] on select "Choose an option... Pending Applied Excluded (Questions) Excluded (Expired) Exc…" at bounding box center [489, 223] width 89 height 17
click at [445, 215] on select "Choose an option... Pending Applied Excluded (Questions) Excluded (Expired) Exc…" at bounding box center [489, 223] width 89 height 17
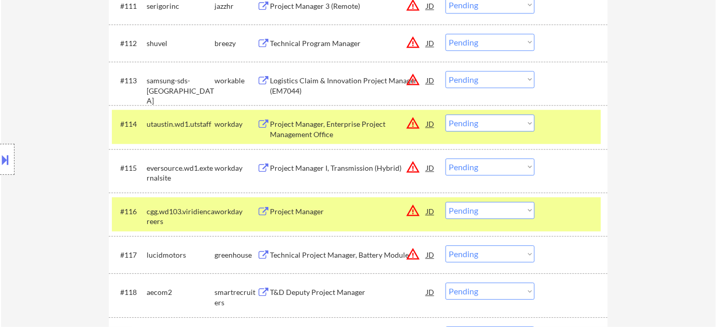
select select ""pending""
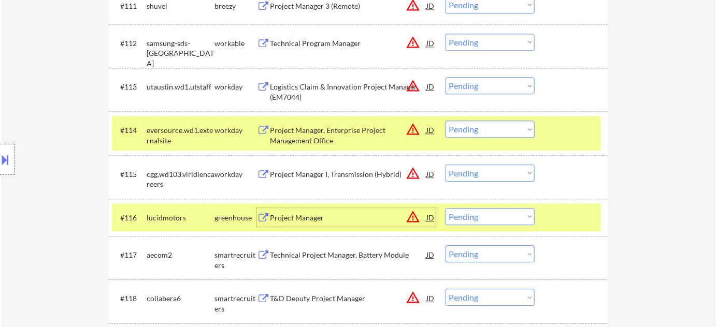
scroll to position [942, 0]
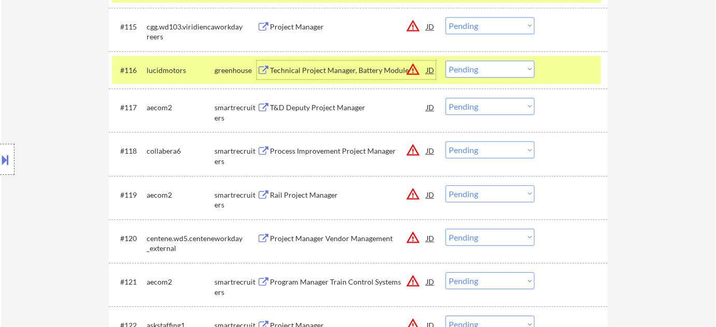
click at [340, 147] on div "Process Improvement Project Manager" at bounding box center [348, 151] width 156 height 10
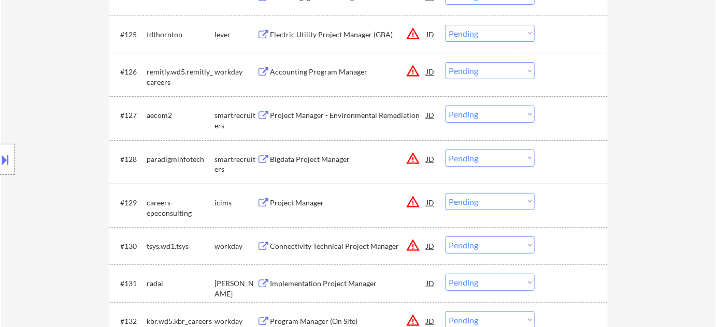
scroll to position [1365, 0]
